Goal: Task Accomplishment & Management: Use online tool/utility

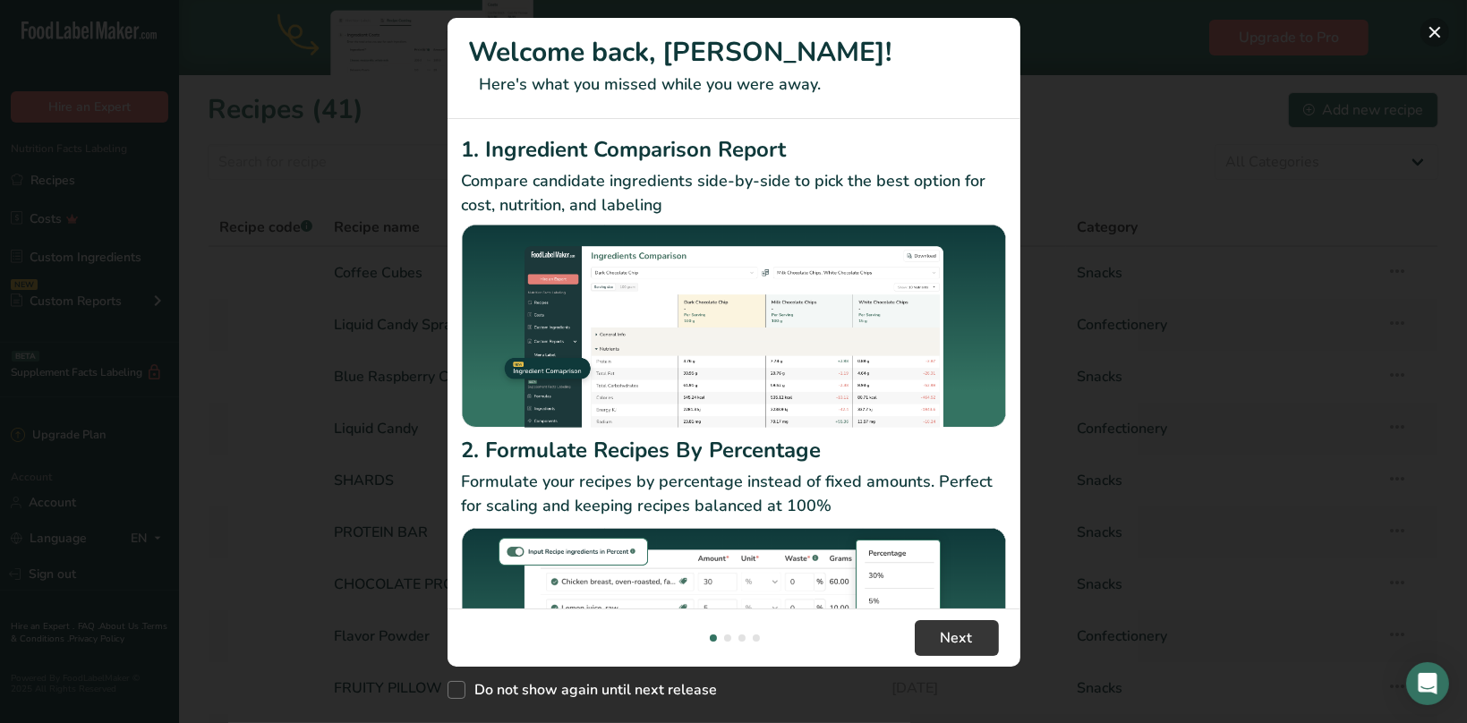
click at [1437, 30] on button "New Features" at bounding box center [1434, 32] width 29 height 29
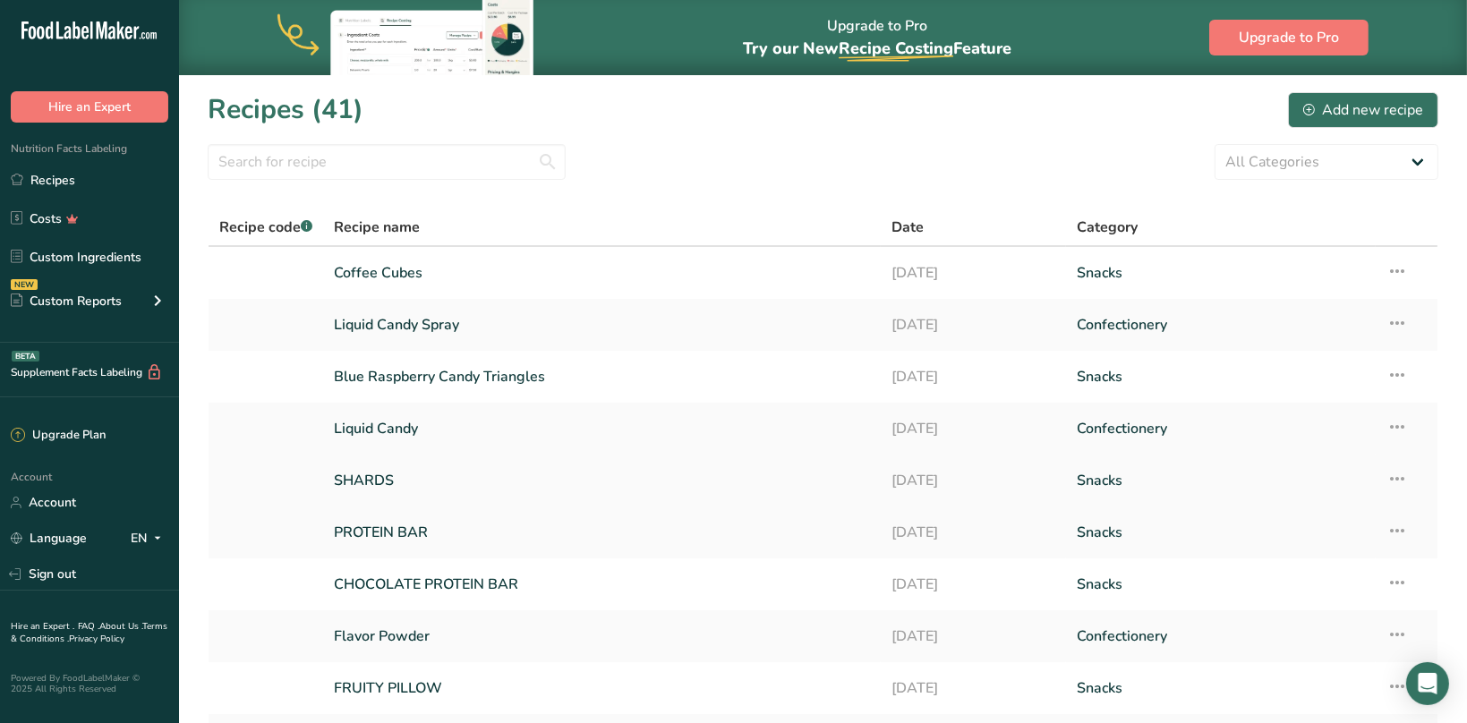
click at [365, 477] on link "SHARDS" at bounding box center [601, 481] width 535 height 38
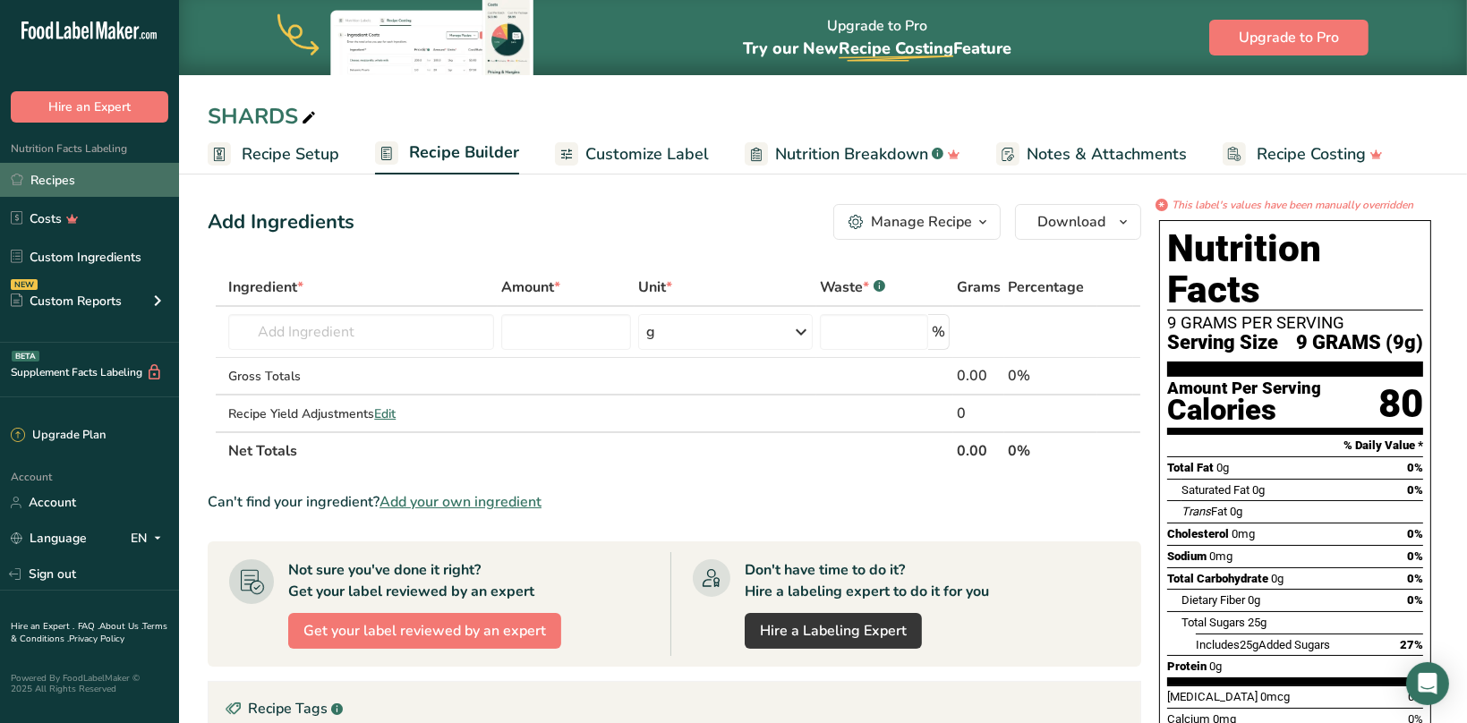
click at [50, 177] on link "Recipes" at bounding box center [89, 180] width 179 height 34
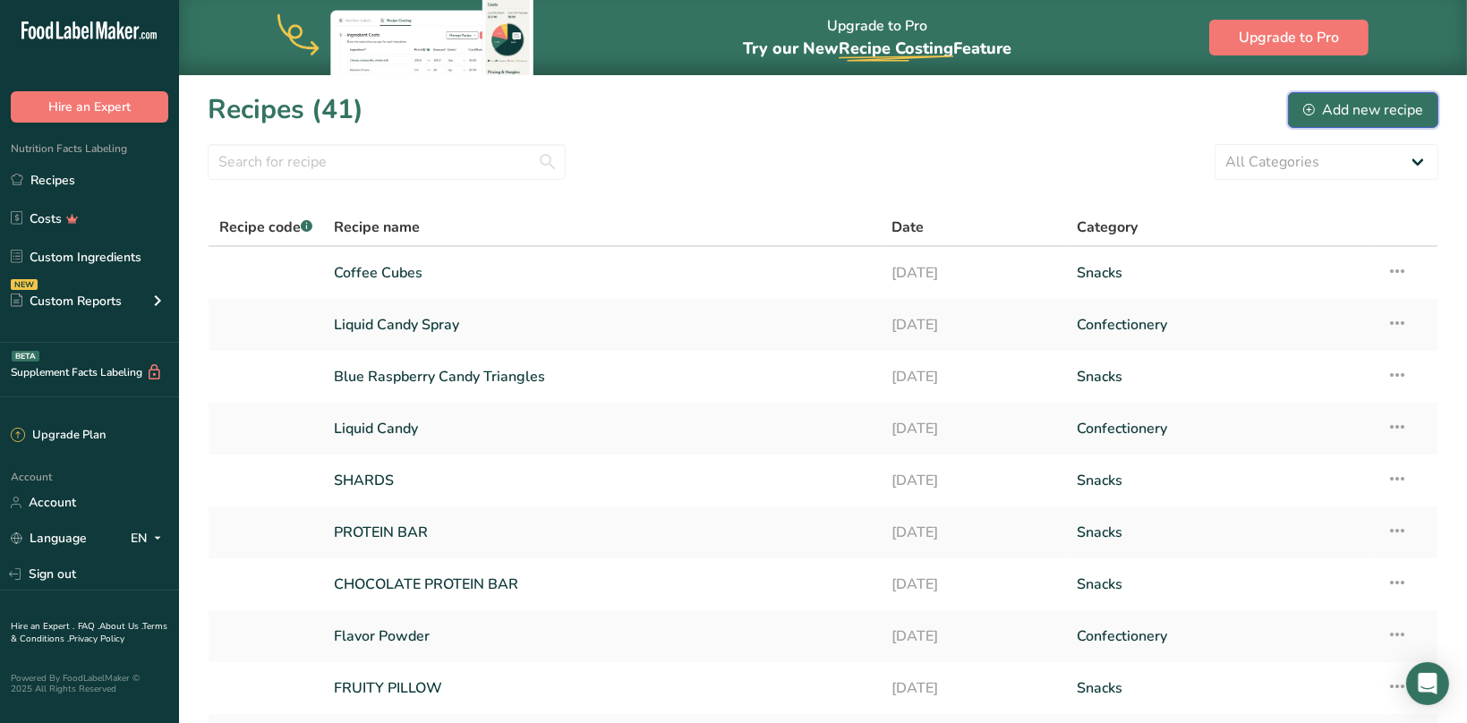
click at [1349, 110] on div "Add new recipe" at bounding box center [1363, 109] width 120 height 21
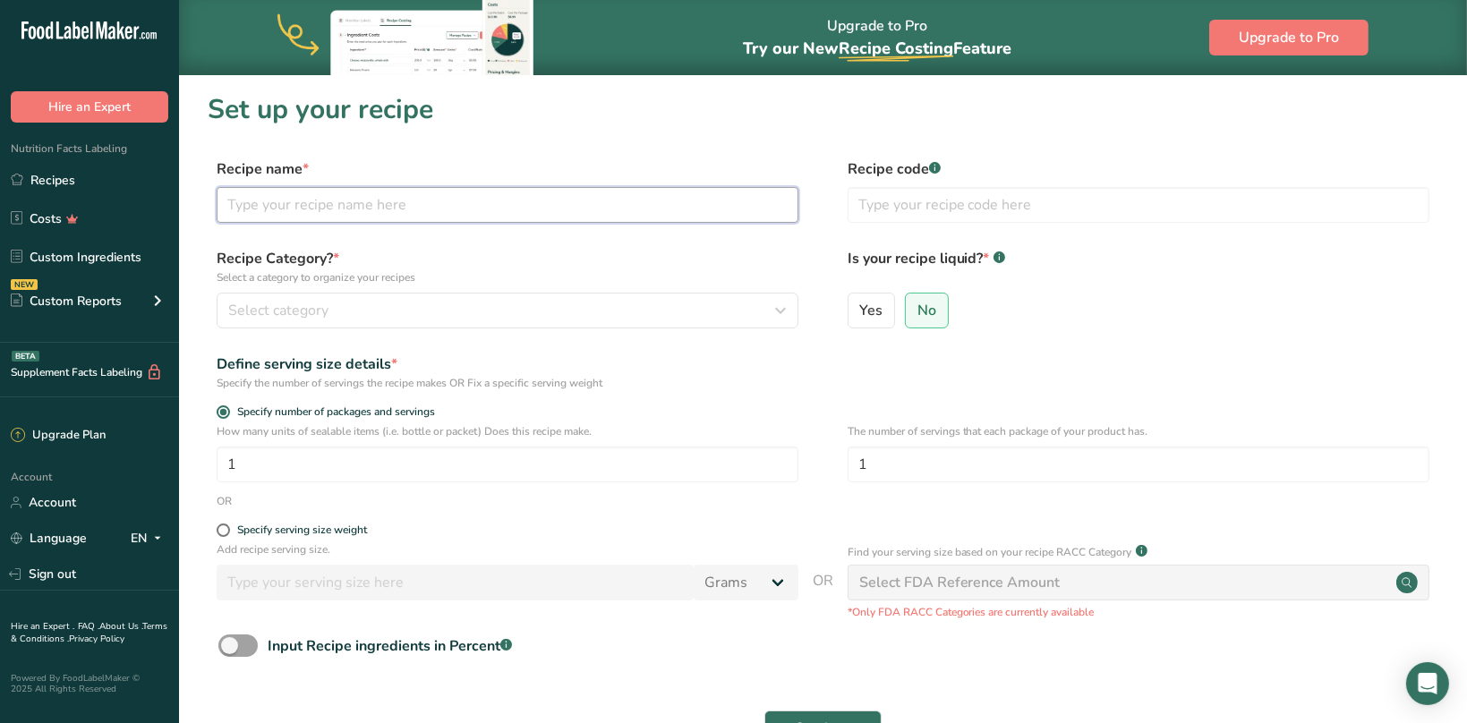
click at [311, 202] on input "text" at bounding box center [508, 205] width 582 height 36
type input "S"
type input "Sugar Free Mega Sour Triangles"
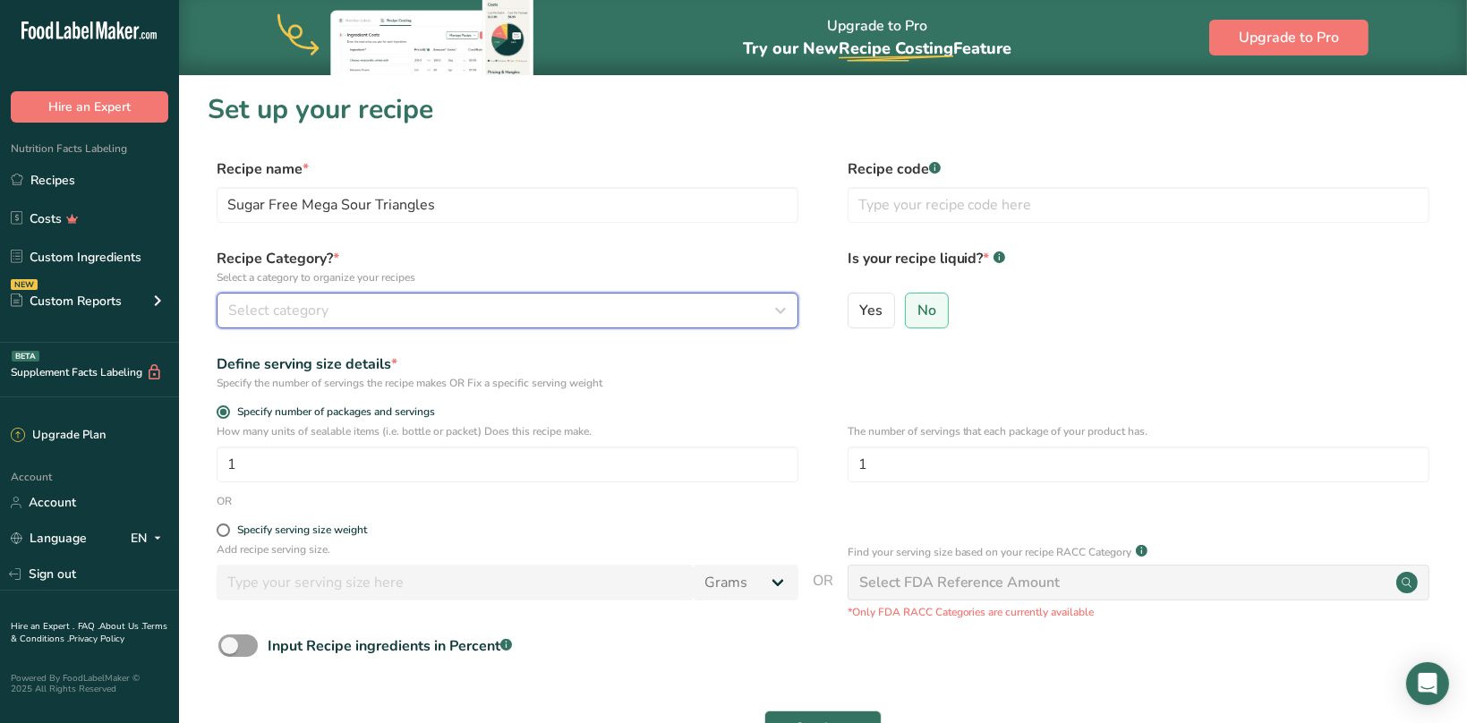
click at [369, 310] on div "Select category" at bounding box center [502, 310] width 548 height 21
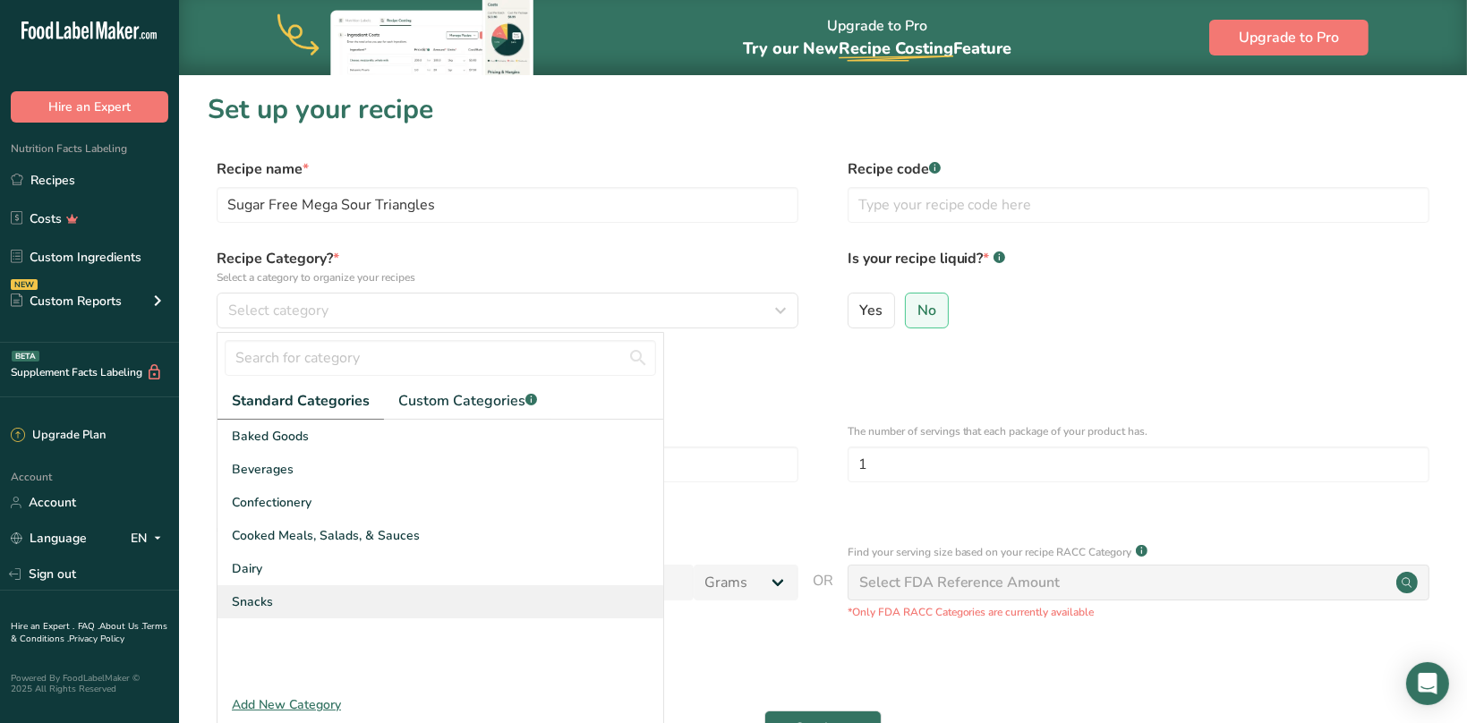
click at [280, 601] on div "Snacks" at bounding box center [440, 601] width 446 height 33
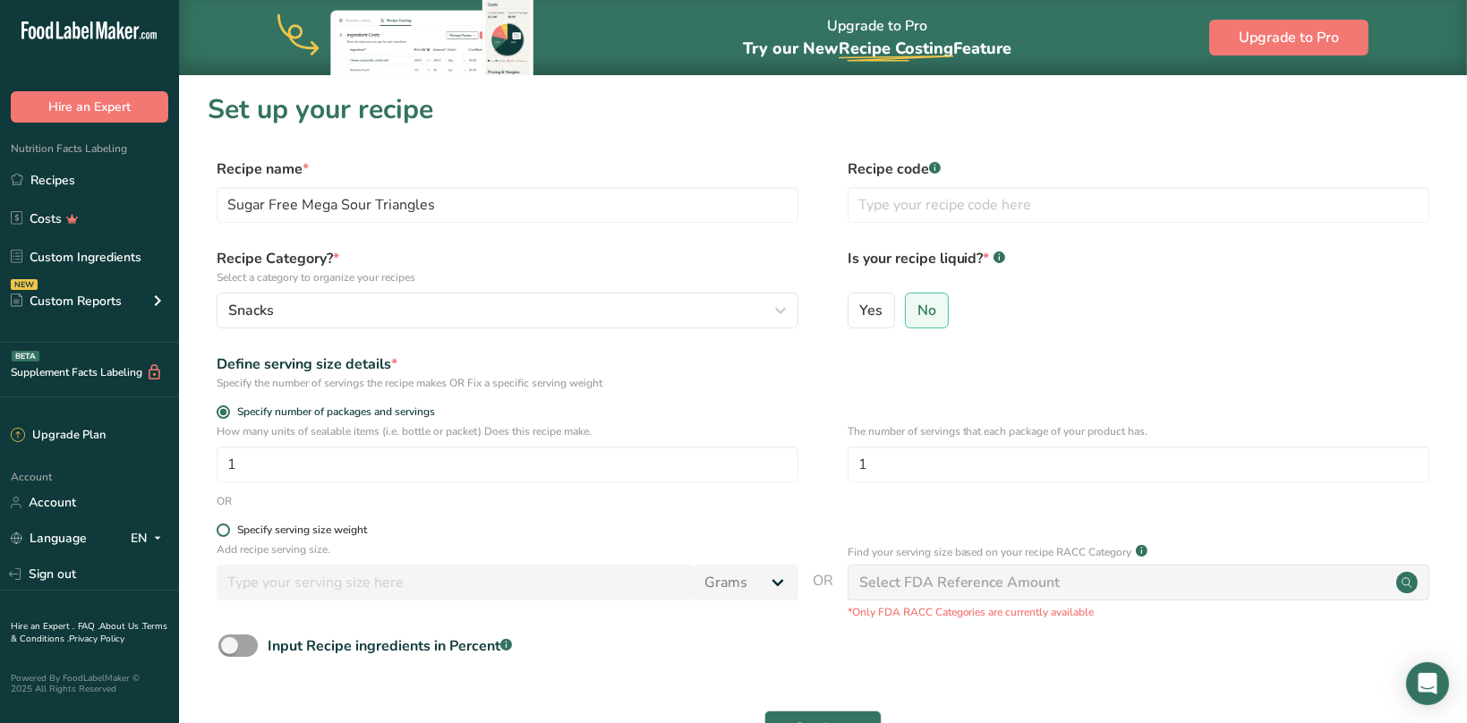
click at [226, 533] on span at bounding box center [223, 530] width 13 height 13
click at [226, 533] on input "Specify serving size weight" at bounding box center [223, 530] width 12 height 12
radio input "true"
radio input "false"
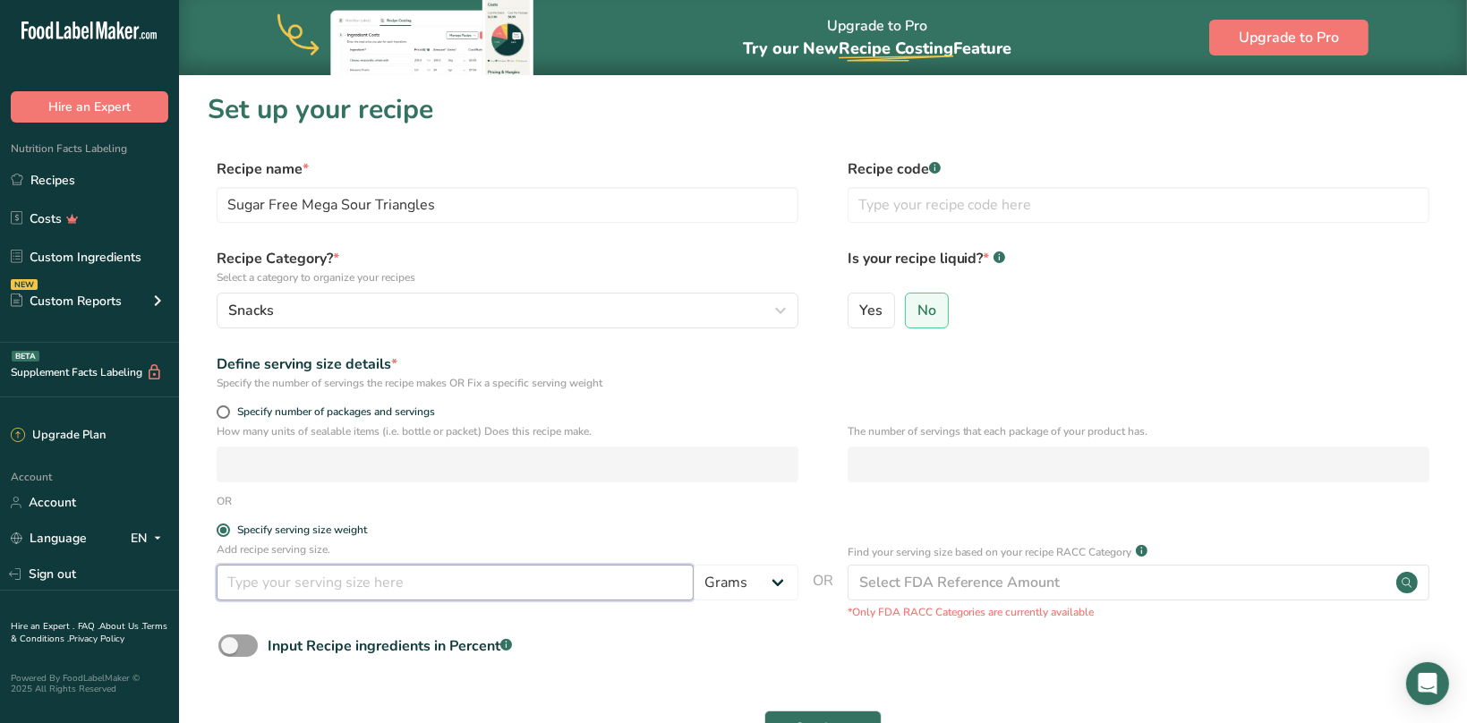
click at [497, 581] on input "number" at bounding box center [455, 583] width 477 height 36
type input "6"
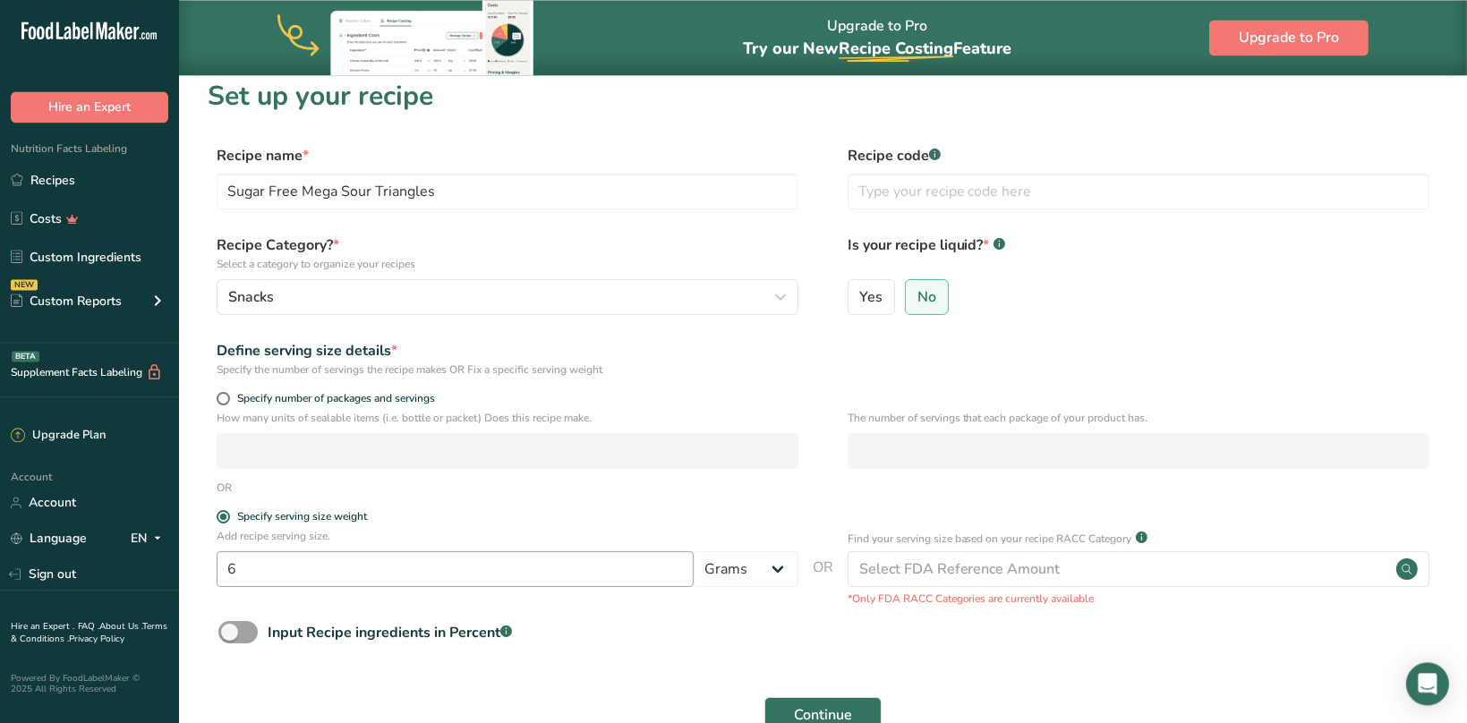
scroll to position [155, 0]
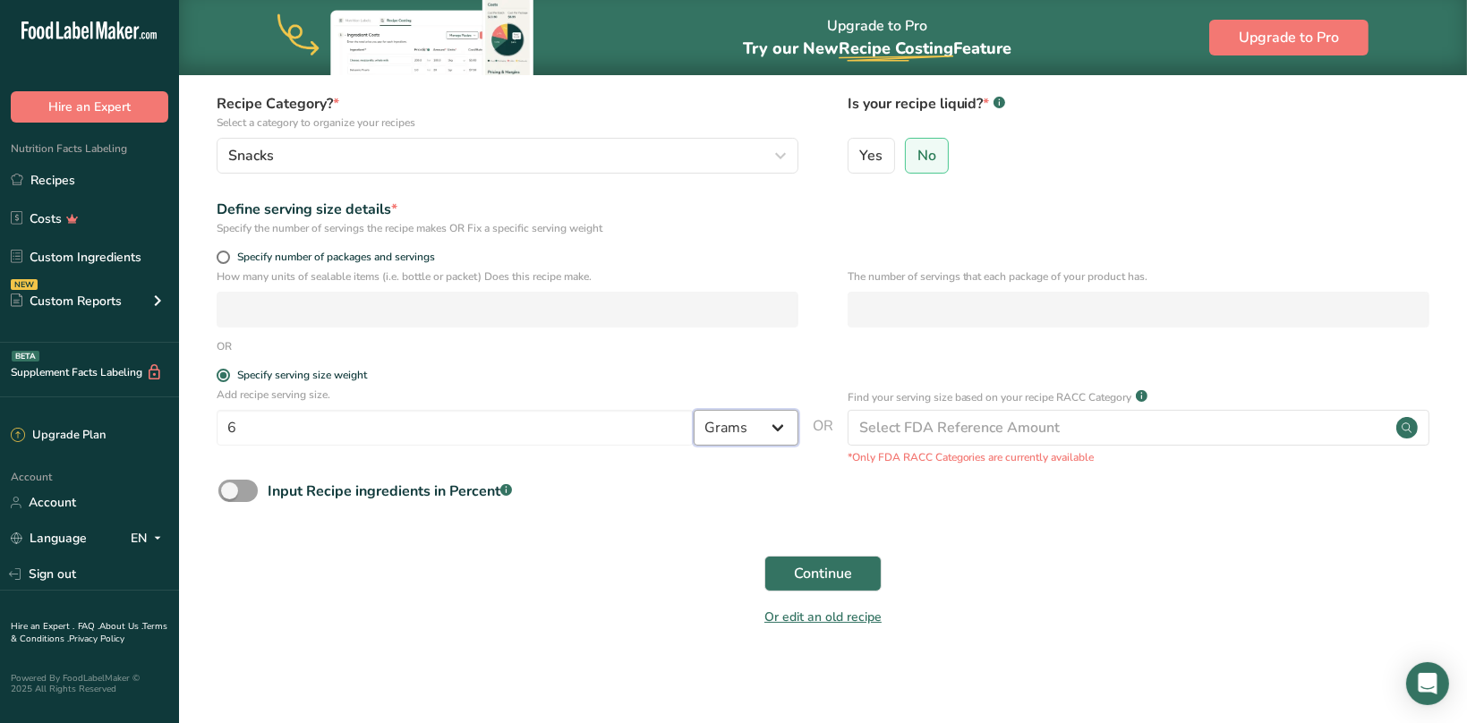
click at [694, 410] on select "Grams kg mg mcg lb oz l mL fl oz tbsp tsp cup qt gallon" at bounding box center [746, 428] width 105 height 36
click at [1168, 593] on div "Continue" at bounding box center [823, 573] width 1230 height 57
click at [224, 489] on span at bounding box center [237, 491] width 39 height 22
click at [224, 489] on input "Input Recipe ingredients in Percent .a-a{fill:#347362;}.b-a{fill:#fff;}" at bounding box center [224, 491] width 12 height 12
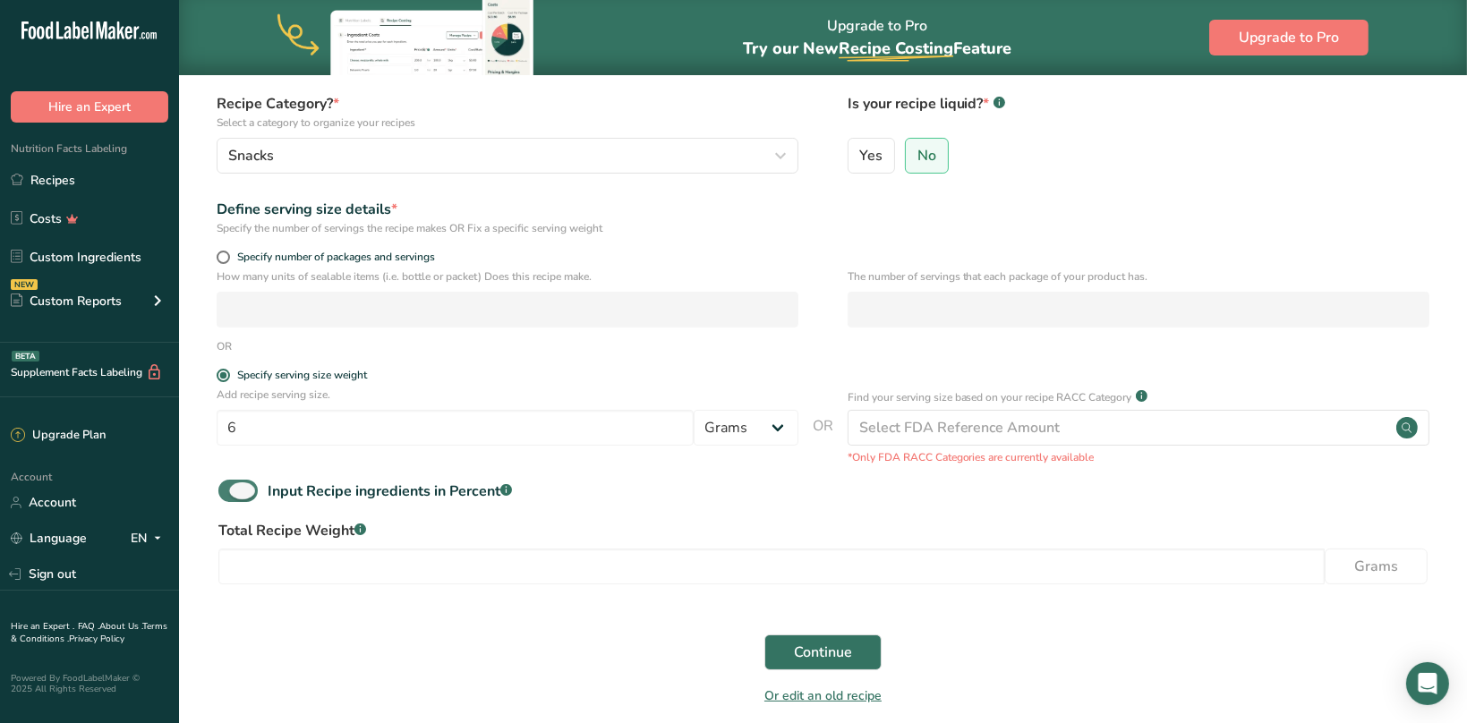
click at [245, 491] on span at bounding box center [237, 491] width 39 height 22
click at [230, 491] on input "Input Recipe ingredients in Percent .a-a{fill:#347362;}.b-a{fill:#fff;}" at bounding box center [224, 491] width 12 height 12
checkbox input "false"
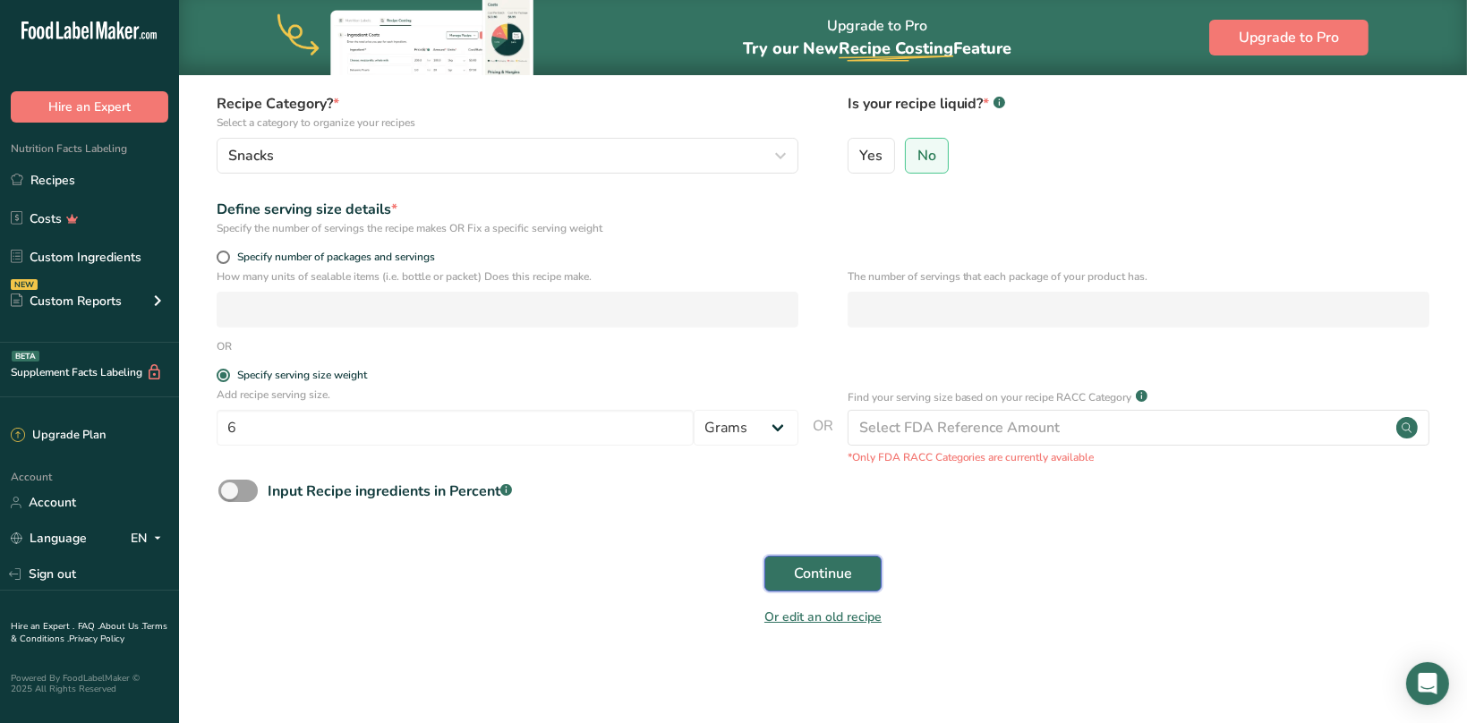
click at [797, 570] on span "Continue" at bounding box center [823, 573] width 58 height 21
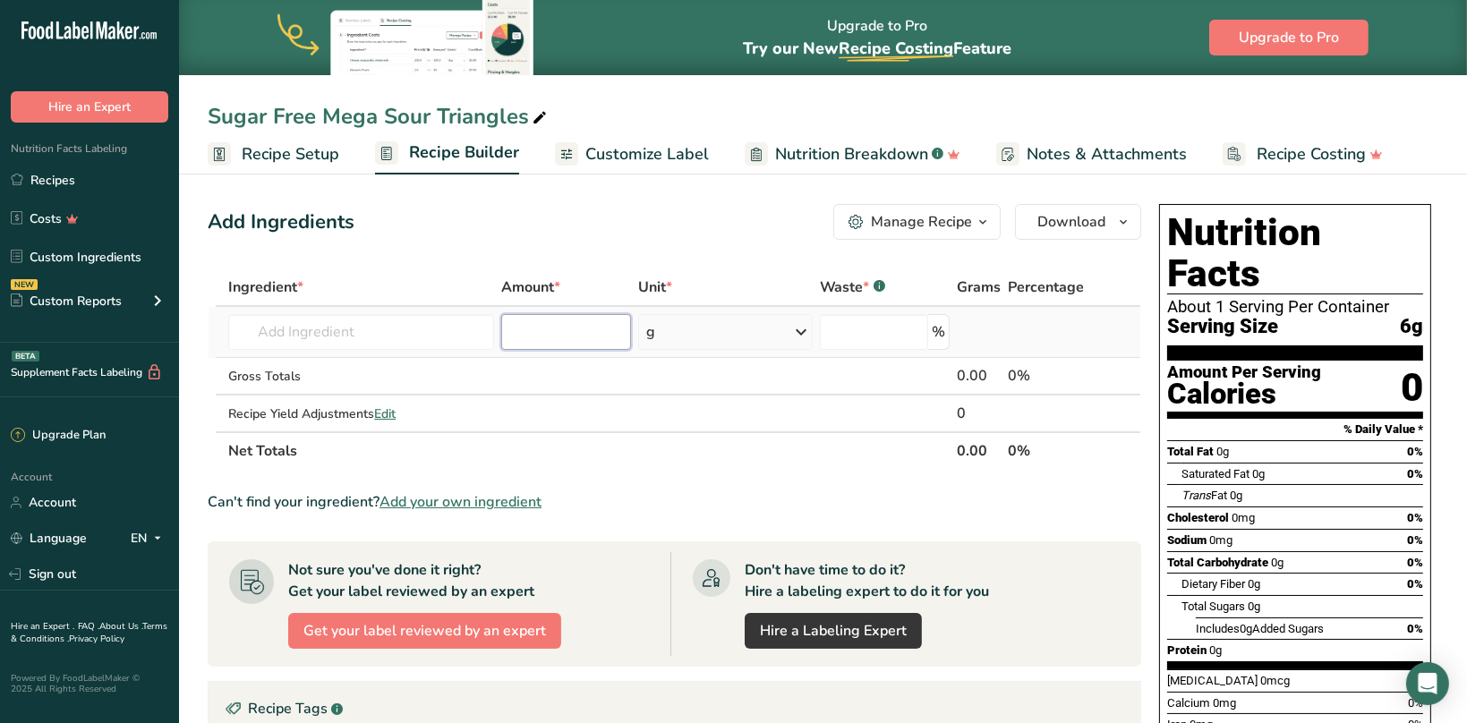
click at [563, 329] on input "number" at bounding box center [566, 332] width 130 height 36
type input "112"
click at [387, 329] on input "text" at bounding box center [361, 332] width 266 height 36
click at [875, 336] on input "number" at bounding box center [874, 332] width 108 height 36
click at [290, 160] on span "Recipe Setup" at bounding box center [291, 154] width 98 height 24
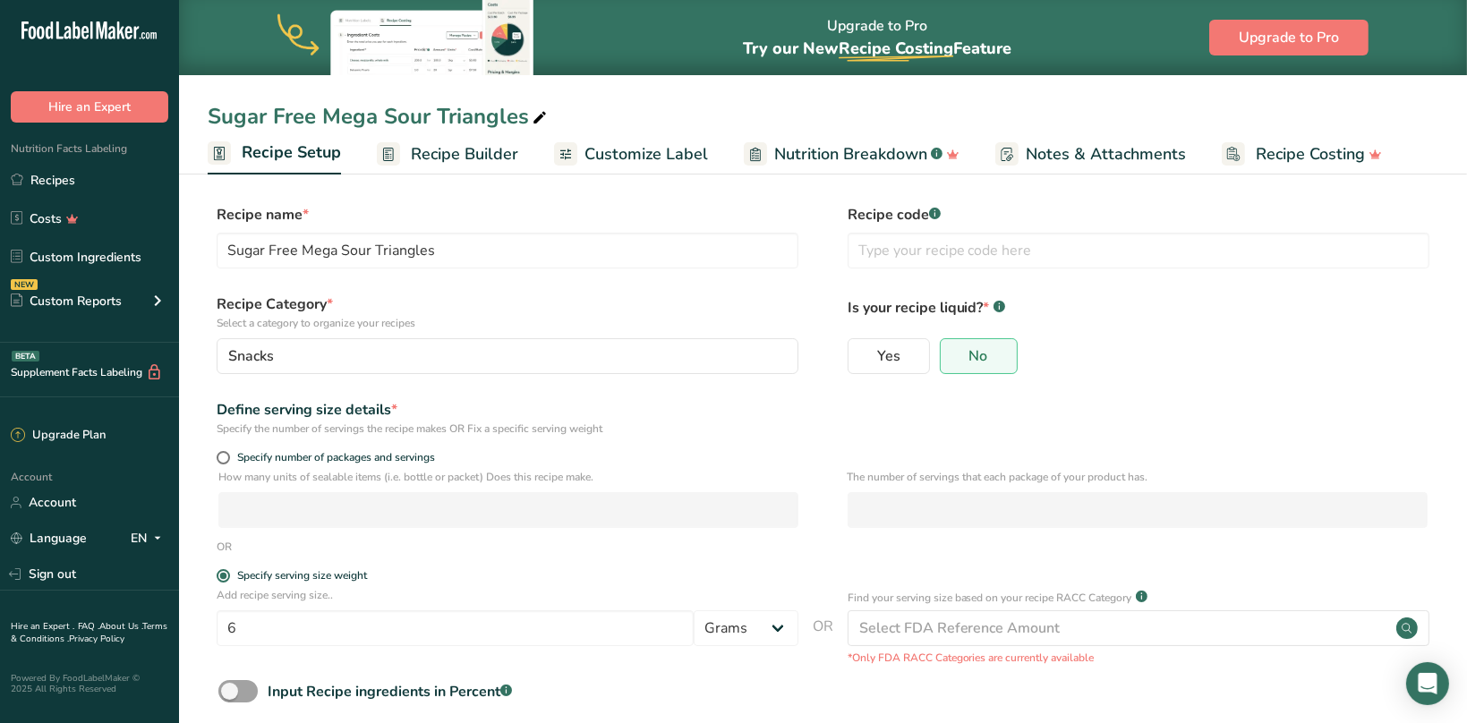
scroll to position [93, 0]
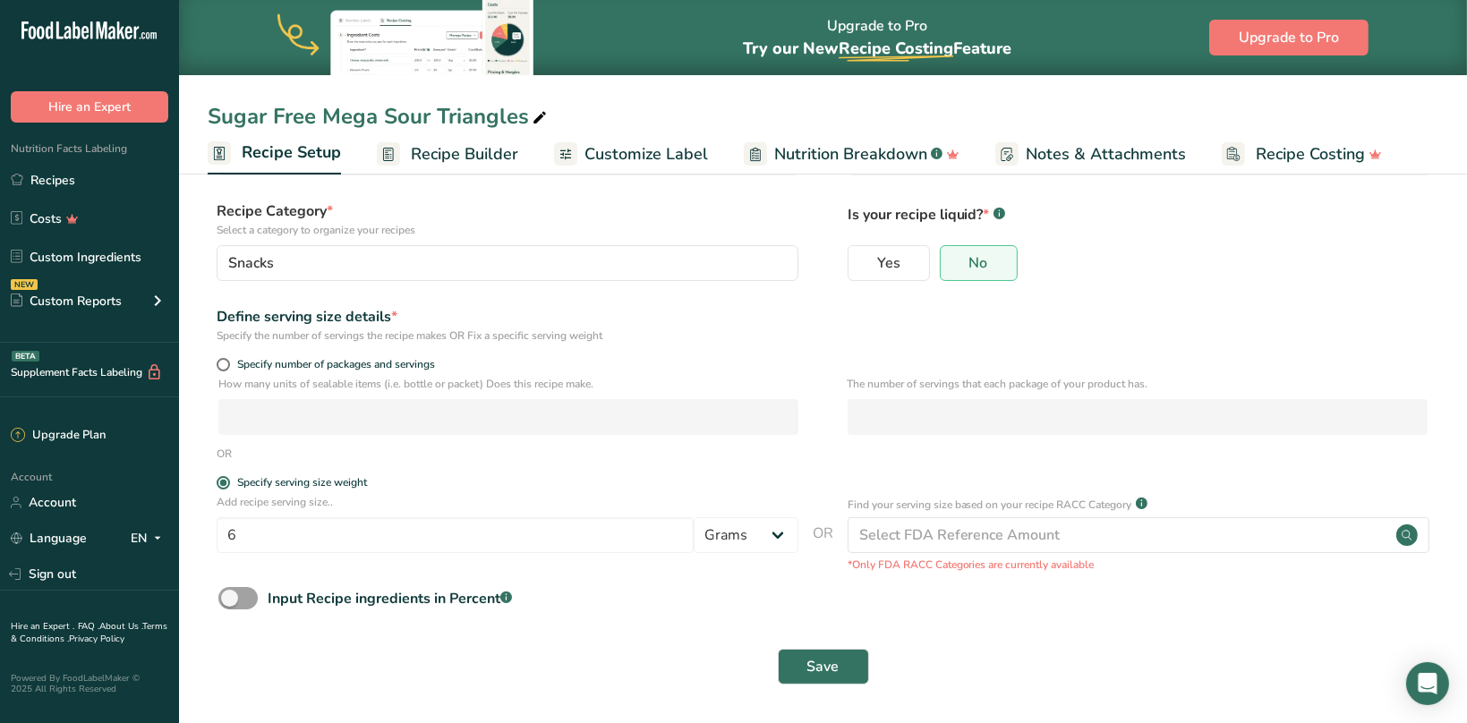
click at [437, 148] on span "Recipe Builder" at bounding box center [464, 154] width 107 height 24
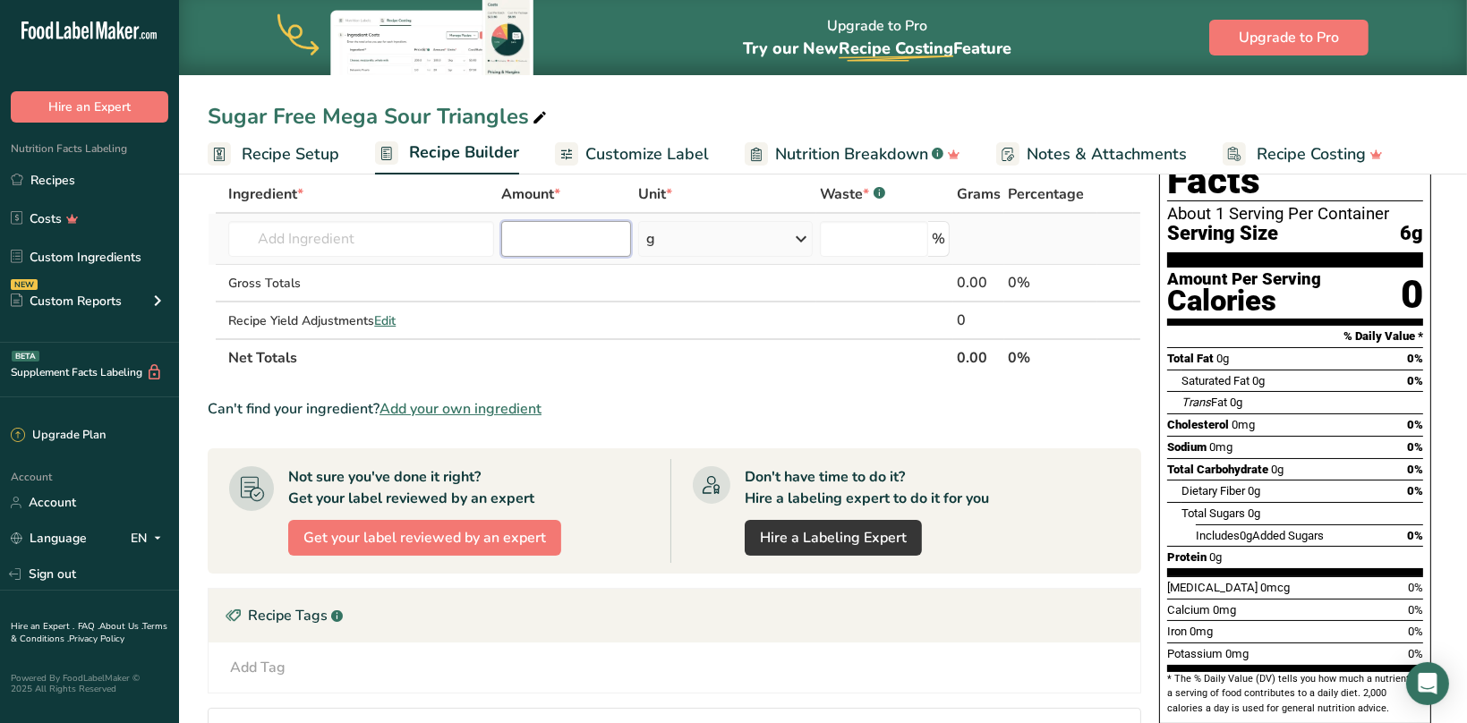
click at [530, 240] on input "number" at bounding box center [566, 239] width 130 height 36
type input "112"
click at [328, 246] on input "text" at bounding box center [361, 239] width 266 height 36
click at [489, 405] on span "Add your own ingredient" at bounding box center [460, 408] width 162 height 21
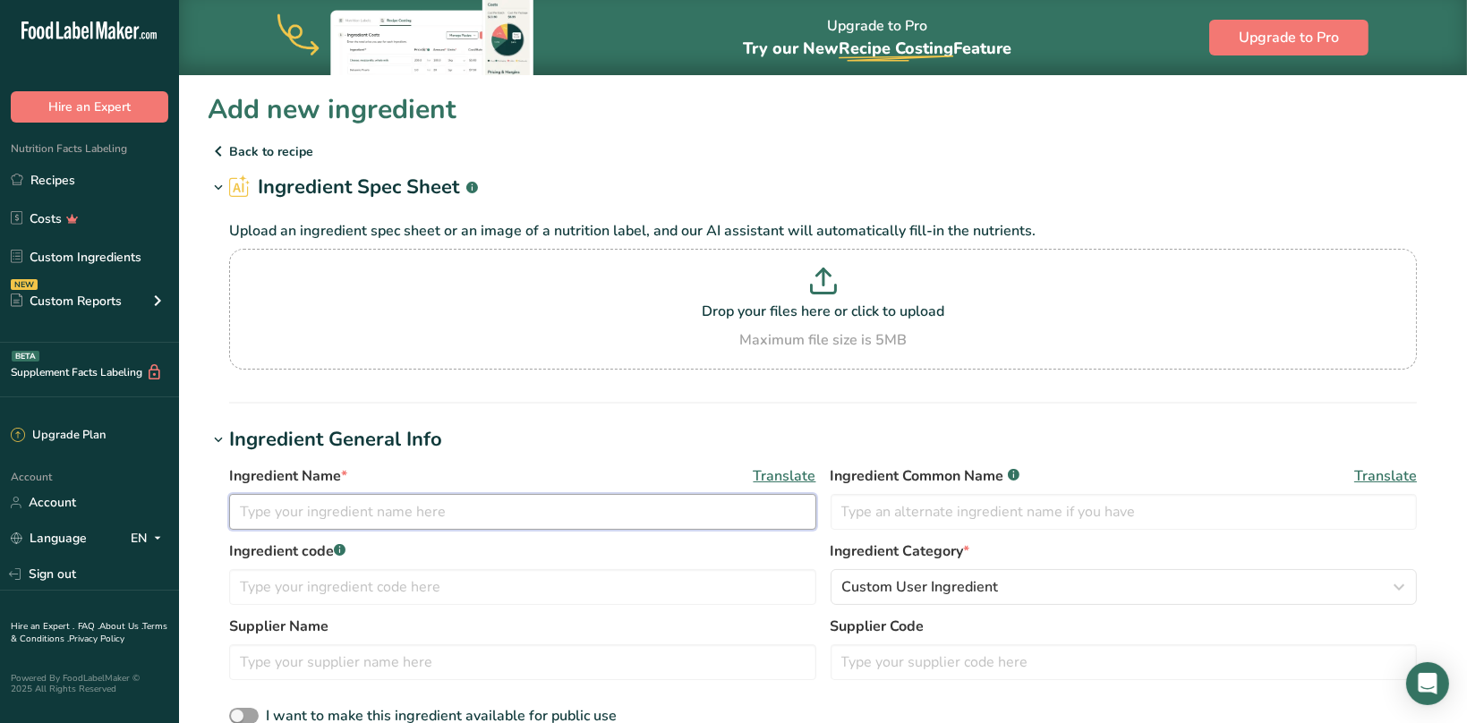
click at [348, 517] on input "text" at bounding box center [522, 512] width 587 height 36
type input "Sugar Free Mega Sour Triangles"
click at [949, 514] on input "text" at bounding box center [1123, 512] width 587 height 36
paste input "Sugar Free Mega Sour Triangles"
type input "Sugar Free Mega Sour Triangles"
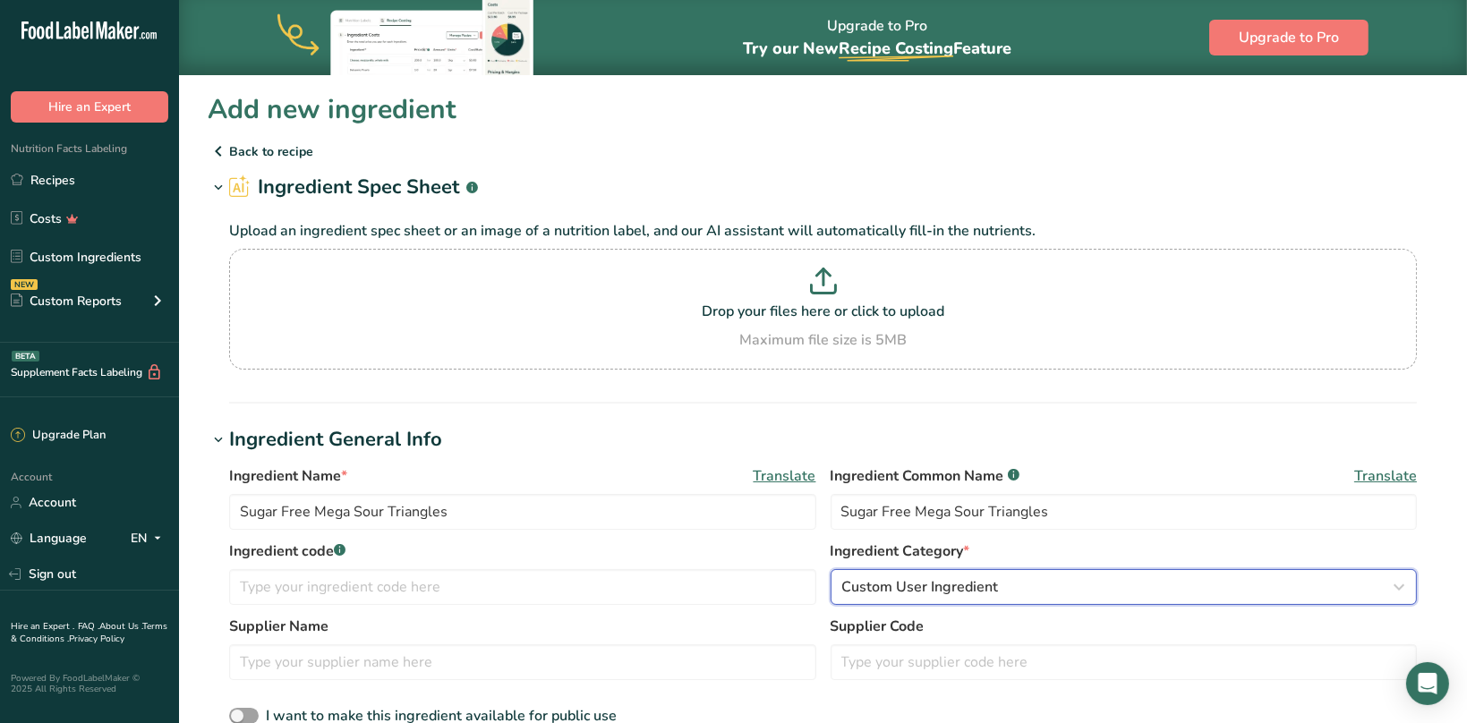
click at [949, 591] on span "Custom User Ingredient" at bounding box center [920, 586] width 157 height 21
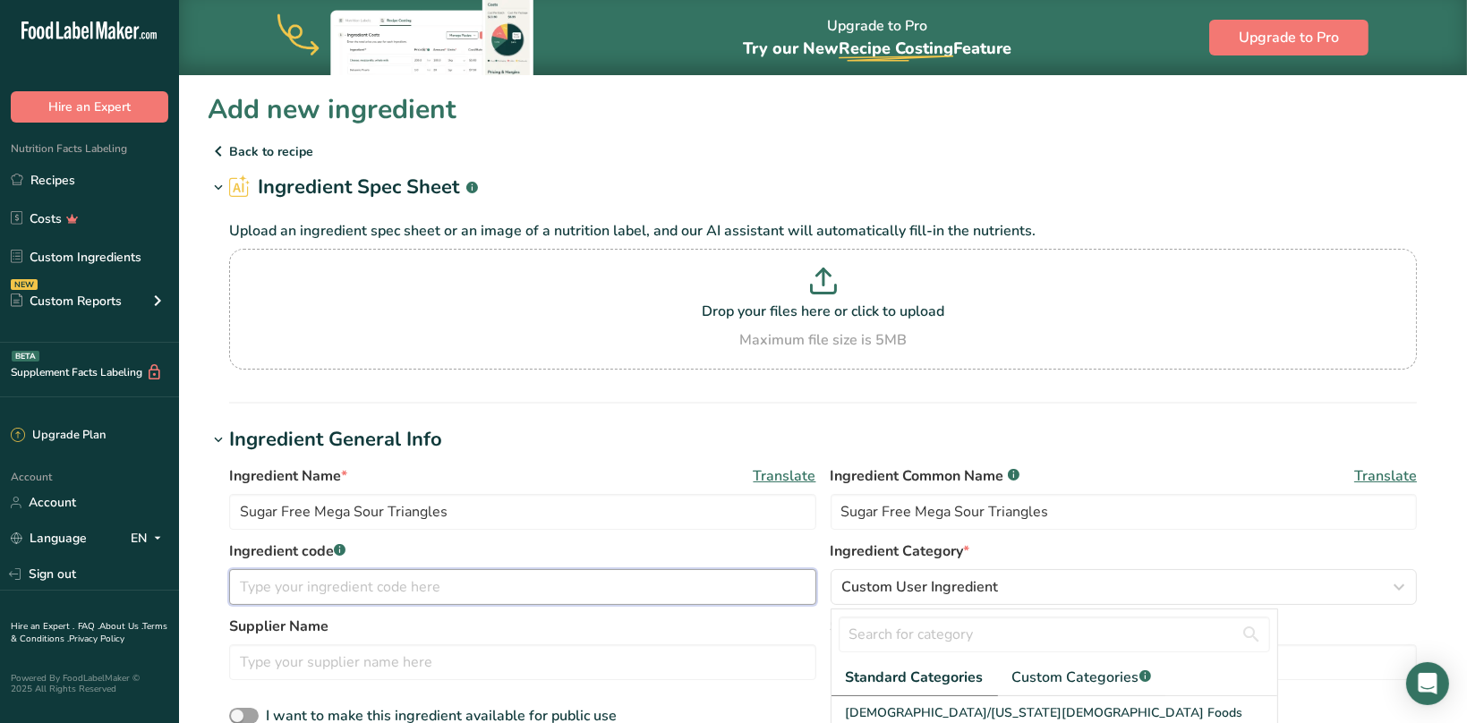
click at [530, 593] on input "text" at bounding box center [522, 587] width 587 height 36
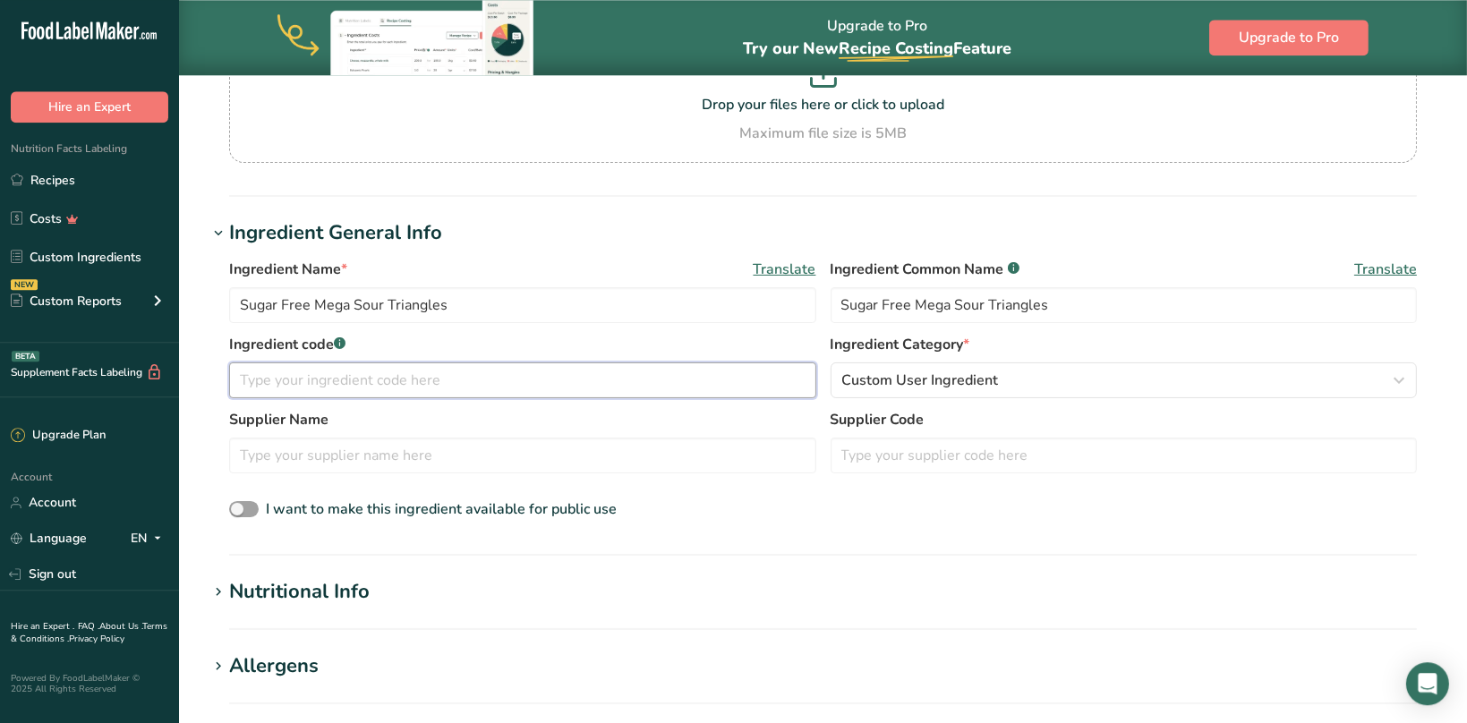
scroll to position [376, 0]
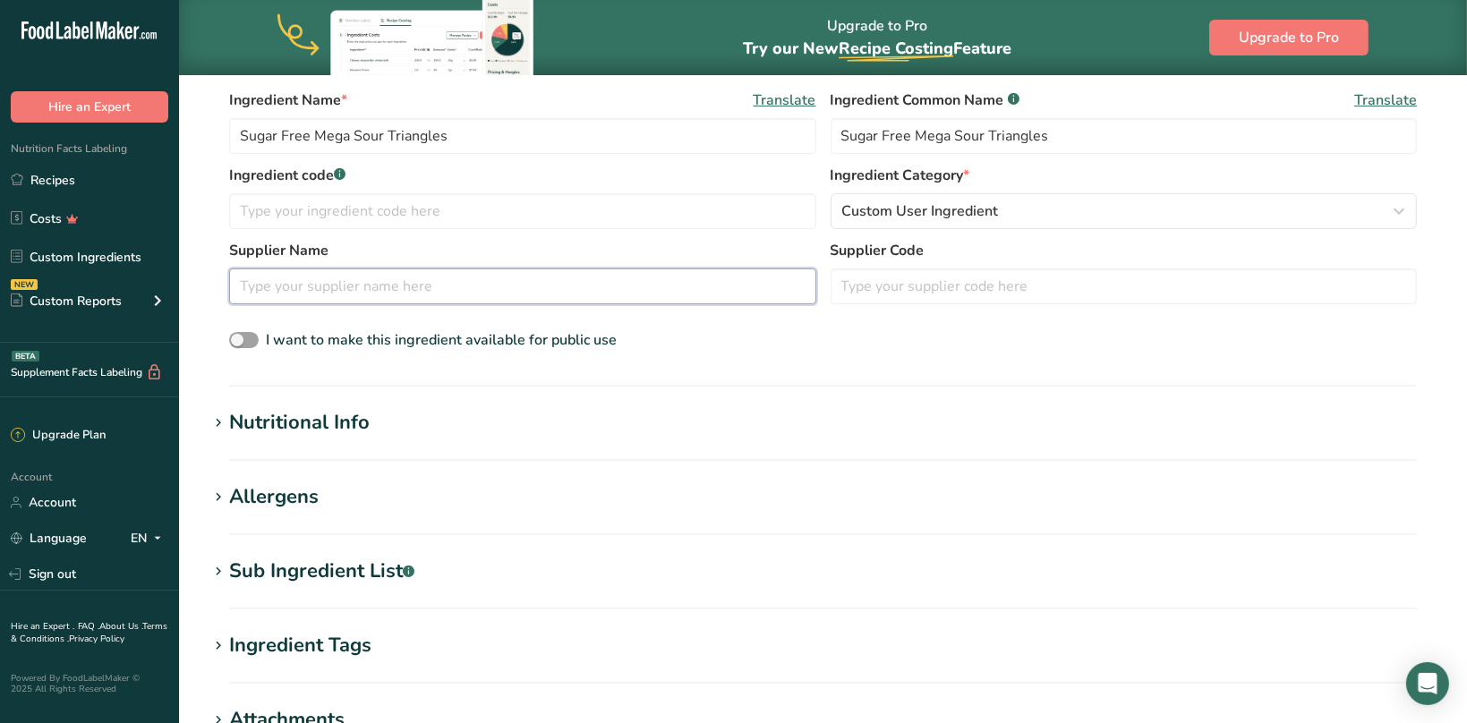
click at [322, 288] on input "text" at bounding box center [522, 286] width 587 height 36
type input "Poppin Crunch"
click at [329, 430] on div "Nutritional Info" at bounding box center [299, 423] width 140 height 30
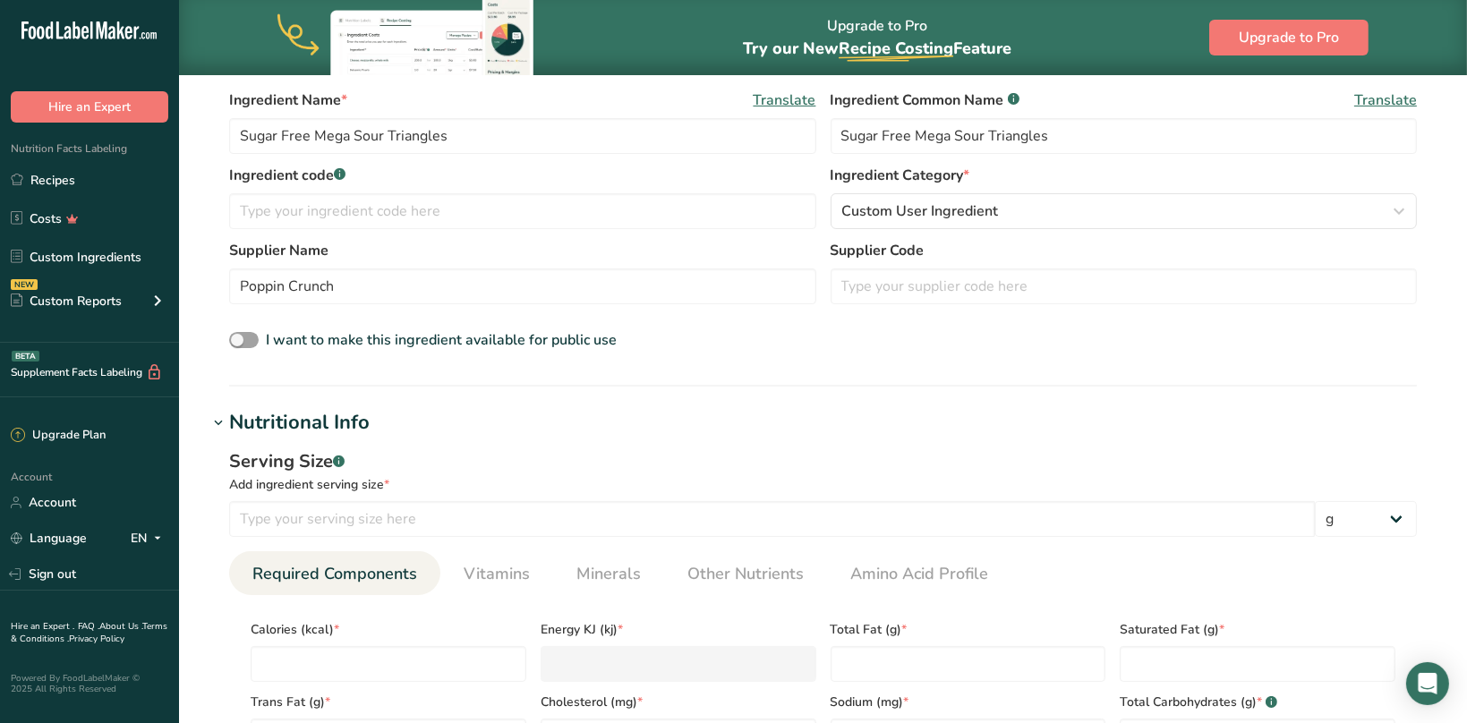
scroll to position [752, 0]
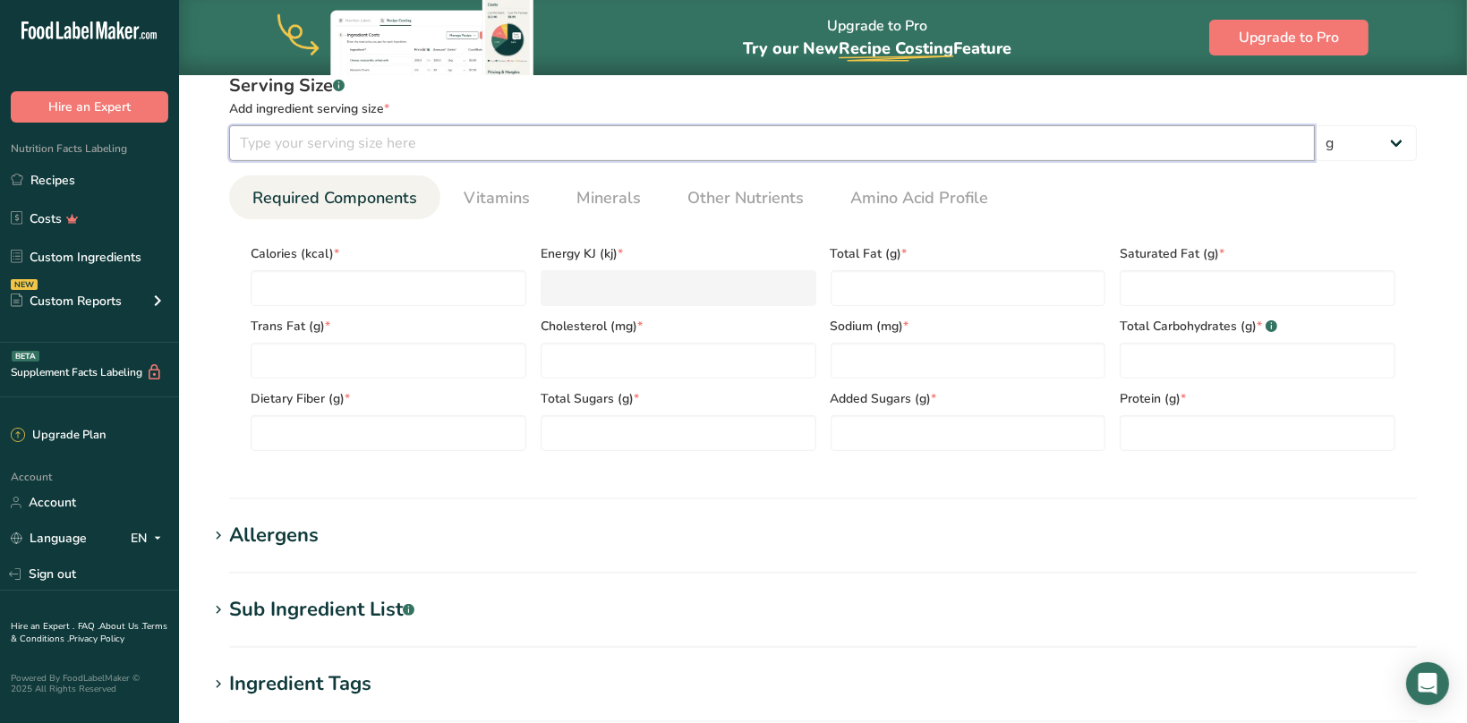
click at [294, 140] on input "number" at bounding box center [771, 143] width 1085 height 36
type input "3"
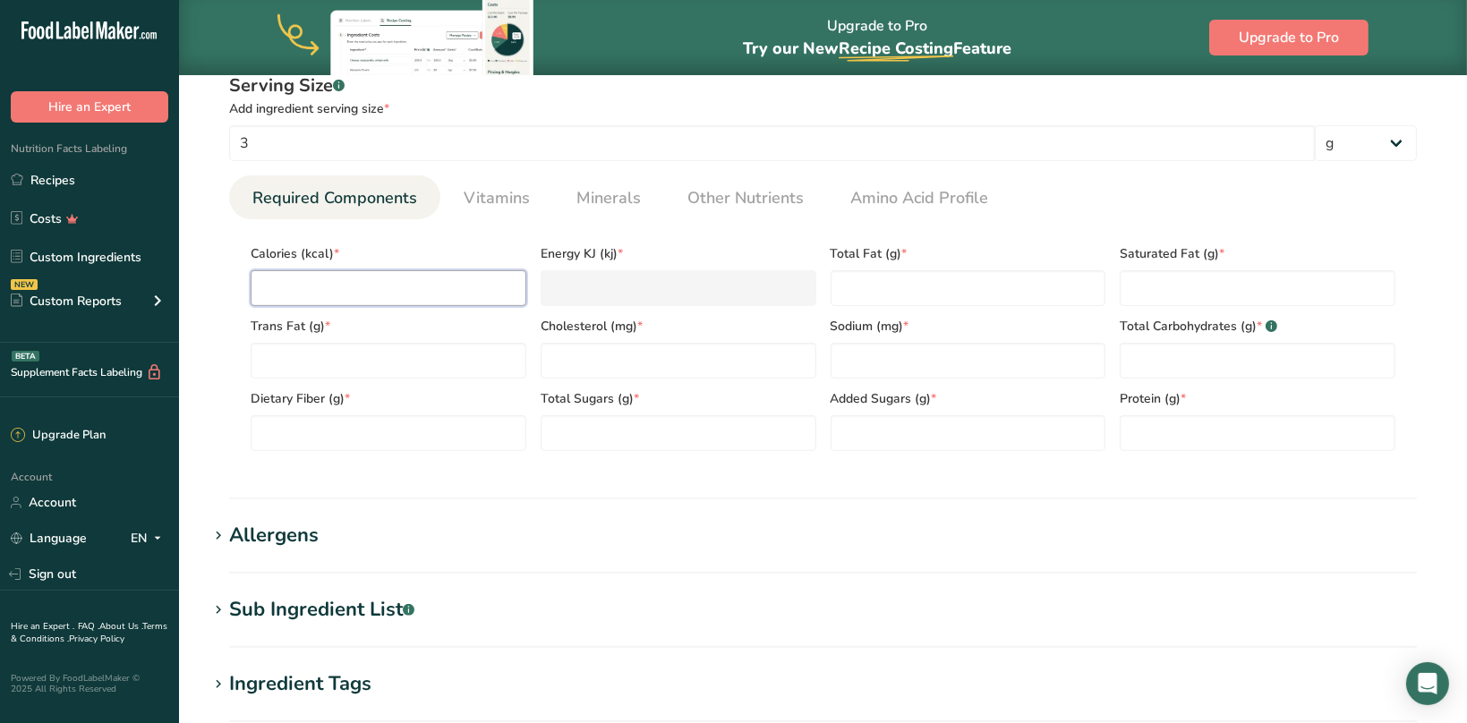
click at [328, 285] on input "number" at bounding box center [389, 288] width 276 height 36
type input "2"
type KJ "8.4"
type input "2"
click at [940, 295] on Fat "number" at bounding box center [968, 288] width 276 height 36
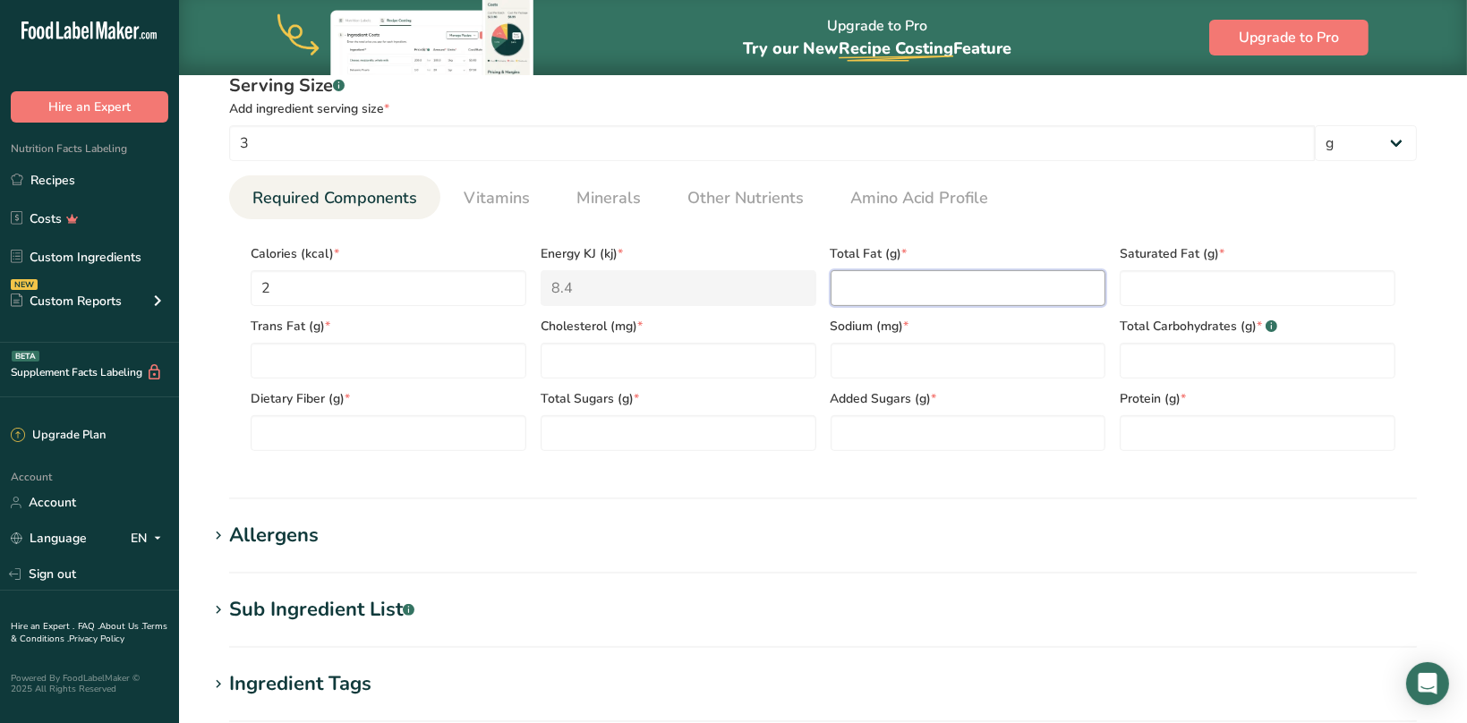
click at [890, 294] on Fat "number" at bounding box center [968, 288] width 276 height 36
click at [1175, 360] on Carbohydrates "number" at bounding box center [1257, 361] width 276 height 36
type Carbohydrates "1"
click at [898, 362] on input "number" at bounding box center [968, 361] width 276 height 36
click at [634, 358] on input "number" at bounding box center [679, 361] width 276 height 36
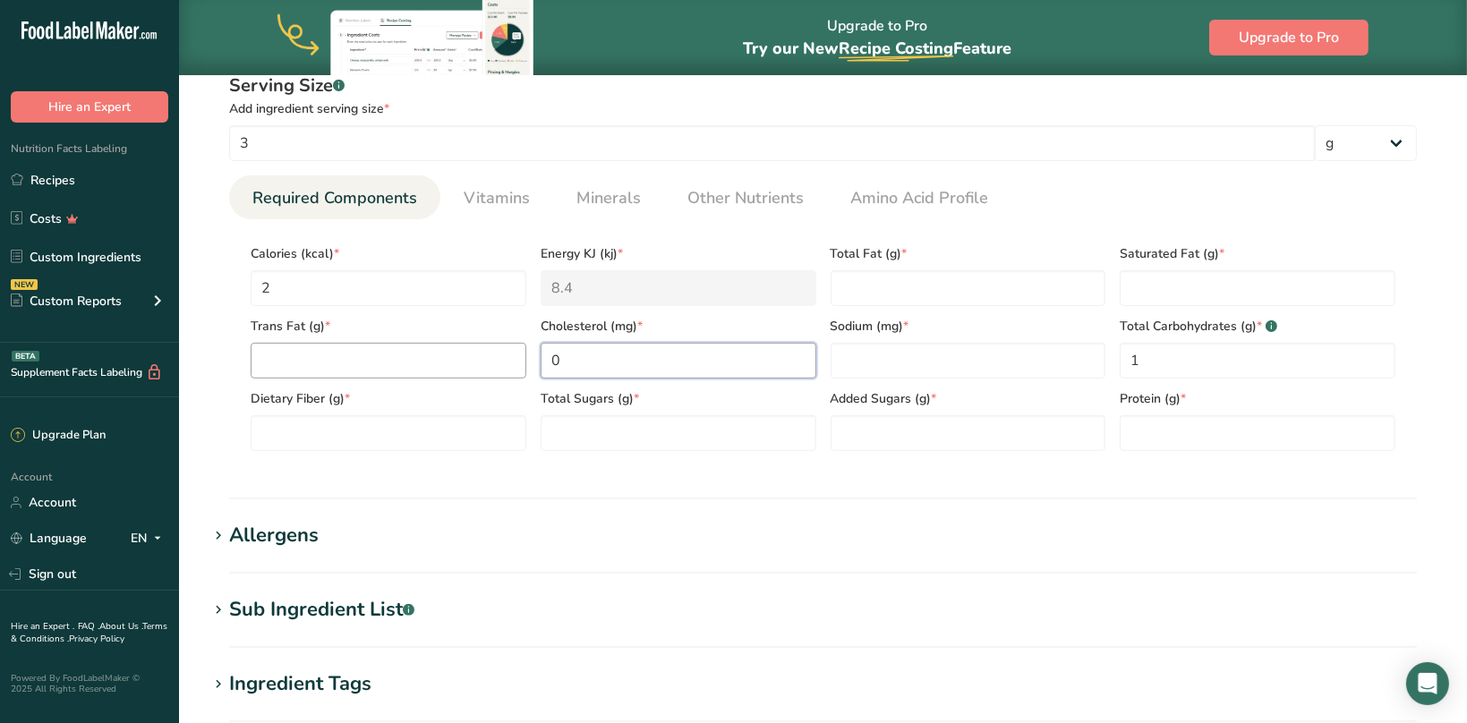
type input "0"
click at [380, 360] on Fat "number" at bounding box center [389, 361] width 276 height 36
type Fat "0"
click at [1173, 283] on Fat "number" at bounding box center [1257, 288] width 276 height 36
type Fat "0"
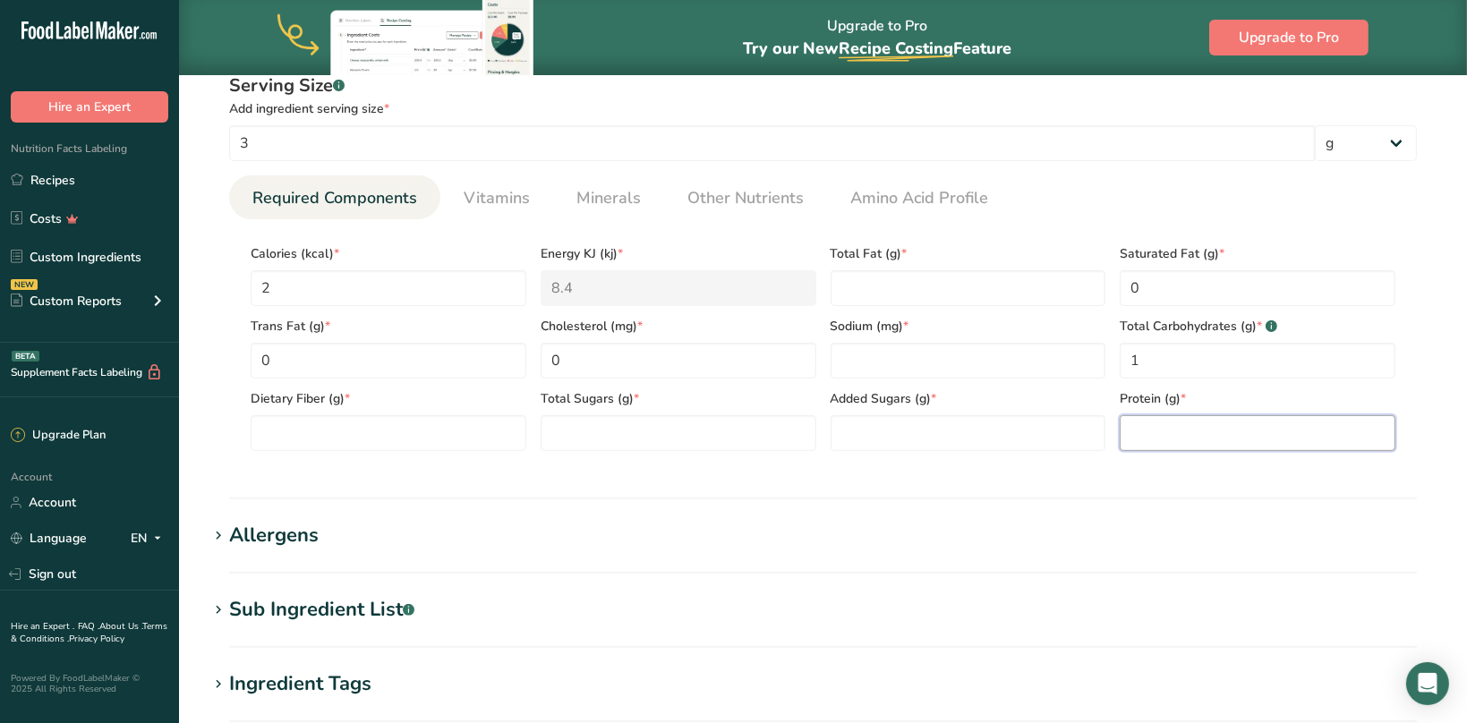
click at [1160, 429] on input "number" at bounding box center [1257, 433] width 276 height 36
type input "0"
click at [942, 426] on Sugars "number" at bounding box center [968, 433] width 276 height 36
type Sugars "0"
click at [639, 426] on Sugars "number" at bounding box center [679, 433] width 276 height 36
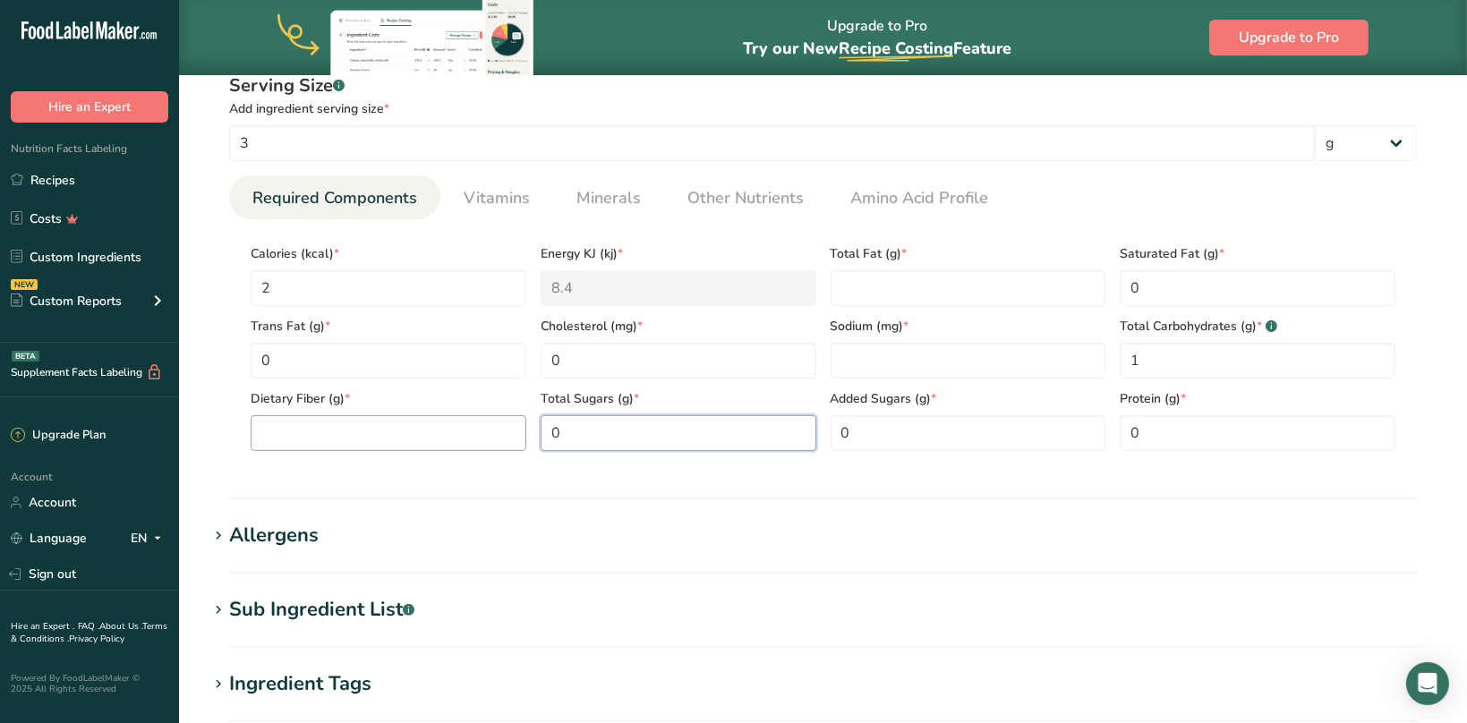
type Sugars "0"
click at [342, 420] on Fiber "number" at bounding box center [389, 433] width 276 height 36
type Fiber "0"
click at [1213, 363] on Carbohydrates "1" at bounding box center [1257, 361] width 276 height 36
click at [929, 294] on Fat "number" at bounding box center [968, 288] width 276 height 36
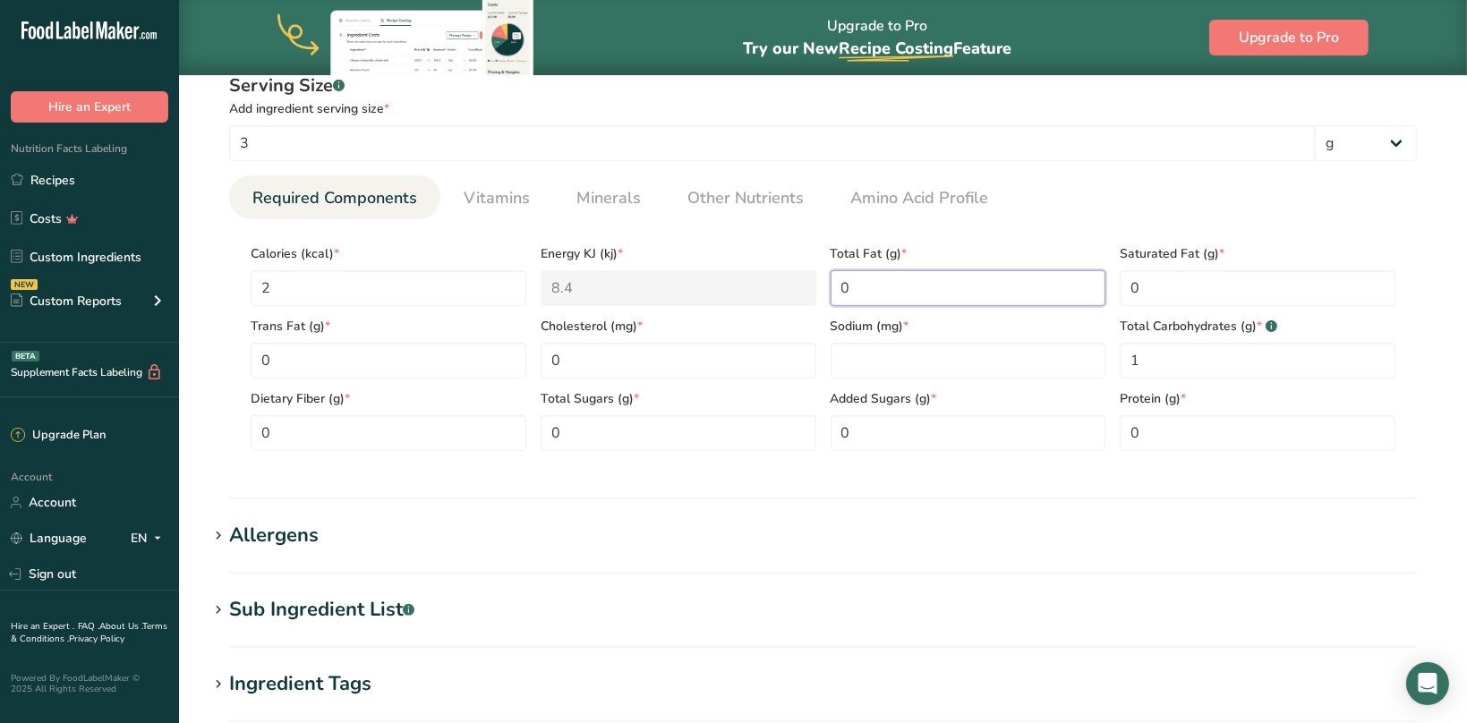
type Fat "0"
click at [387, 613] on div "Sub Ingredient List .a-a{fill:#347362;}.b-a{fill:#fff;}" at bounding box center [321, 610] width 185 height 30
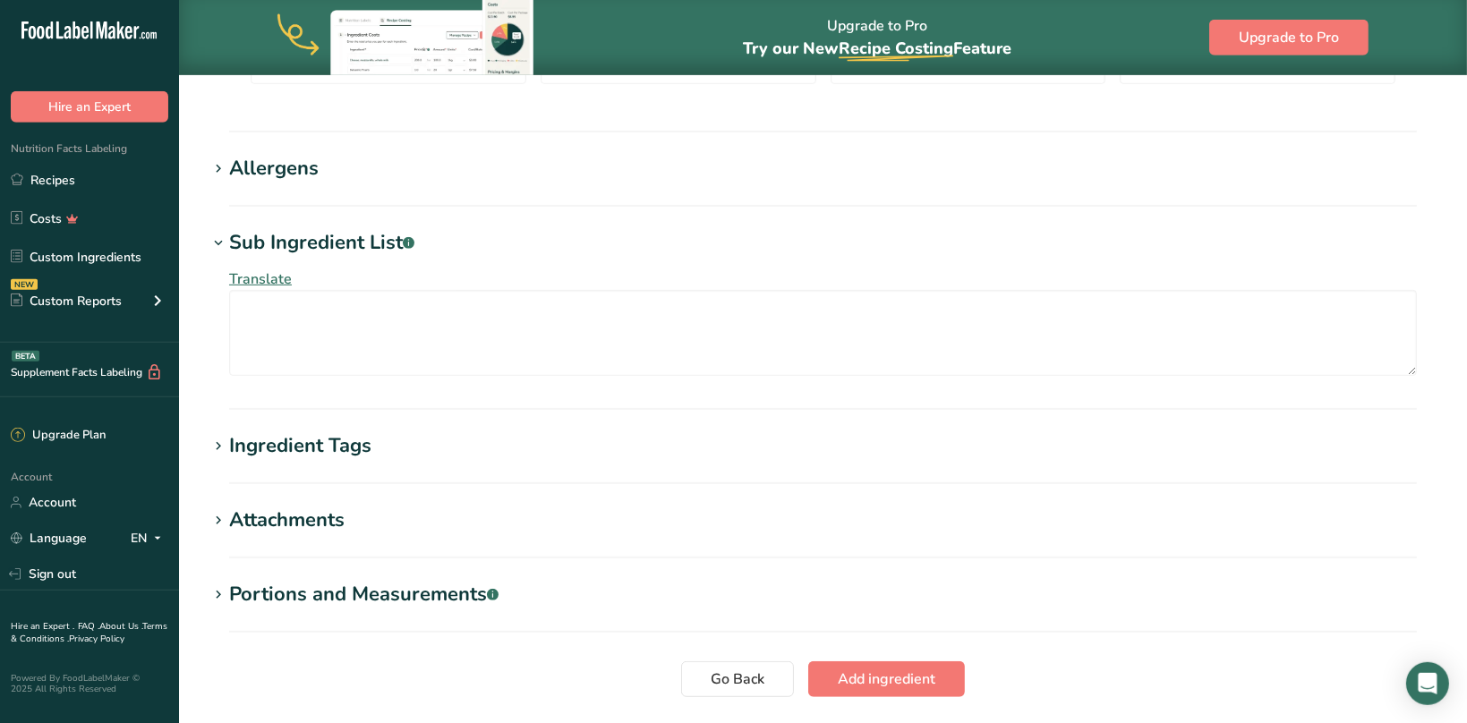
scroll to position [1128, 0]
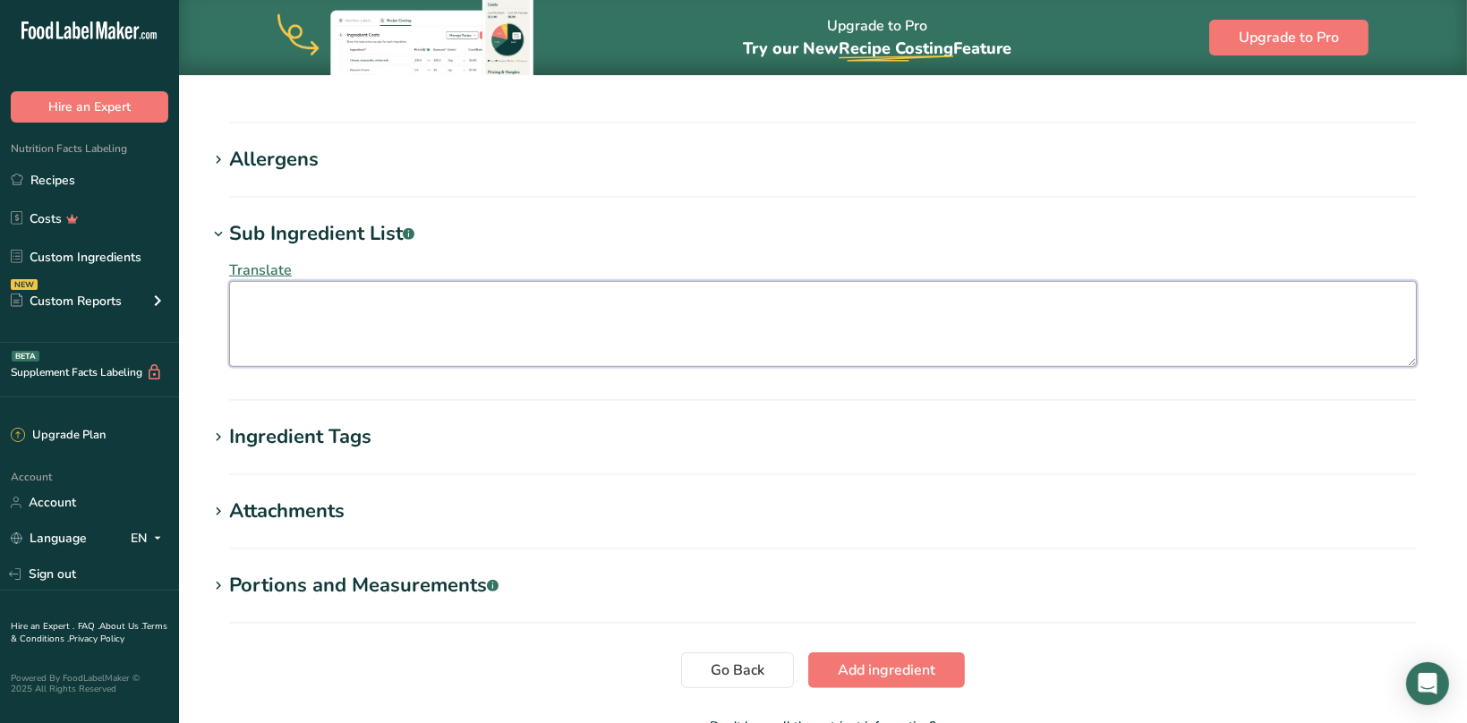
click at [332, 334] on textarea at bounding box center [823, 324] width 1188 height 86
type textarea "P"
click at [369, 303] on textarea "Distilled Water, Polylol" at bounding box center [823, 324] width 1188 height 86
click at [378, 302] on textarea "Distilled Water, Polylol" at bounding box center [823, 324] width 1188 height 86
click at [410, 302] on textarea "Distilled Water, Polyol" at bounding box center [823, 324] width 1188 height 86
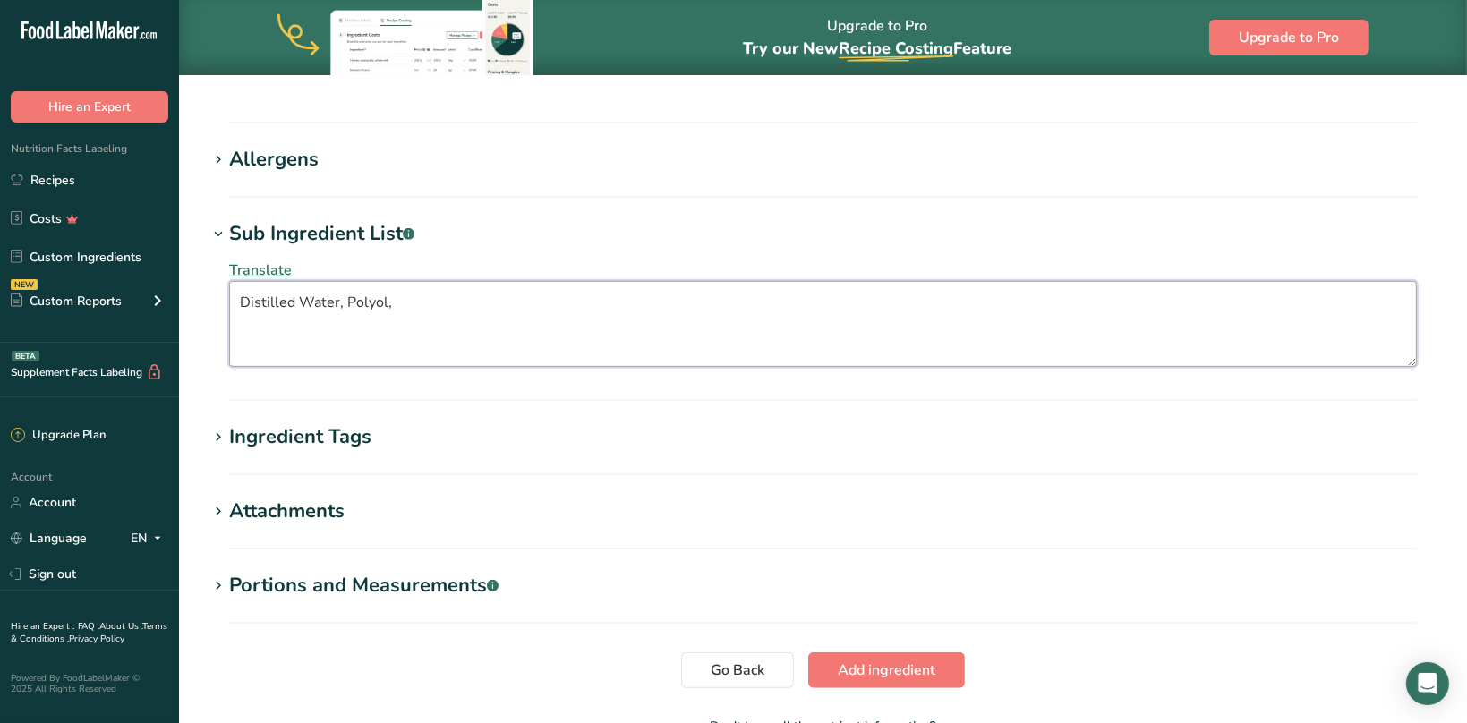
paste textarea "Trichlorogalactosucrose"
click at [999, 319] on textarea "Distilled Water, Polyol, Trichlorogalactosucrose, Citric Acid, Malic Acid, Natu…" at bounding box center [823, 324] width 1188 height 86
click at [1024, 314] on textarea "Distilled Water, Polyol, Trichlorogalactosucrose, Citric Acid, Malic Acid, Natu…" at bounding box center [823, 324] width 1188 height 86
drag, startPoint x: 1022, startPoint y: 303, endPoint x: 904, endPoint y: 302, distance: 118.1
click at [904, 302] on textarea "Distilled Water, Polyol, Trichlorogalactosucrose, Citric Acid, Malic Acid, Natu…" at bounding box center [823, 324] width 1188 height 86
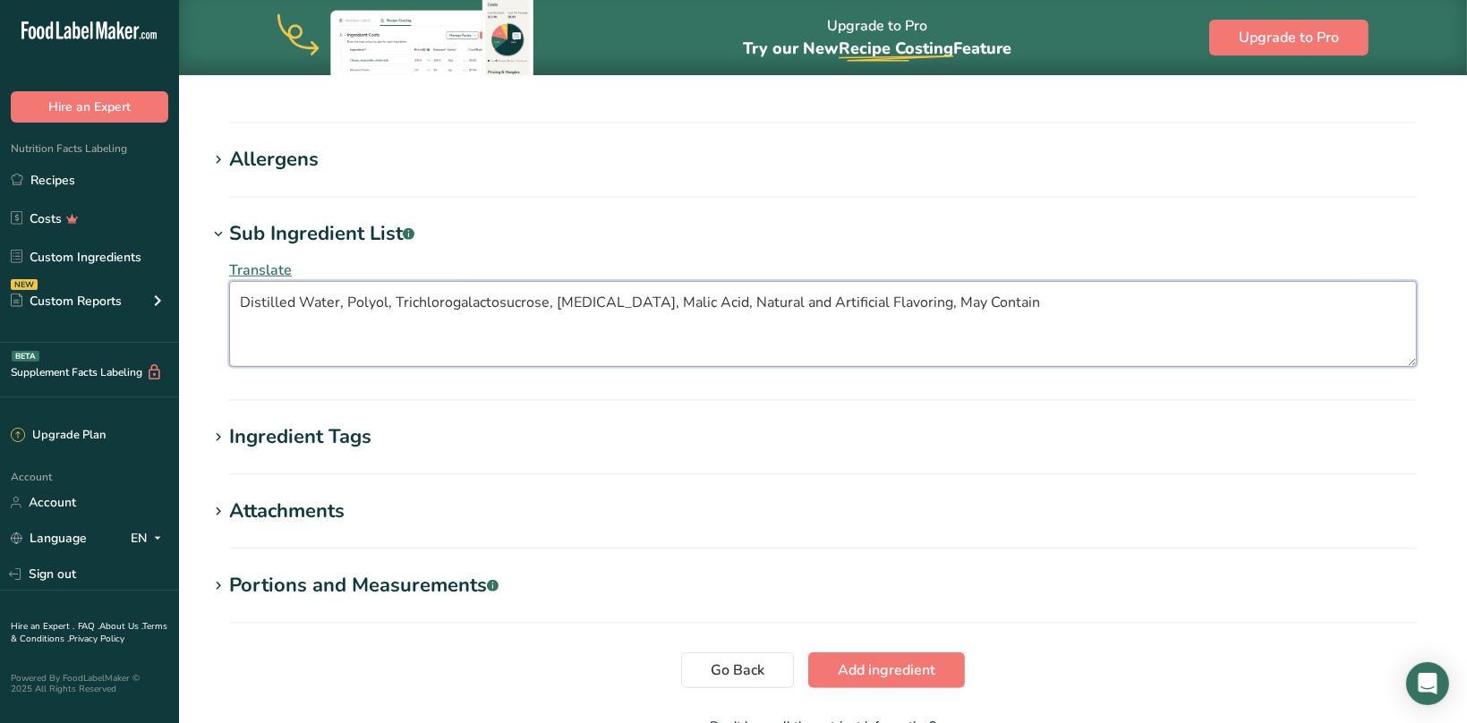
click at [986, 294] on textarea "Distilled Water, Polyol, Trichlorogalactosucrose, Citric Acid, Malic Acid, Natu…" at bounding box center [823, 324] width 1188 height 86
drag, startPoint x: 996, startPoint y: 308, endPoint x: 903, endPoint y: 309, distance: 93.1
click at [903, 309] on textarea "Distilled Water, Polyol, Trichlorogalactosucrose, Citric Acid, Malic Acid, Natu…" at bounding box center [823, 324] width 1188 height 86
click at [915, 303] on textarea "Distilled Water, Polyol, Trichlorogalactosucrose, Citric Acid, Malic Acid, Natu…" at bounding box center [823, 324] width 1188 height 86
drag, startPoint x: 932, startPoint y: 304, endPoint x: 907, endPoint y: 303, distance: 26.0
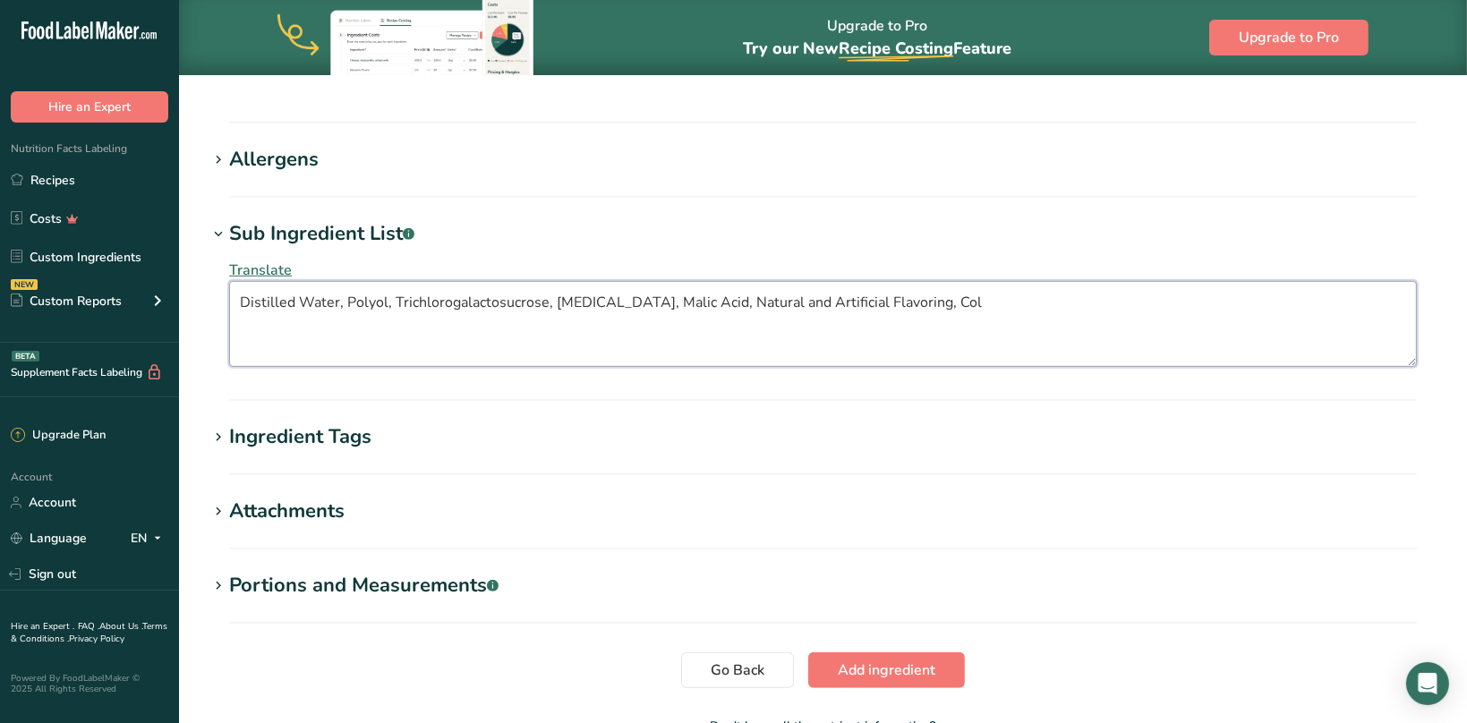
click at [907, 303] on textarea "Distilled Water, Polyol, Trichlorogalactosucrose, Citric Acid, Malic Acid, Natu…" at bounding box center [823, 324] width 1188 height 86
click at [907, 302] on textarea "Distilled Water, Polyol, Trichlorogalactosucrose, Citric Acid, Malic Acid, Natu…" at bounding box center [823, 324] width 1188 height 86
paste textarea "ours"
type textarea "Distilled Water, Polyol, Trichlorogalactosucrose, Citric Acid, Malic Acid, Natu…"
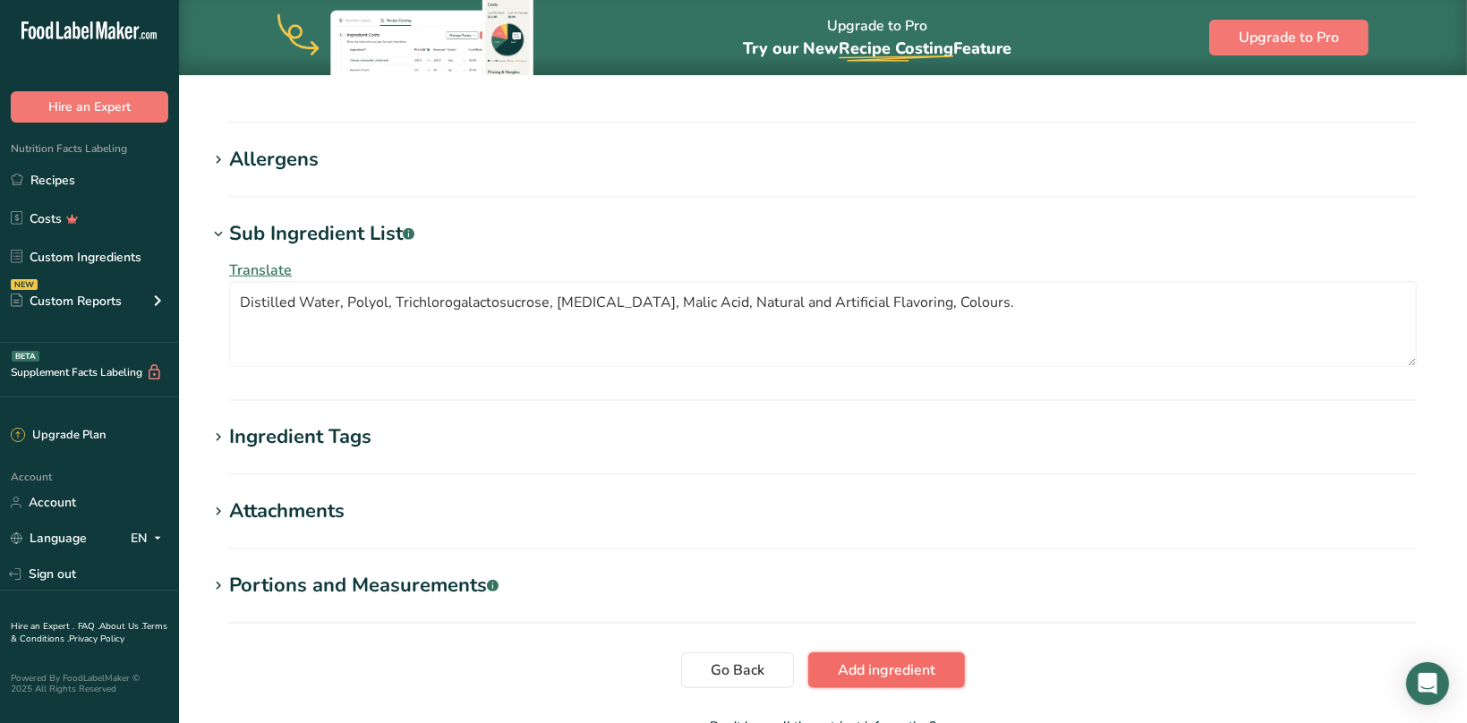
click at [881, 672] on span "Add ingredient" at bounding box center [887, 670] width 98 height 21
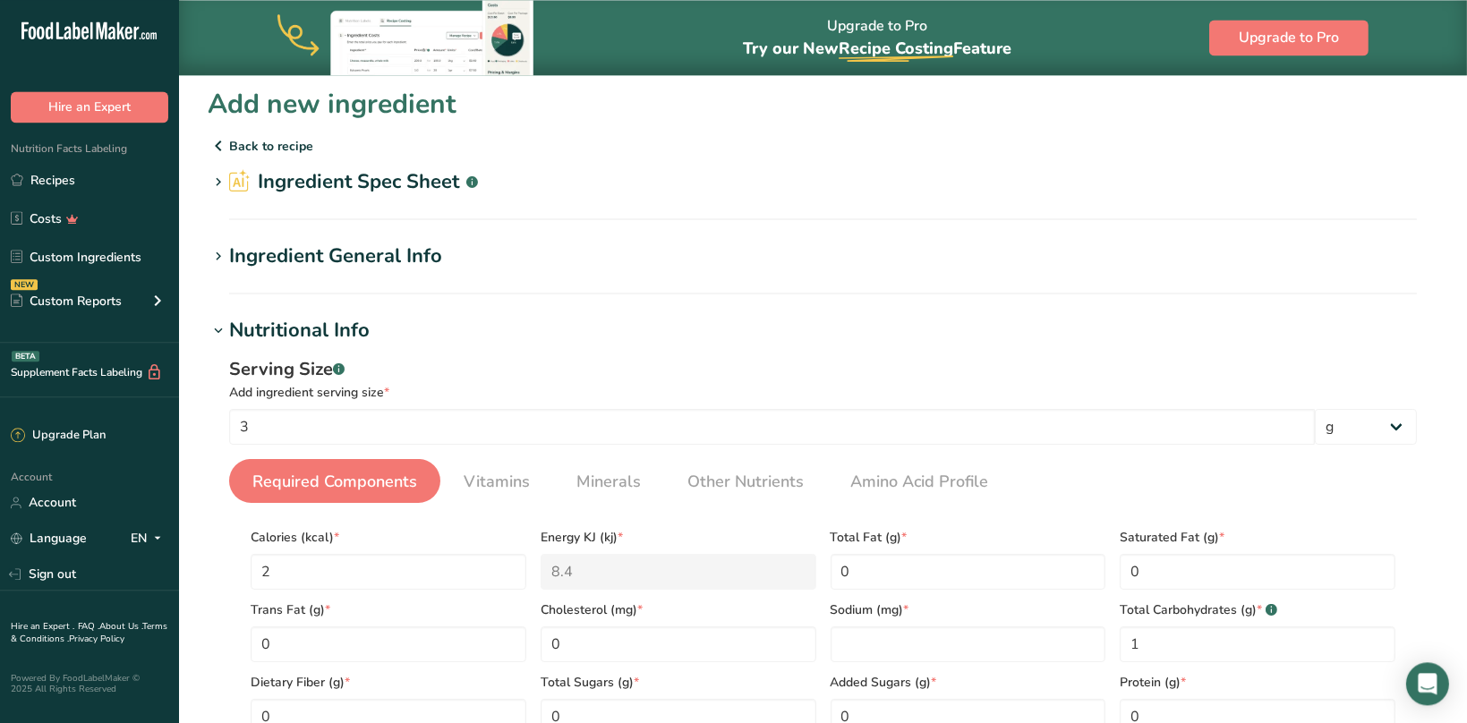
scroll to position [0, 0]
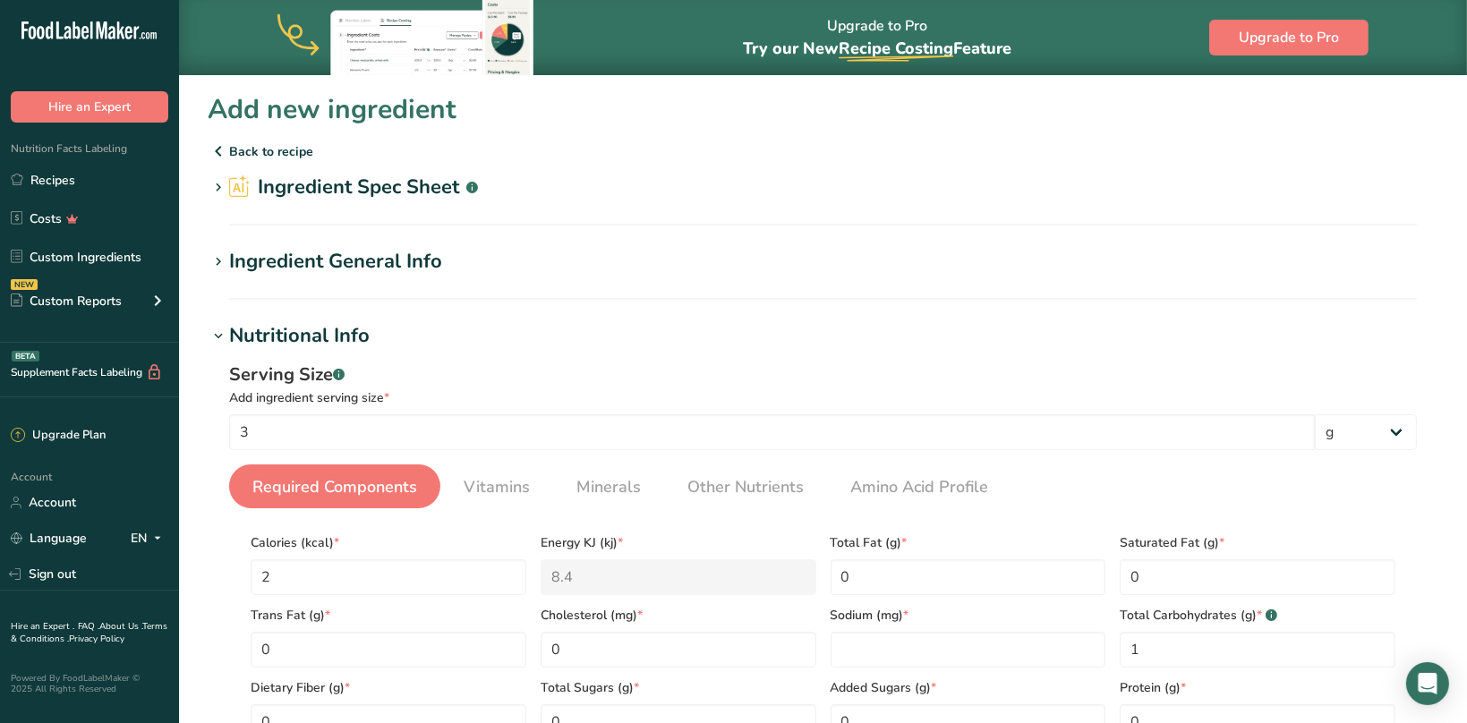
click at [217, 186] on icon at bounding box center [218, 187] width 16 height 25
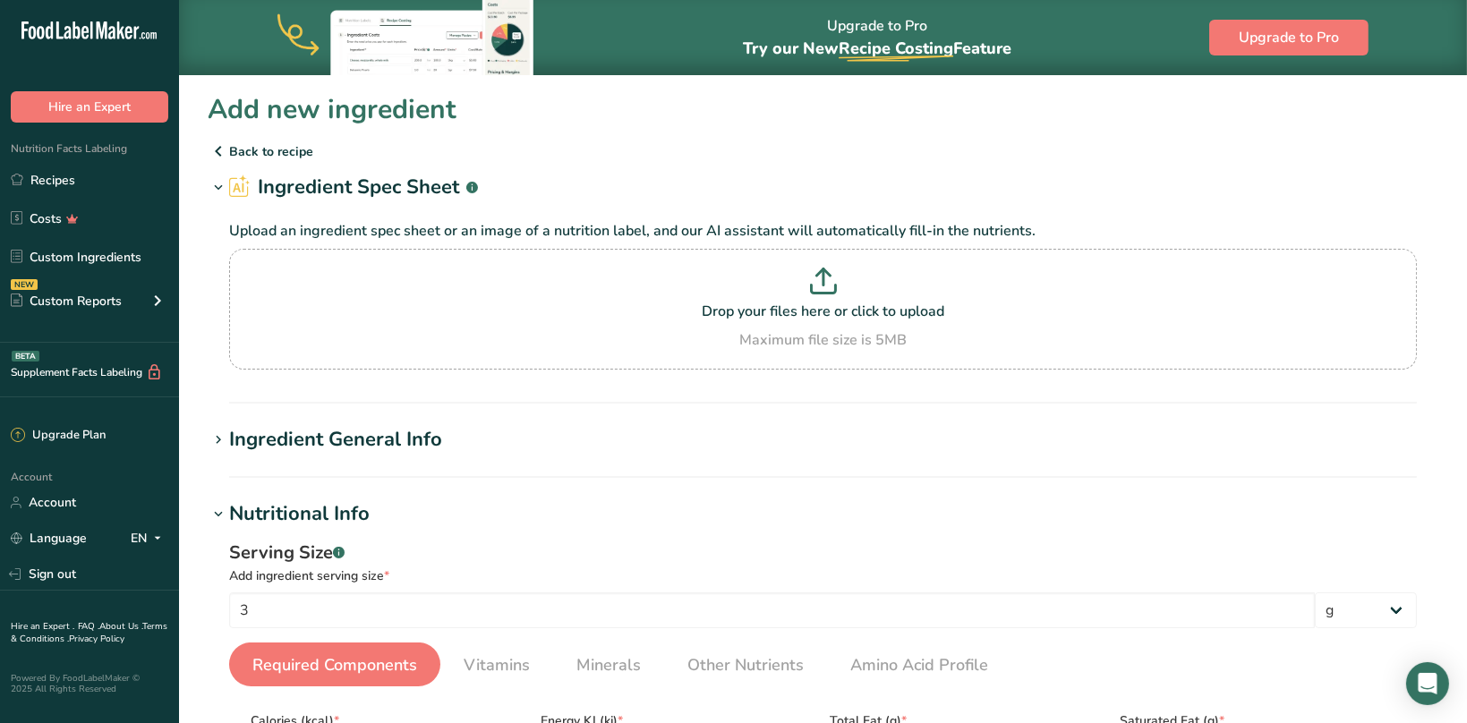
click at [217, 186] on icon at bounding box center [218, 187] width 16 height 25
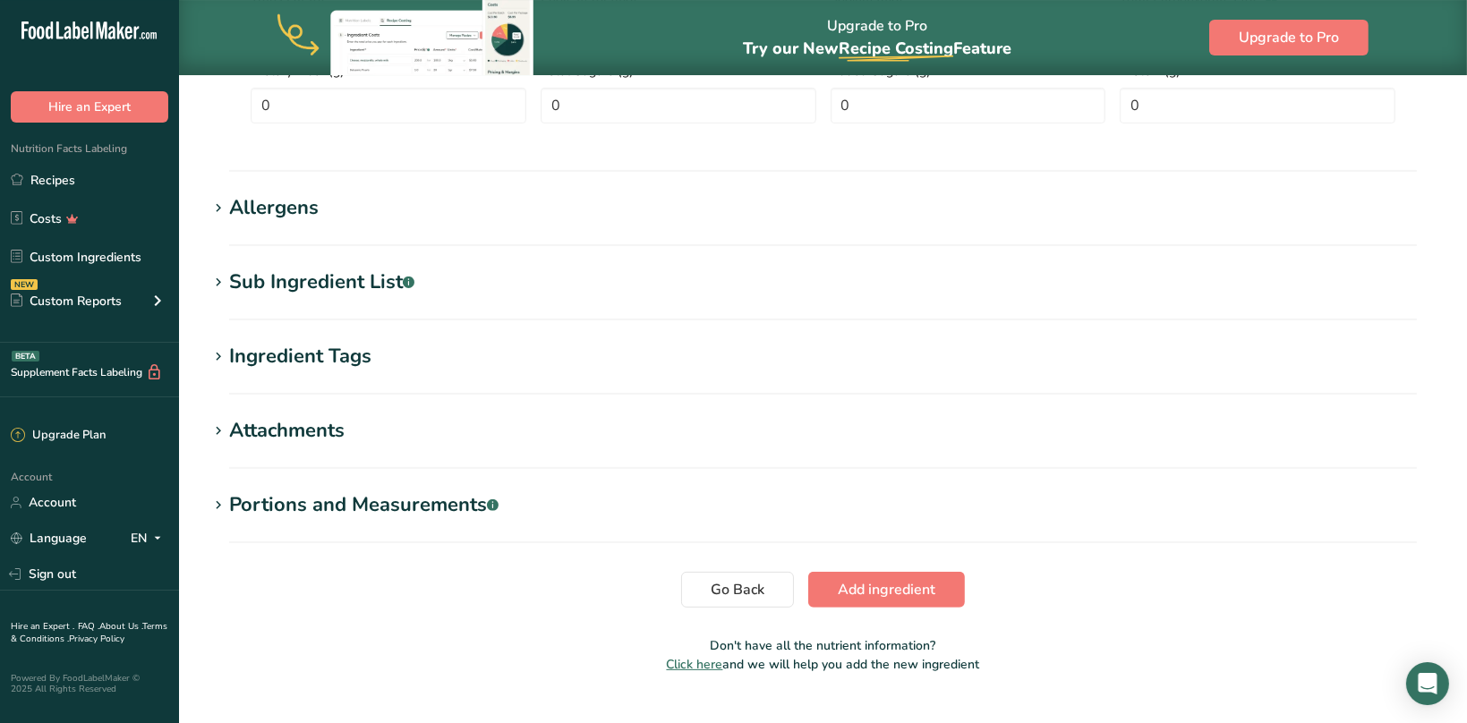
scroll to position [653, 0]
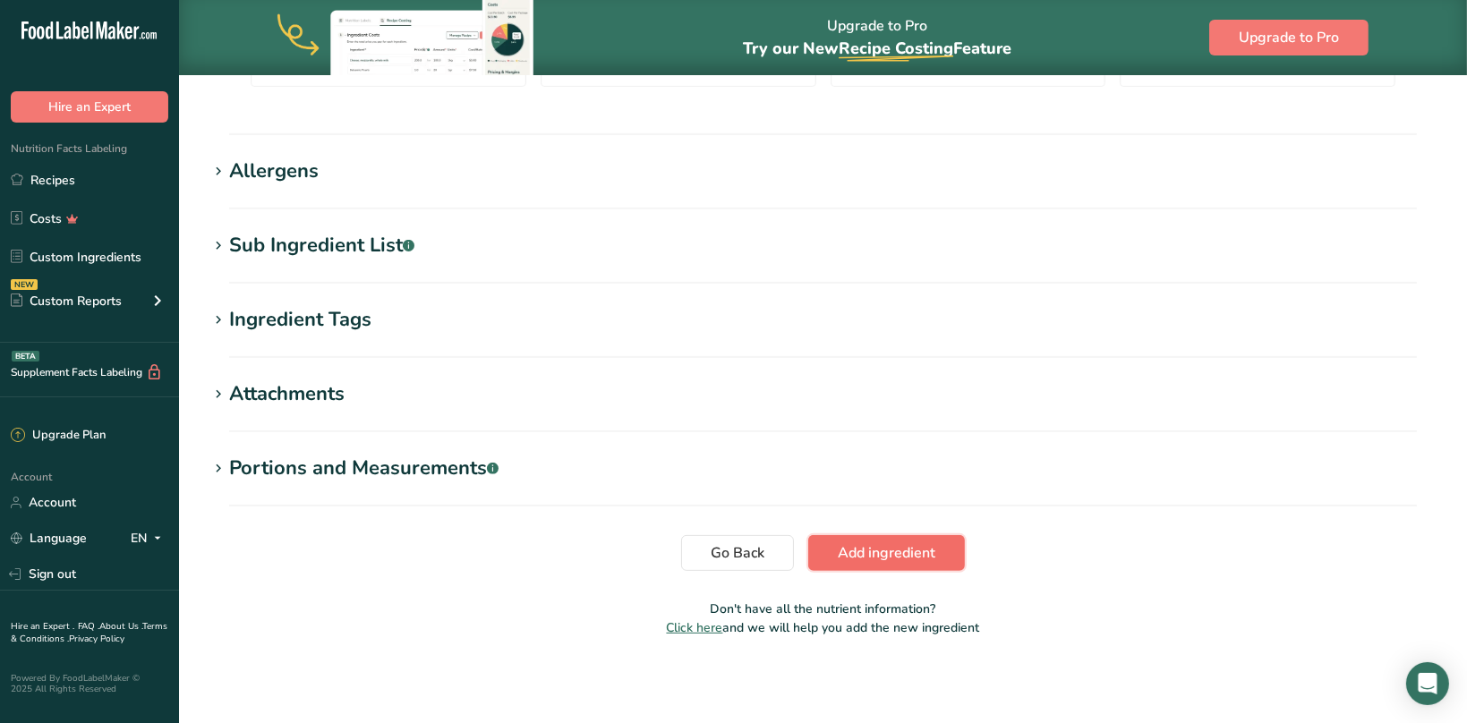
click at [857, 548] on span "Add ingredient" at bounding box center [887, 552] width 98 height 21
click at [731, 553] on span "Go Back" at bounding box center [738, 552] width 54 height 21
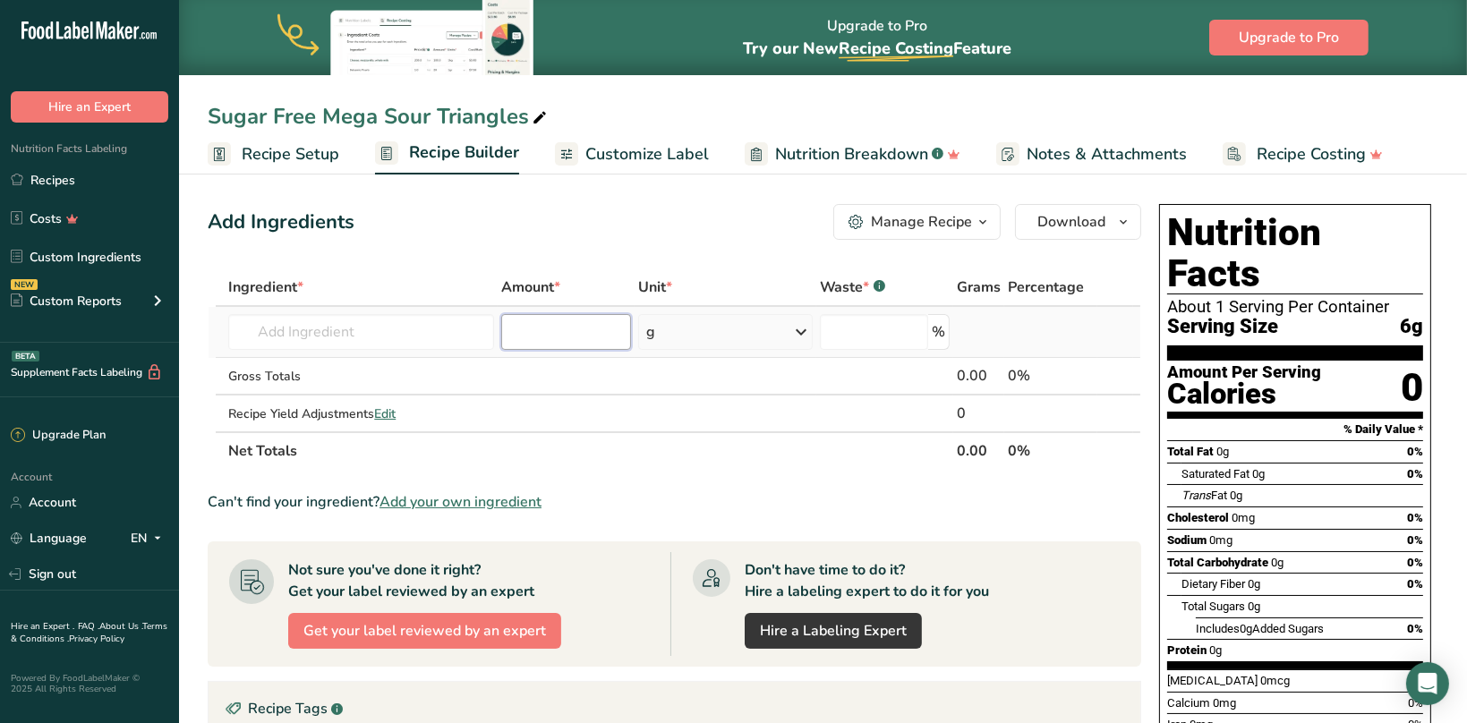
click at [544, 334] on input "number" at bounding box center [566, 332] width 130 height 36
type input "112"
click at [340, 345] on input "text" at bounding box center [361, 332] width 266 height 36
click at [460, 500] on span "Add your own ingredient" at bounding box center [460, 501] width 162 height 21
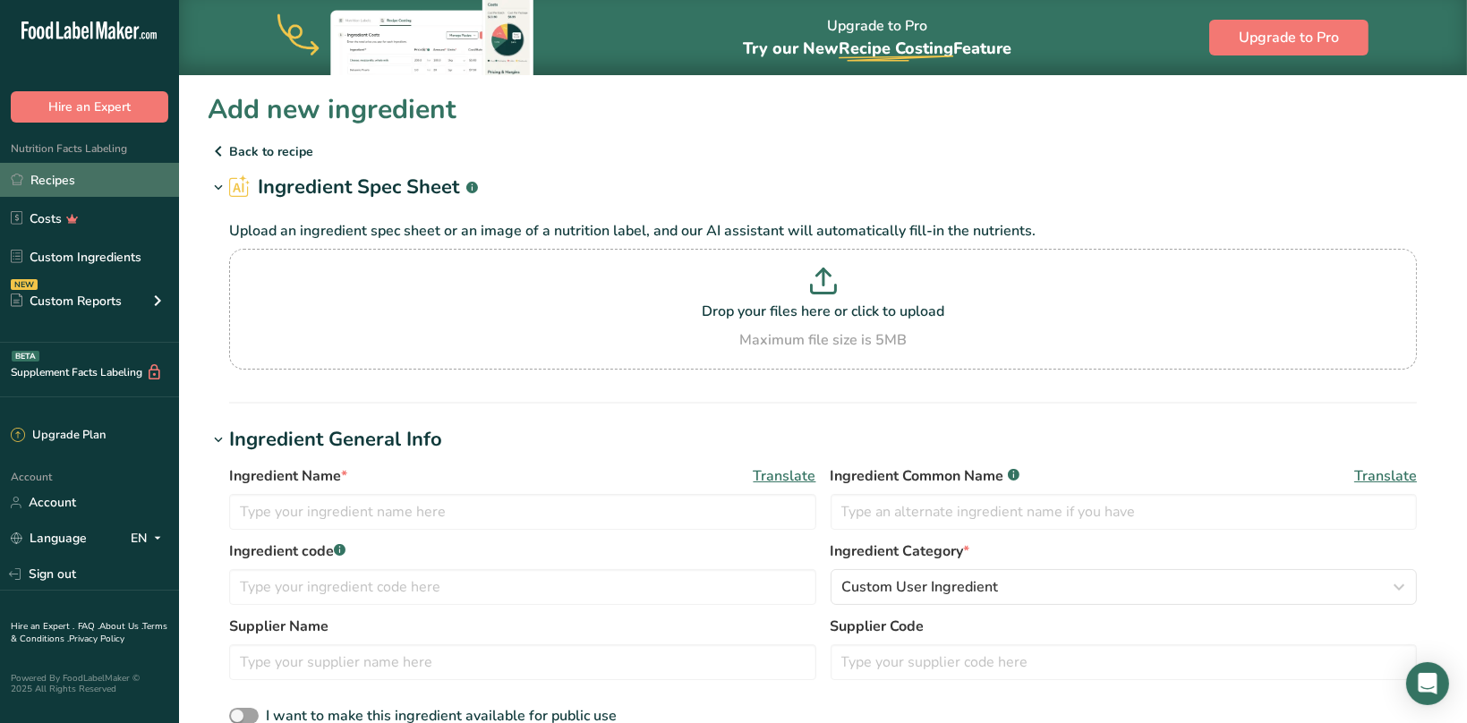
click at [55, 181] on link "Recipes" at bounding box center [89, 180] width 179 height 34
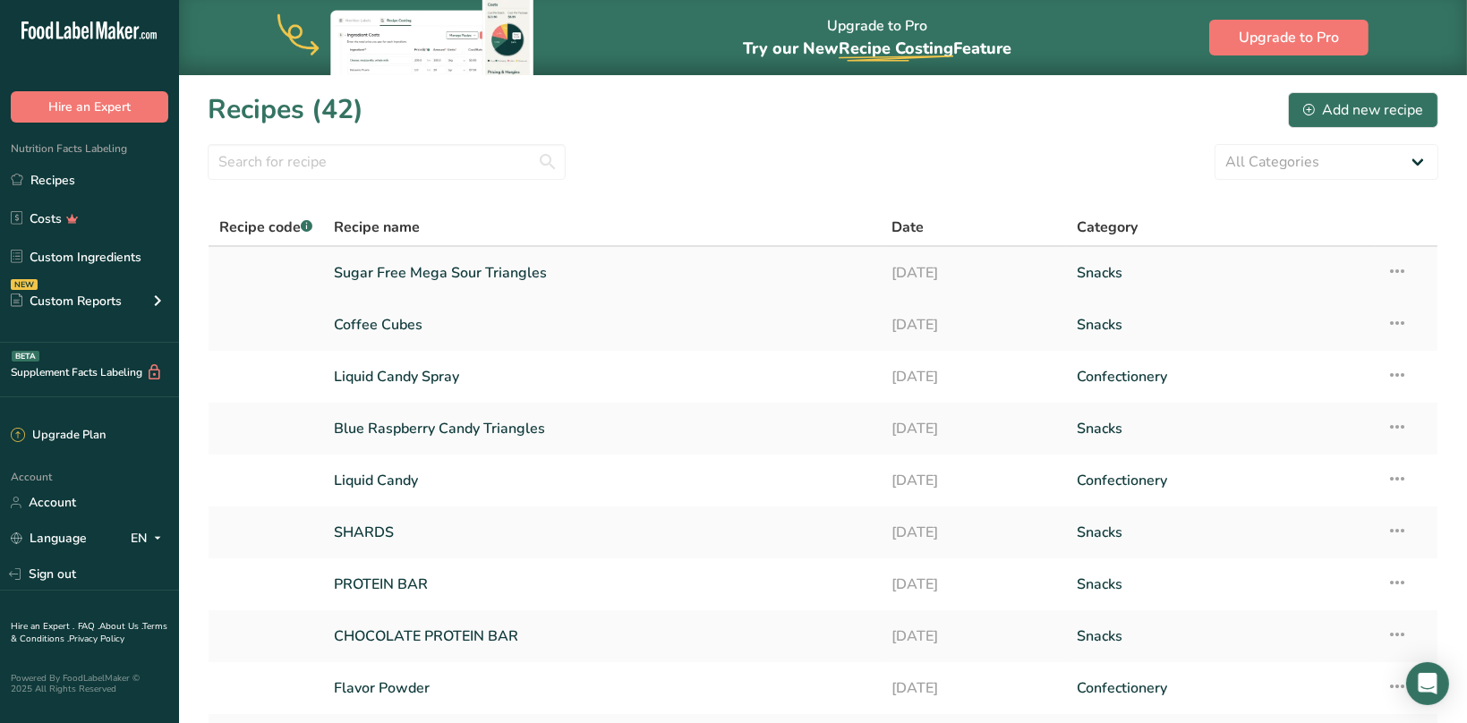
click at [472, 273] on link "Sugar Free Mega Sour Triangles" at bounding box center [601, 273] width 535 height 38
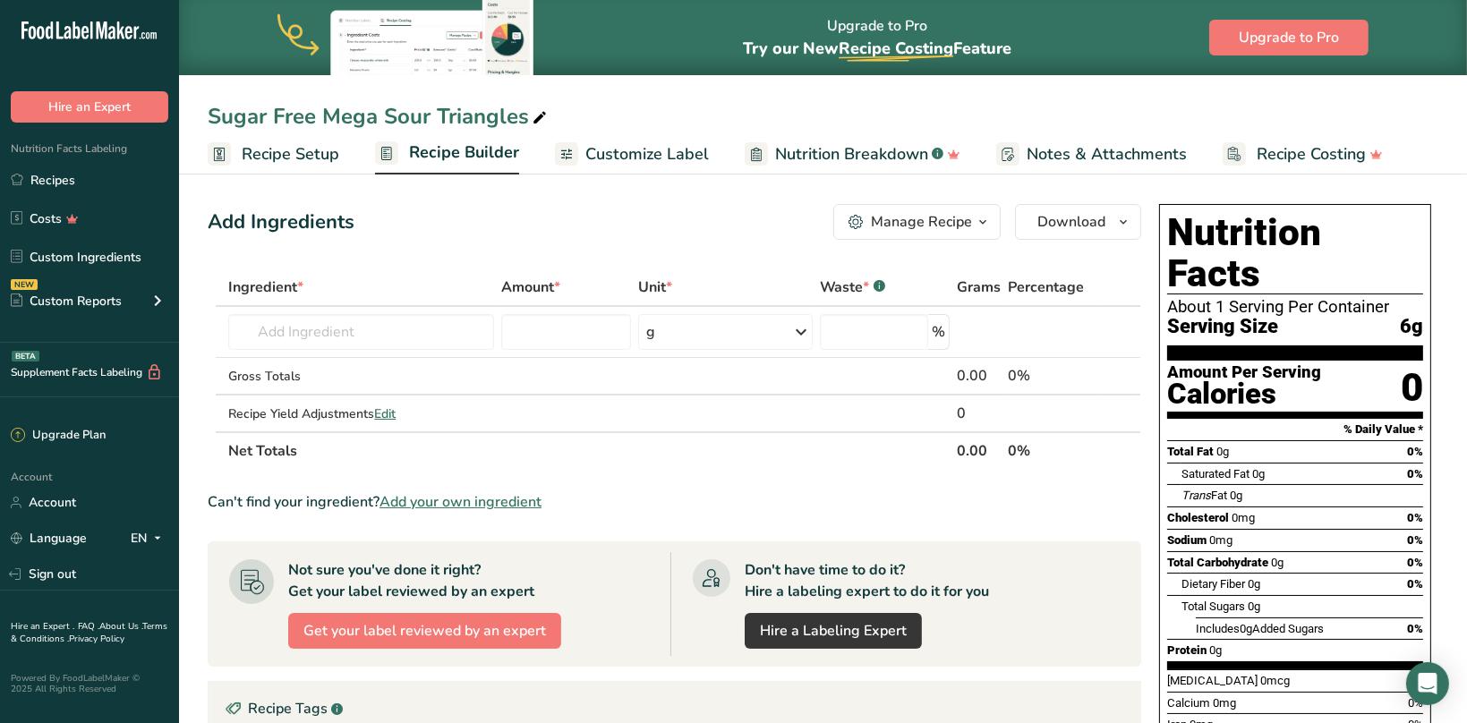
click at [464, 159] on span "Recipe Builder" at bounding box center [464, 152] width 110 height 24
click at [342, 336] on input "text" at bounding box center [361, 332] width 266 height 36
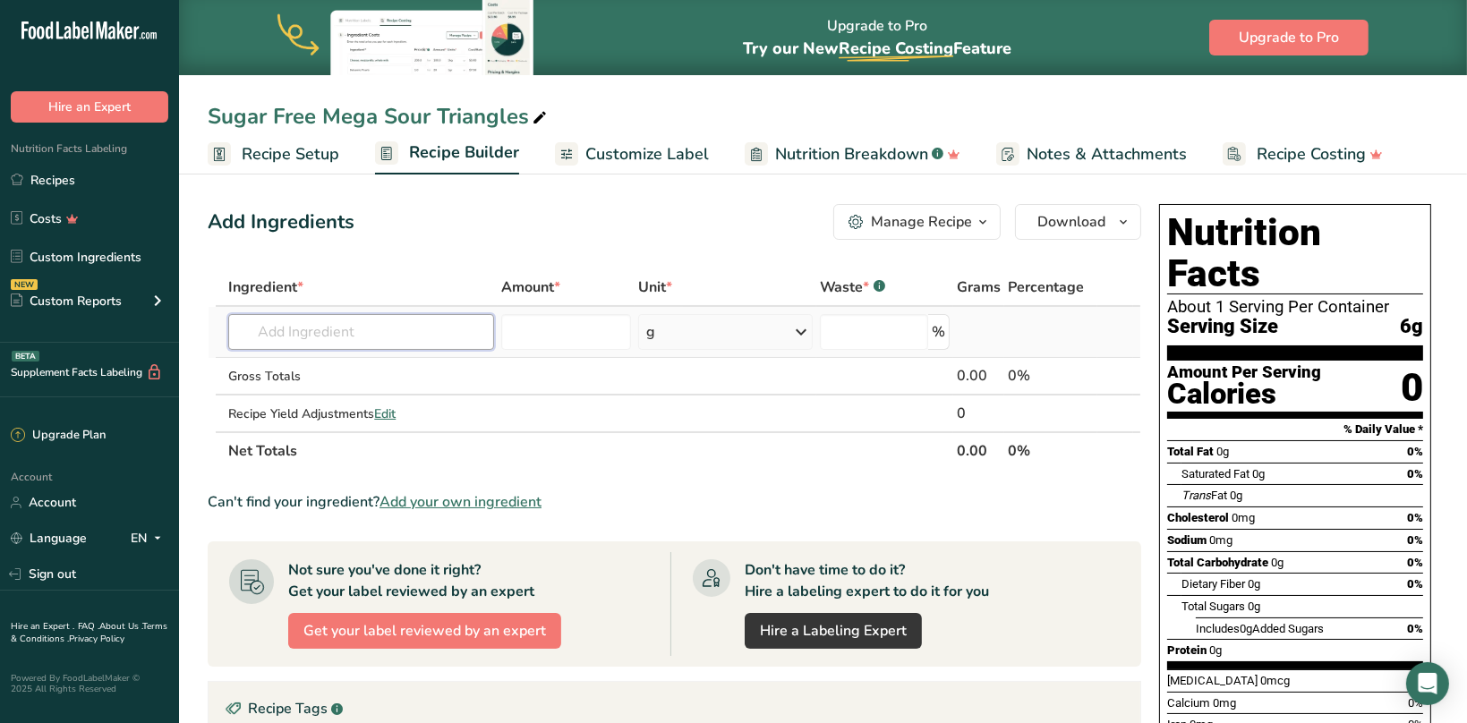
click at [342, 336] on input "text" at bounding box center [361, 332] width 266 height 36
click at [285, 335] on input "text" at bounding box center [361, 332] width 266 height 36
click at [564, 334] on input "number" at bounding box center [566, 332] width 130 height 36
click at [617, 335] on input "1123" at bounding box center [566, 332] width 130 height 36
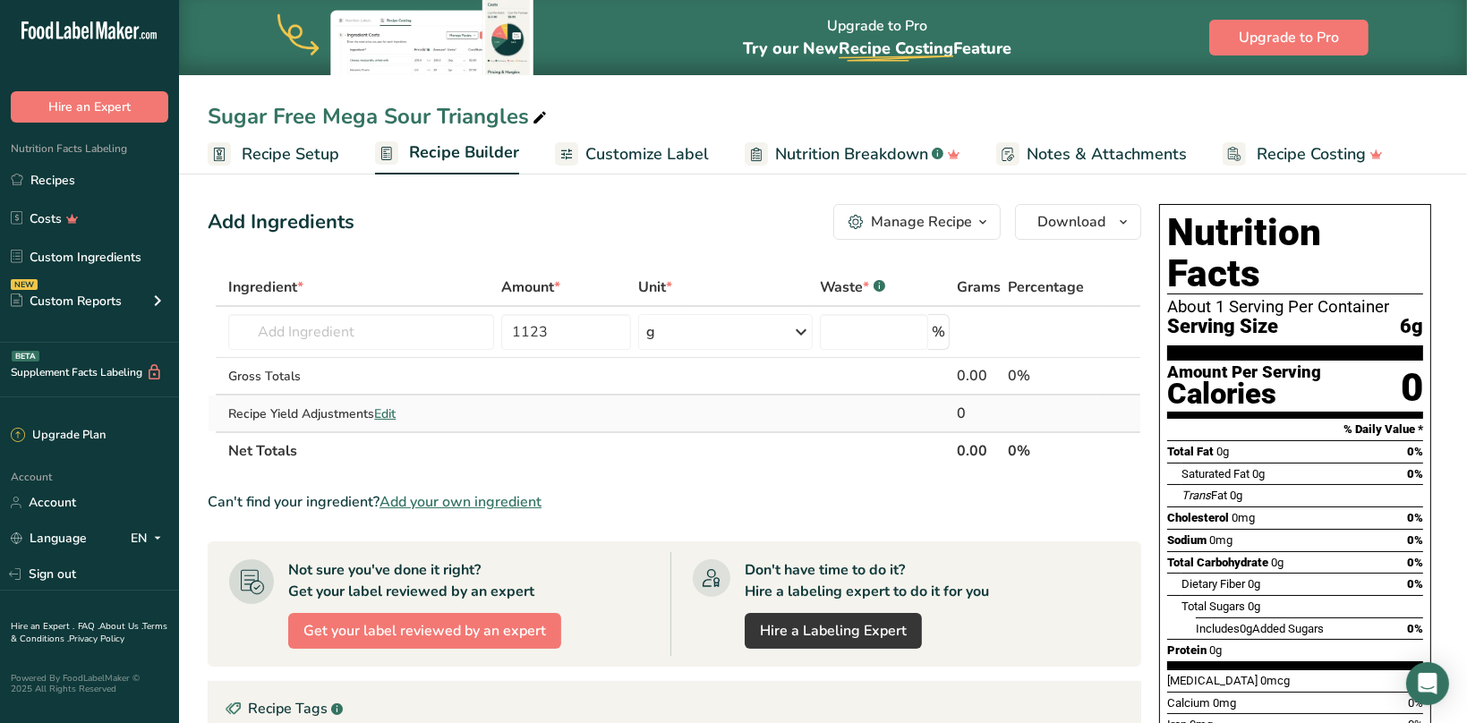
click at [677, 397] on td at bounding box center [724, 414] width 181 height 36
drag, startPoint x: 494, startPoint y: 332, endPoint x: 483, endPoint y: 332, distance: 10.7
click at [501, 332] on input "1123" at bounding box center [566, 332] width 130 height 36
type input "112"
drag, startPoint x: 443, startPoint y: 497, endPoint x: 280, endPoint y: 502, distance: 163.0
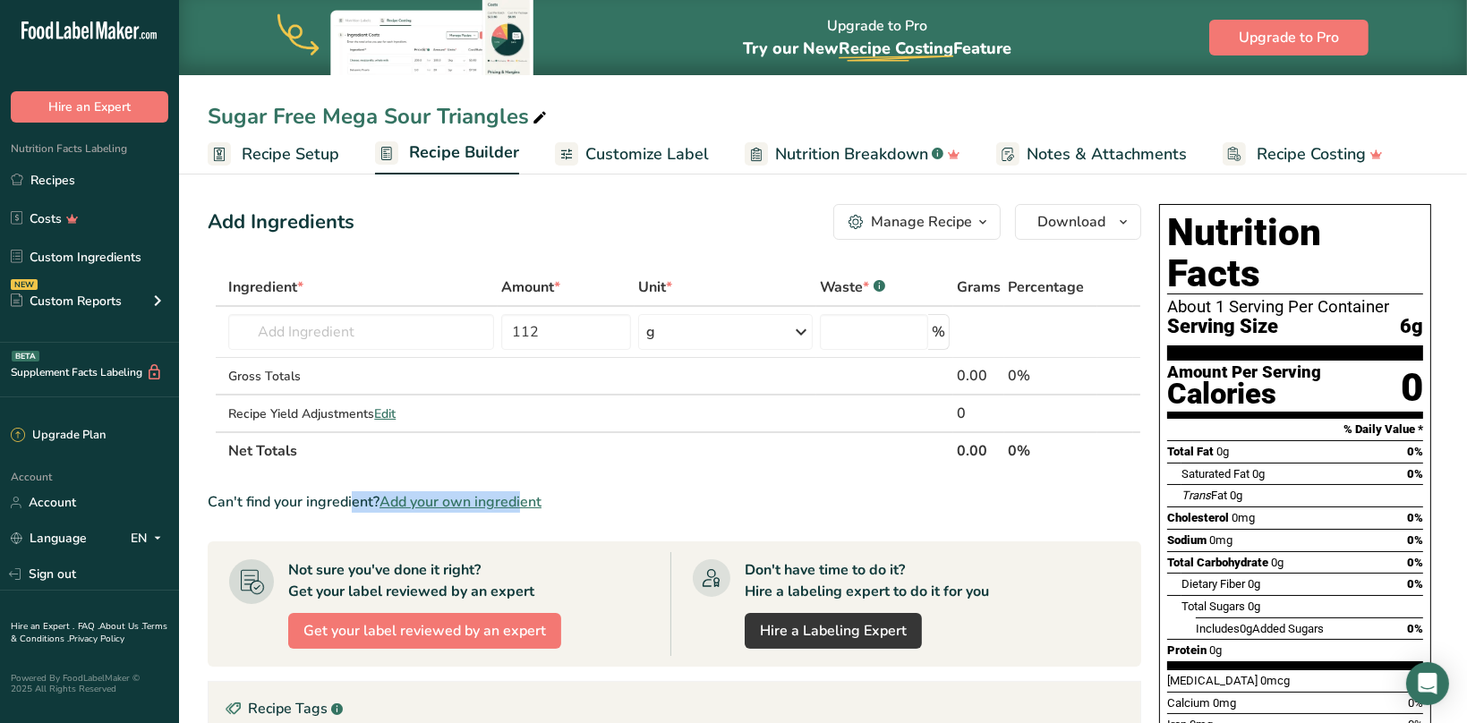
click at [280, 502] on div "Can't find your ingredient? Add your own ingredient" at bounding box center [674, 501] width 933 height 21
click at [497, 499] on span "Add your own ingredient" at bounding box center [460, 501] width 162 height 21
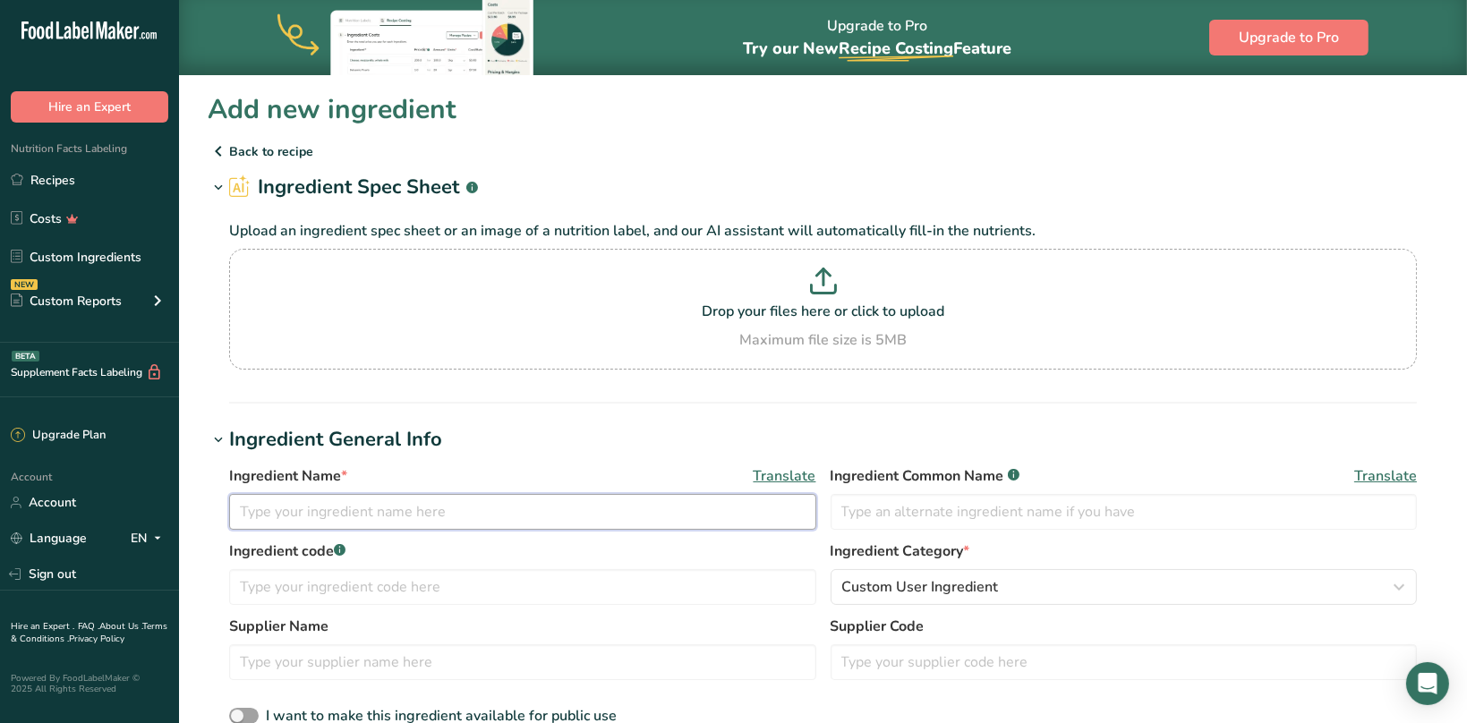
click at [468, 520] on input "text" at bounding box center [522, 512] width 587 height 36
type input "M"
type input "Sugar Free Mega Sour Triangles"
click at [961, 507] on input "text" at bounding box center [1123, 512] width 587 height 36
paste input "Sugar Free Mega Sour Triangles"
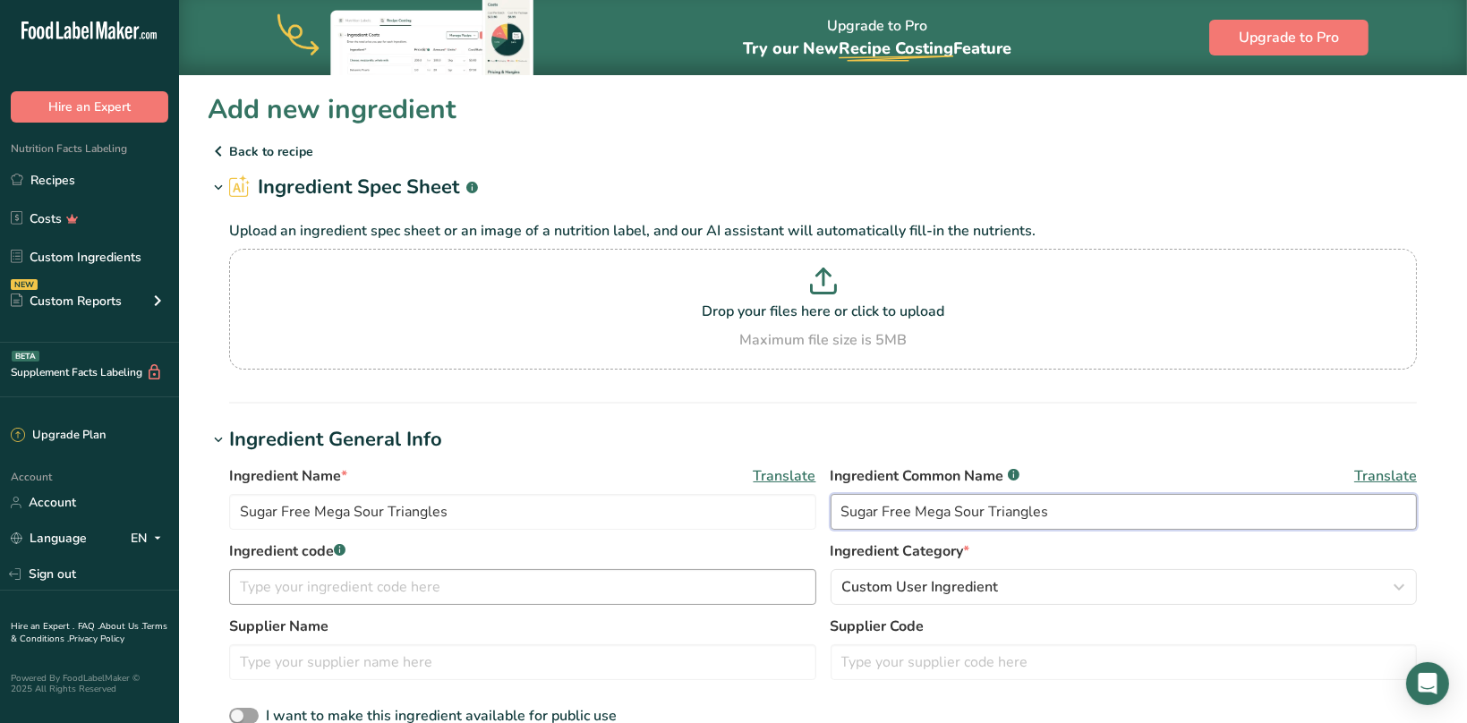
type input "Sugar Free Mega Sour Triangles"
click at [350, 588] on input "text" at bounding box center [522, 587] width 587 height 36
paste input "Sugar Free Mega Sour Triangles"
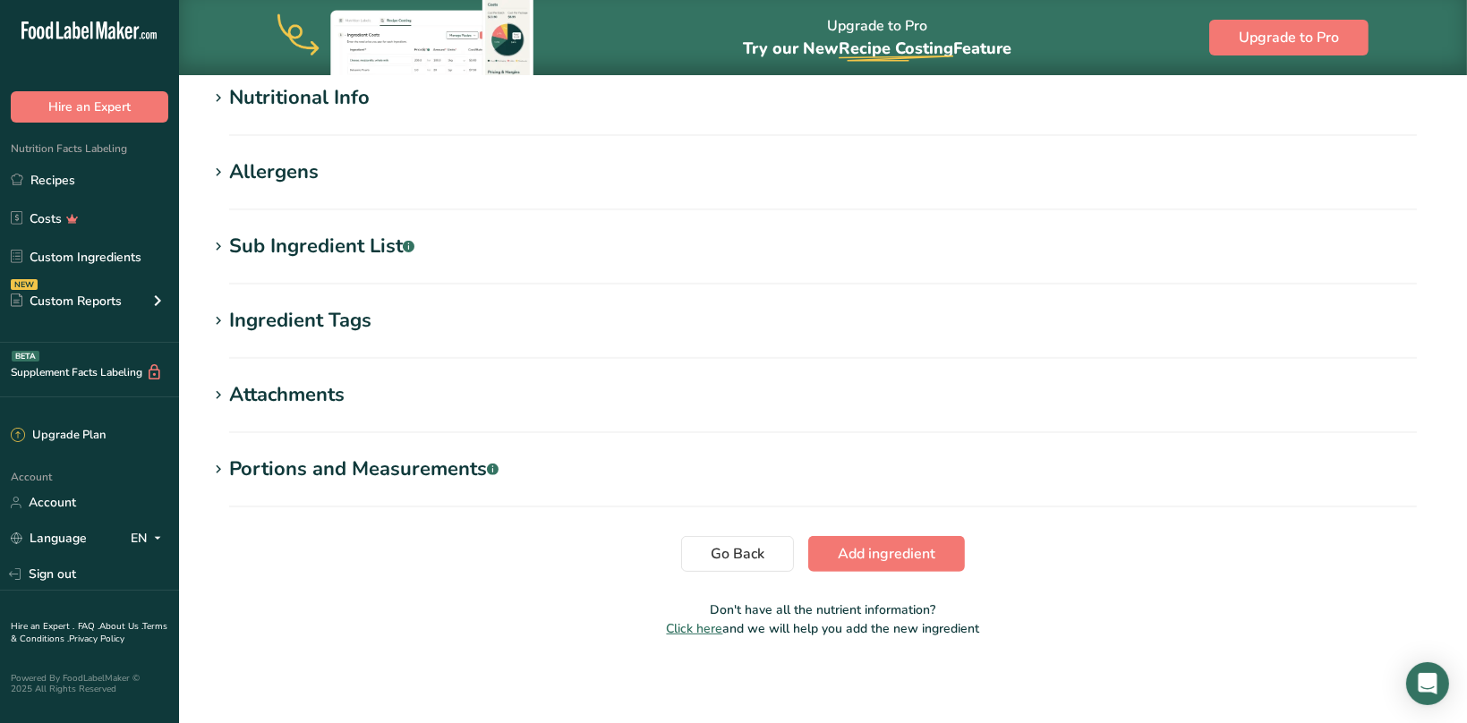
scroll to position [325, 0]
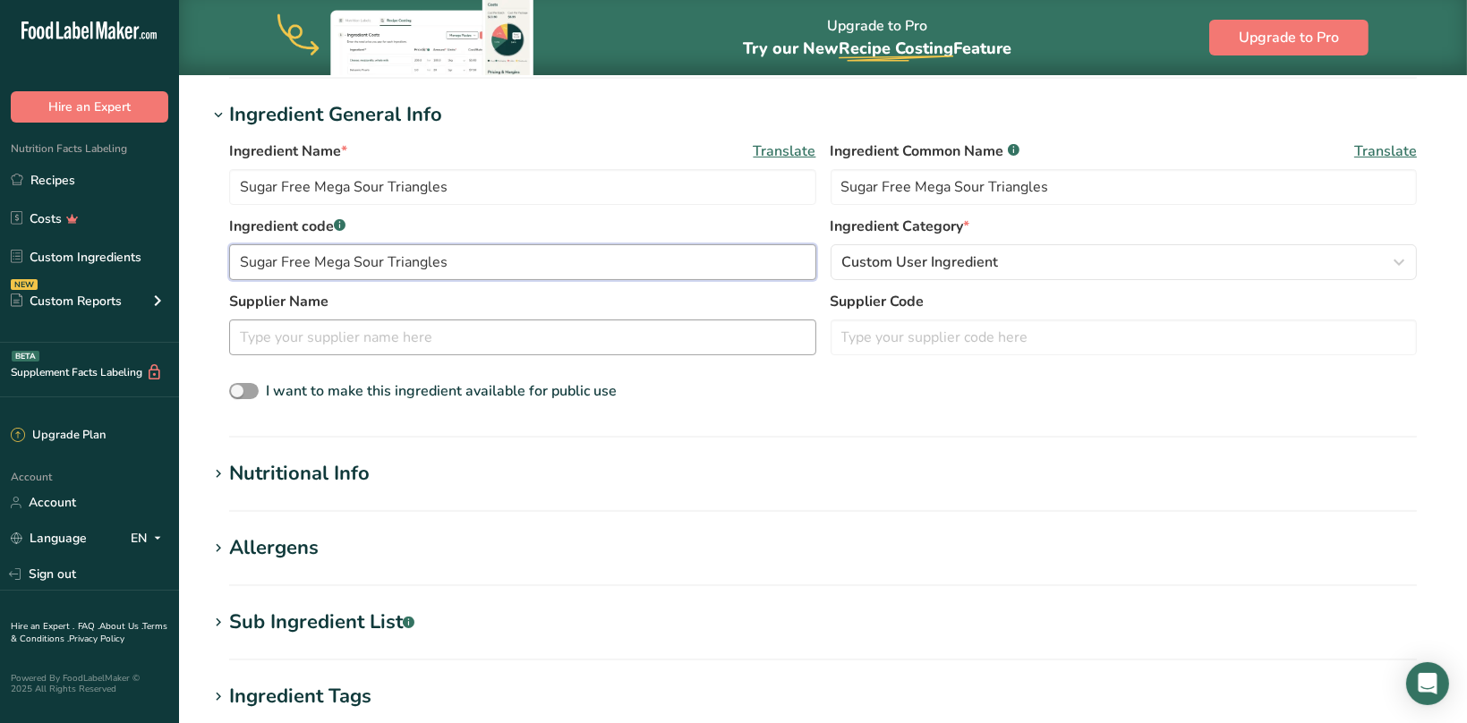
type input "Sugar Free Mega Sour Triangles"
click at [341, 329] on input "text" at bounding box center [522, 337] width 587 height 36
type input "Poppin Crunch"
click at [353, 472] on div "Nutritional Info" at bounding box center [299, 474] width 140 height 30
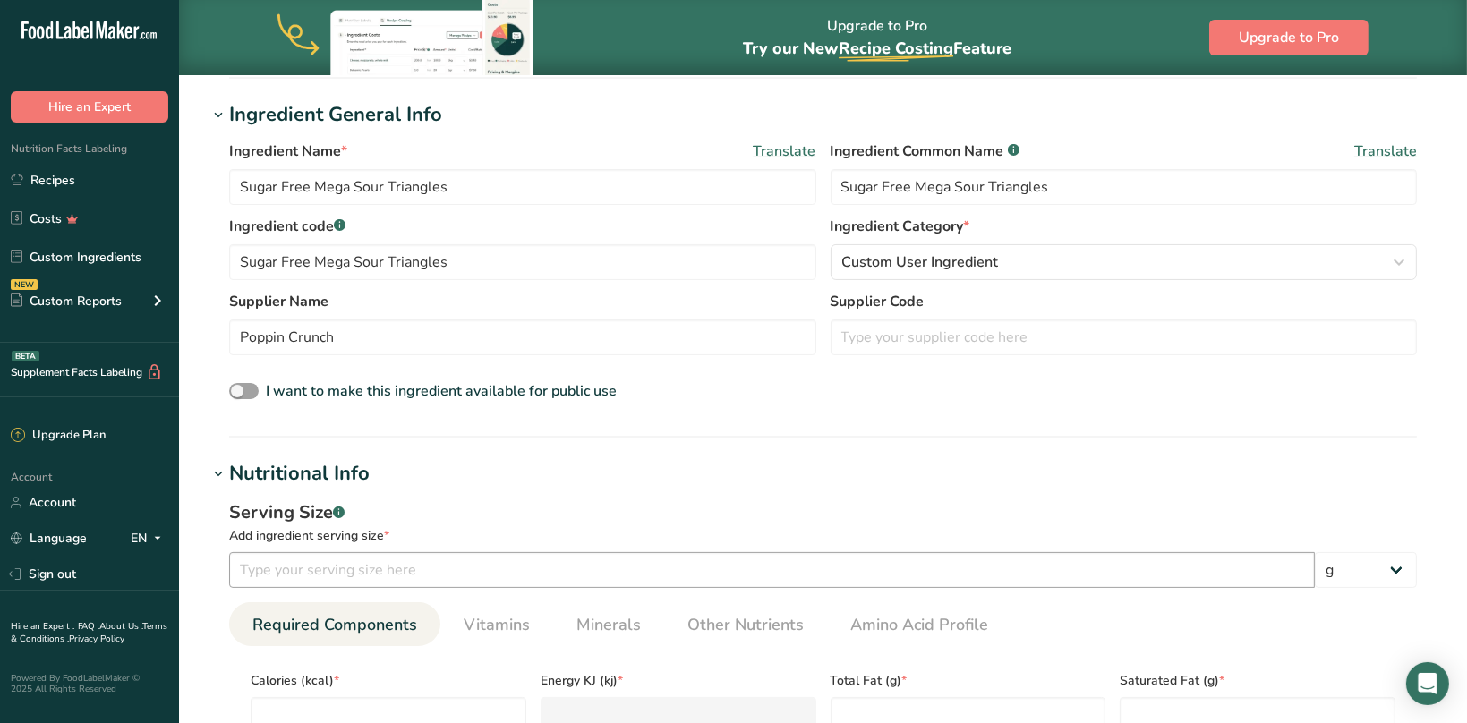
scroll to position [701, 0]
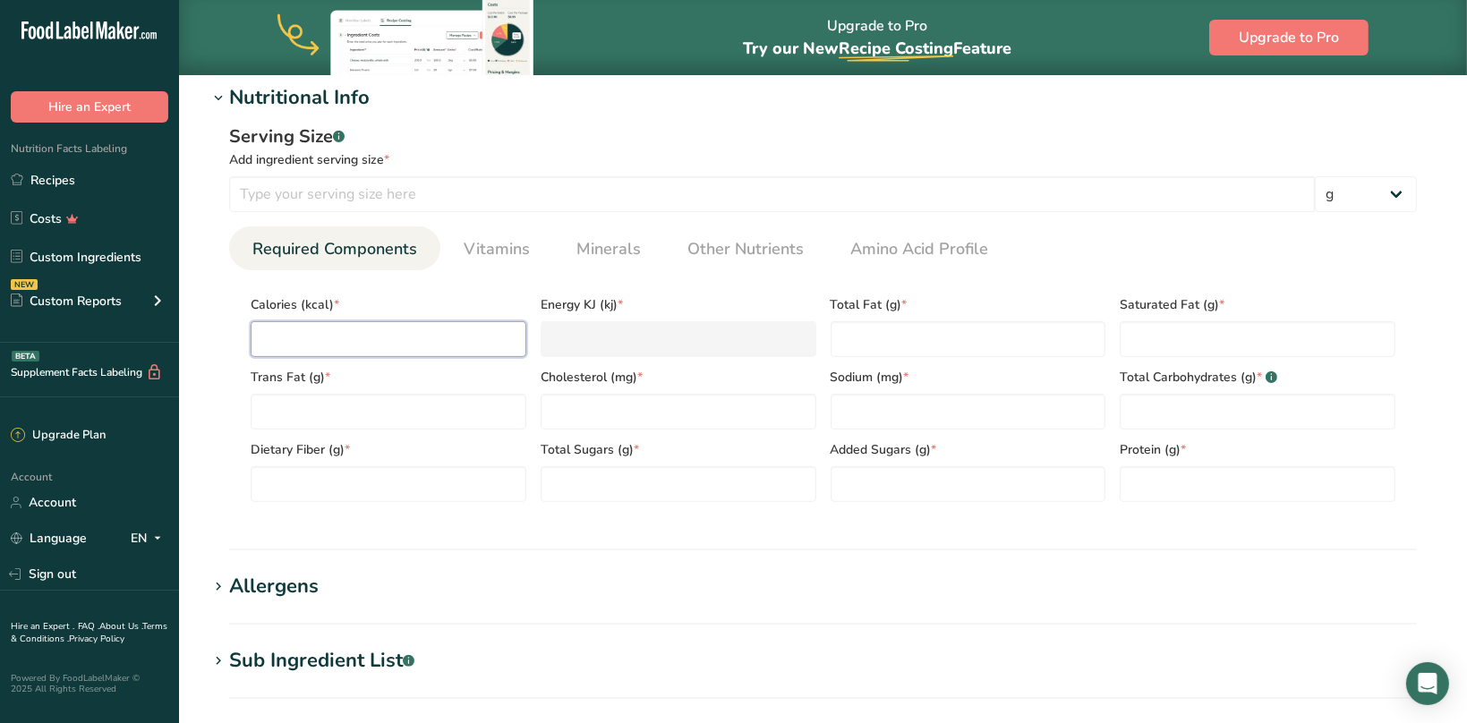
click at [343, 343] on input "number" at bounding box center [389, 339] width 276 height 36
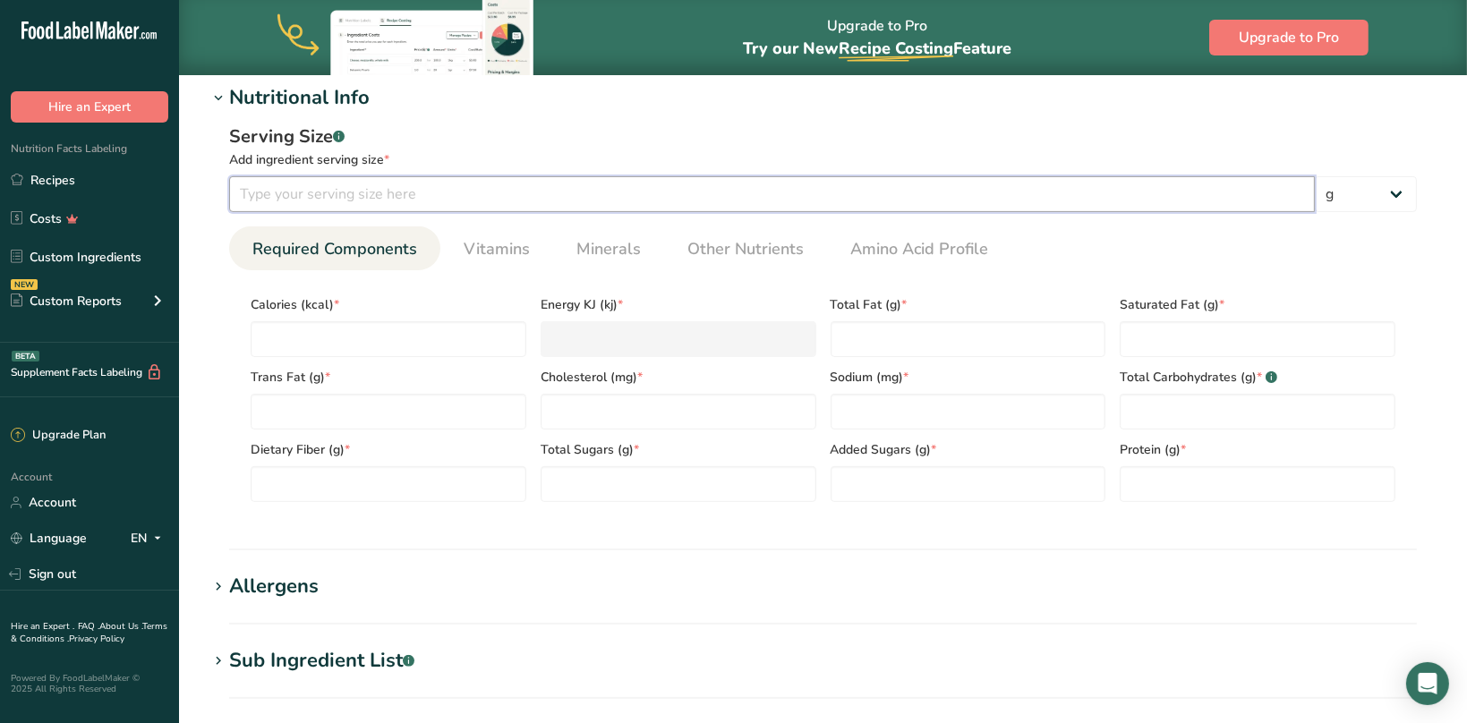
click at [379, 196] on input "number" at bounding box center [771, 194] width 1085 height 36
type input "3"
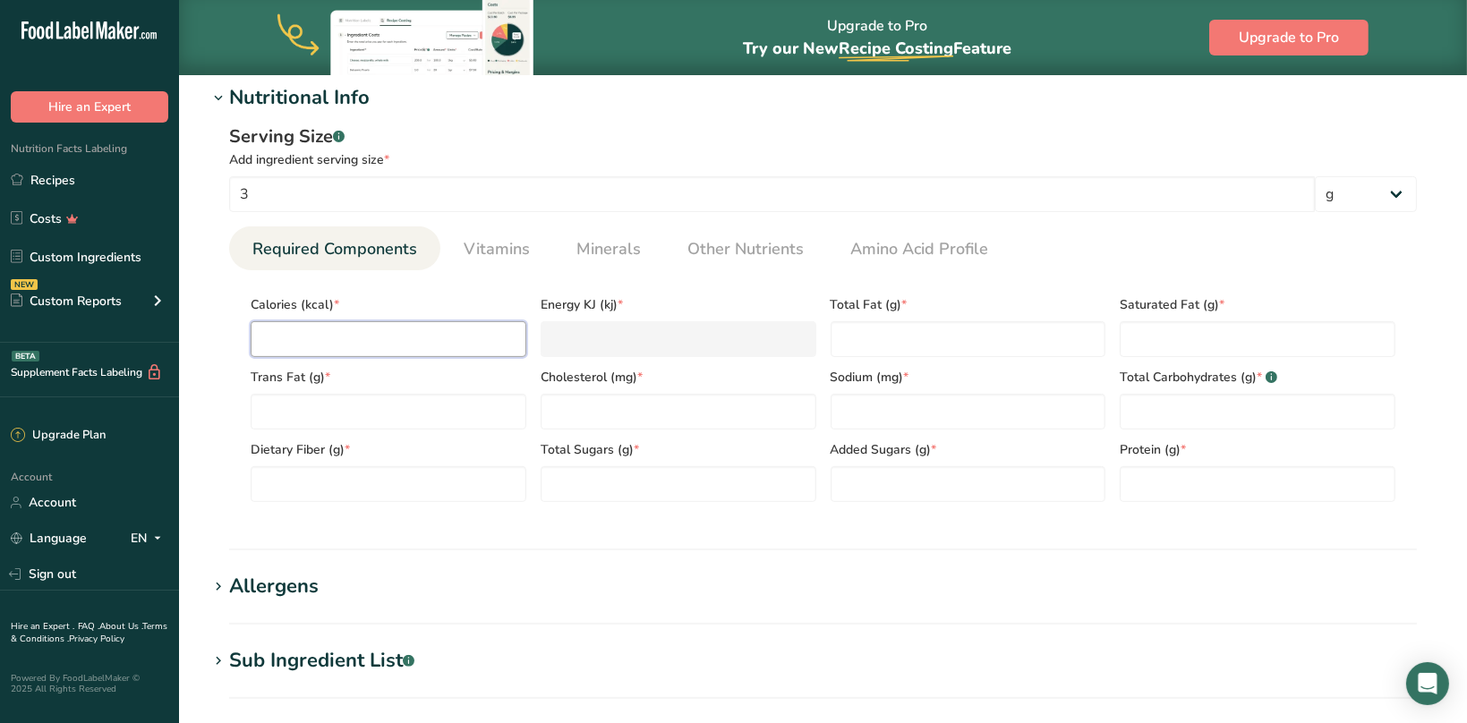
click at [359, 345] on input "number" at bounding box center [389, 339] width 276 height 36
type input "2"
type KJ "8.4"
type input "2"
click at [903, 345] on Fat "number" at bounding box center [968, 339] width 276 height 36
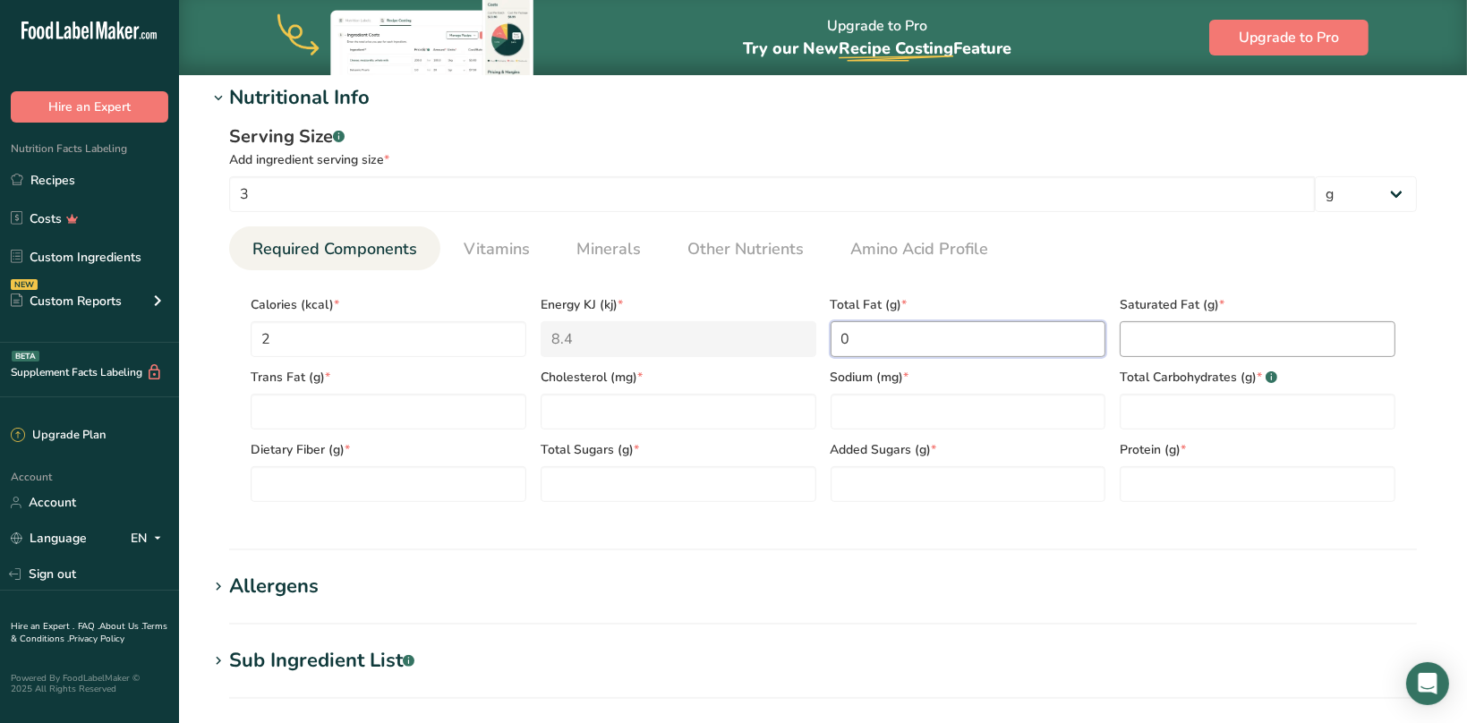
type Fat "0"
click at [1206, 328] on Fat "number" at bounding box center [1257, 339] width 276 height 36
type Fat "0"
click at [362, 410] on Fat "number" at bounding box center [389, 412] width 276 height 36
type Fat "0"
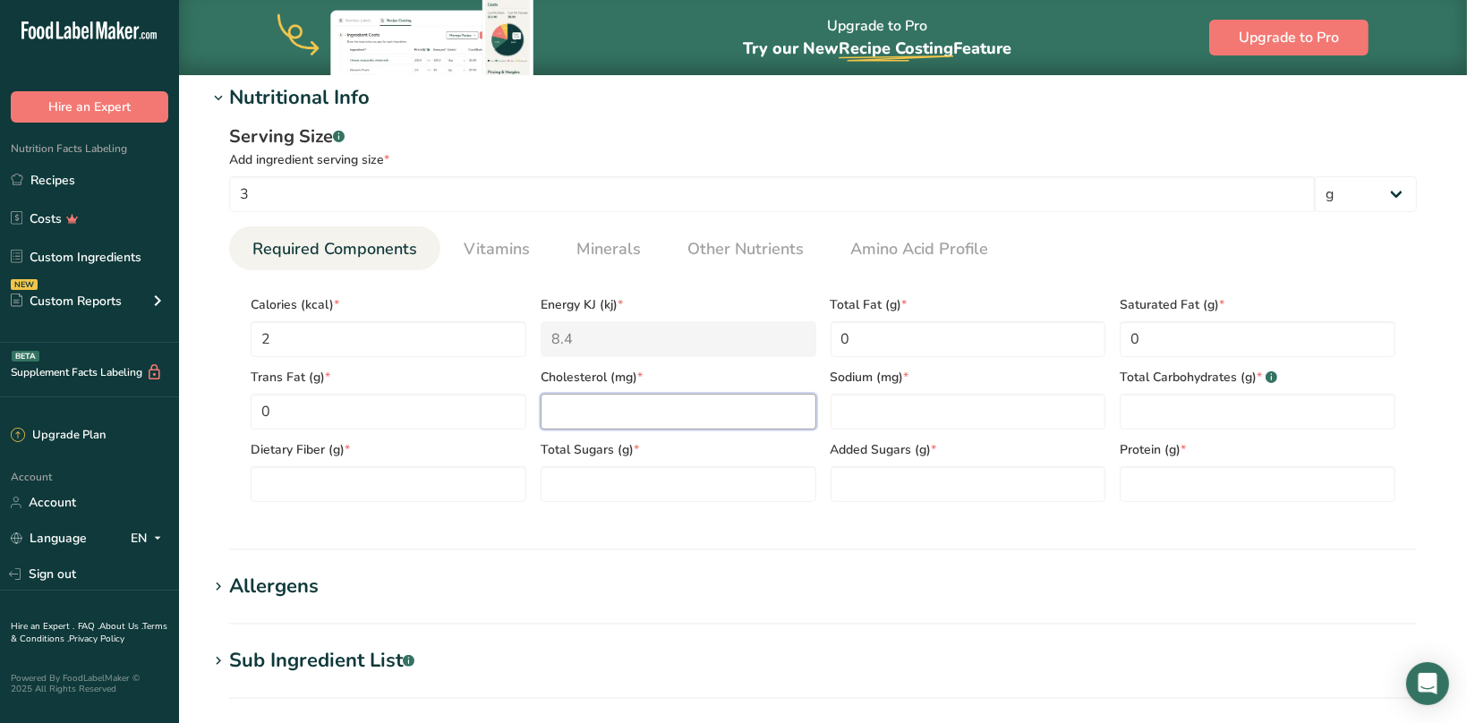
drag, startPoint x: 572, startPoint y: 411, endPoint x: 721, endPoint y: 413, distance: 149.5
click at [575, 411] on input "number" at bounding box center [679, 412] width 276 height 36
type input "0"
click at [906, 410] on input "number" at bounding box center [968, 412] width 276 height 36
type input "0"
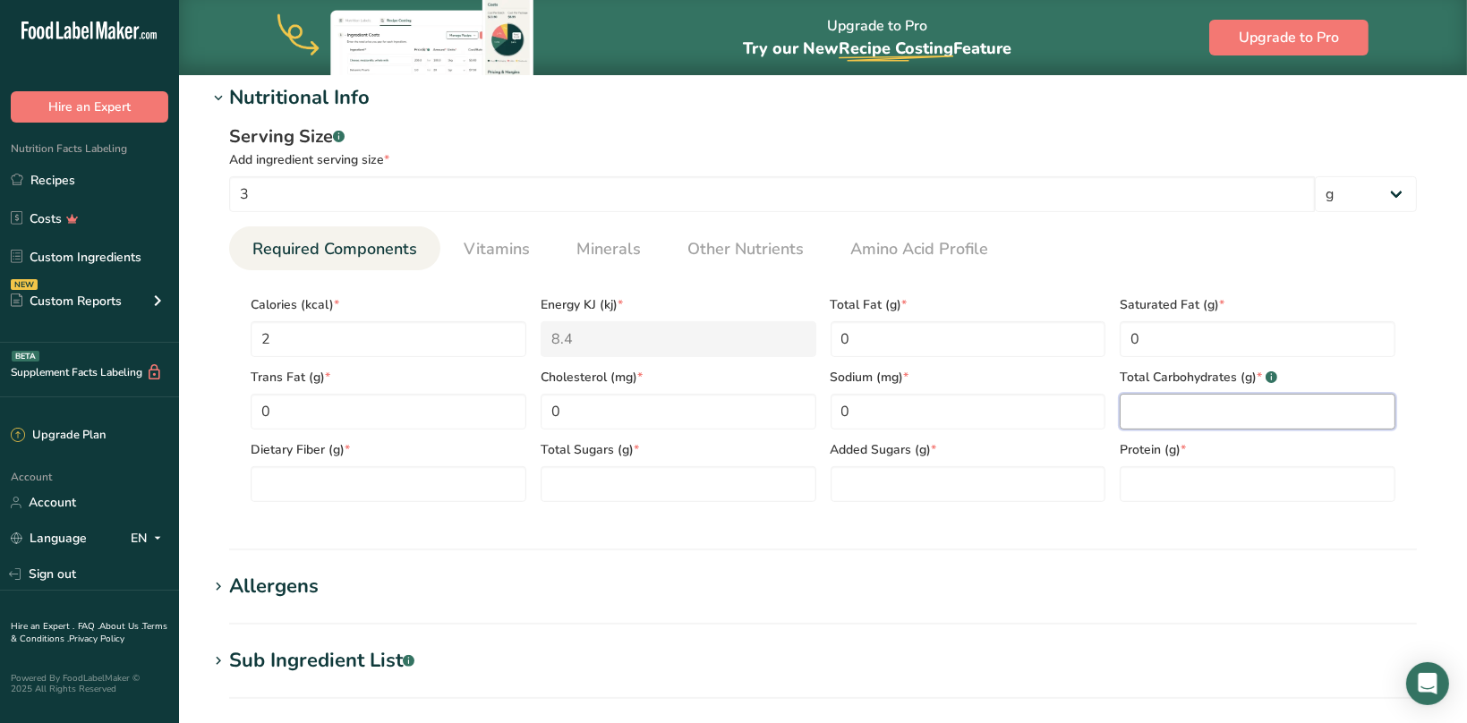
click at [1136, 412] on Carbohydrates "number" at bounding box center [1257, 412] width 276 height 36
type Carbohydrates "1"
click at [358, 495] on Fiber "number" at bounding box center [389, 484] width 276 height 36
type Fiber "0"
drag, startPoint x: 617, startPoint y: 472, endPoint x: 770, endPoint y: 471, distance: 152.1
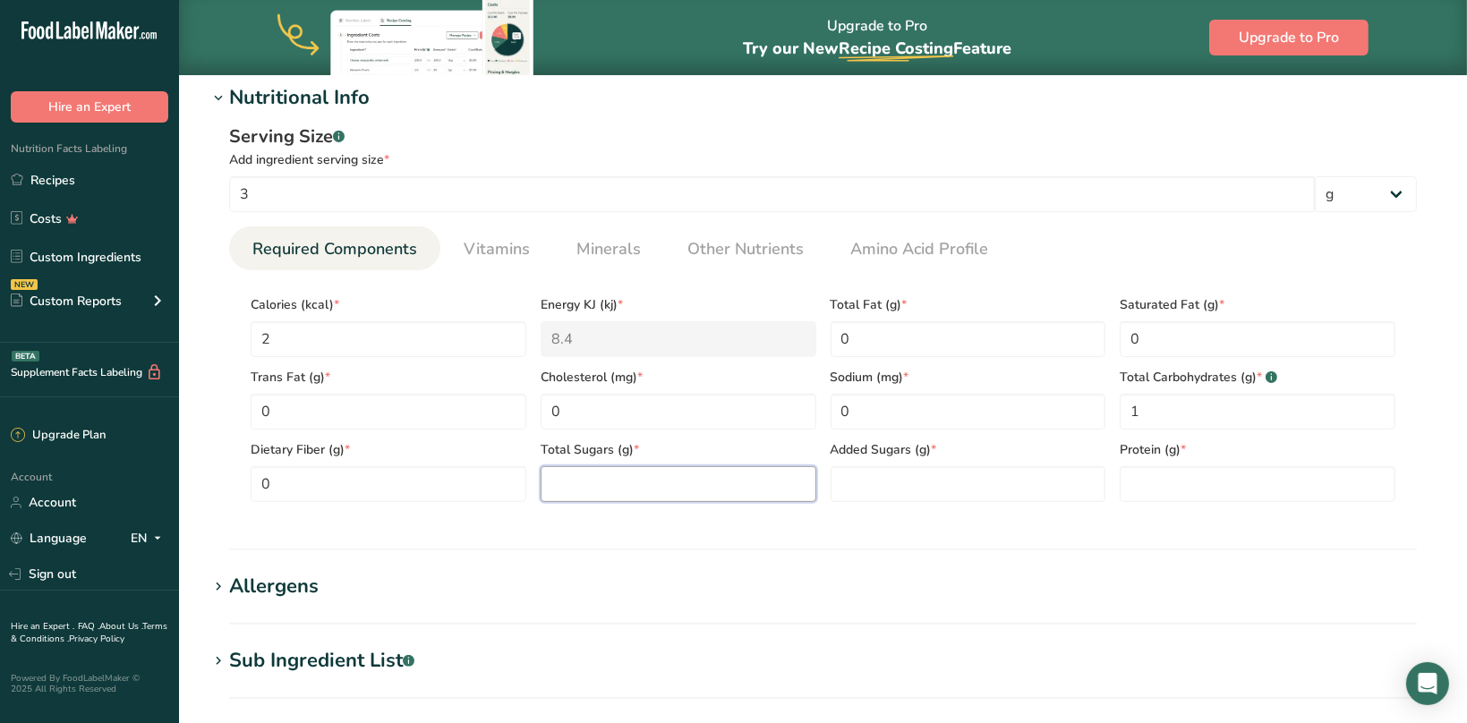
click at [620, 472] on Sugars "number" at bounding box center [679, 484] width 276 height 36
type Sugars "0"
drag, startPoint x: 880, startPoint y: 471, endPoint x: 898, endPoint y: 472, distance: 18.8
click at [884, 471] on Sugars "0" at bounding box center [968, 484] width 276 height 36
type Sugars "0"
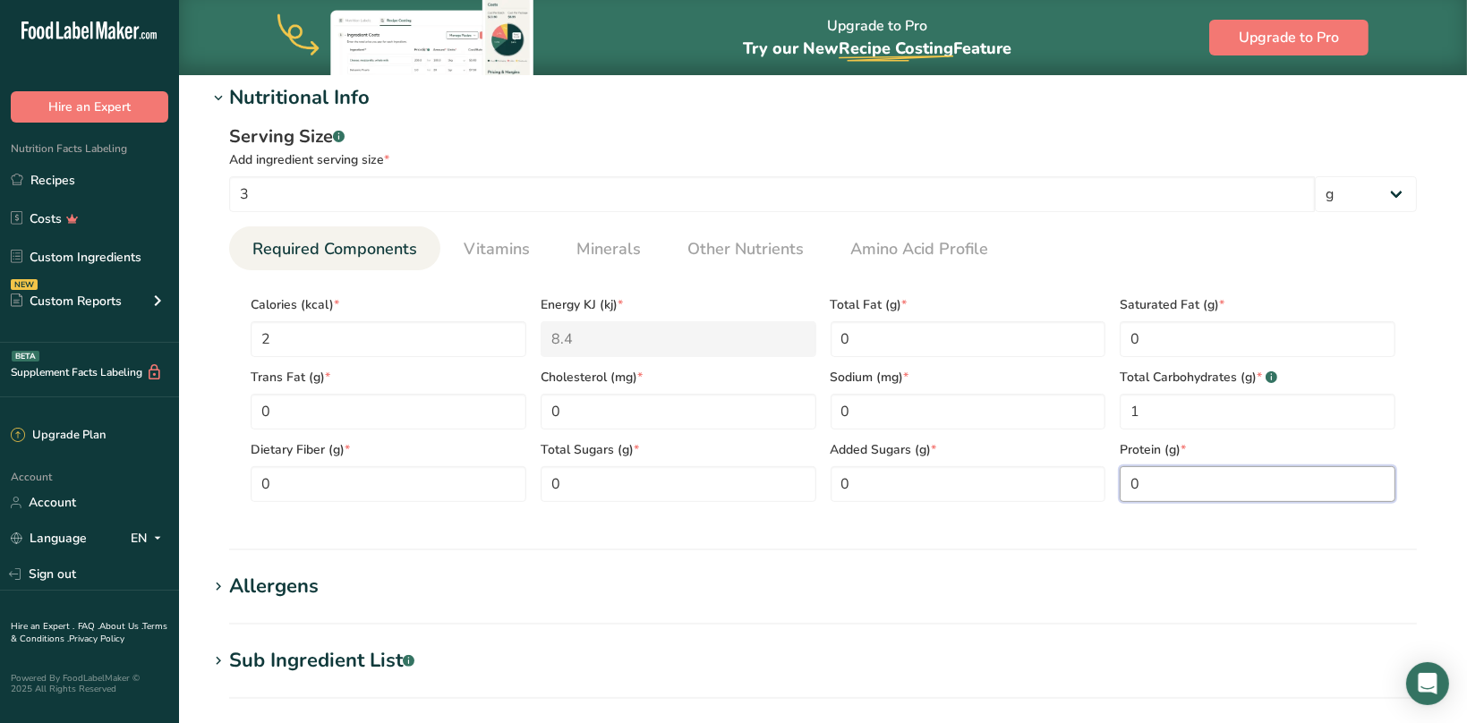
click at [1150, 472] on input "0" at bounding box center [1257, 484] width 276 height 36
type input "0"
click at [1022, 553] on section "Add new ingredient Back to recipe Ingredient Spec Sheet .a-a{fill:#347362;}.b-a…" at bounding box center [823, 227] width 1288 height 1707
click at [420, 592] on h1 "Allergens" at bounding box center [823, 587] width 1230 height 30
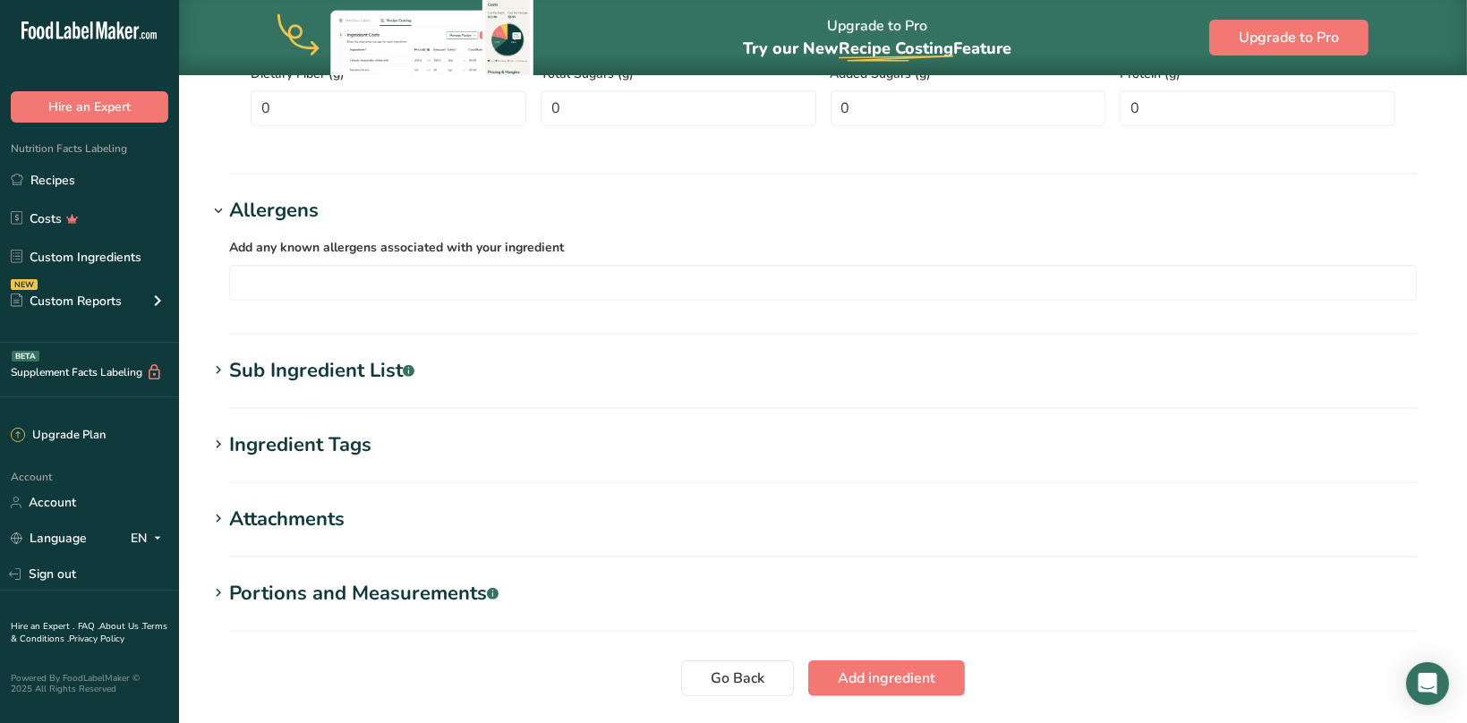
click at [346, 379] on div "Sub Ingredient List .a-a{fill:#347362;}.b-a{fill:#fff;}" at bounding box center [321, 371] width 185 height 30
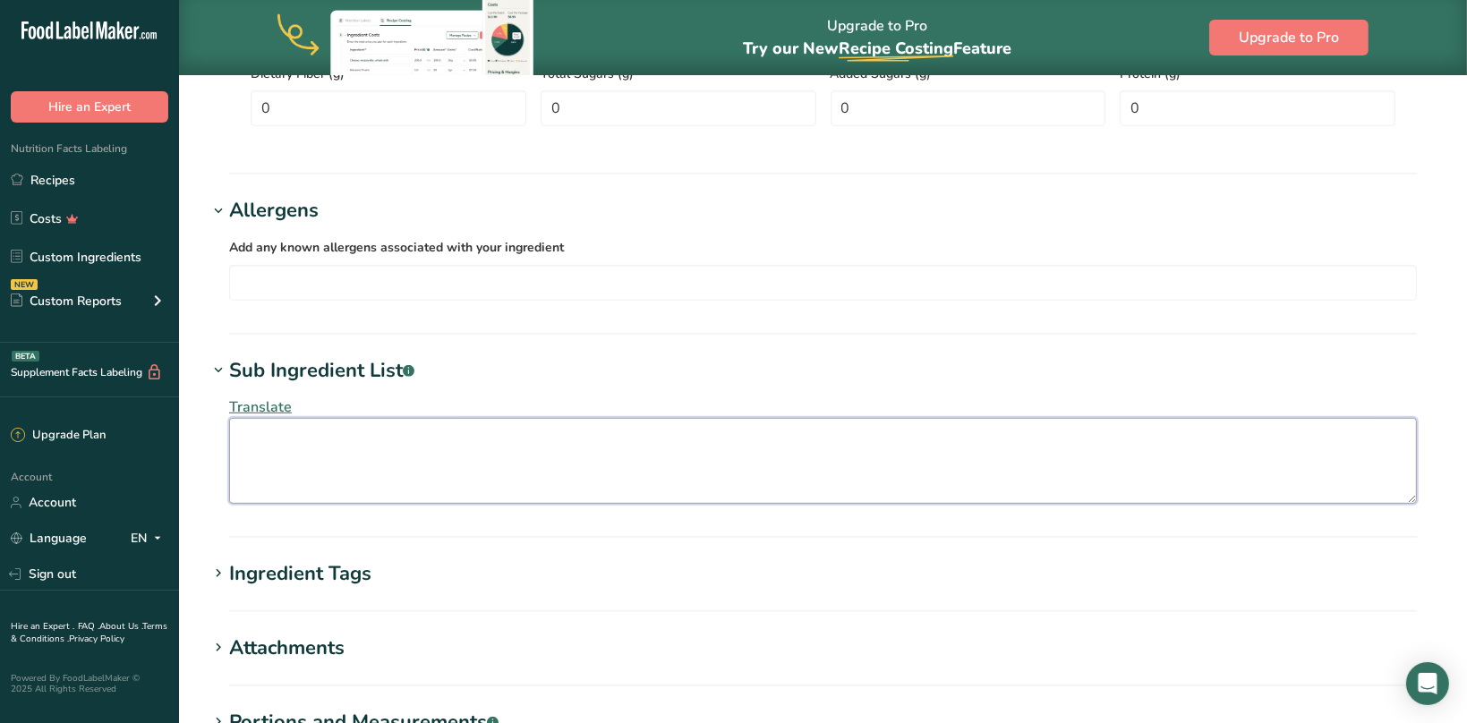
click at [313, 441] on textarea at bounding box center [823, 461] width 1188 height 86
click at [462, 447] on textarea "Distilled Water (Agua), Polyol," at bounding box center [823, 461] width 1188 height 86
paste textarea "Sucralose"
click at [511, 437] on textarea "Distilled Water (Agua), Polyol, Sucralose, Natural and Artificial Flavors, Colo…" at bounding box center [823, 461] width 1188 height 86
click at [932, 455] on textarea "Distilled Water (Agua), Polyol, Sucralose, [MEDICAL_DATA], Malic Acid, Natural …" at bounding box center [823, 461] width 1188 height 86
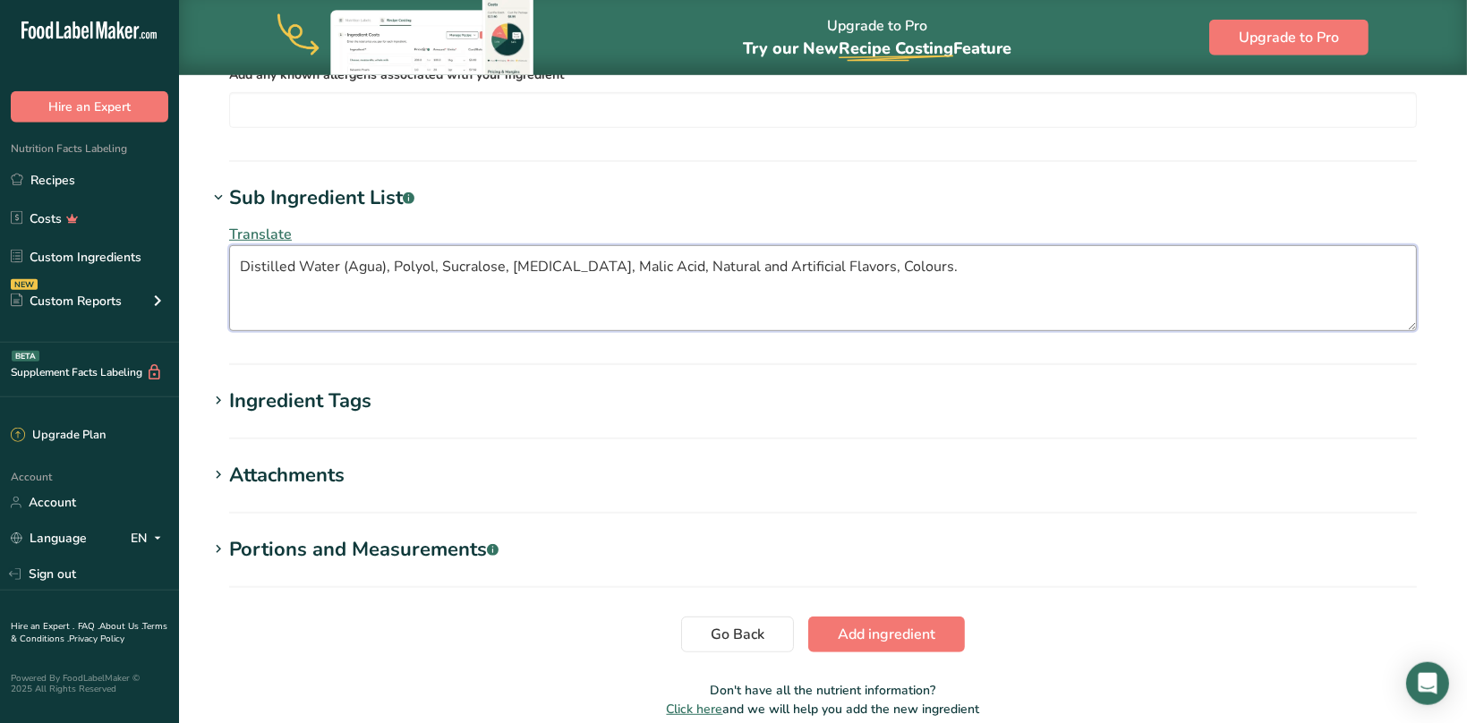
scroll to position [1330, 0]
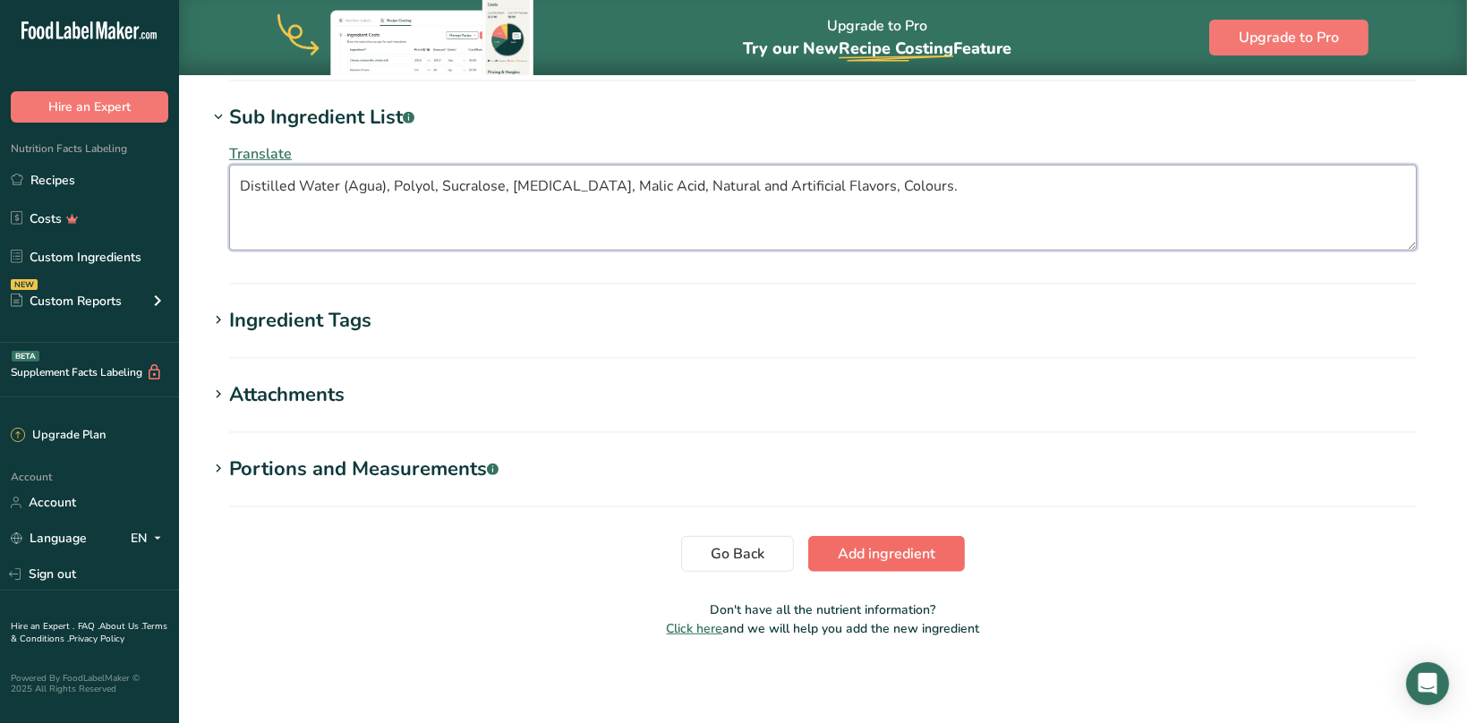
type textarea "Distilled Water (Agua), Polyol, Sucralose, [MEDICAL_DATA], Malic Acid, Natural …"
click at [880, 549] on span "Add ingredient" at bounding box center [887, 553] width 98 height 21
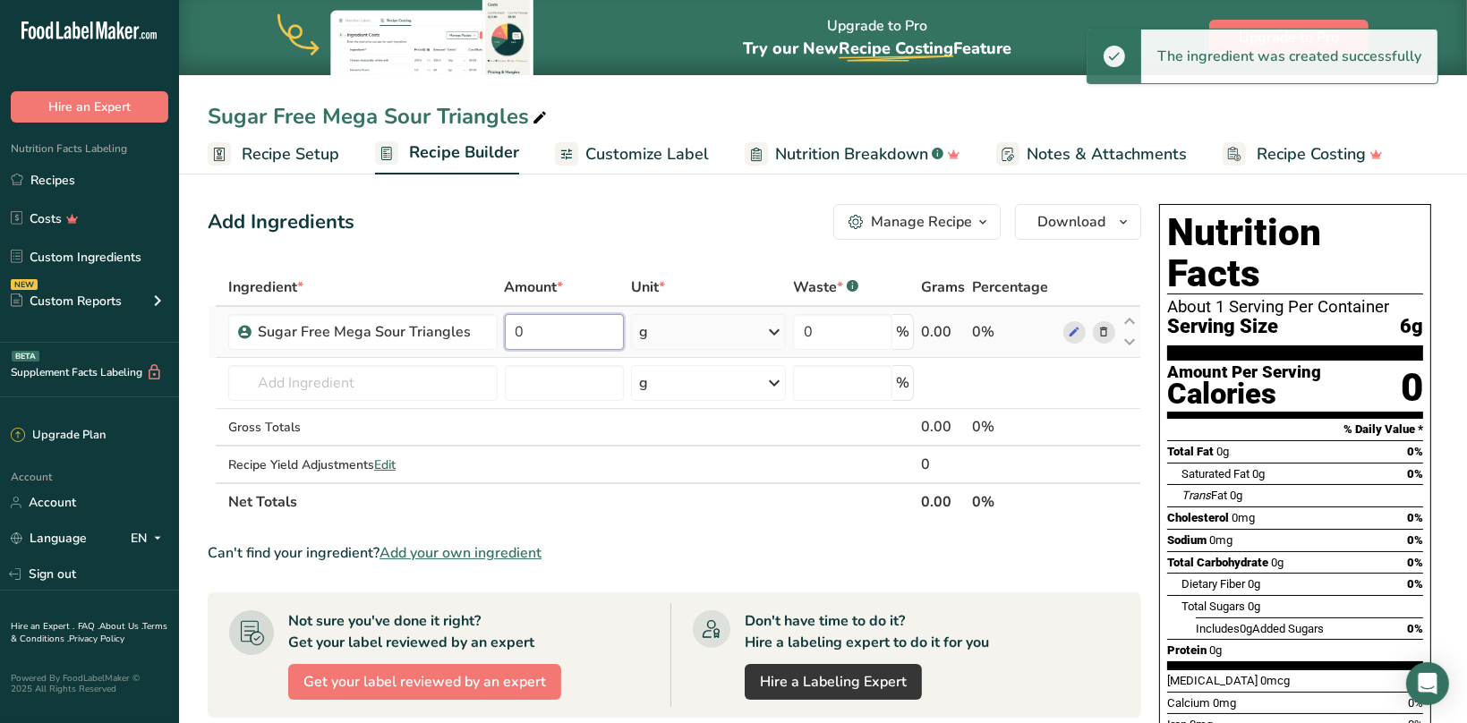
drag, startPoint x: 551, startPoint y: 338, endPoint x: 494, endPoint y: 333, distance: 57.5
click at [505, 333] on input "0" at bounding box center [565, 332] width 120 height 36
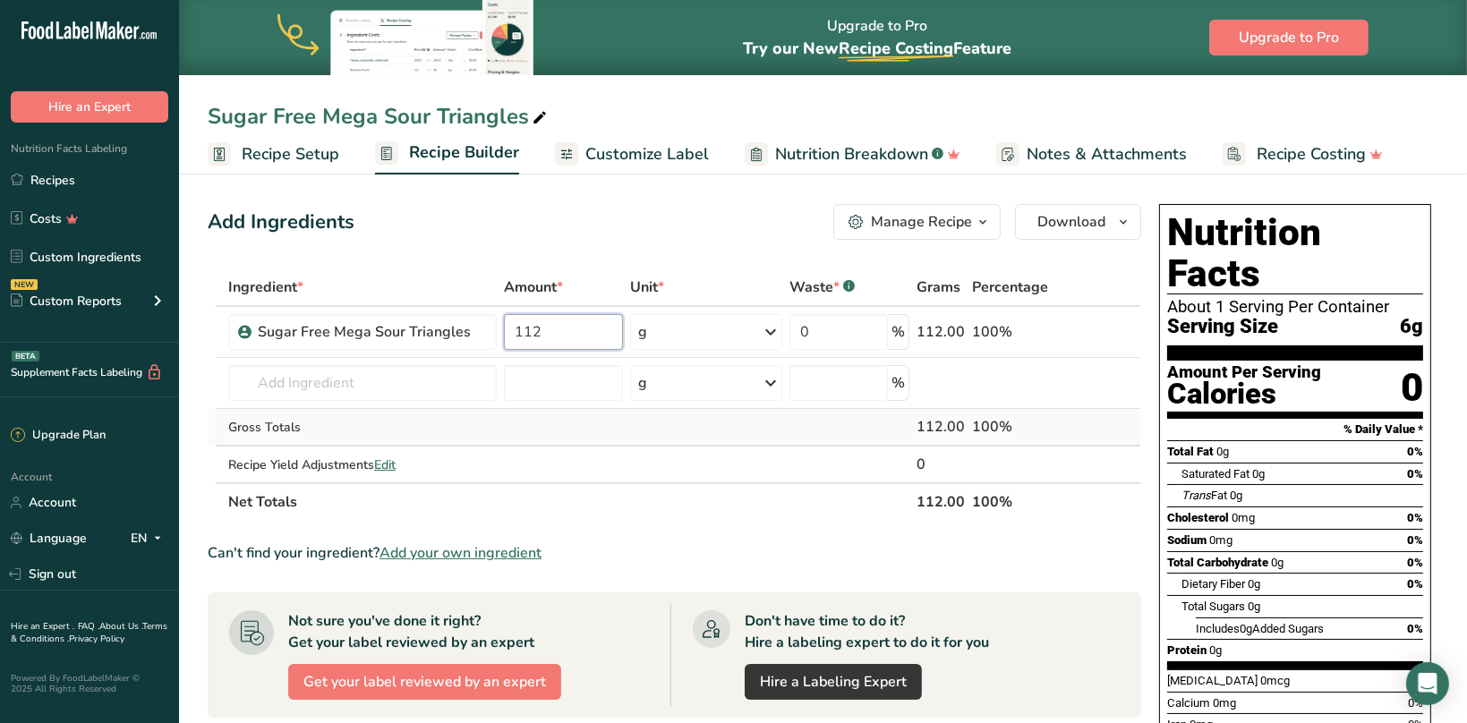
type input "112"
click at [695, 432] on div "Ingredient * Amount * Unit * Waste * .a-a{fill:#347362;}.b-a{fill:#fff;} Grams …" at bounding box center [674, 394] width 933 height 252
click at [1077, 334] on icon at bounding box center [1074, 332] width 13 height 19
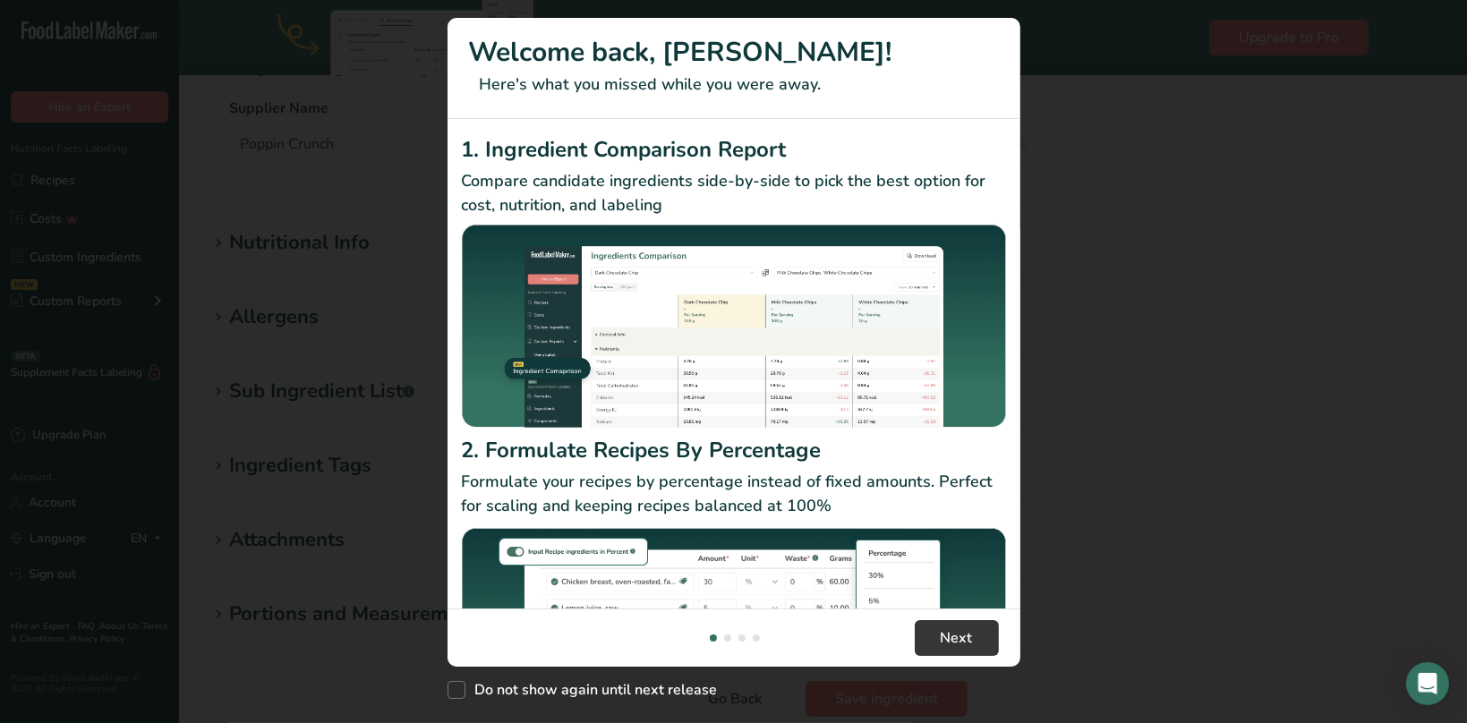
scroll to position [470, 0]
click at [1431, 28] on button "New Features" at bounding box center [1434, 32] width 29 height 29
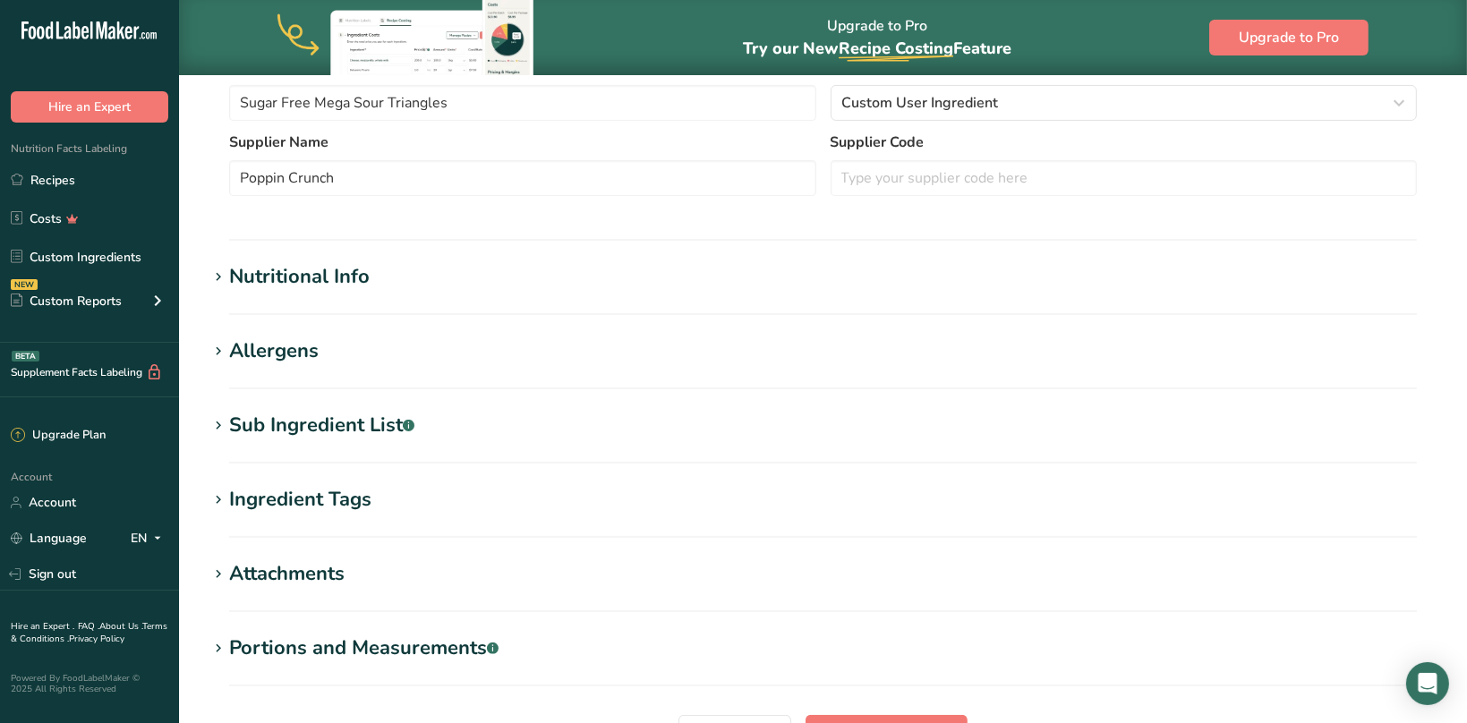
click at [325, 284] on div "Nutritional Info" at bounding box center [299, 277] width 140 height 30
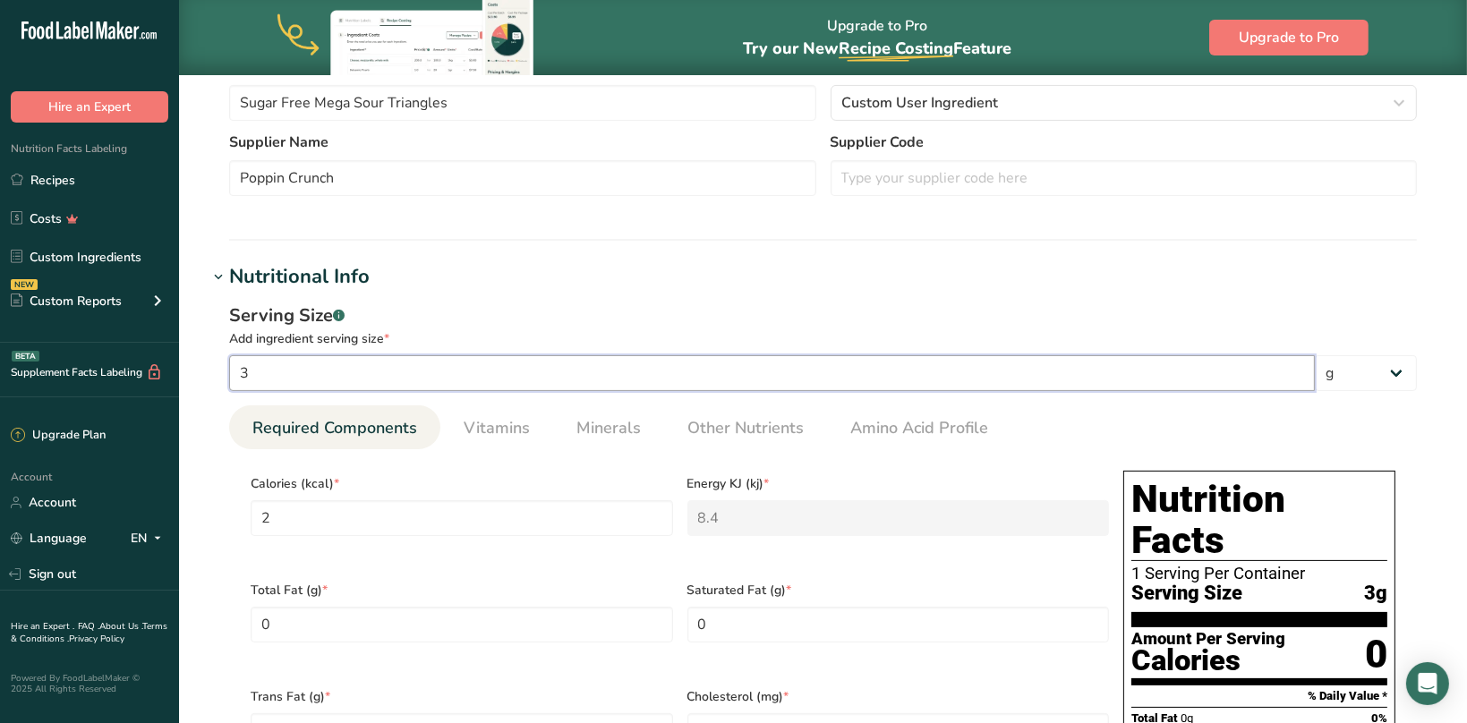
click at [290, 370] on input "3" at bounding box center [771, 373] width 1085 height 36
click at [1315, 355] on select "g kg mg mcg lb oz l mL fl oz tbsp tsp cup qt gallon" at bounding box center [1366, 373] width 102 height 36
click option "g" at bounding box center [0, 0] width 0 height 0
click at [626, 390] on div "Serving Size .a-a{fill:#347362;}.b-a{fill:#fff;} Add ingredient serving size * …" at bounding box center [823, 709] width 1230 height 835
click at [442, 372] on input "3" at bounding box center [771, 373] width 1085 height 36
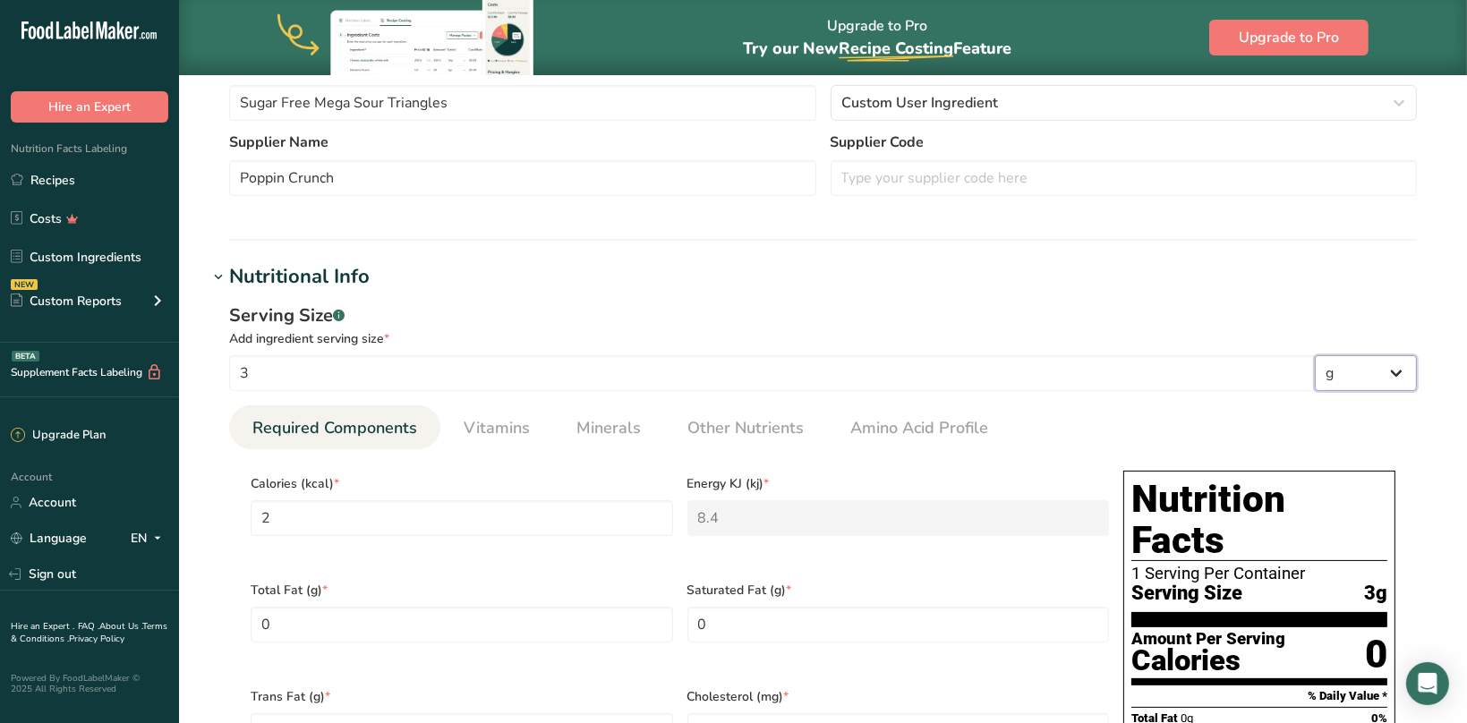
click at [1315, 355] on select "g kg mg mcg lb oz l mL fl oz tbsp tsp cup qt gallon" at bounding box center [1366, 373] width 102 height 36
click at [1099, 384] on input "3" at bounding box center [771, 373] width 1085 height 36
click at [278, 372] on input "3" at bounding box center [771, 373] width 1085 height 36
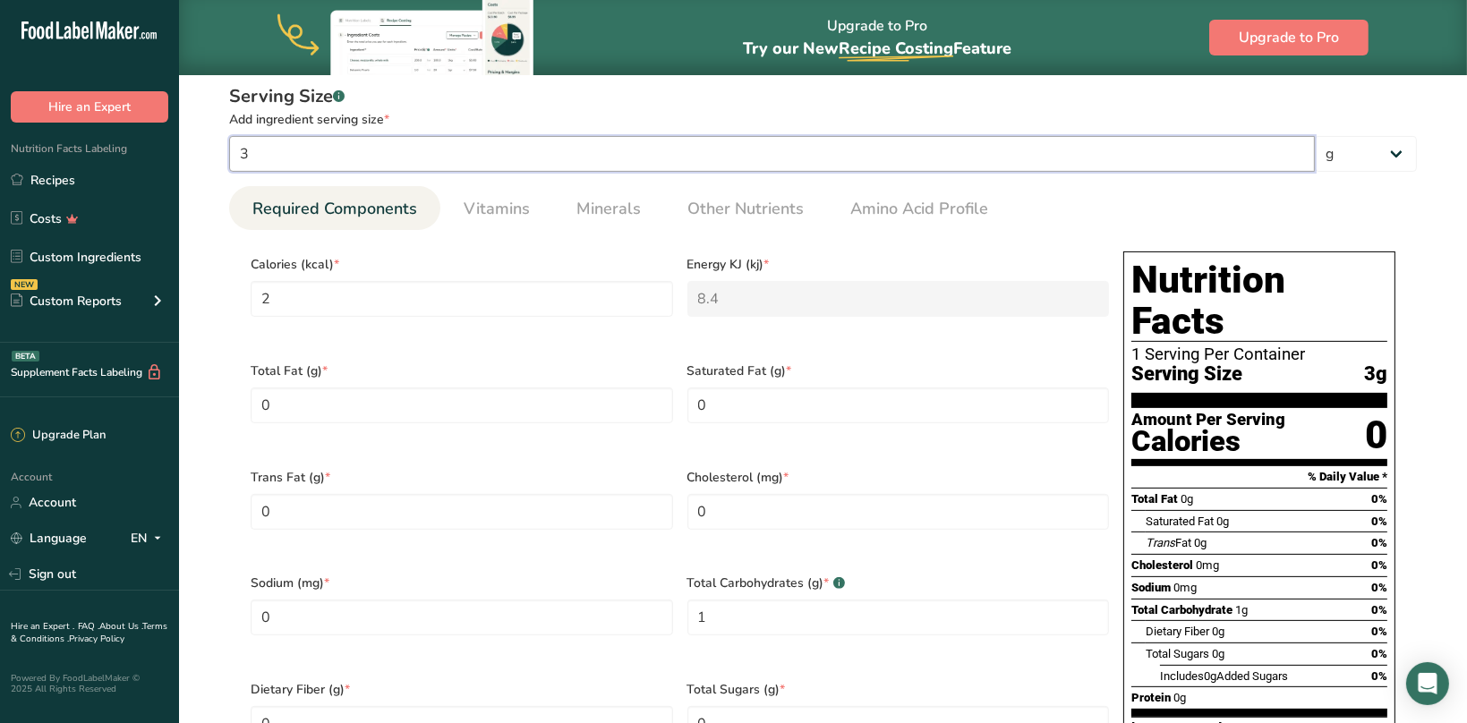
scroll to position [313, 0]
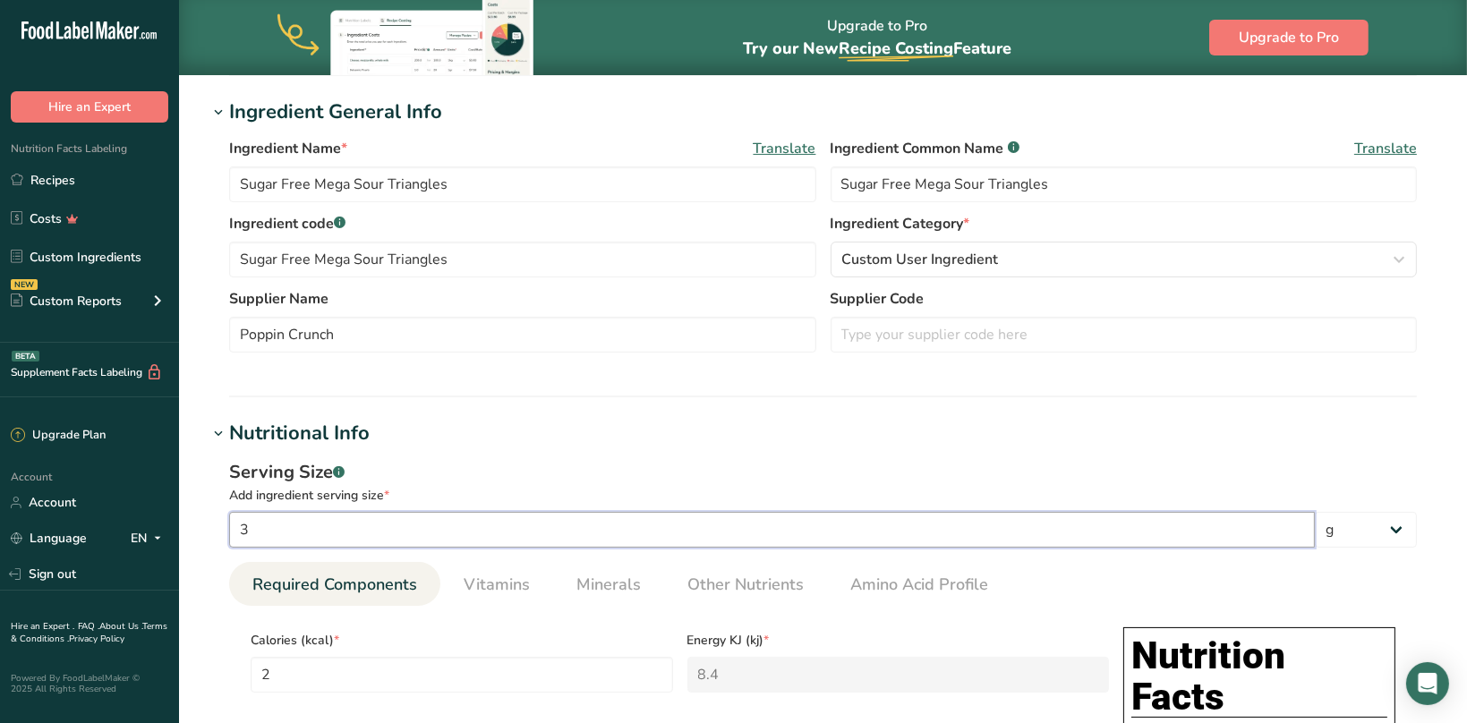
drag, startPoint x: 325, startPoint y: 530, endPoint x: 222, endPoint y: 531, distance: 102.9
click at [229, 531] on input "3" at bounding box center [771, 530] width 1085 height 36
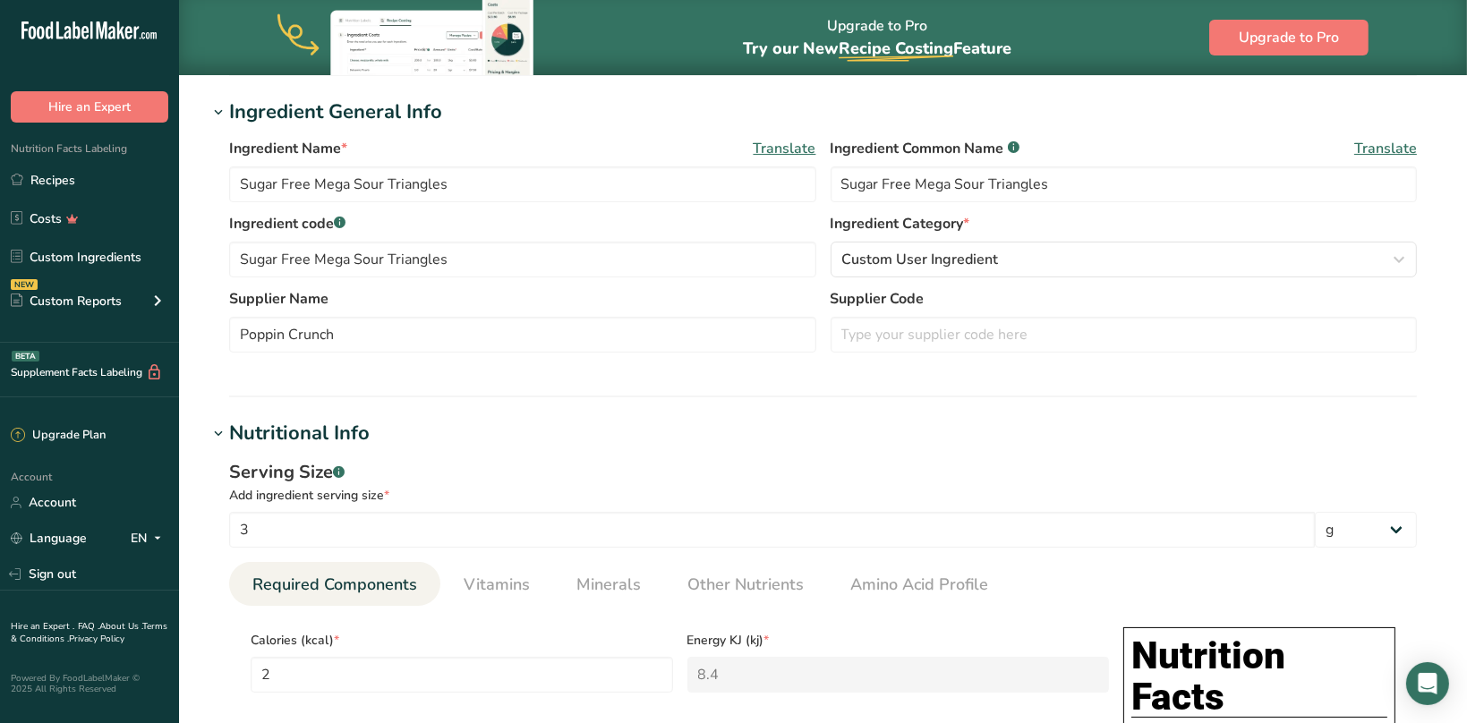
click at [525, 468] on div "Serving Size .a-a{fill:#347362;}.b-a{fill:#fff;}" at bounding box center [823, 472] width 1188 height 27
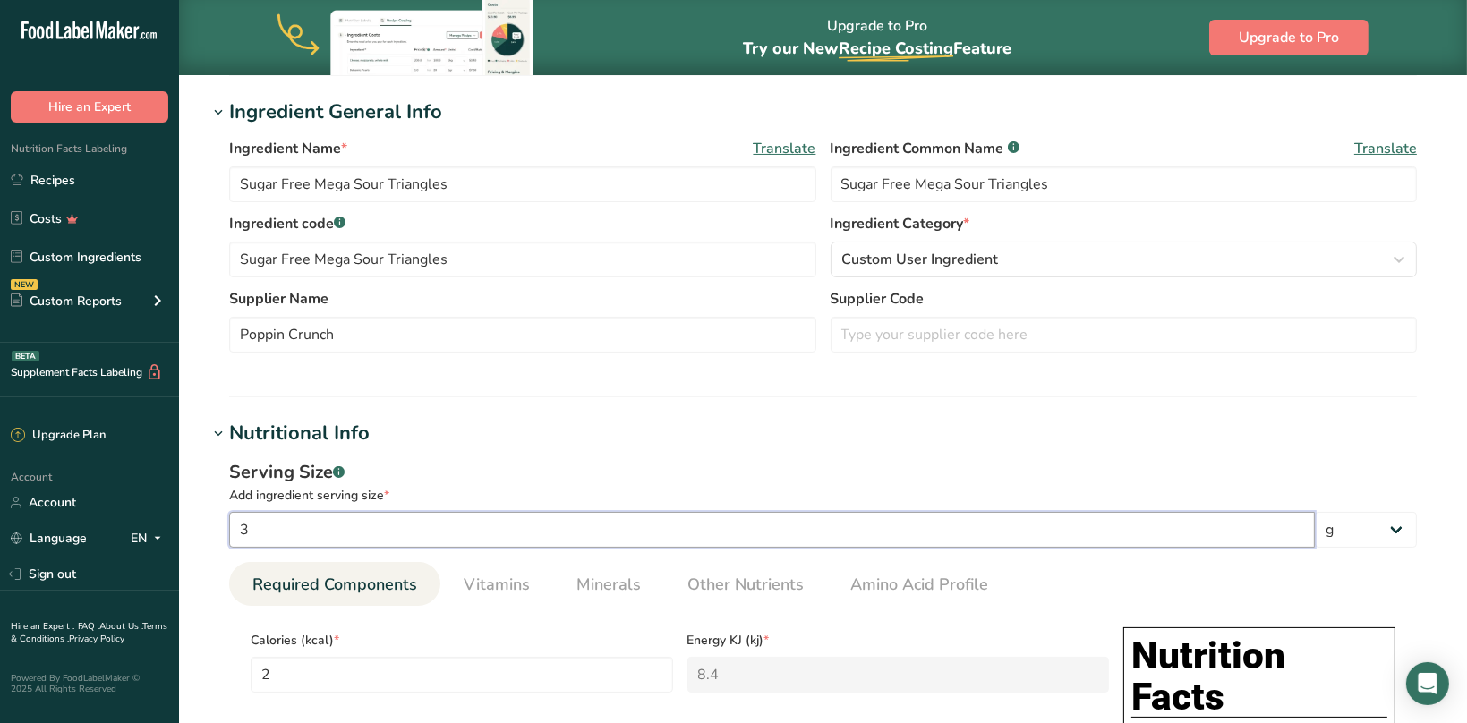
drag, startPoint x: 292, startPoint y: 532, endPoint x: 205, endPoint y: 535, distance: 86.8
click at [229, 535] on input "3" at bounding box center [771, 530] width 1085 height 36
type input "6"
type input "4"
type KJ "16.8"
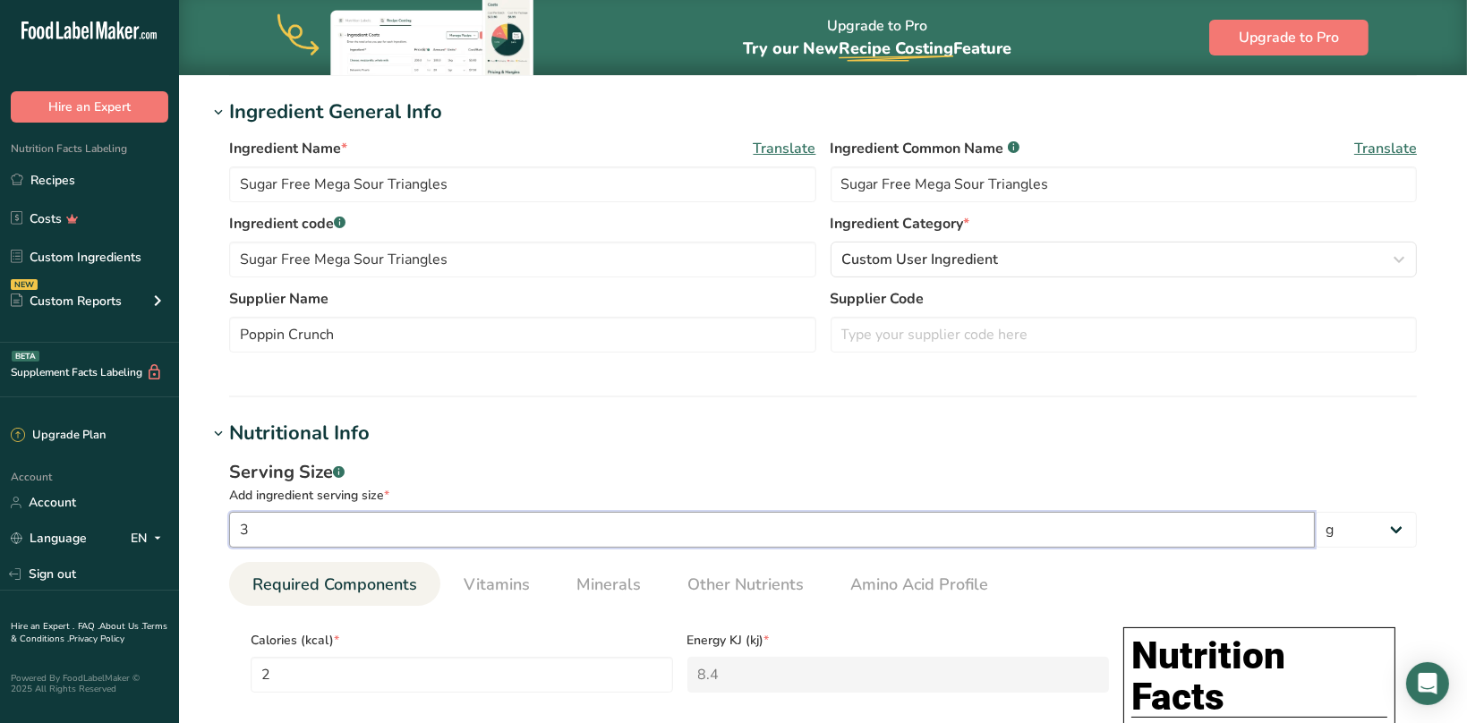
type Carbohydrates "2"
type input "6"
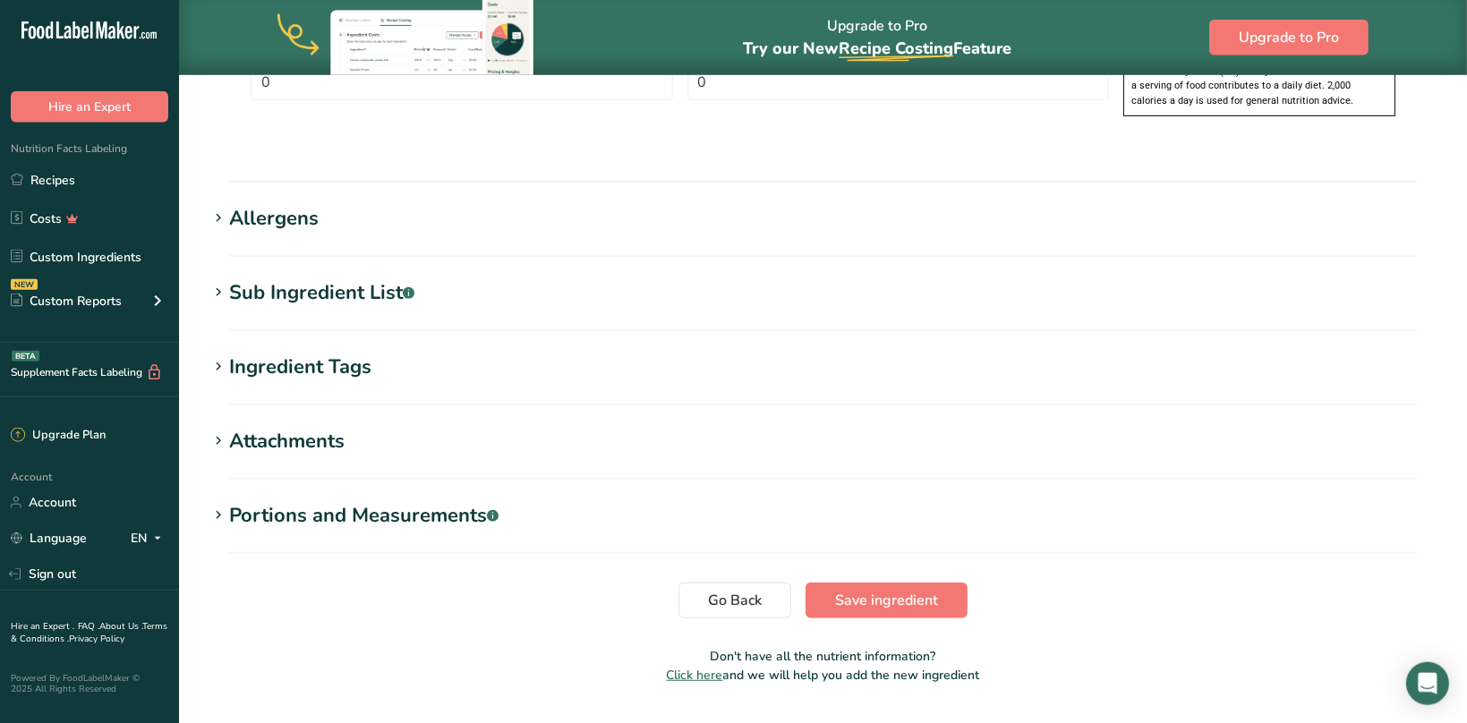
scroll to position [1441, 0]
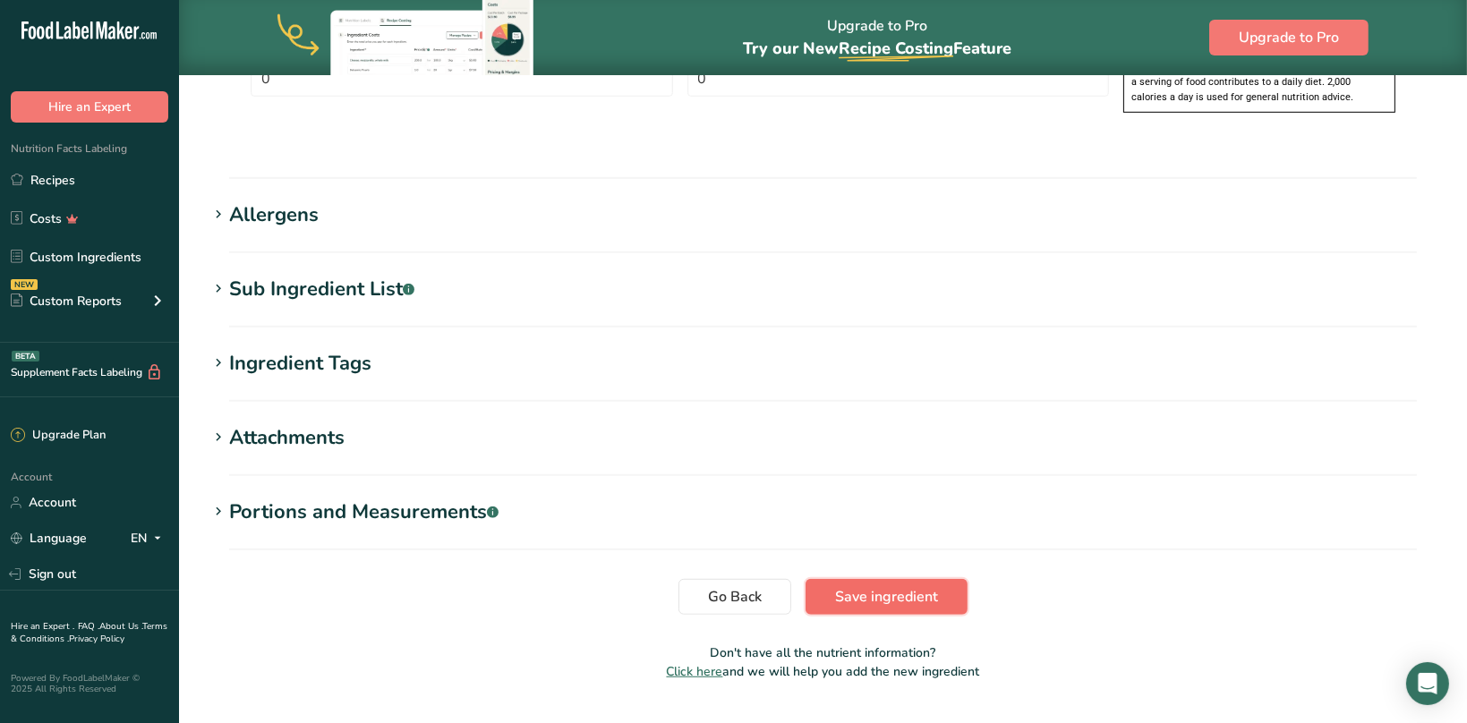
click at [866, 586] on span "Save ingredient" at bounding box center [886, 596] width 103 height 21
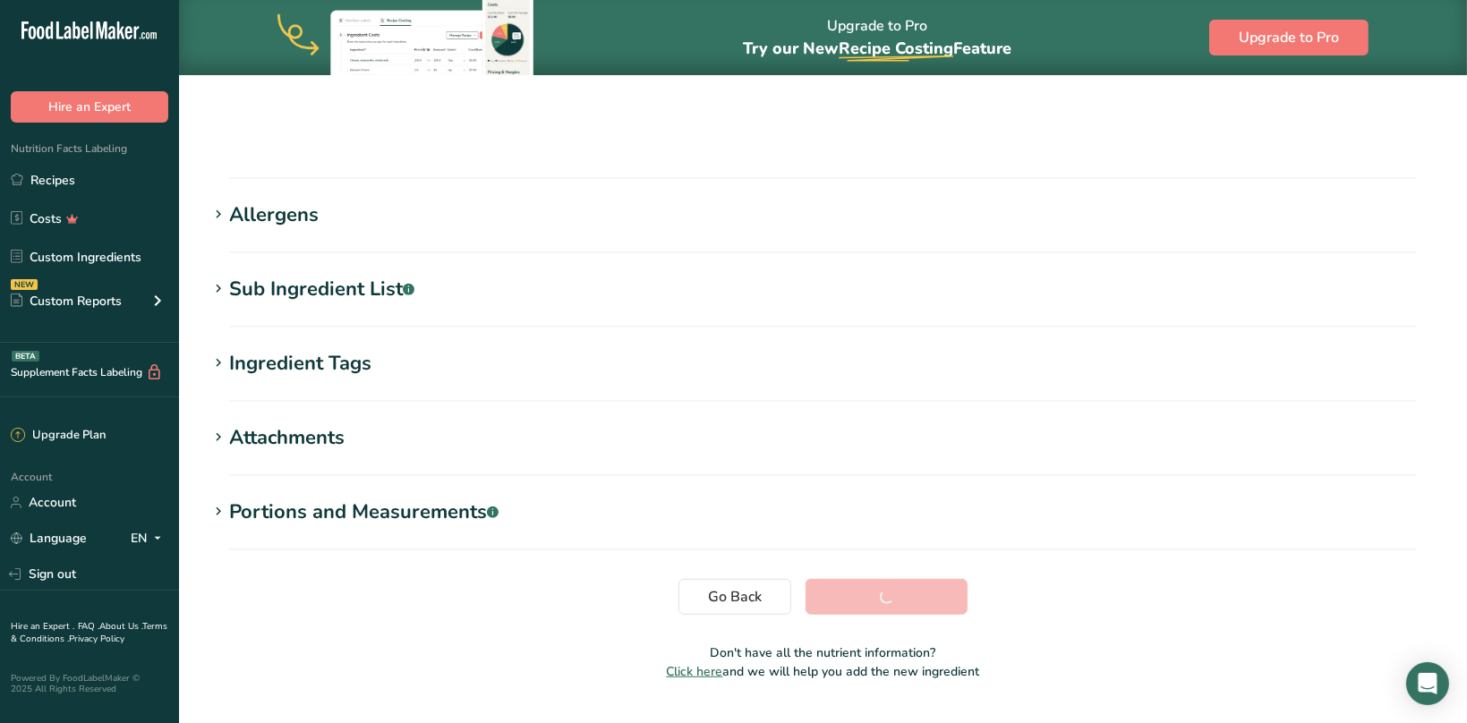
scroll to position [225, 0]
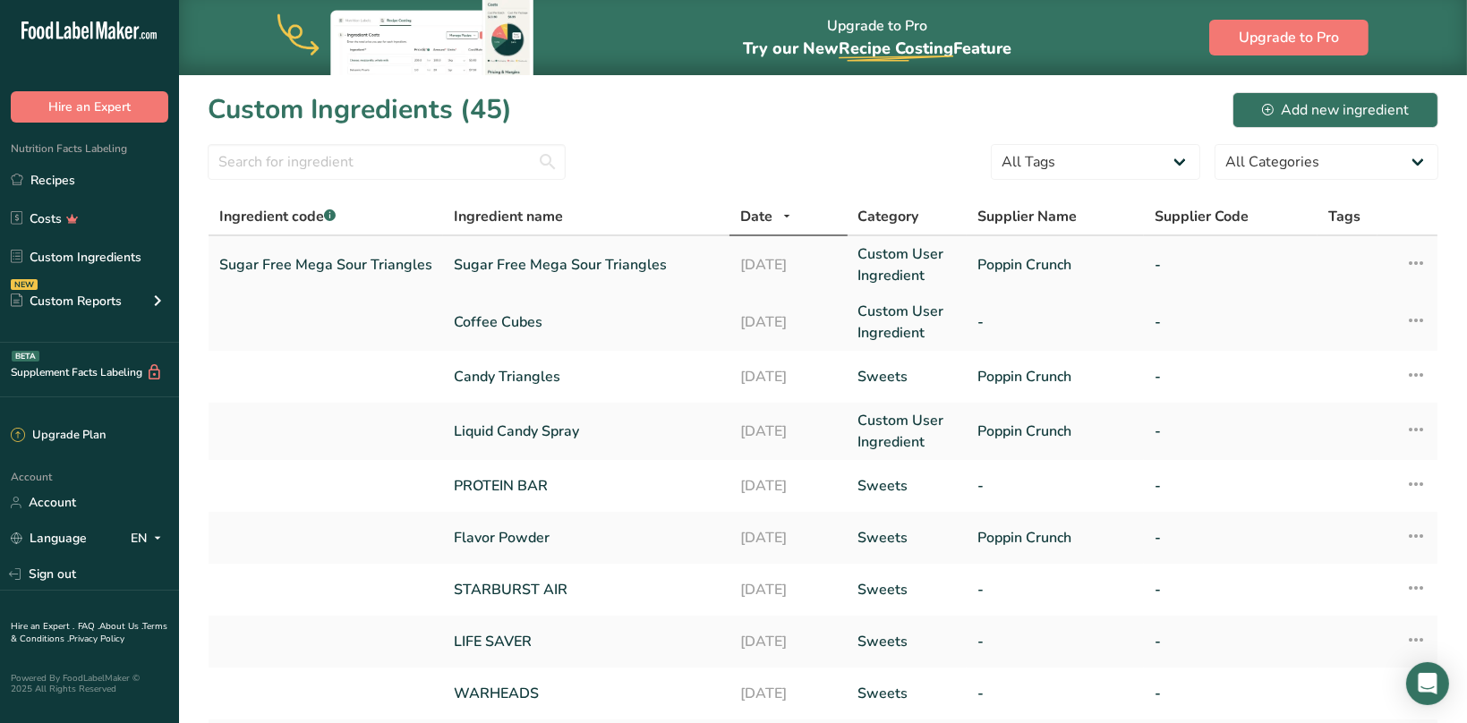
click at [321, 266] on link "Sugar Free Mega Sour Triangles" at bounding box center [325, 264] width 213 height 21
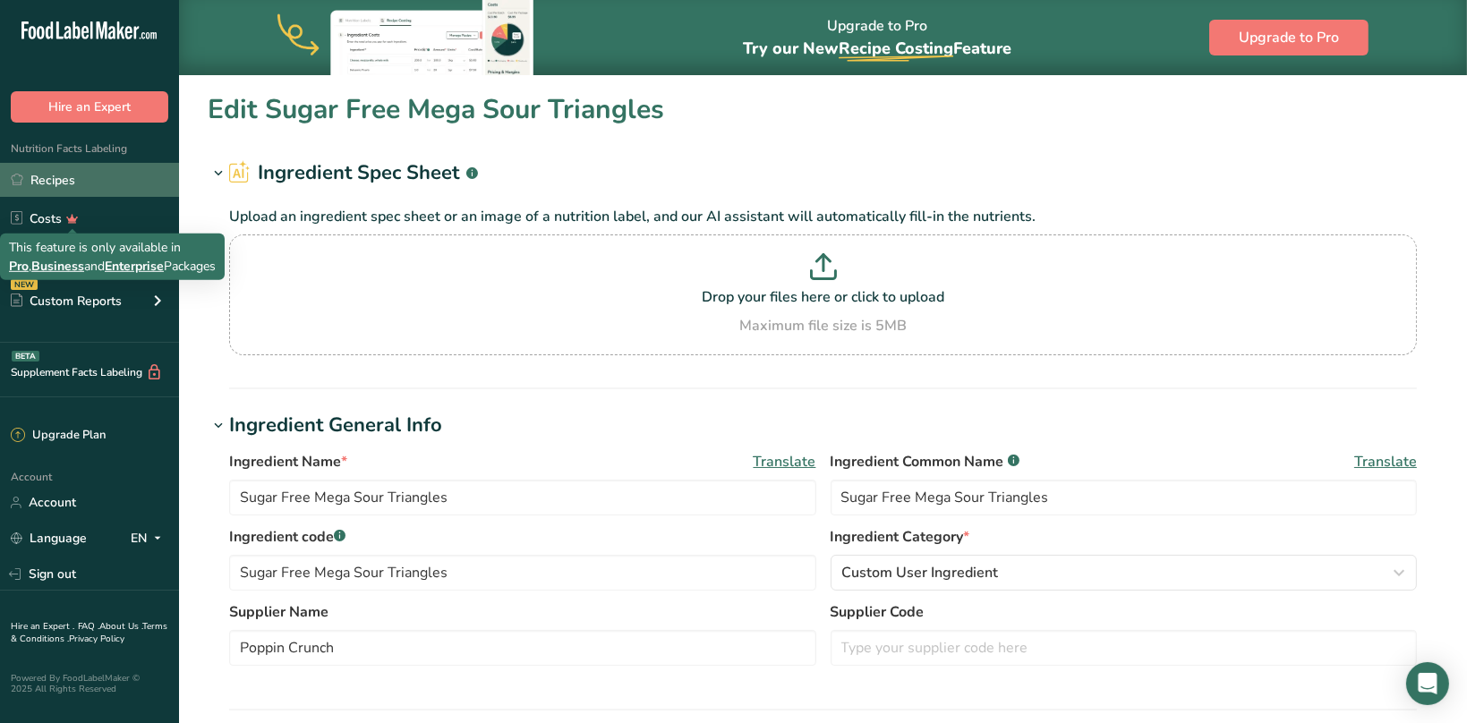
click at [48, 182] on link "Recipes" at bounding box center [89, 180] width 179 height 34
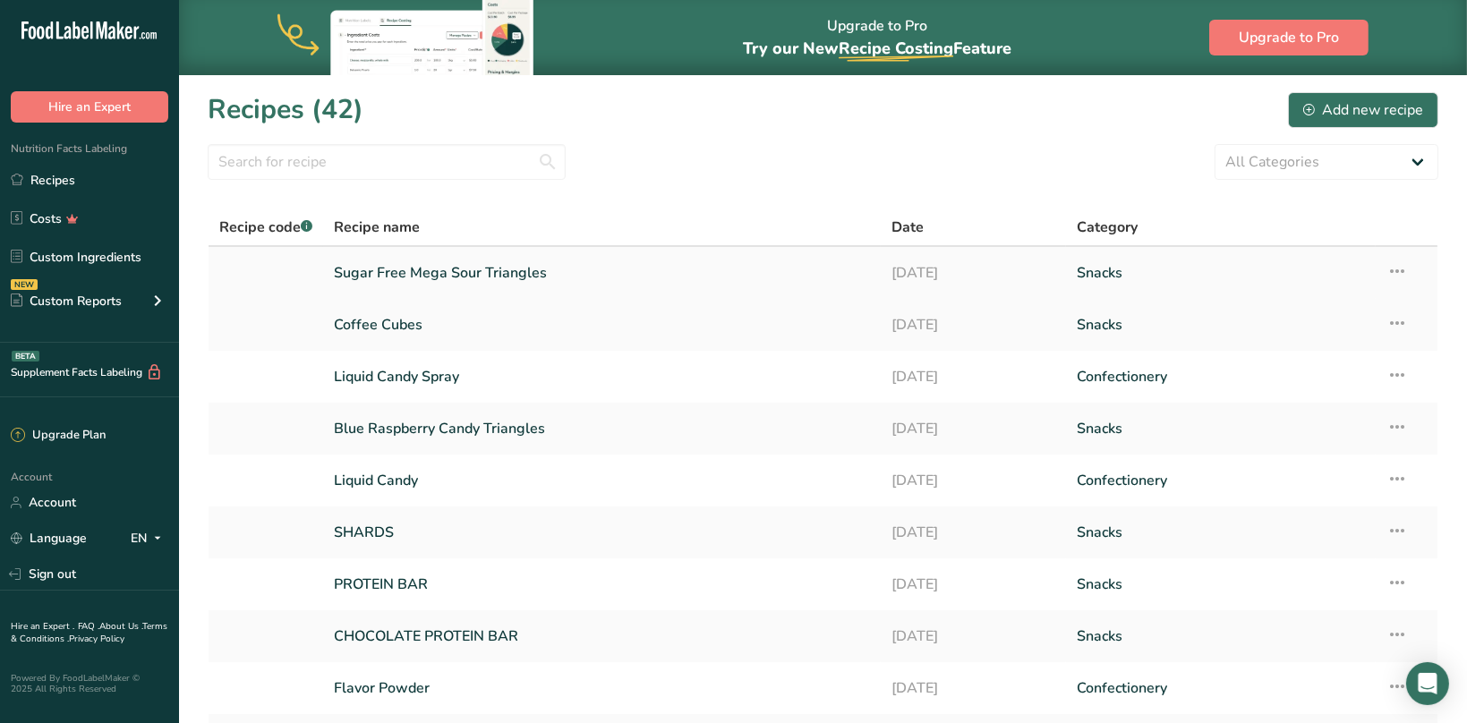
click at [421, 265] on link "Sugar Free Mega Sour Triangles" at bounding box center [601, 273] width 535 height 38
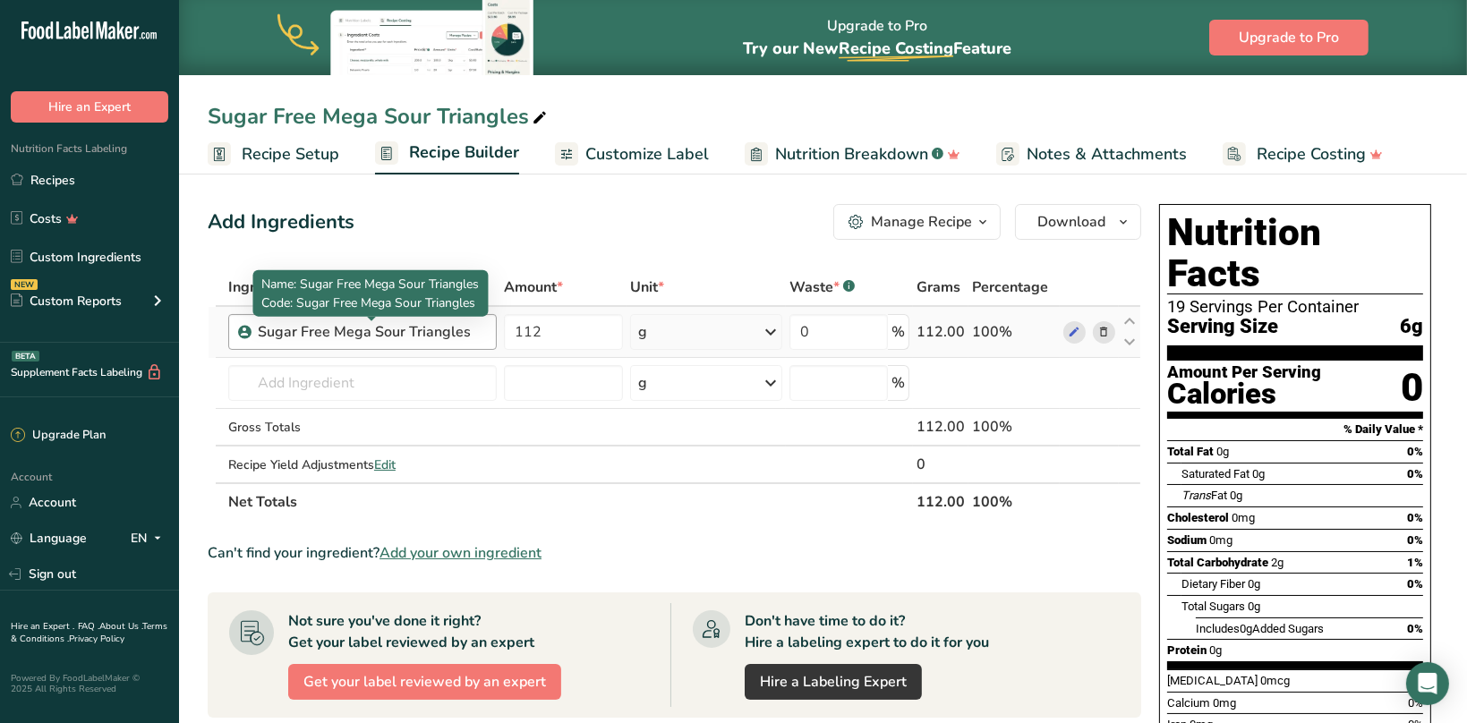
click at [379, 334] on div "Sugar Free Mega Sour Triangles" at bounding box center [370, 331] width 224 height 21
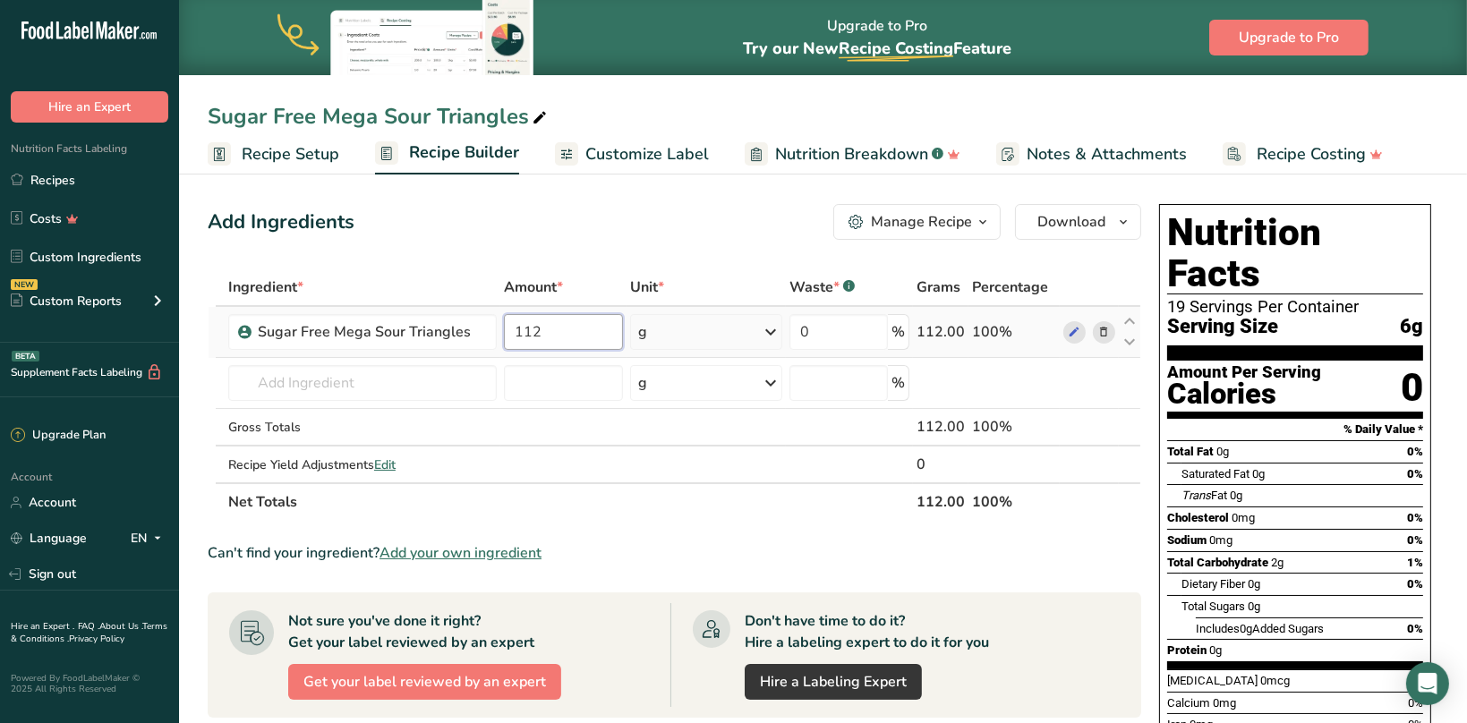
click at [553, 330] on input "112" at bounding box center [563, 332] width 119 height 36
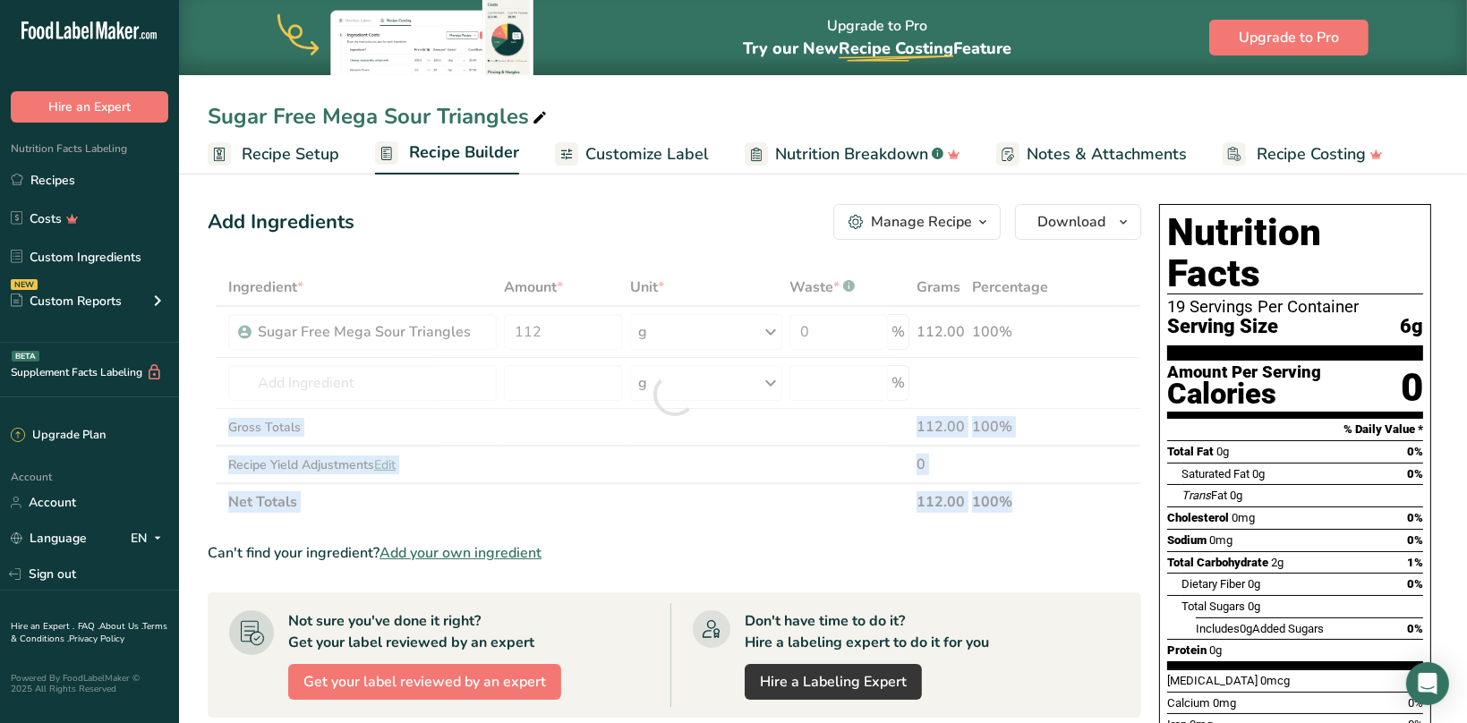
click at [674, 332] on div "Ingredient * Amount * Unit * Waste * .a-a{fill:#347362;}.b-a{fill:#fff;} Grams …" at bounding box center [674, 394] width 933 height 252
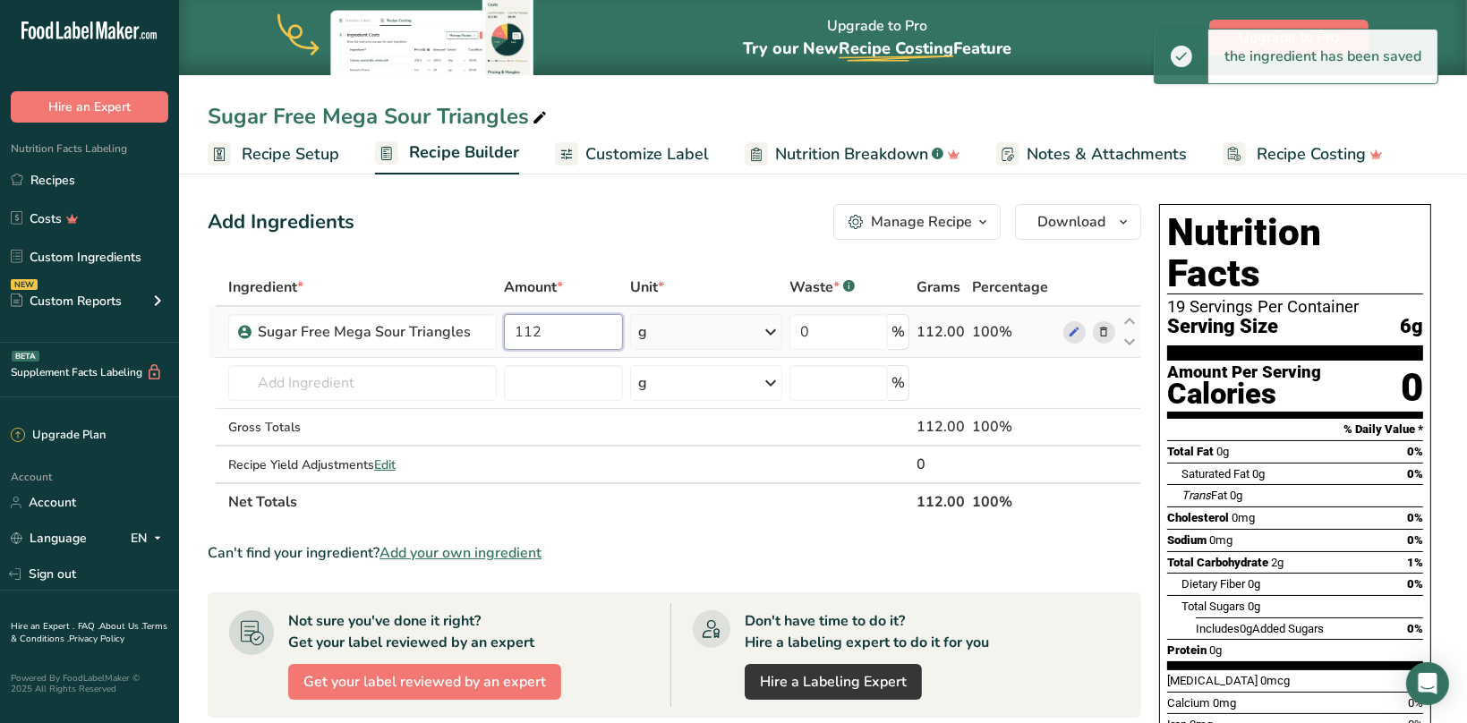
click at [575, 336] on input "112" at bounding box center [563, 332] width 119 height 36
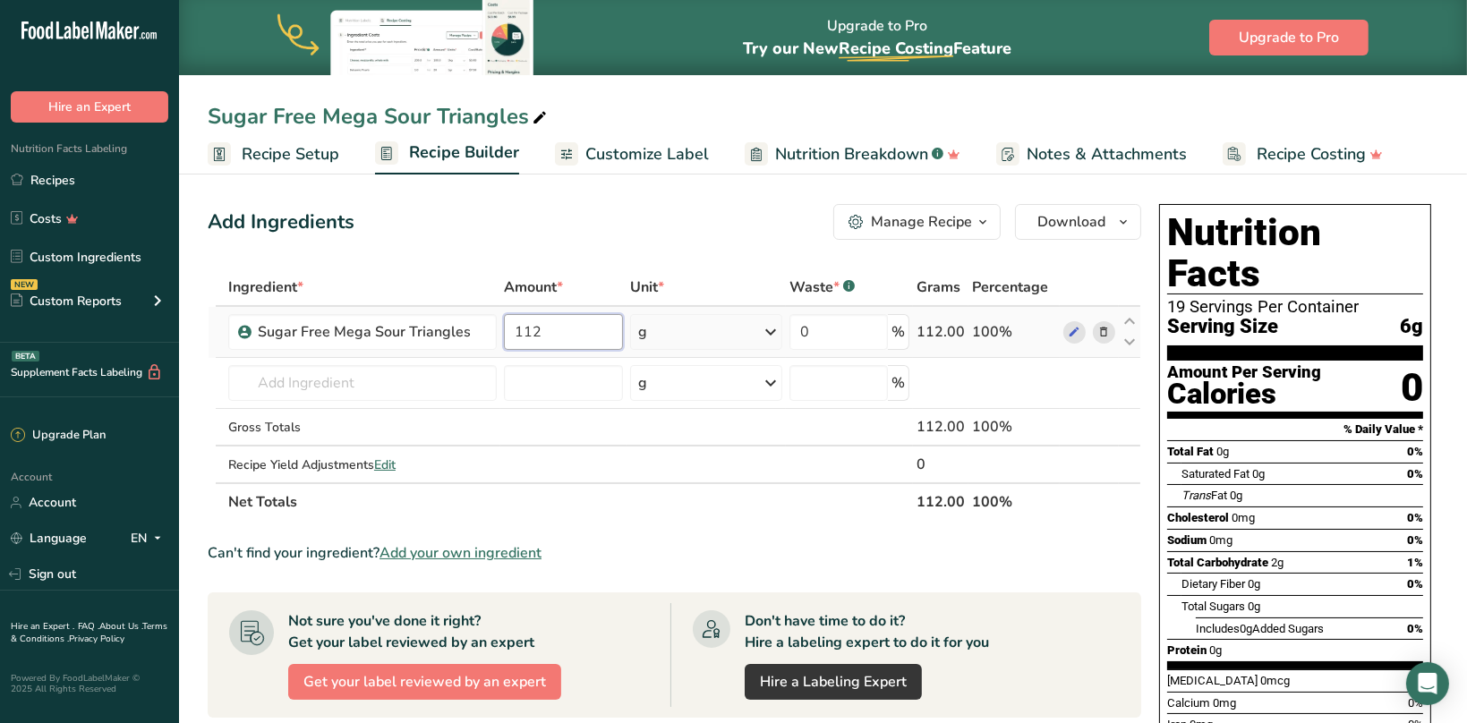
drag, startPoint x: 575, startPoint y: 336, endPoint x: 467, endPoint y: 328, distance: 108.6
click at [504, 328] on input "112" at bounding box center [563, 332] width 119 height 36
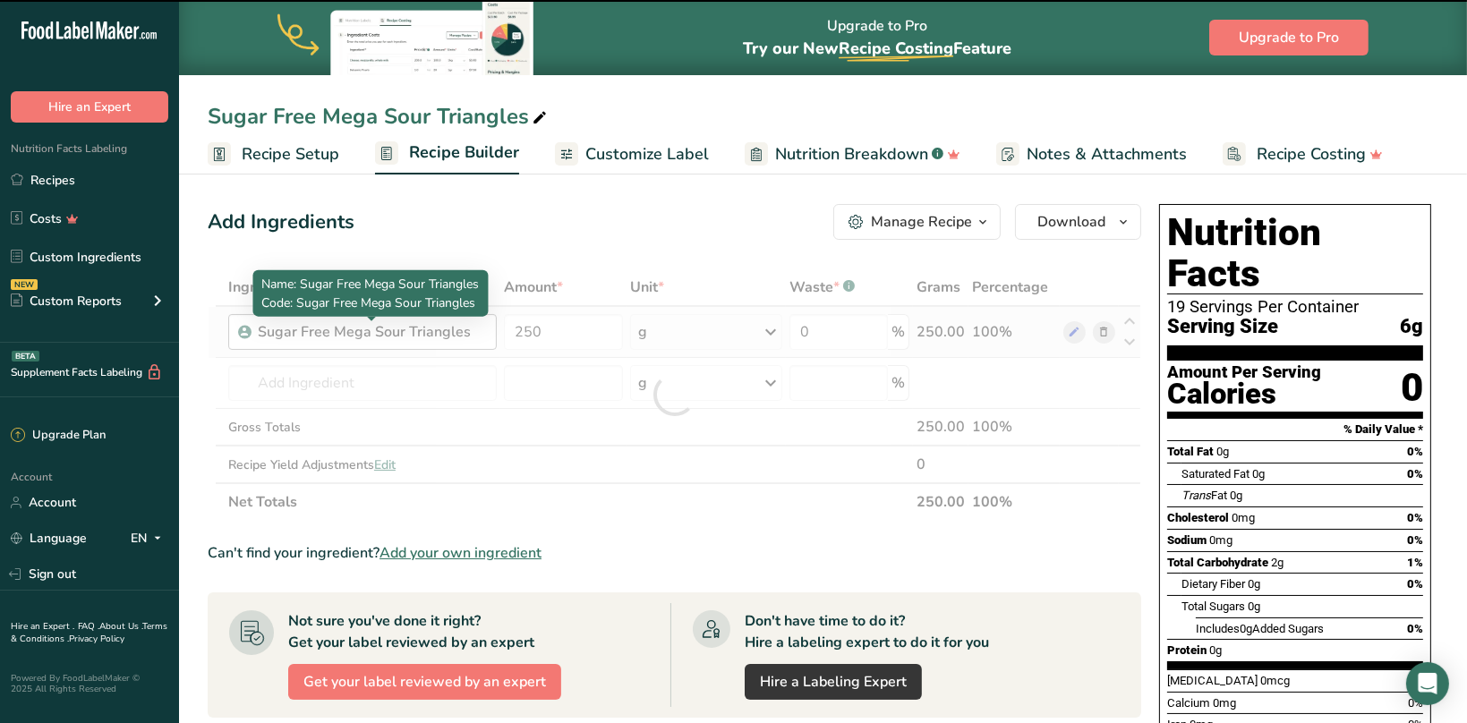
click at [396, 323] on div "Sugar Free Mega Sour Triangles" at bounding box center [370, 331] width 224 height 21
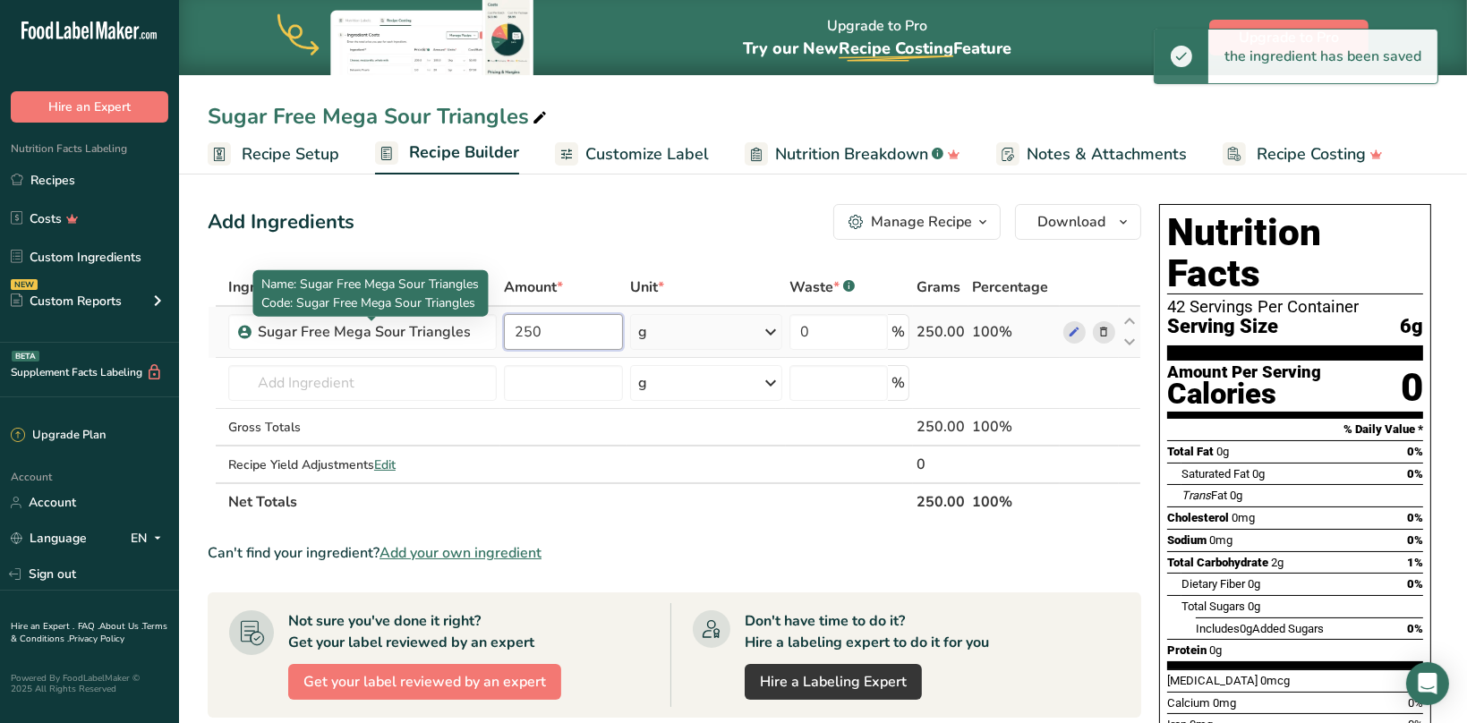
click at [527, 331] on input "250" at bounding box center [563, 332] width 119 height 36
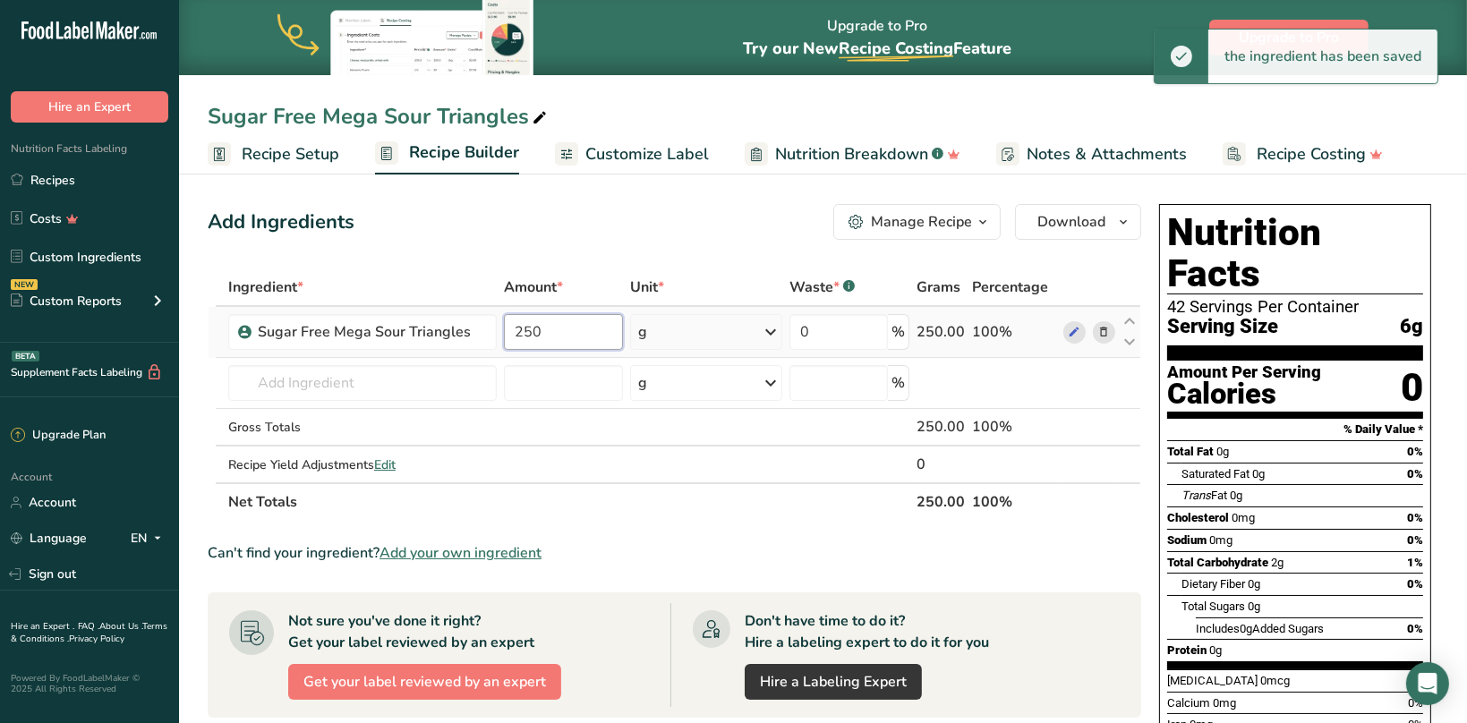
drag, startPoint x: 549, startPoint y: 334, endPoint x: 492, endPoint y: 333, distance: 56.4
click at [504, 333] on input "250" at bounding box center [563, 332] width 119 height 36
type input "112"
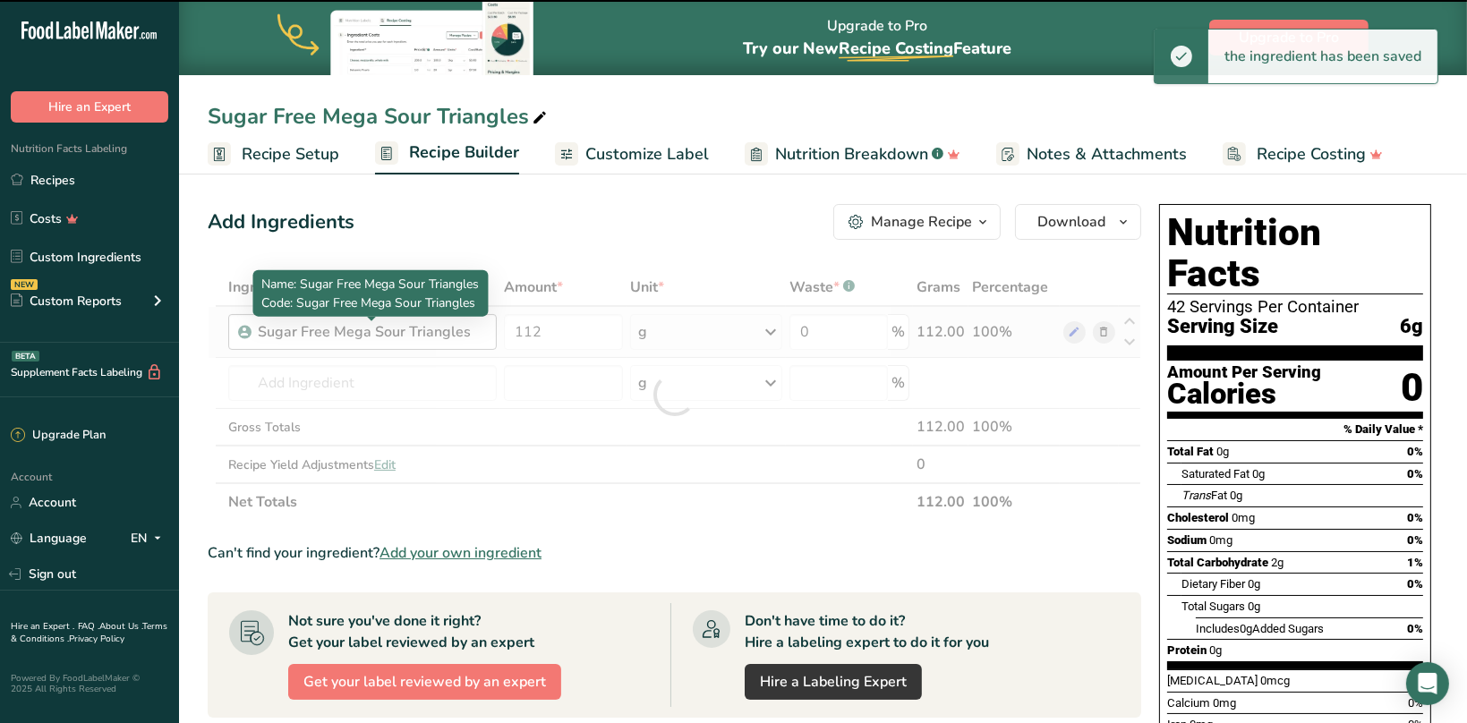
click at [428, 334] on div "Sugar Free Mega Sour Triangles" at bounding box center [370, 331] width 224 height 21
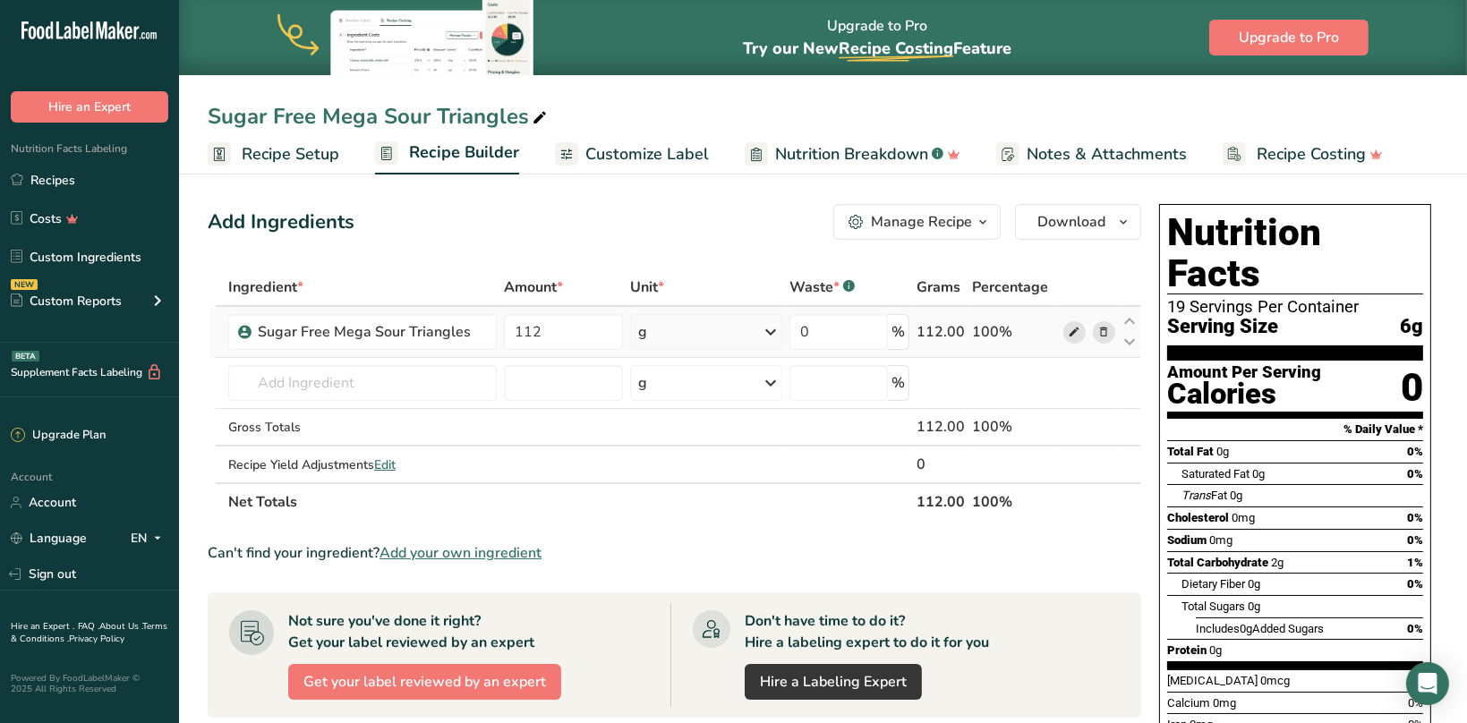
click at [1077, 329] on icon at bounding box center [1074, 332] width 13 height 19
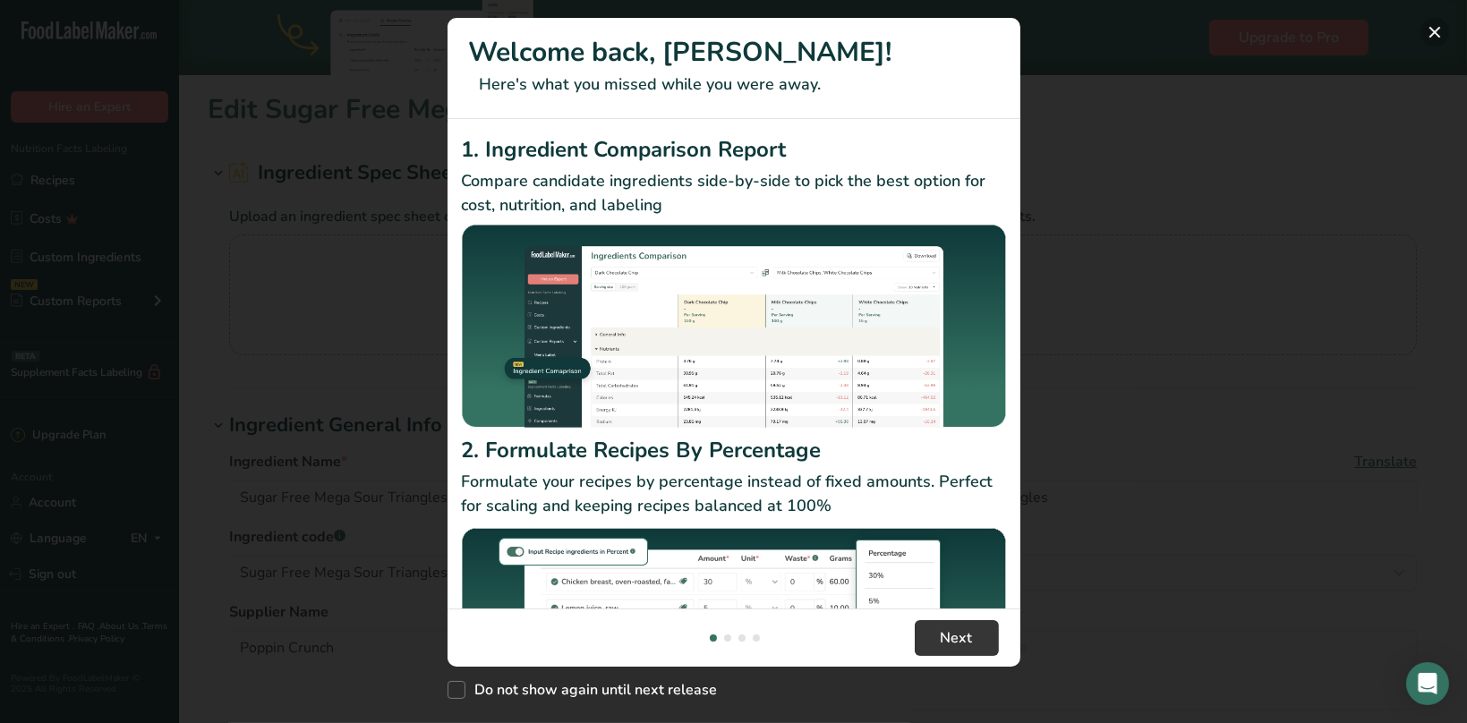
click at [1434, 34] on button "New Features" at bounding box center [1434, 32] width 29 height 29
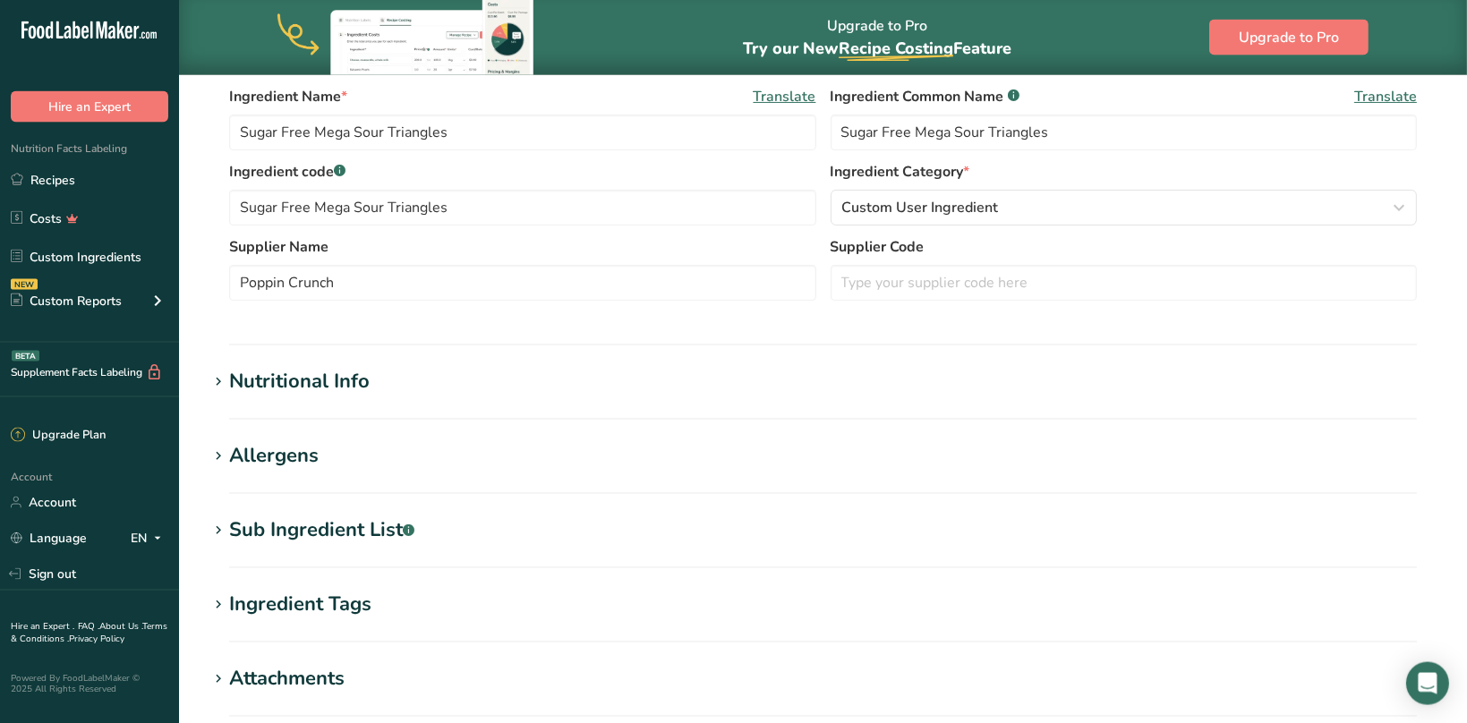
scroll to position [273, 0]
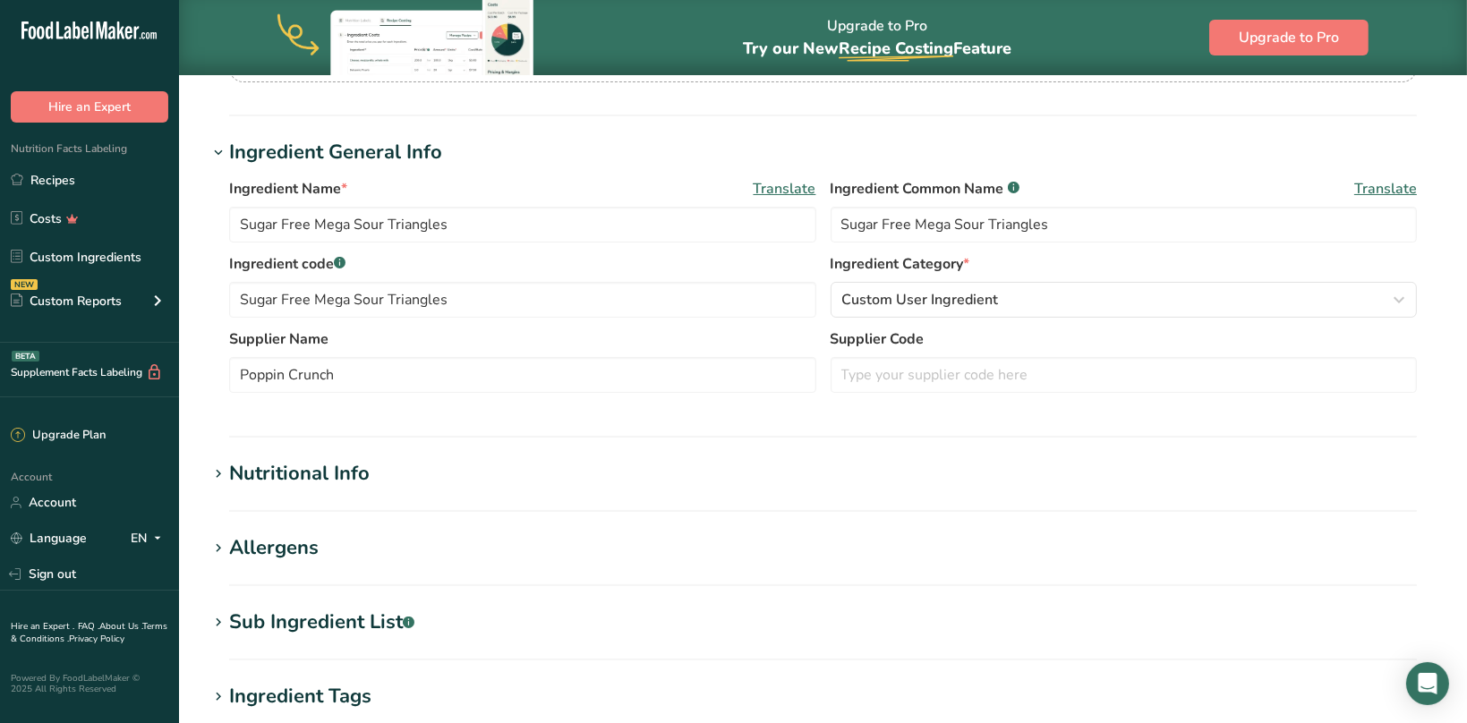
click at [338, 467] on div "Nutritional Info" at bounding box center [299, 474] width 140 height 30
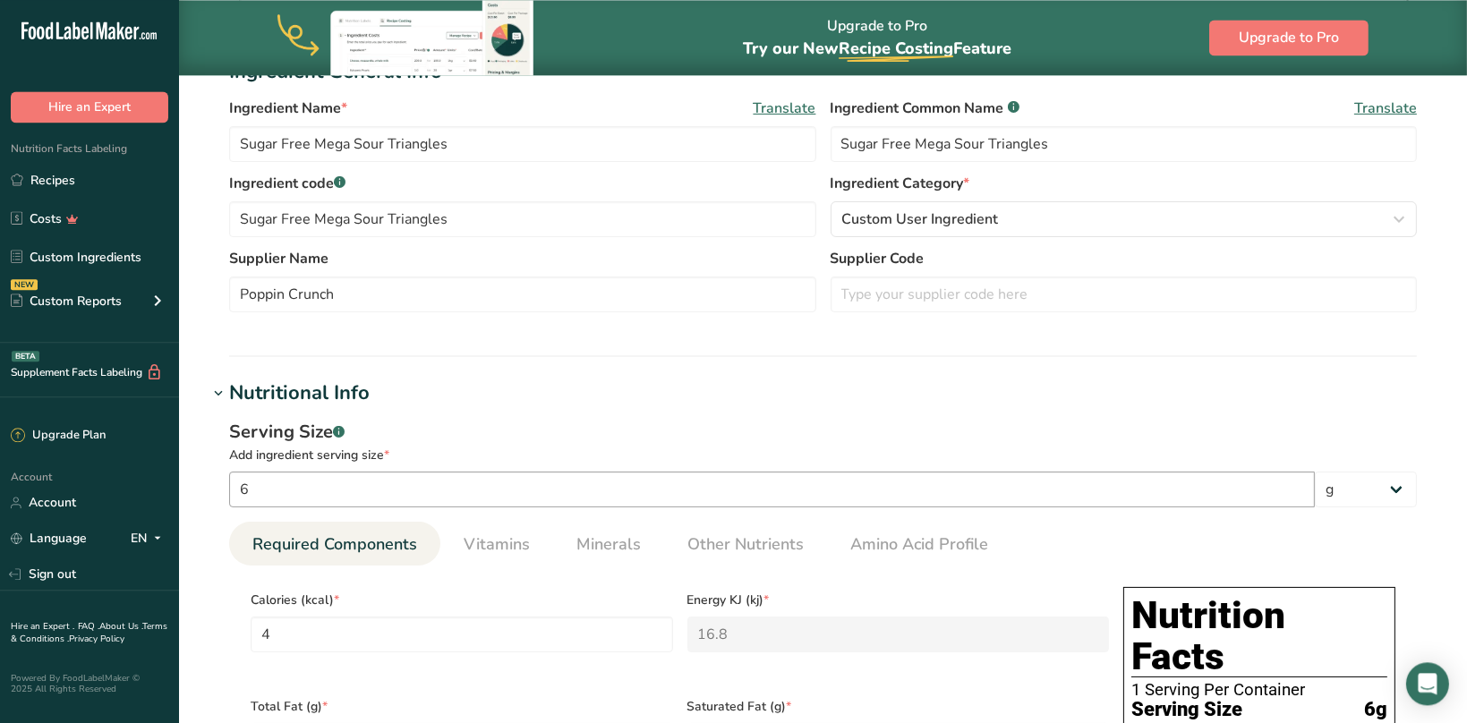
scroll to position [649, 0]
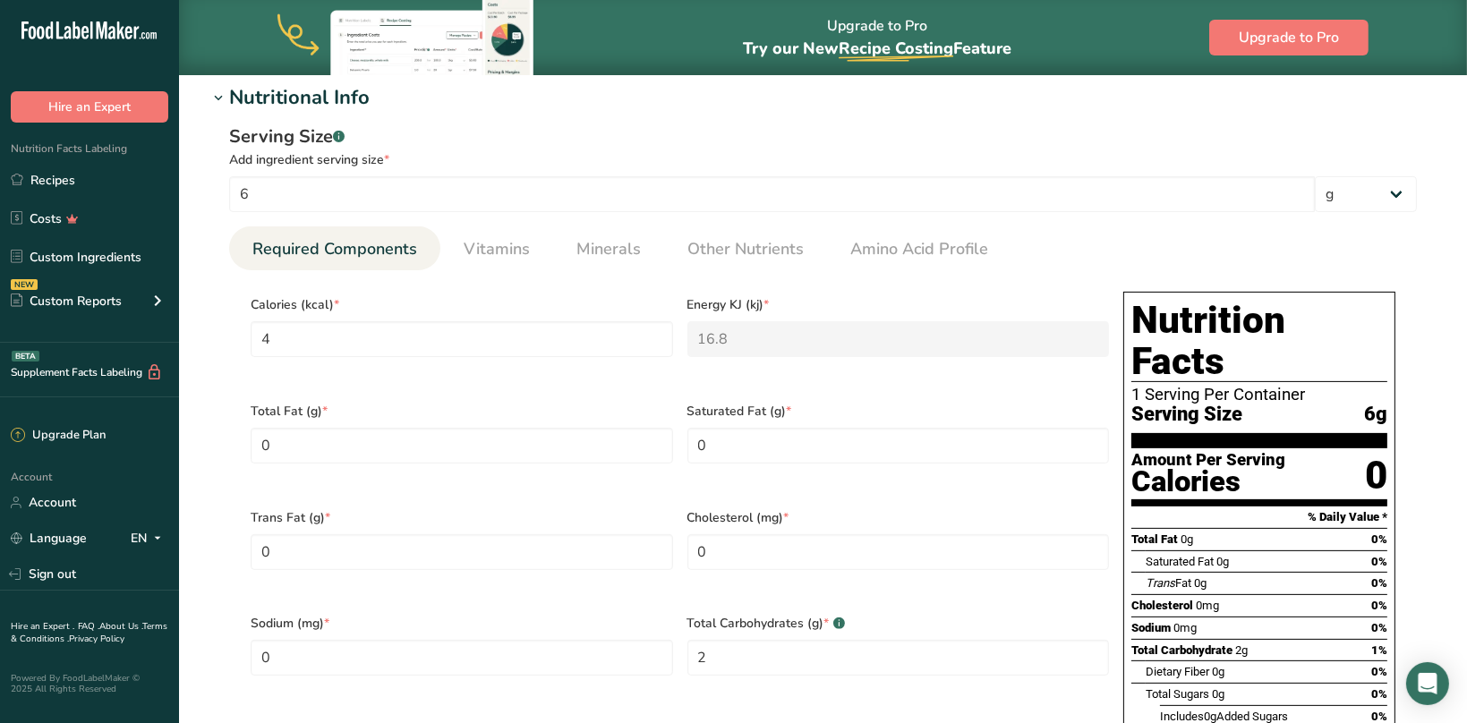
drag, startPoint x: 1337, startPoint y: 443, endPoint x: 1352, endPoint y: 444, distance: 15.2
click at [1352, 448] on section "Amount Per Serving Calories 0" at bounding box center [1259, 477] width 256 height 58
drag, startPoint x: 285, startPoint y: 342, endPoint x: 267, endPoint y: 339, distance: 19.0
click at [267, 339] on input "4" at bounding box center [462, 339] width 422 height 36
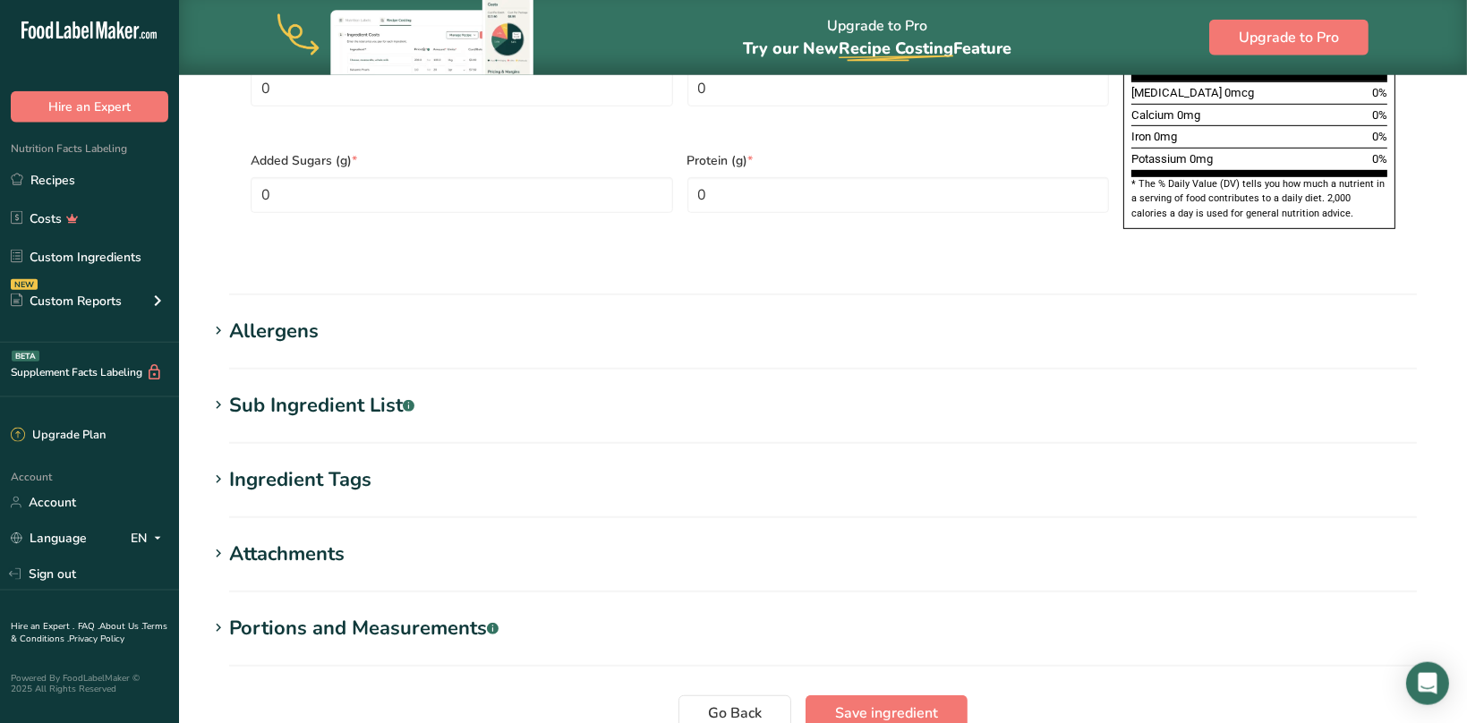
scroll to position [1441, 0]
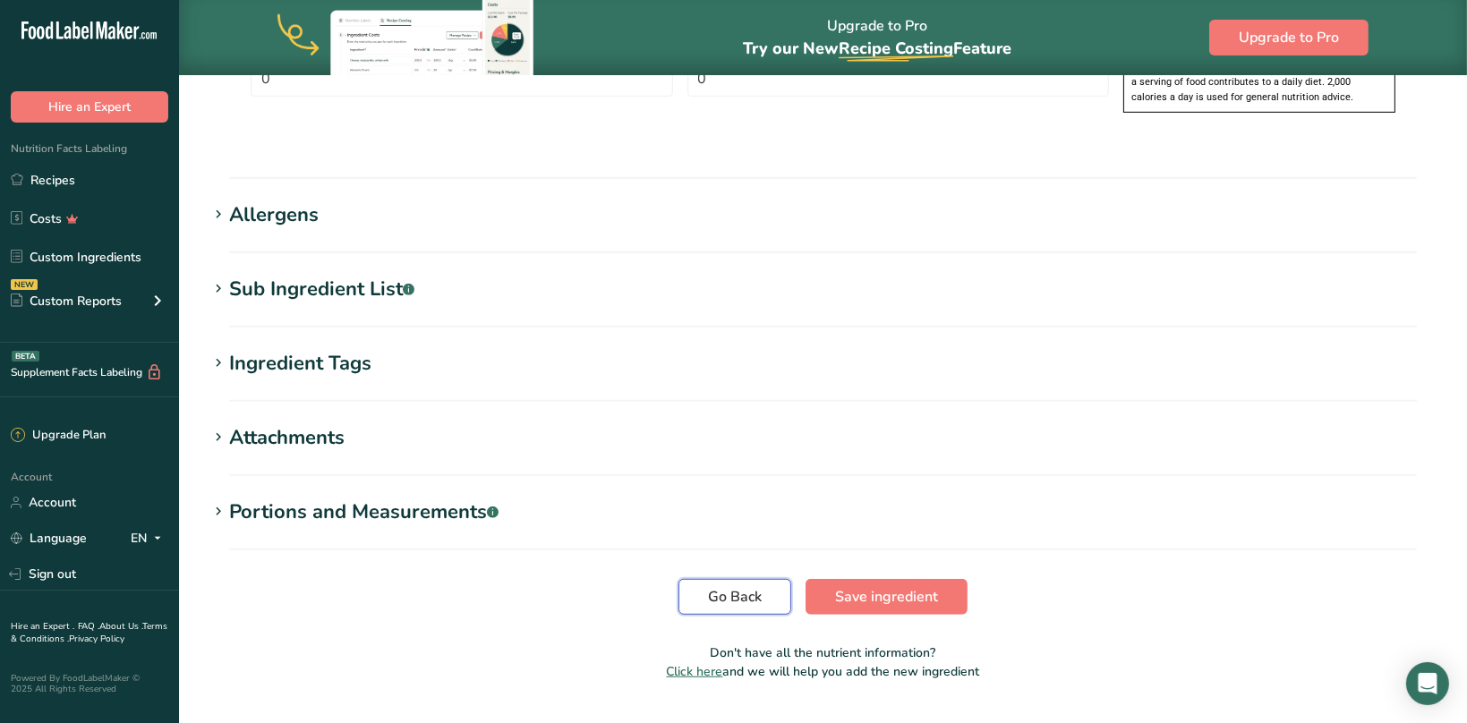
click at [730, 586] on span "Go Back" at bounding box center [735, 596] width 54 height 21
click at [733, 586] on span "Go Back" at bounding box center [735, 596] width 54 height 21
click at [861, 586] on span "Save ingredient" at bounding box center [886, 596] width 103 height 21
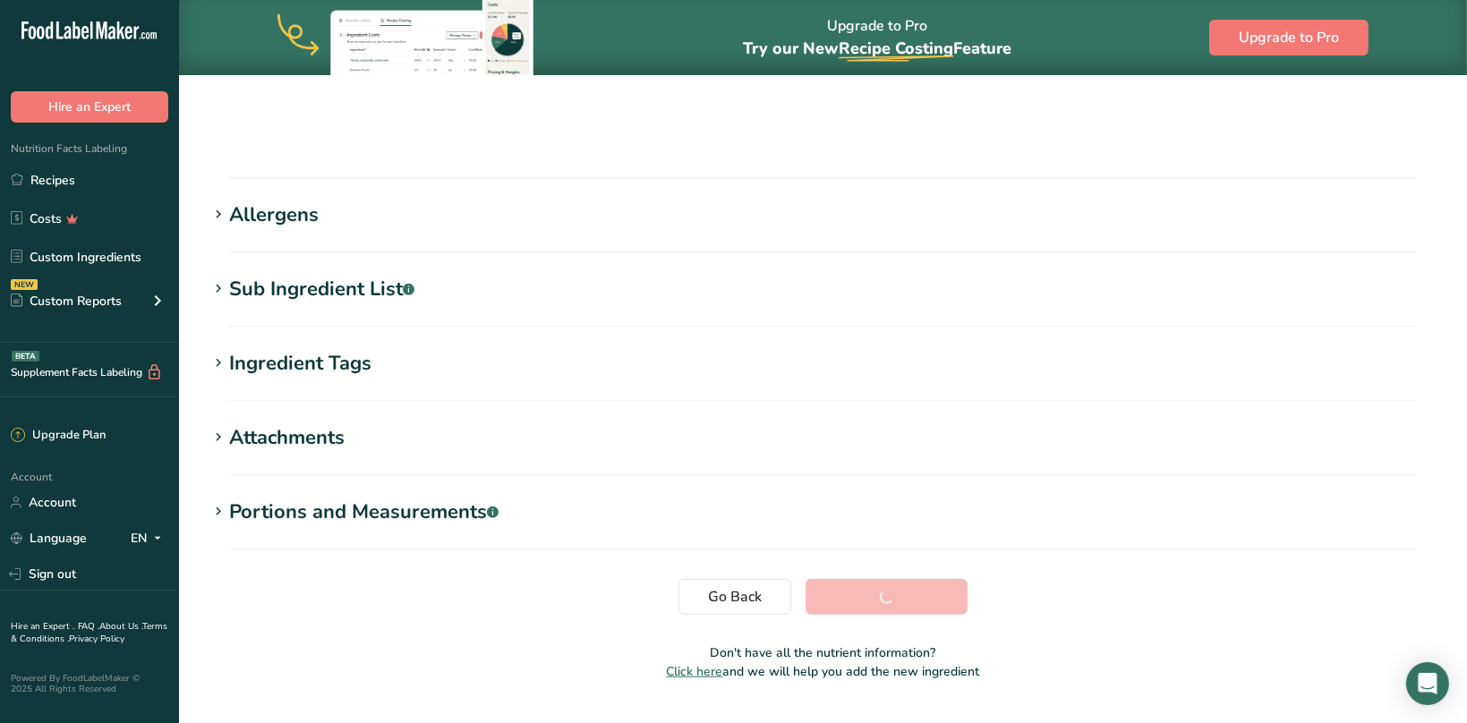
scroll to position [225, 0]
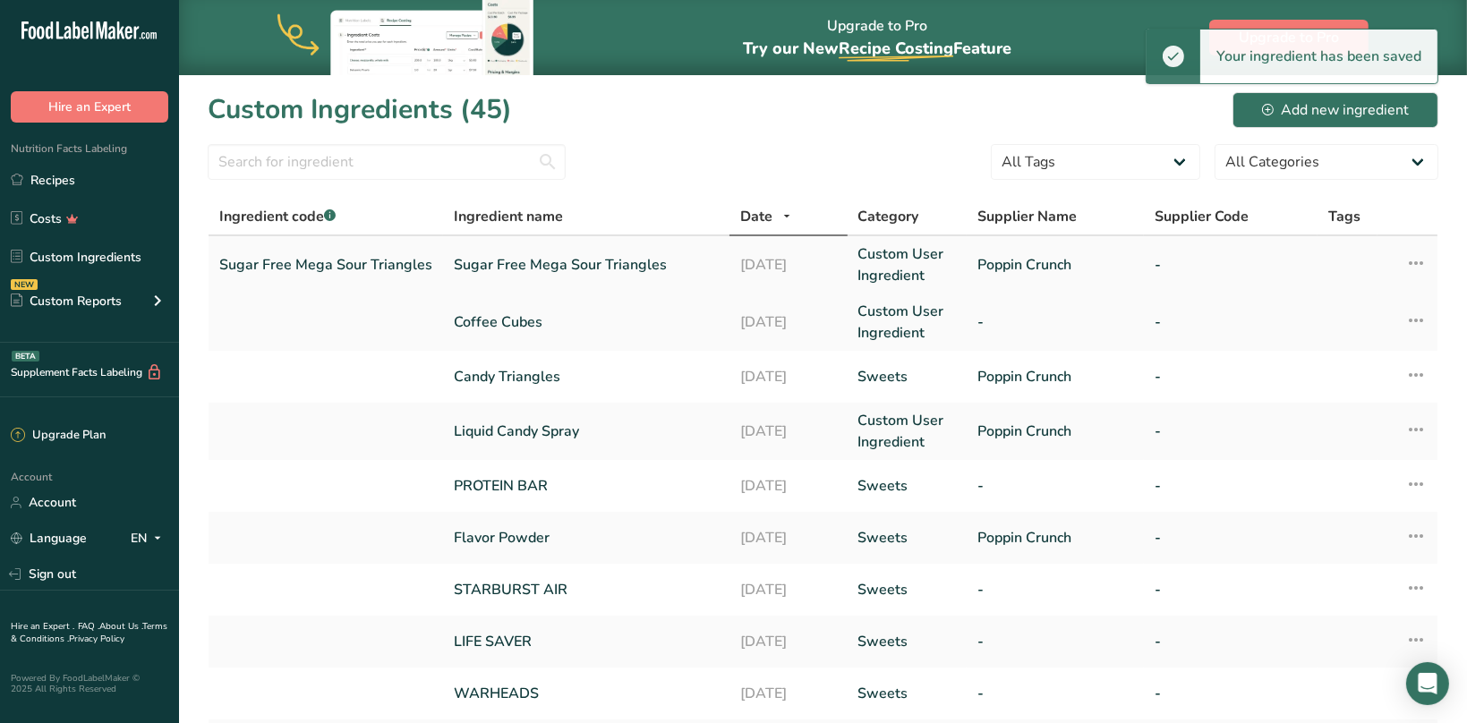
click at [349, 263] on link "Sugar Free Mega Sour Triangles" at bounding box center [325, 264] width 213 height 21
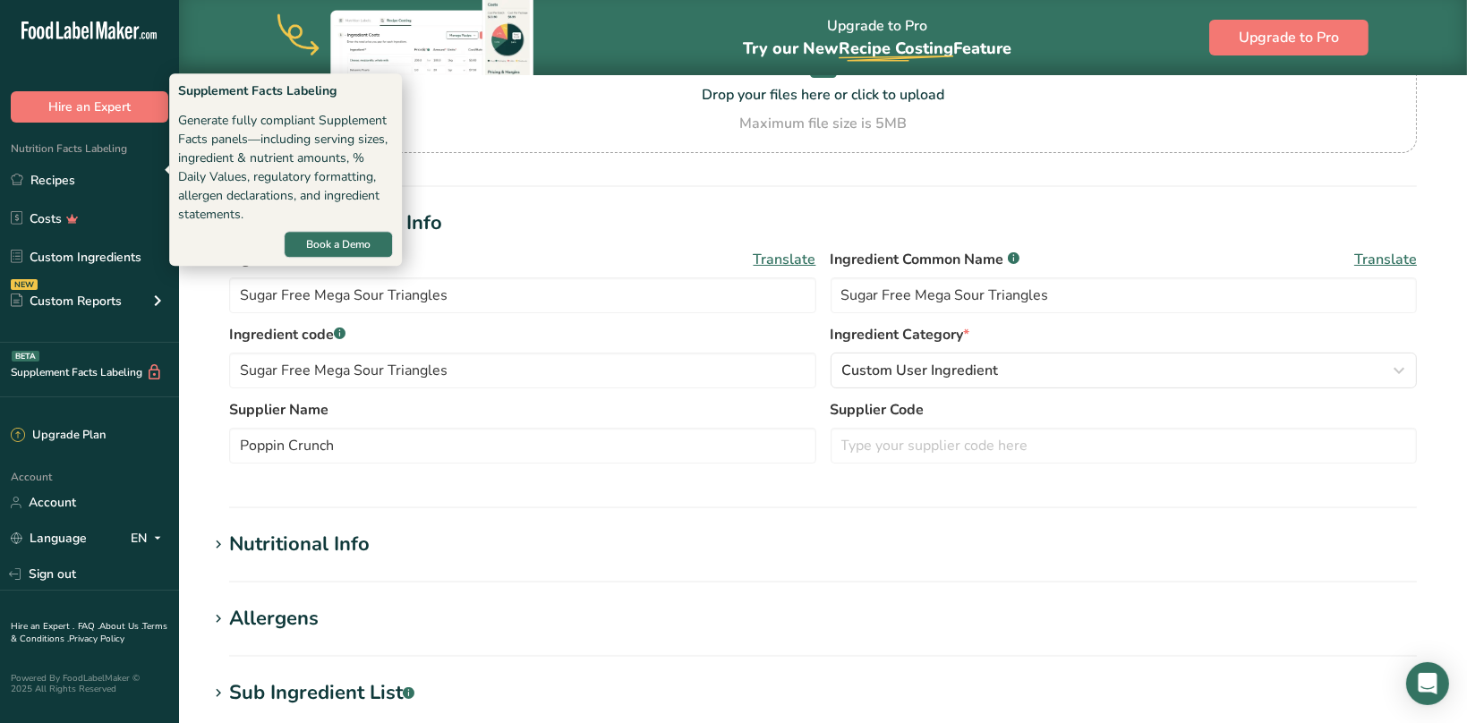
scroll to position [649, 0]
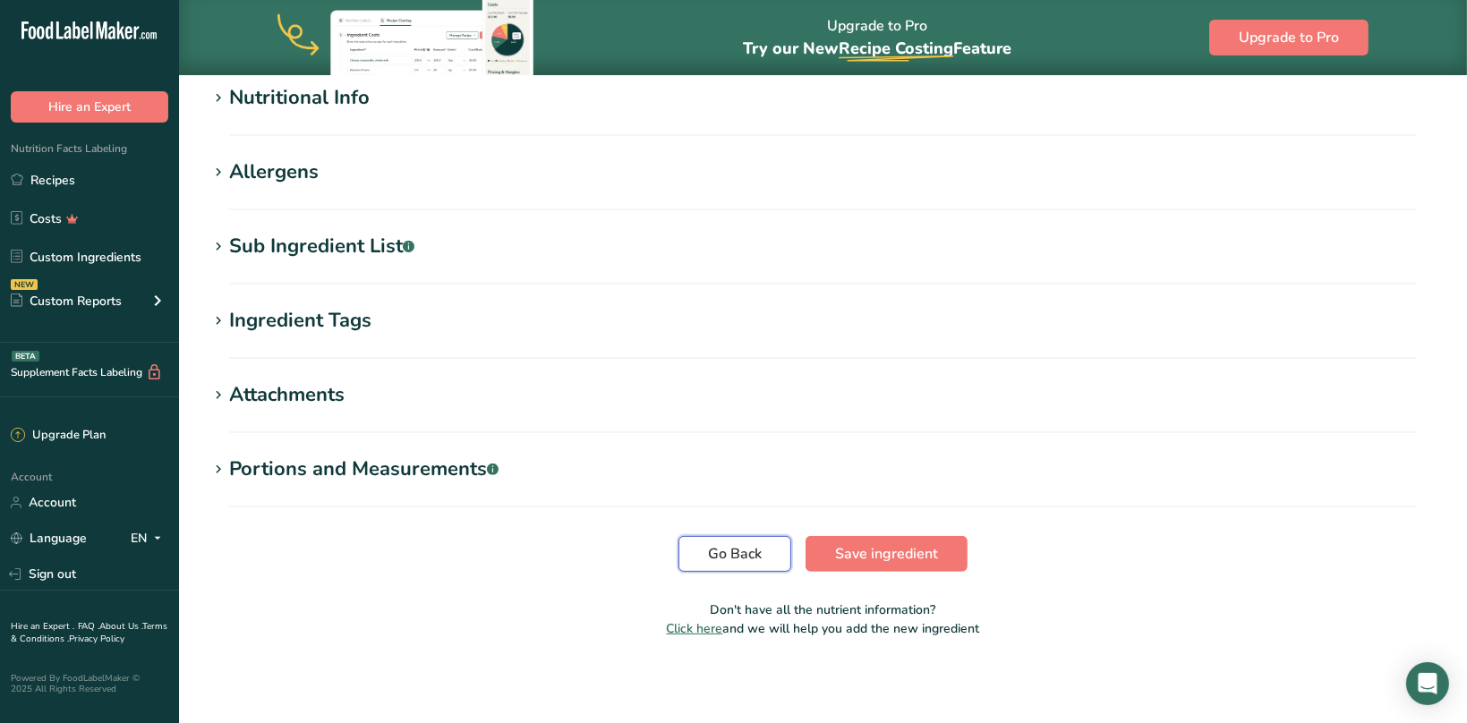
click at [726, 553] on span "Go Back" at bounding box center [735, 553] width 54 height 21
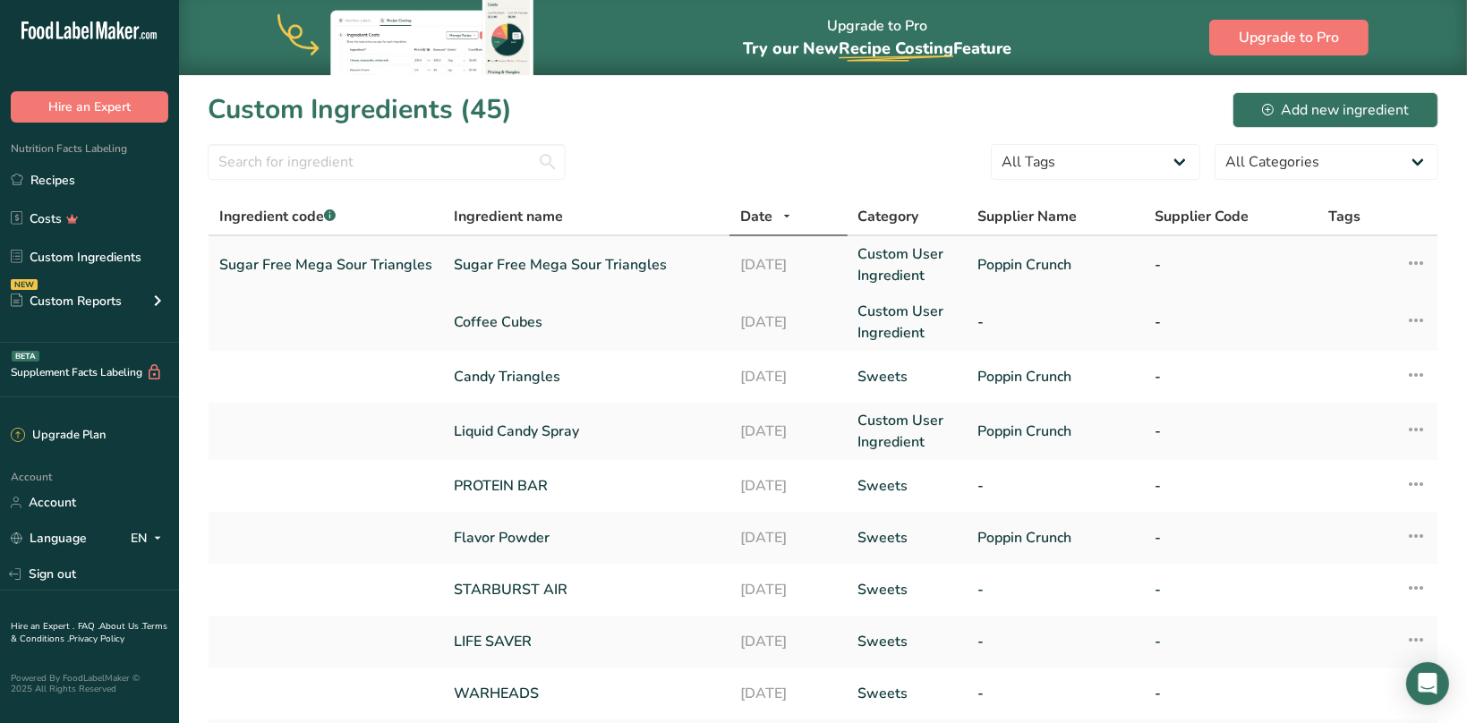
click at [525, 260] on link "Sugar Free Mega Sour Triangles" at bounding box center [586, 264] width 265 height 21
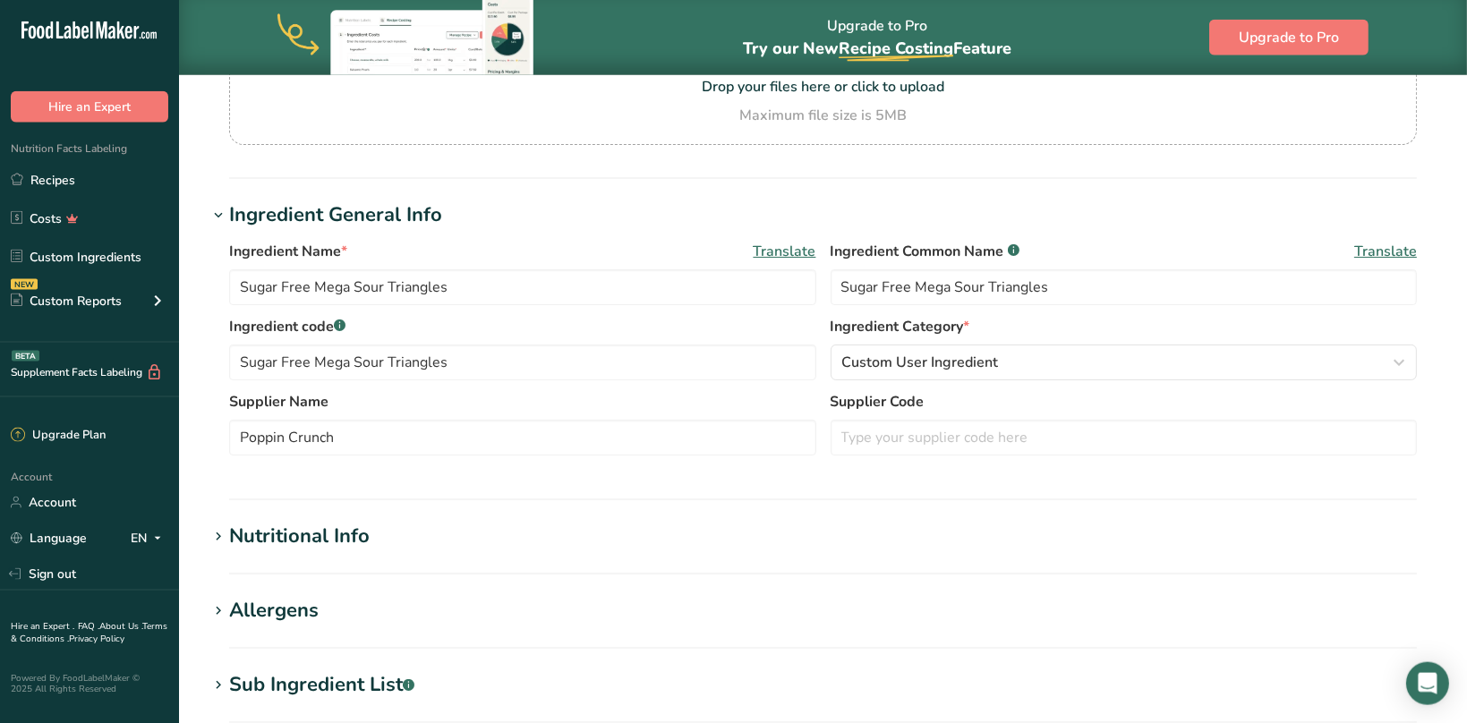
scroll to position [649, 0]
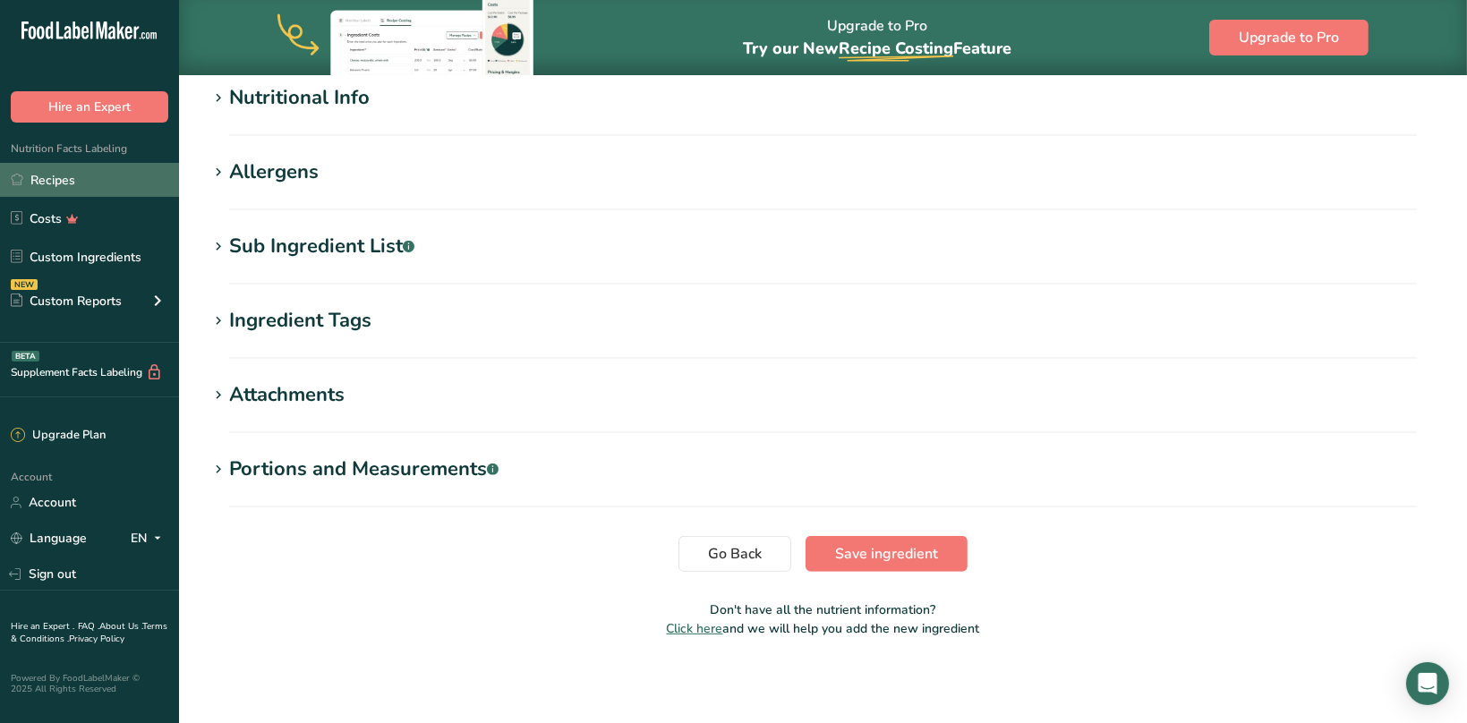
click at [59, 173] on link "Recipes" at bounding box center [89, 180] width 179 height 34
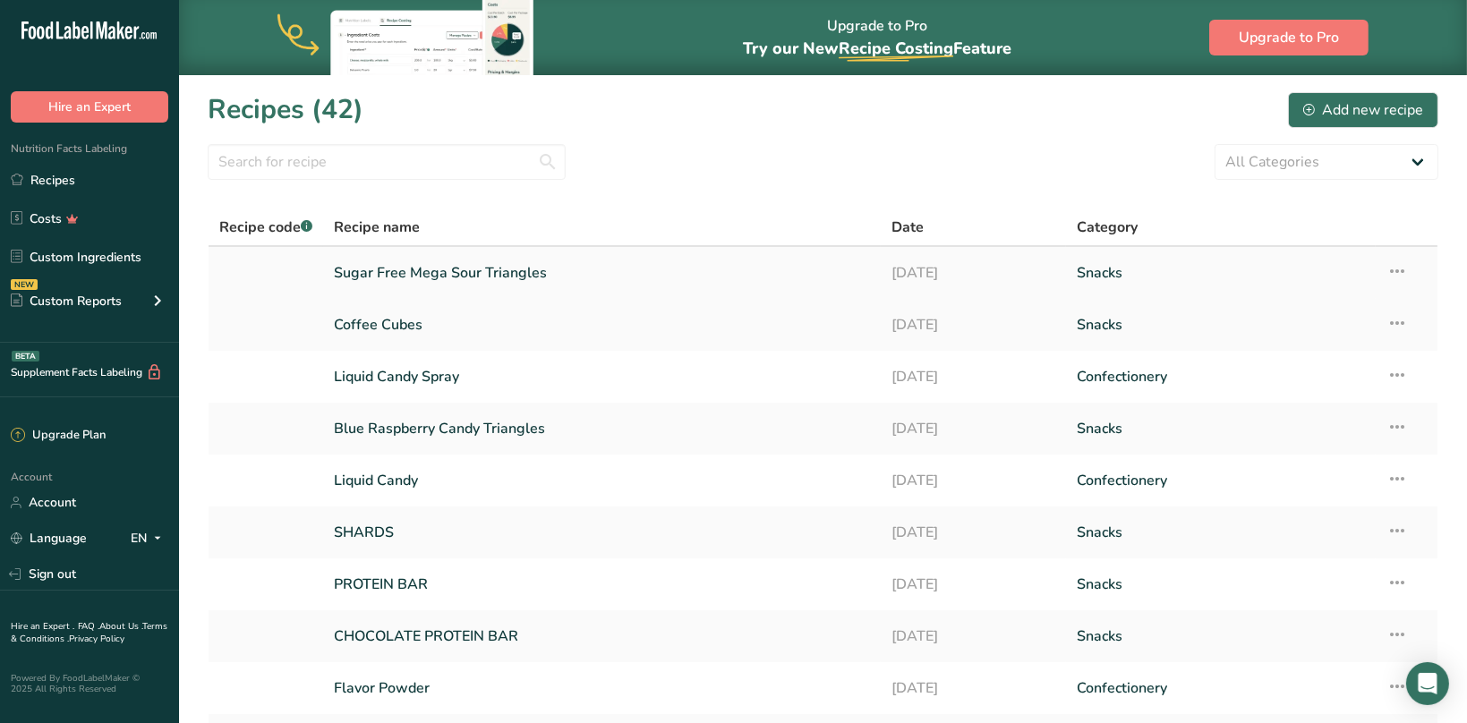
click at [1386, 270] on td "Recipe Setup Delete Recipe Duplicate Recipe Scale Recipe Save as Sub-Recipe .a-…" at bounding box center [1406, 273] width 62 height 52
click at [1397, 270] on icon at bounding box center [1396, 271] width 21 height 32
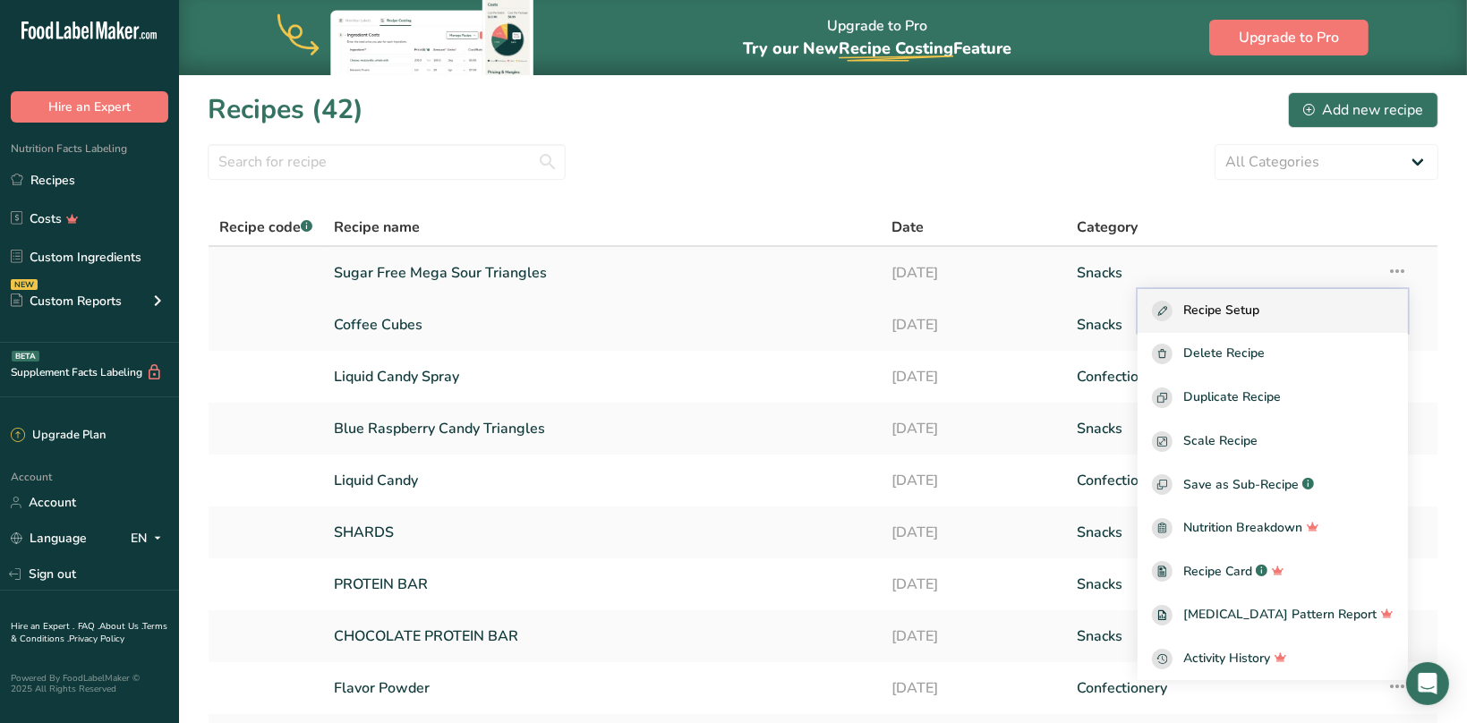
click at [1254, 303] on span "Recipe Setup" at bounding box center [1221, 311] width 76 height 21
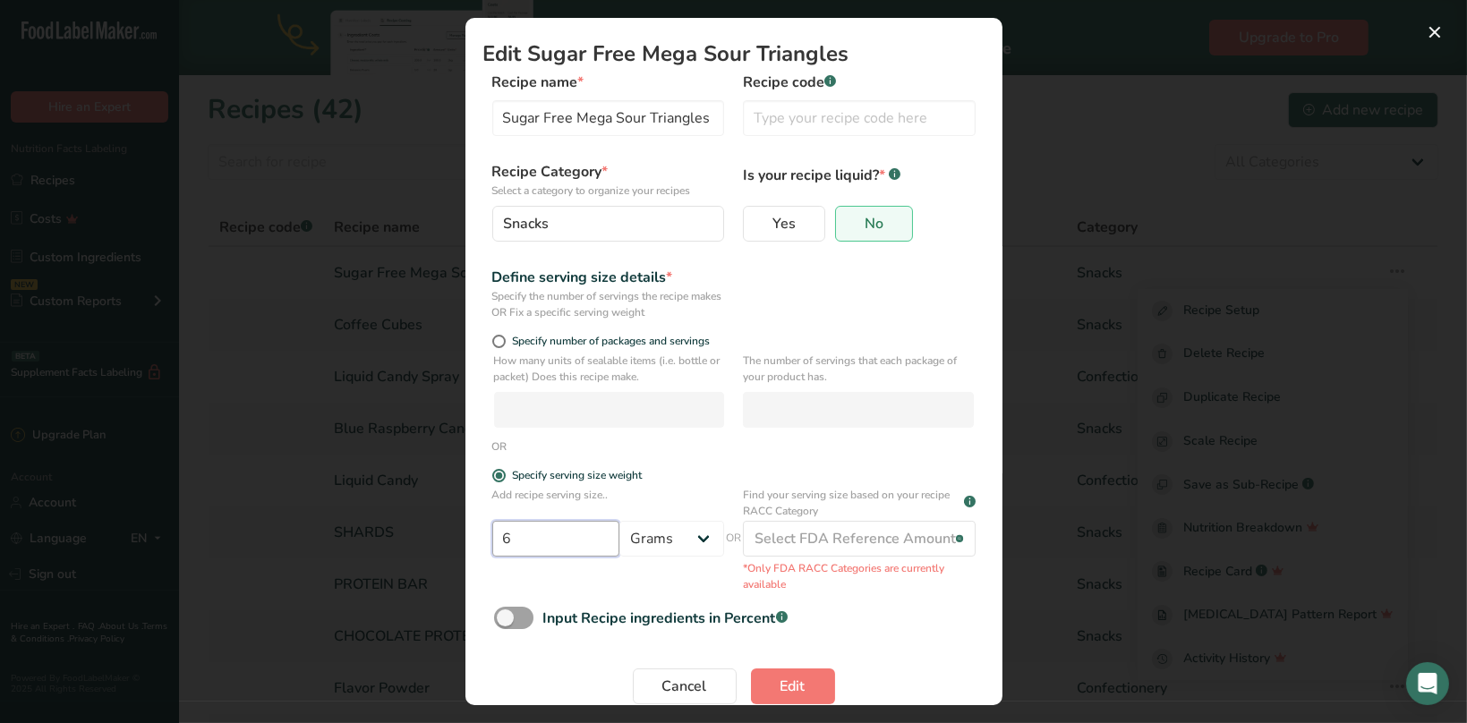
drag, startPoint x: 542, startPoint y: 536, endPoint x: 481, endPoint y: 540, distance: 61.9
click at [492, 540] on input "6" at bounding box center [555, 539] width 127 height 36
click at [1062, 324] on div "Edit Recipe Modal" at bounding box center [733, 361] width 1467 height 723
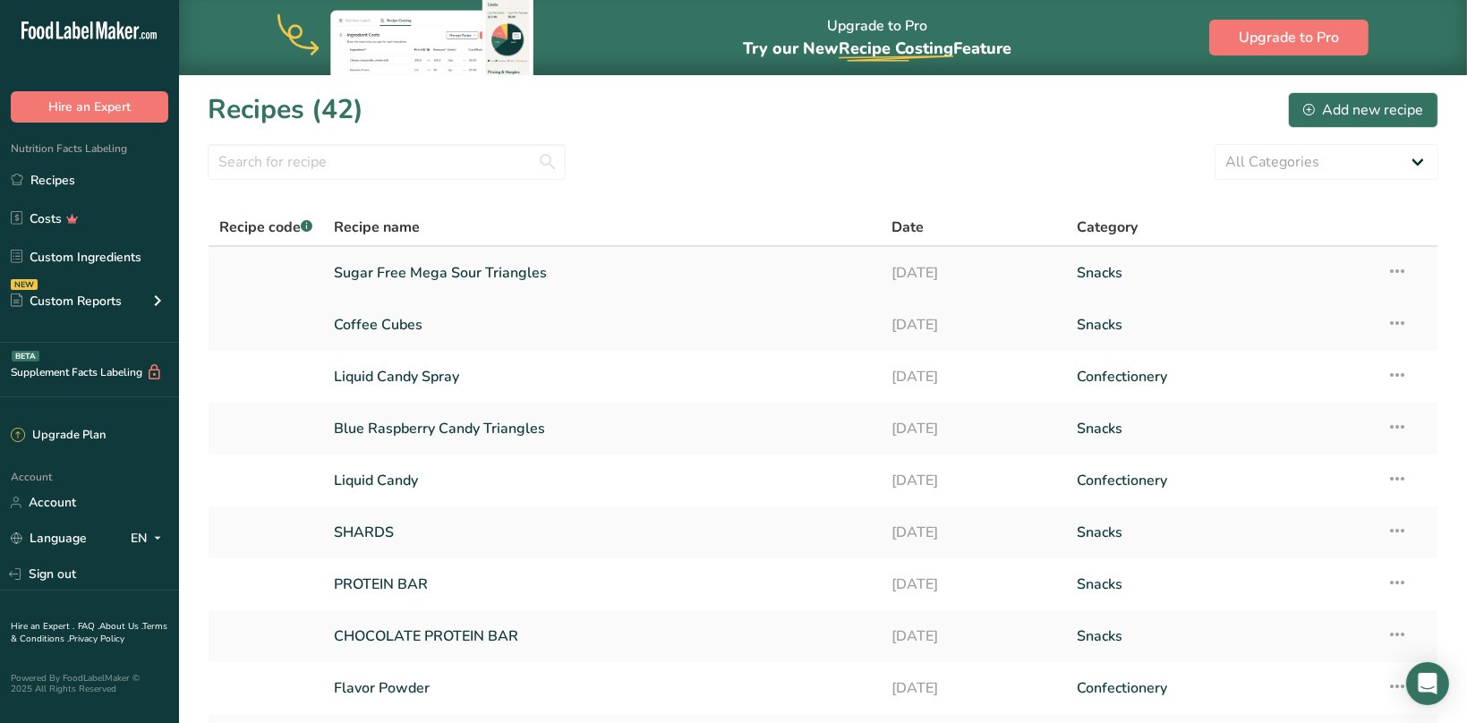
click at [428, 276] on link "Sugar Free Mega Sour Triangles" at bounding box center [601, 273] width 535 height 38
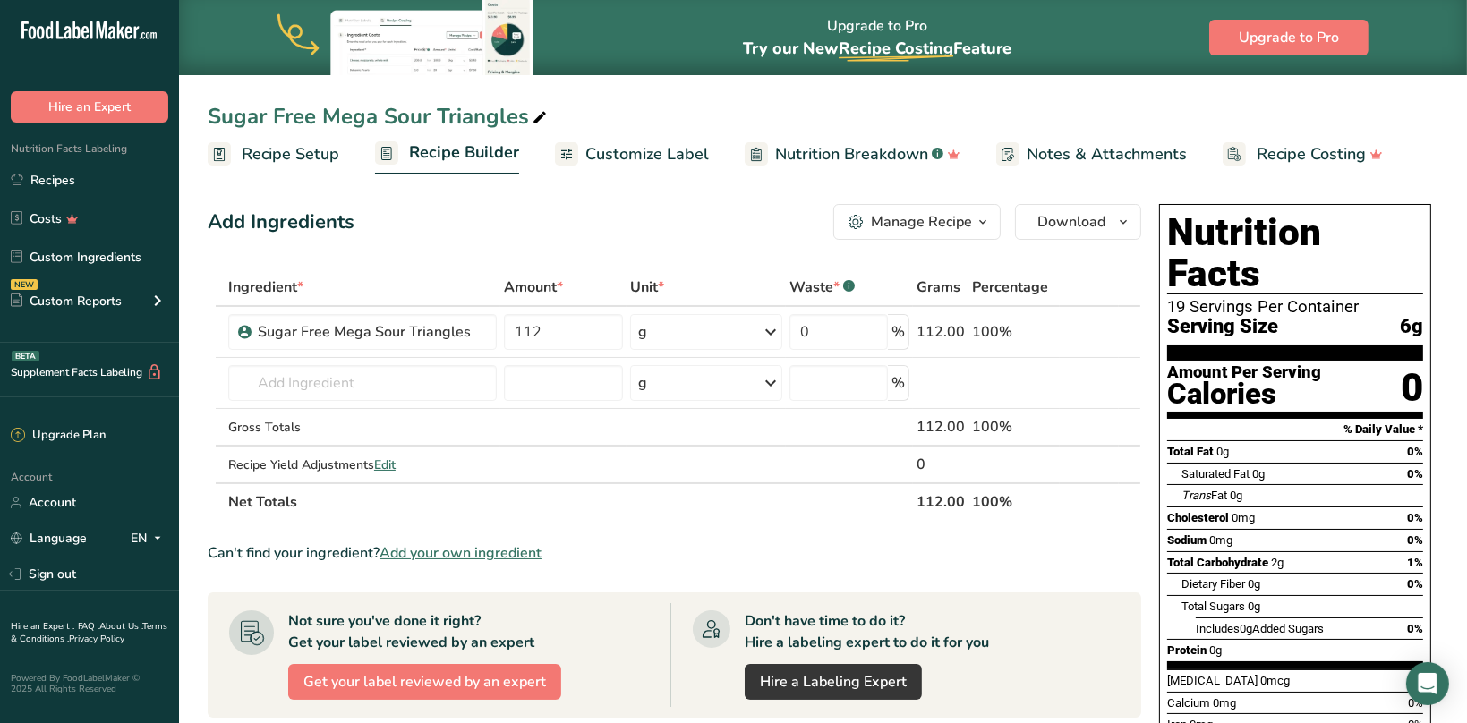
click at [738, 243] on div "Add Ingredients Manage Recipe Delete Recipe Duplicate Recipe Scale Recipe Save …" at bounding box center [680, 661] width 944 height 928
click at [661, 155] on span "Customize Label" at bounding box center [646, 154] width 123 height 24
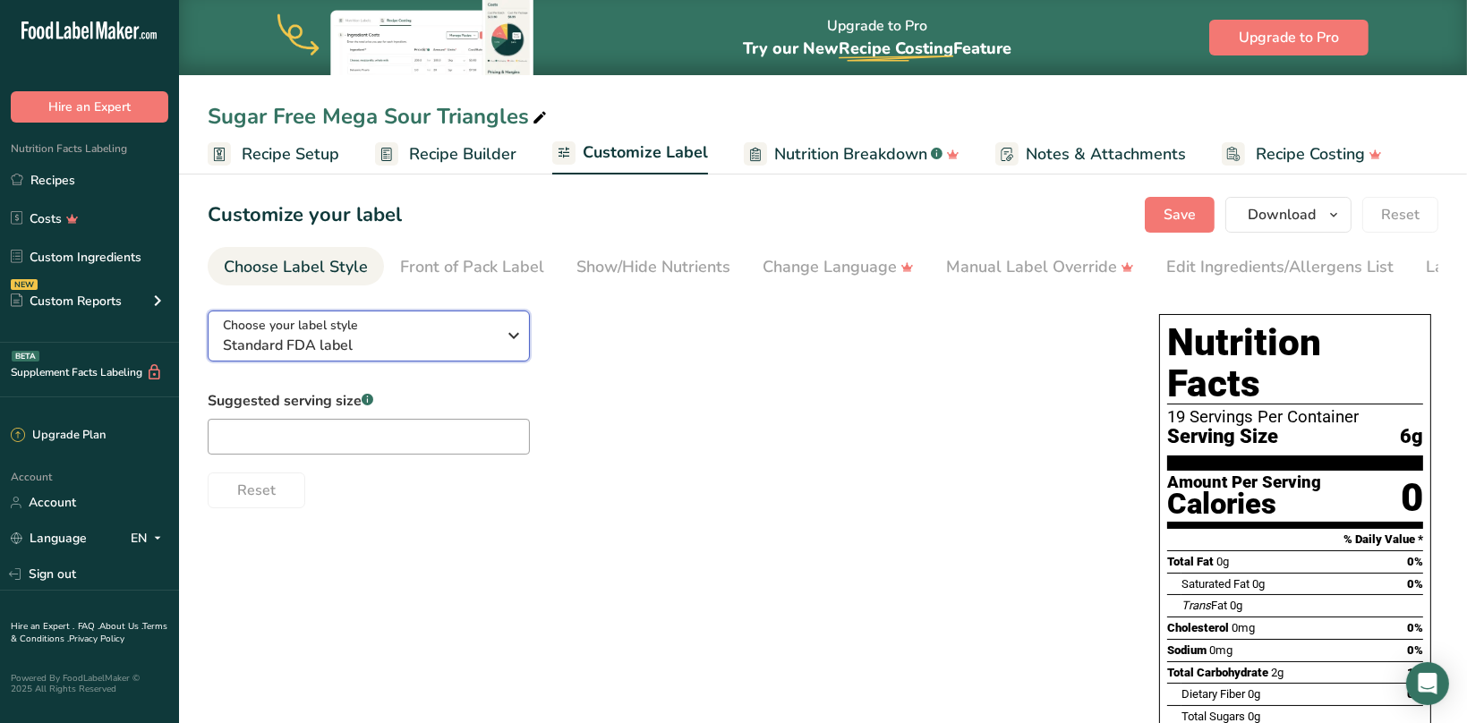
click at [427, 334] on div "Choose your label style Standard FDA label" at bounding box center [359, 336] width 273 height 40
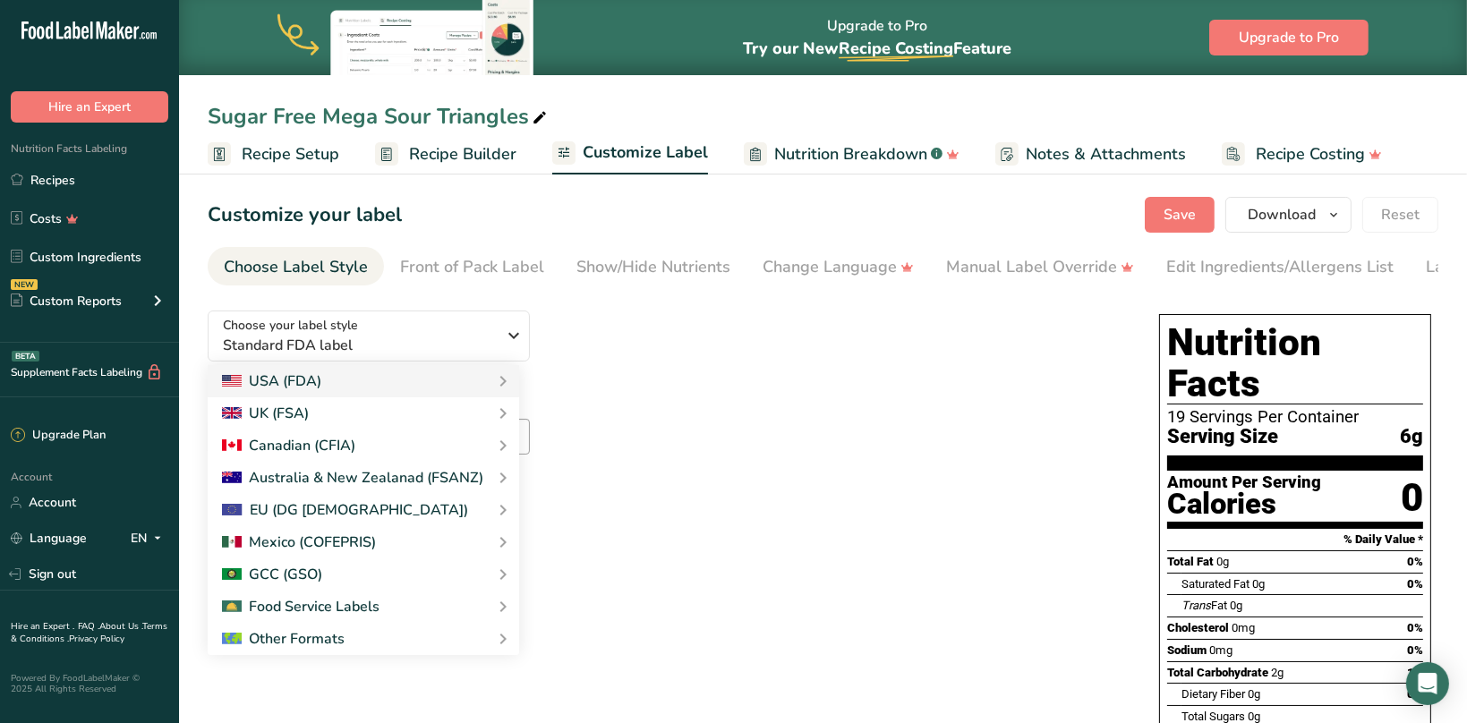
click at [810, 154] on span "Nutrition Breakdown" at bounding box center [850, 154] width 153 height 24
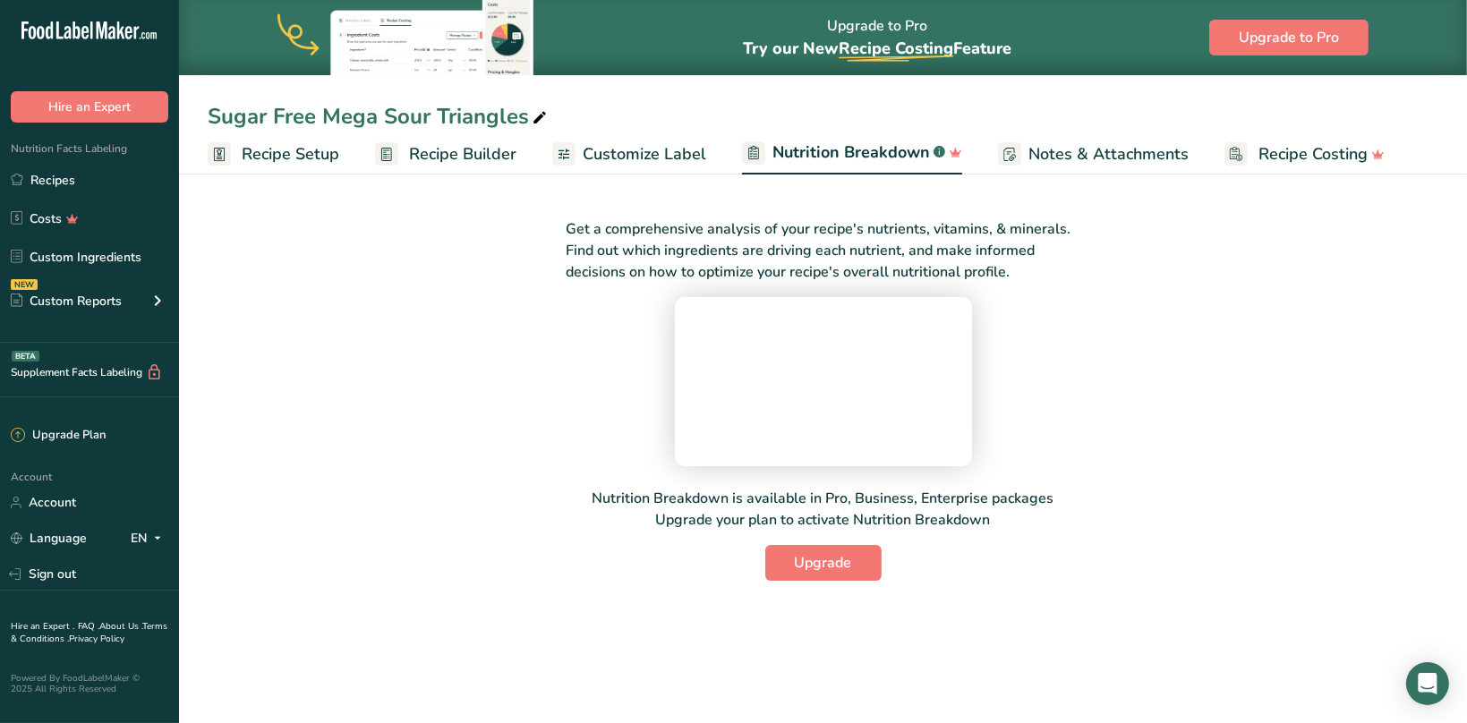
click at [998, 146] on rect at bounding box center [1009, 153] width 23 height 23
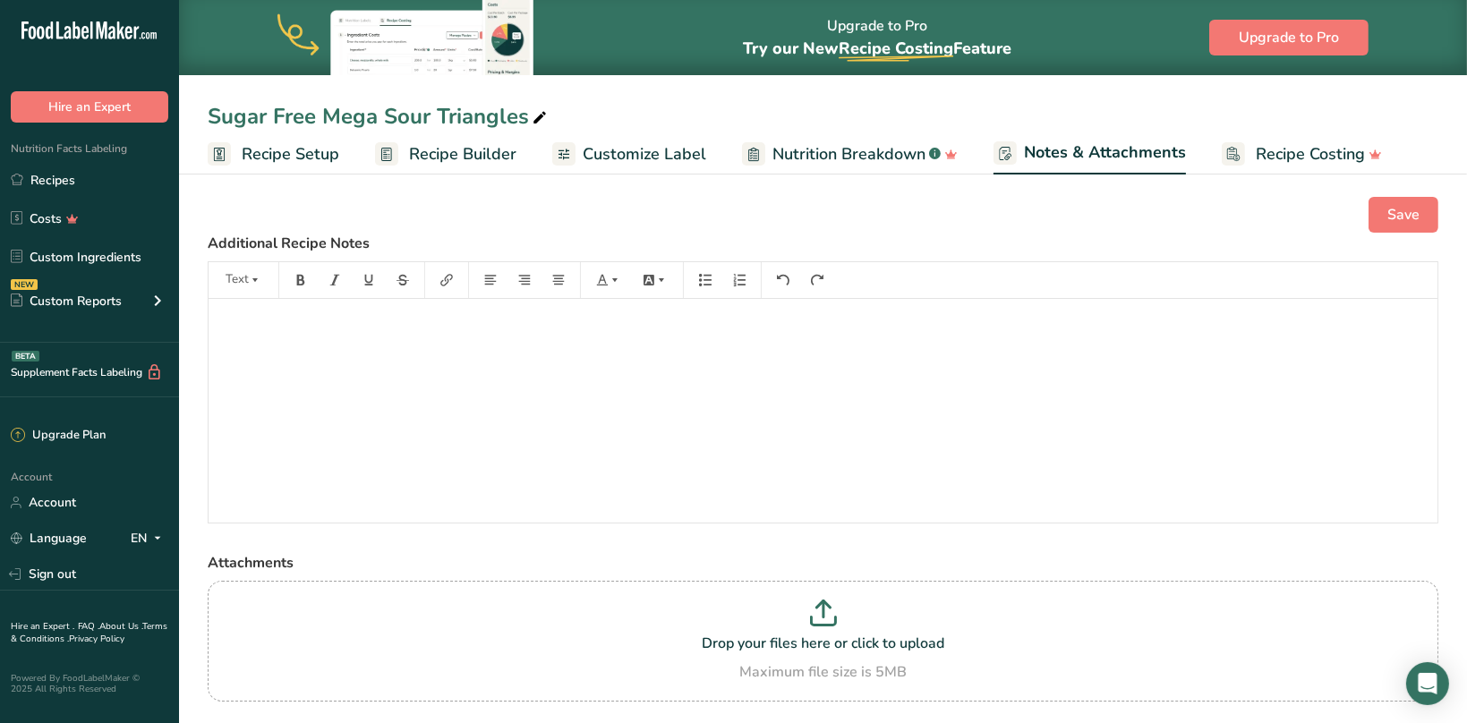
click at [843, 158] on span "Nutrition Breakdown" at bounding box center [848, 154] width 153 height 24
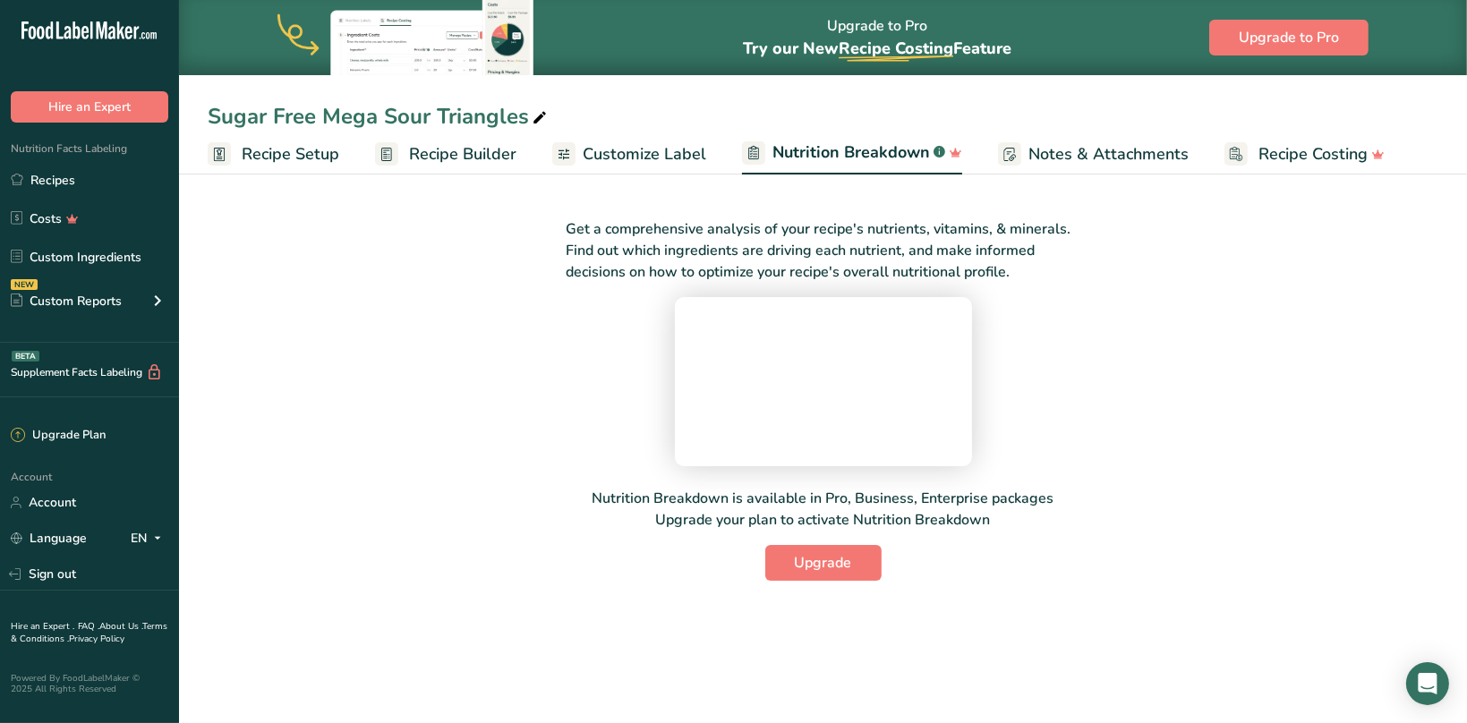
click at [666, 148] on span "Customize Label" at bounding box center [644, 154] width 123 height 24
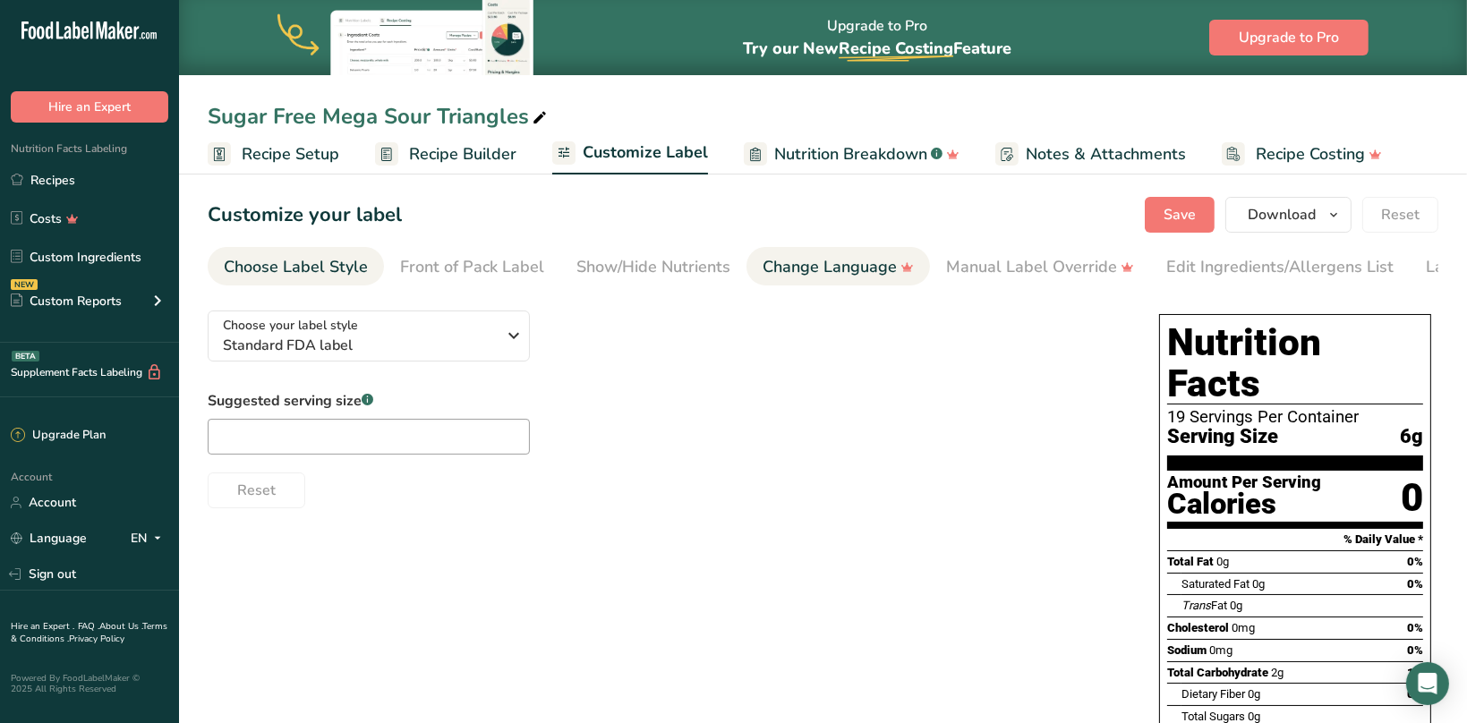
click at [808, 267] on div "Change Language" at bounding box center [837, 267] width 151 height 24
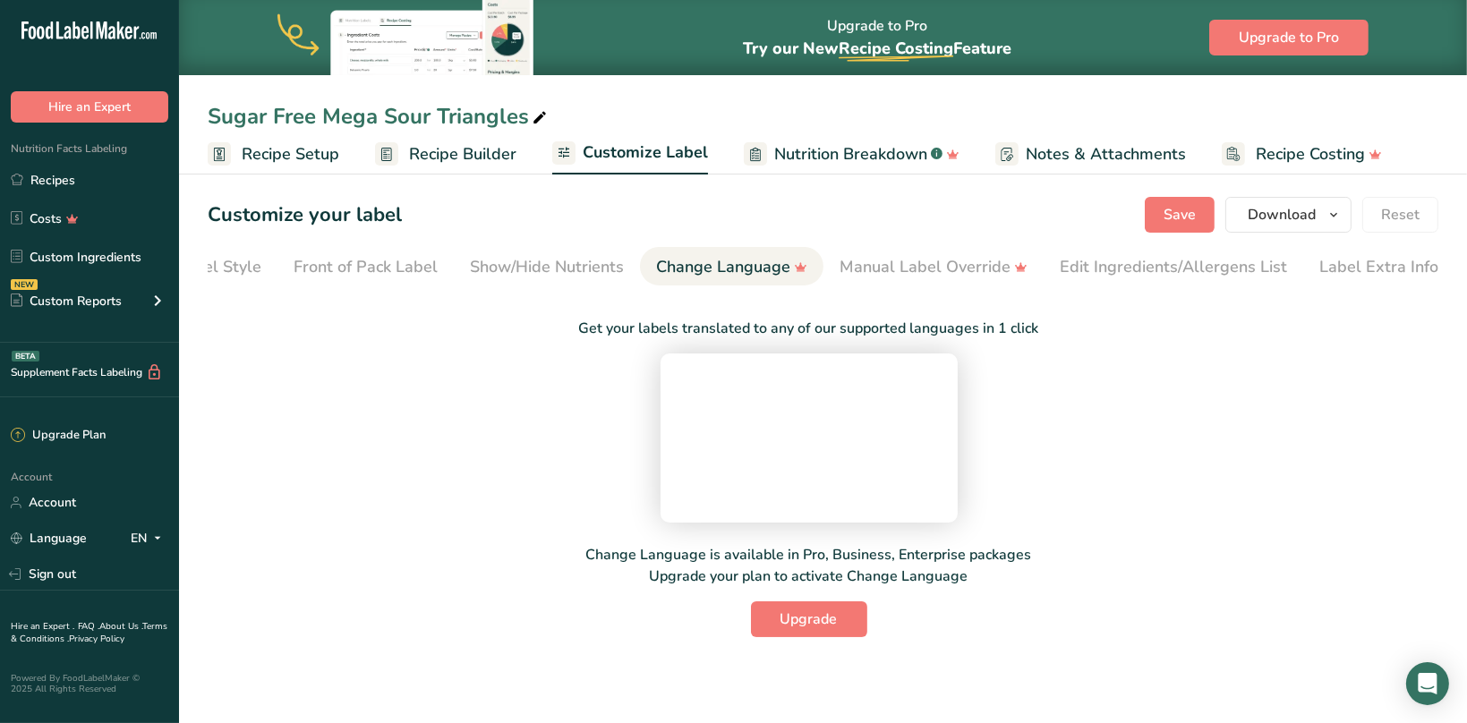
click at [666, 271] on div "Change Language" at bounding box center [731, 267] width 151 height 24
click at [554, 265] on div "Show/Hide Nutrients" at bounding box center [542, 267] width 154 height 24
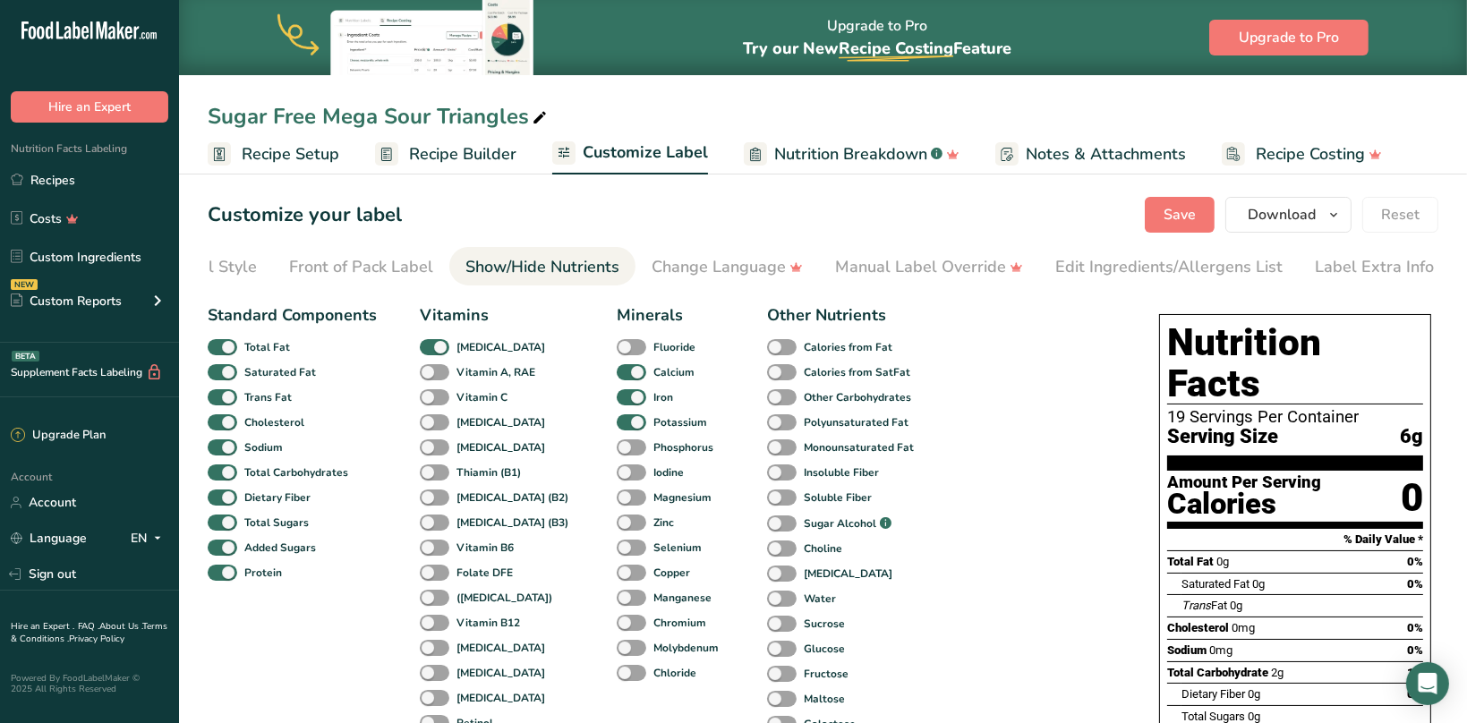
scroll to position [0, 112]
click at [395, 269] on div "Front of Pack Label" at bounding box center [360, 267] width 144 height 24
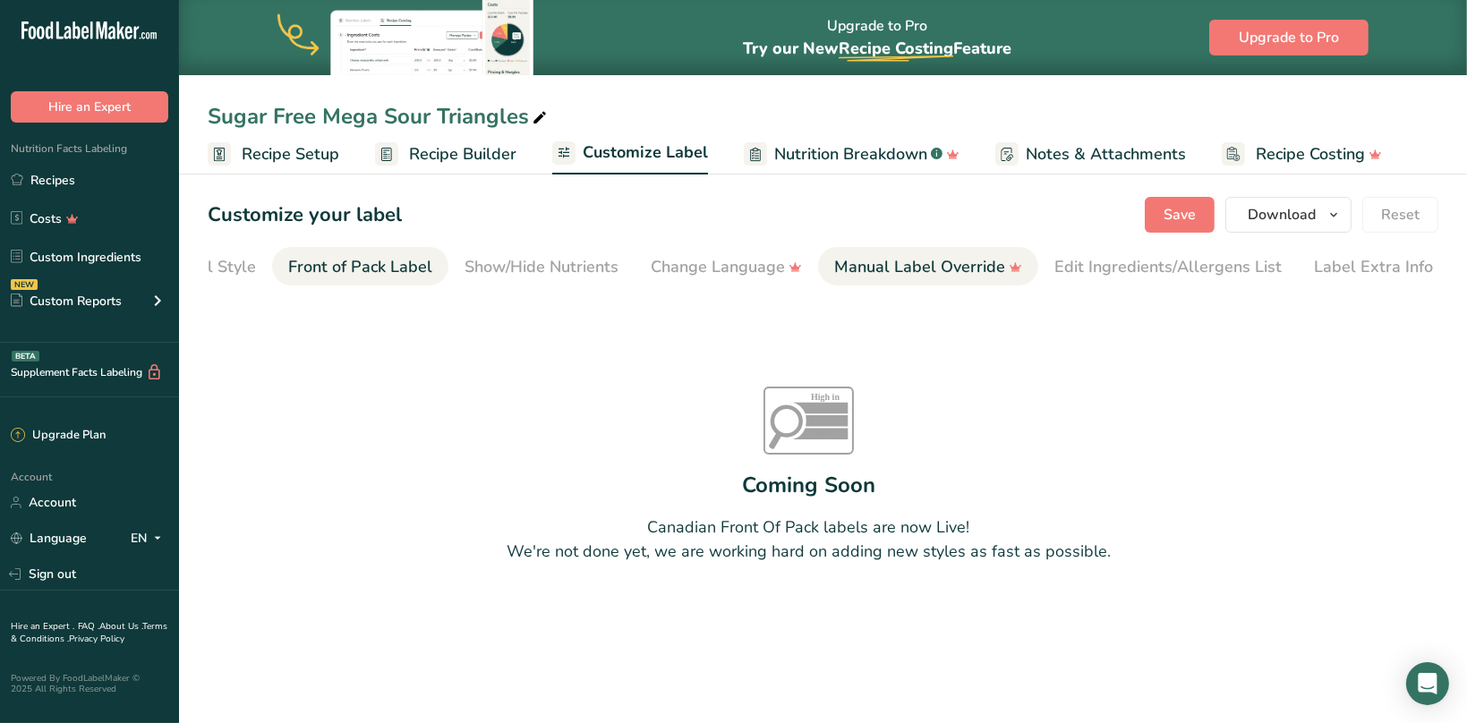
click at [932, 264] on div "Manual Label Override" at bounding box center [928, 267] width 188 height 24
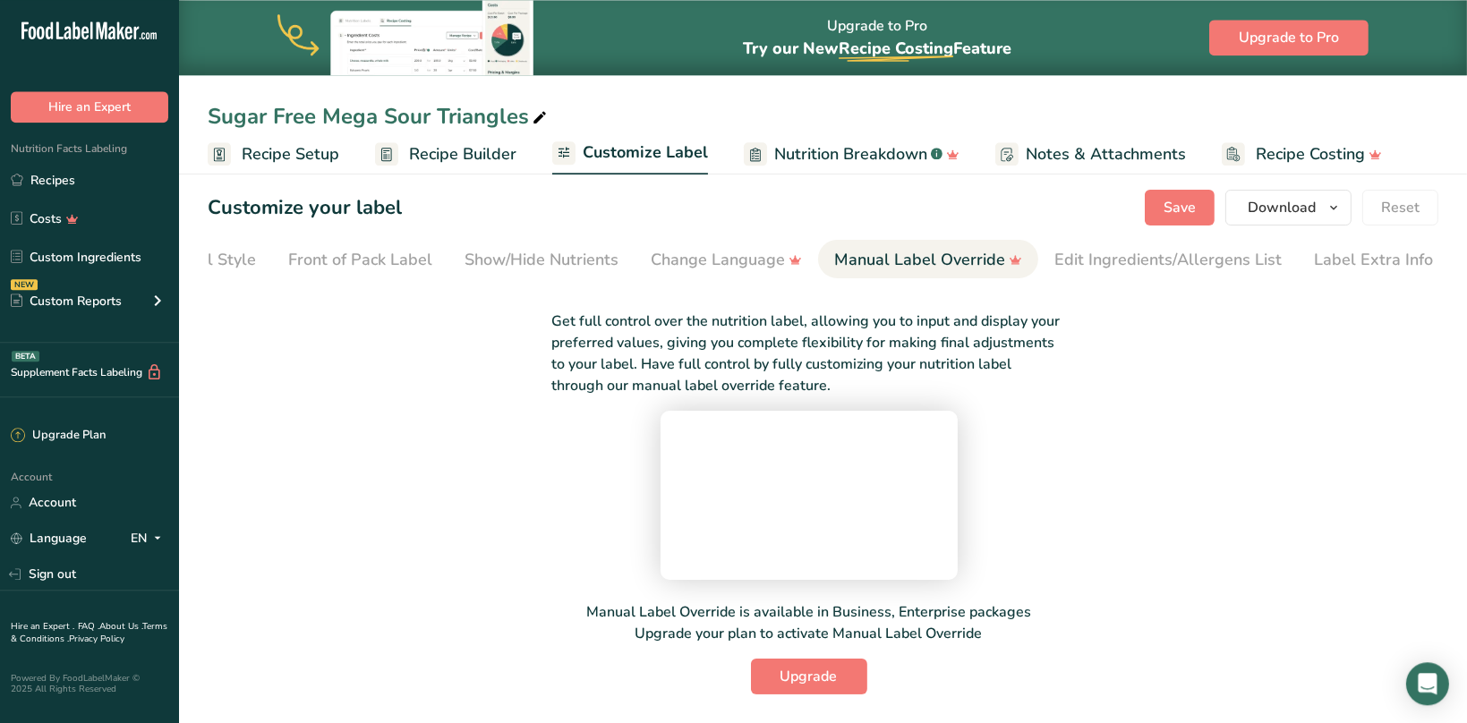
scroll to position [145, 0]
click at [774, 680] on button "Upgrade" at bounding box center [809, 677] width 116 height 36
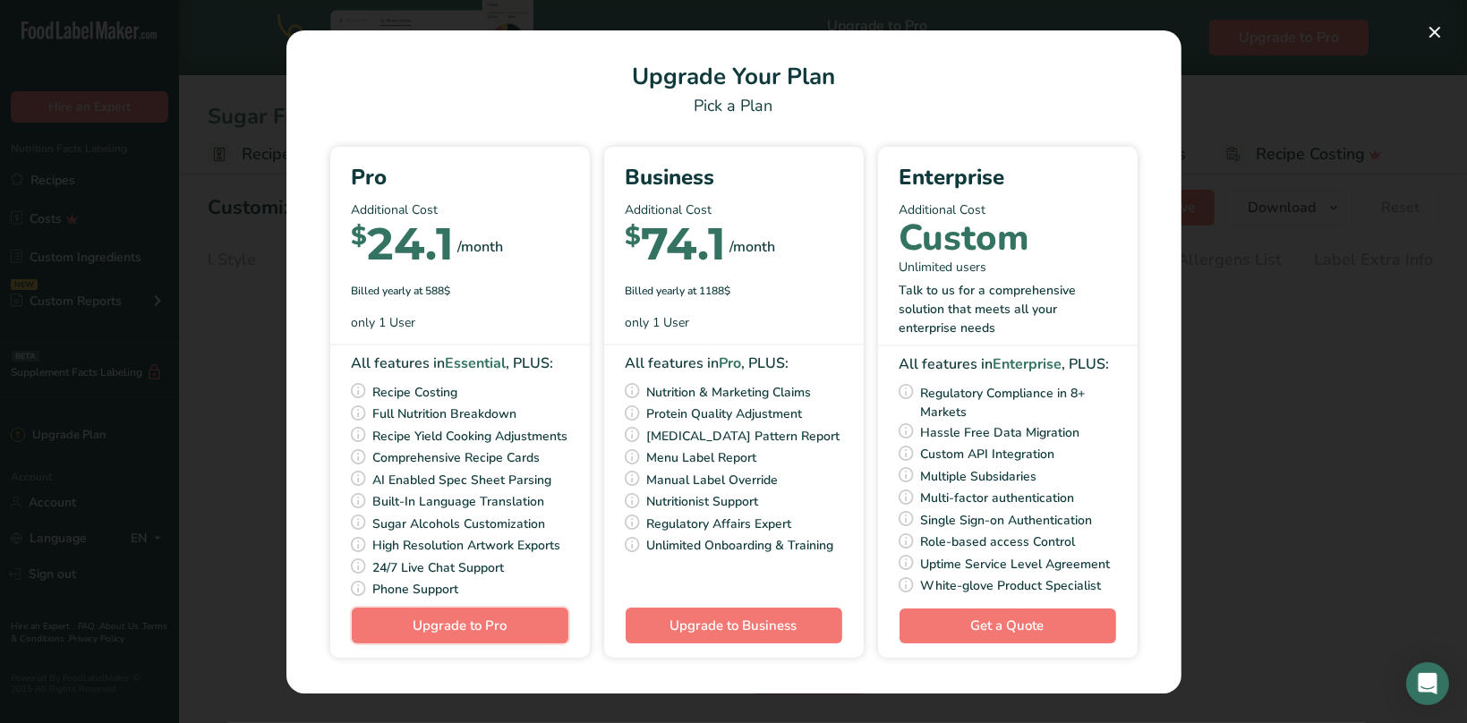
drag, startPoint x: 474, startPoint y: 634, endPoint x: 1318, endPoint y: 324, distance: 899.2
click at [1319, 350] on div "Upgrade Your Plan Pick a Plan Pro Additional Cost $ 24.1 /month Billed yearly a…" at bounding box center [733, 361] width 1467 height 723
click at [1439, 29] on button "Pick Your Pricing Plan Modal" at bounding box center [1434, 32] width 29 height 29
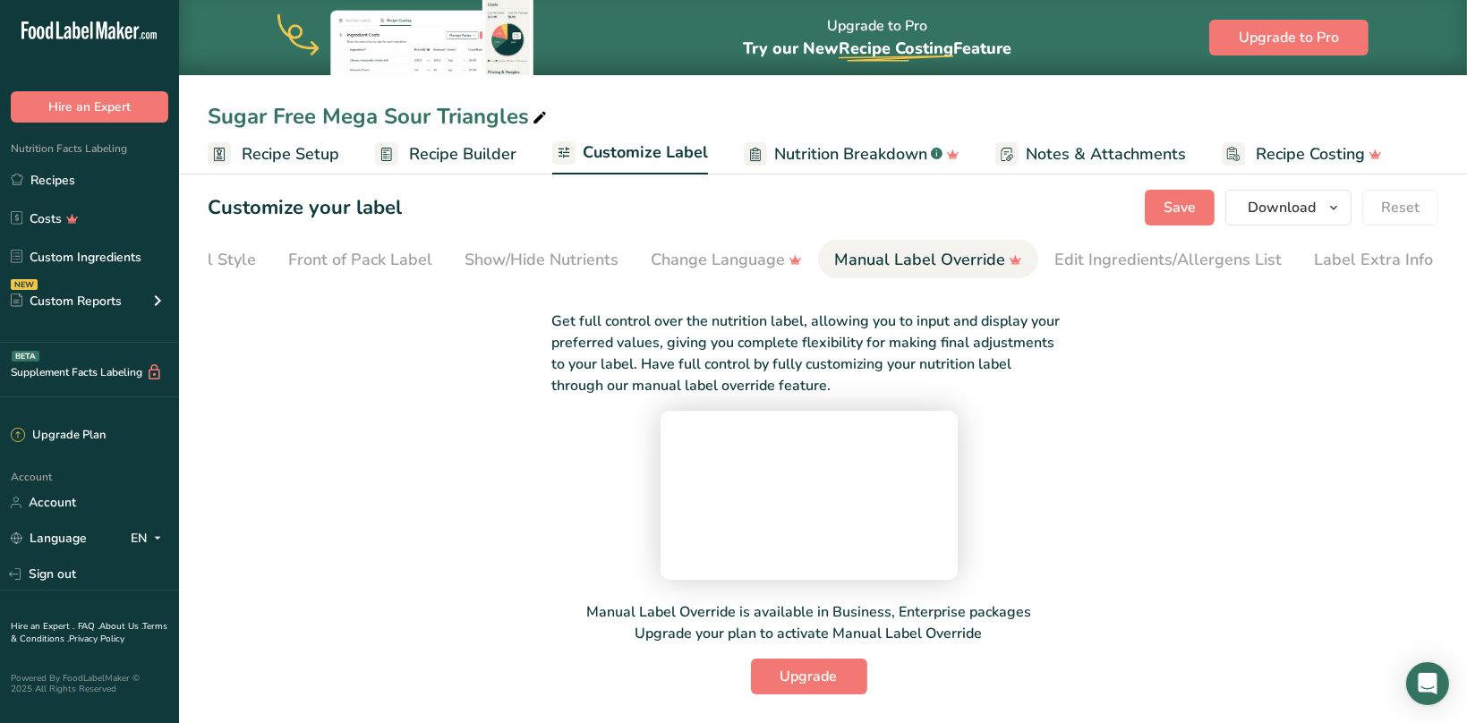
click at [463, 146] on span "Recipe Builder" at bounding box center [462, 154] width 107 height 24
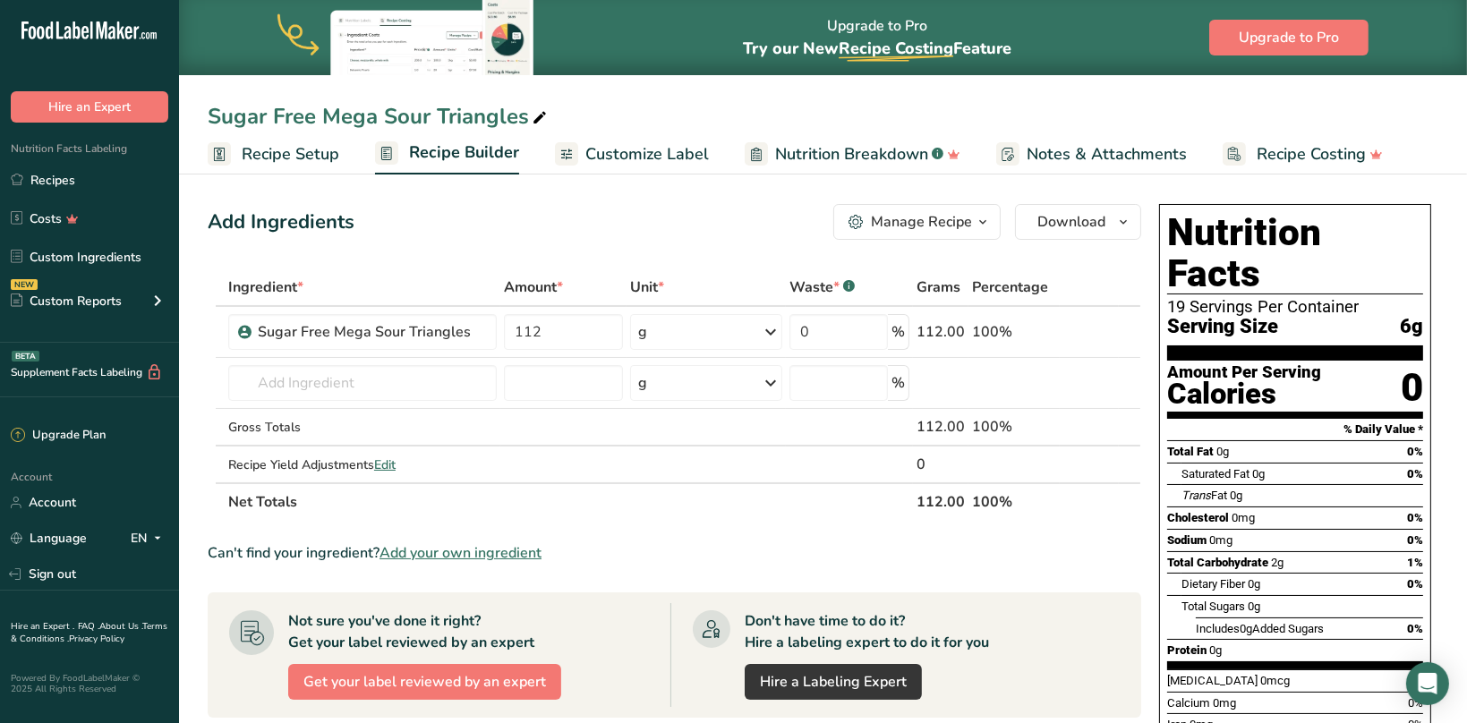
click at [854, 143] on span "Nutrition Breakdown" at bounding box center [851, 154] width 153 height 24
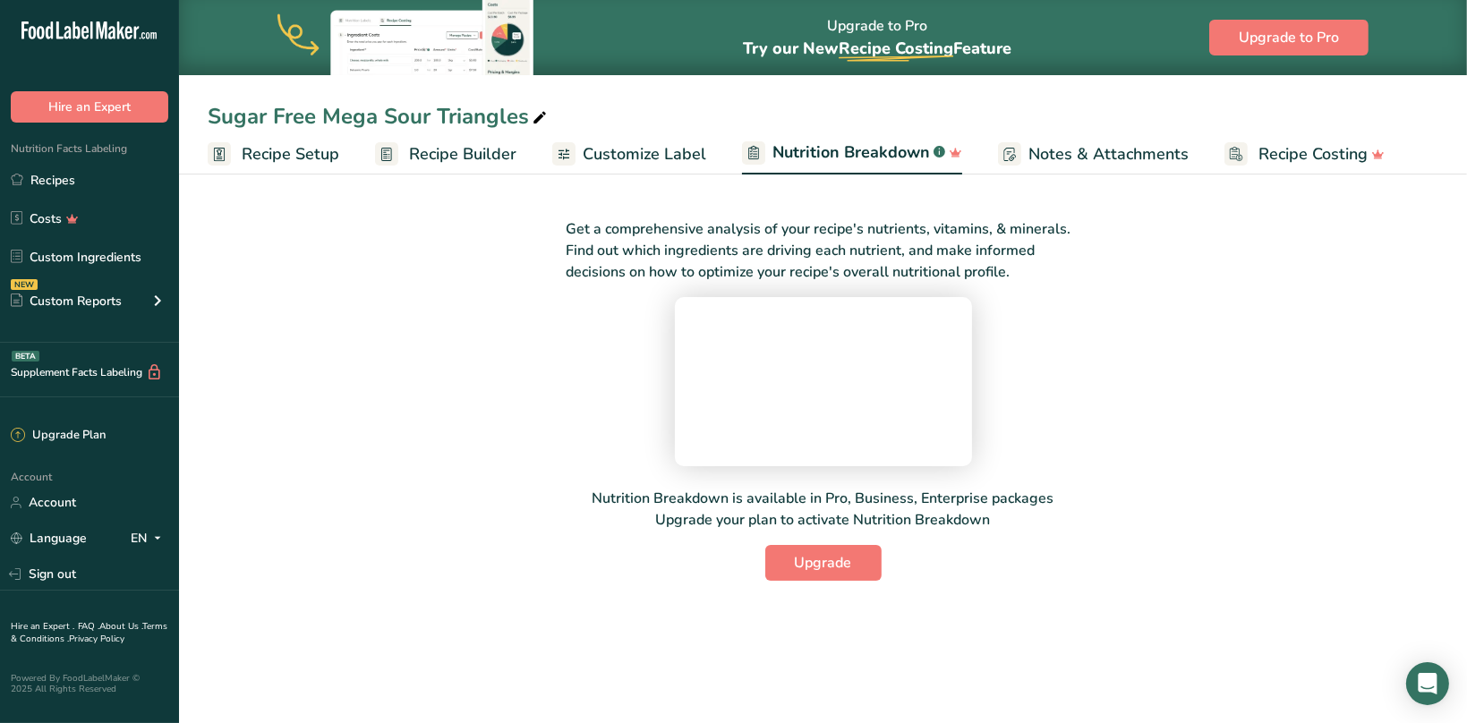
click at [647, 152] on span "Customize Label" at bounding box center [644, 154] width 123 height 24
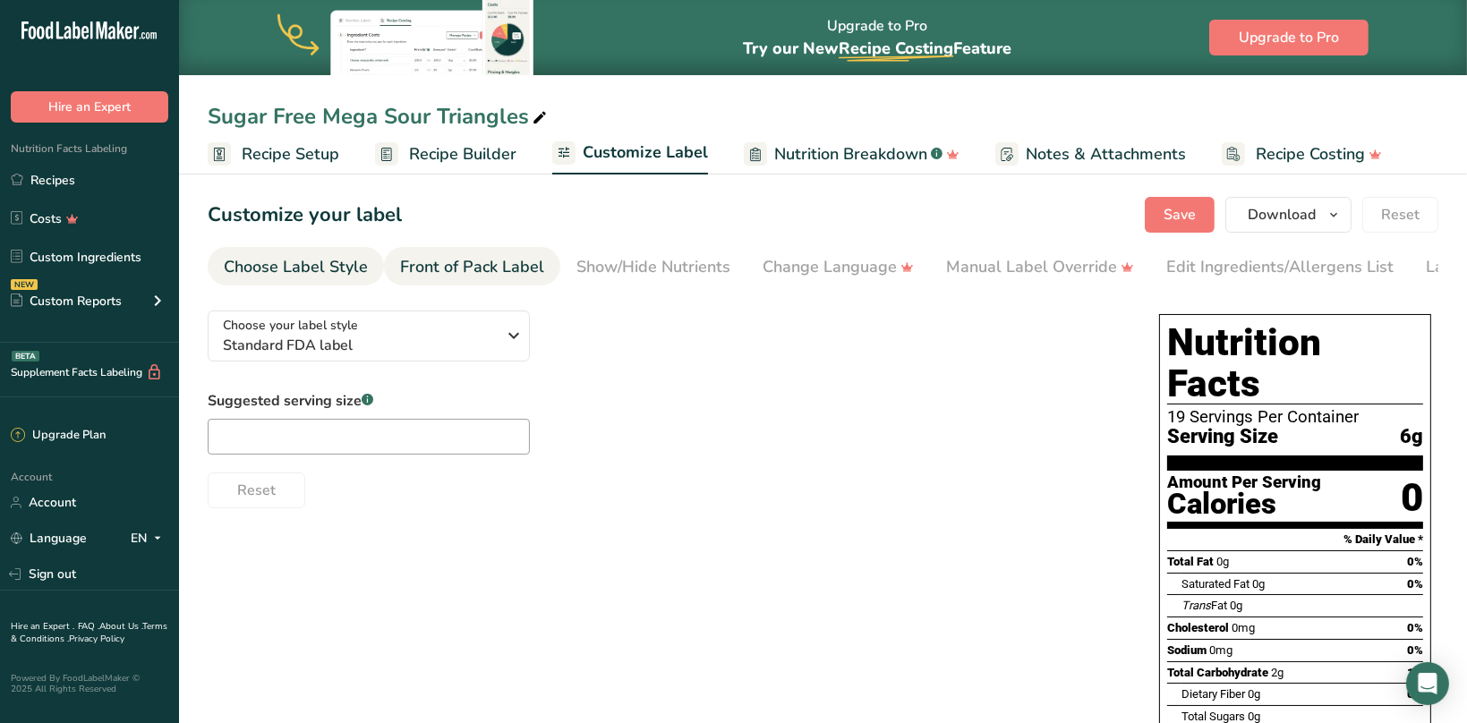
click at [514, 273] on div "Front of Pack Label" at bounding box center [472, 267] width 144 height 24
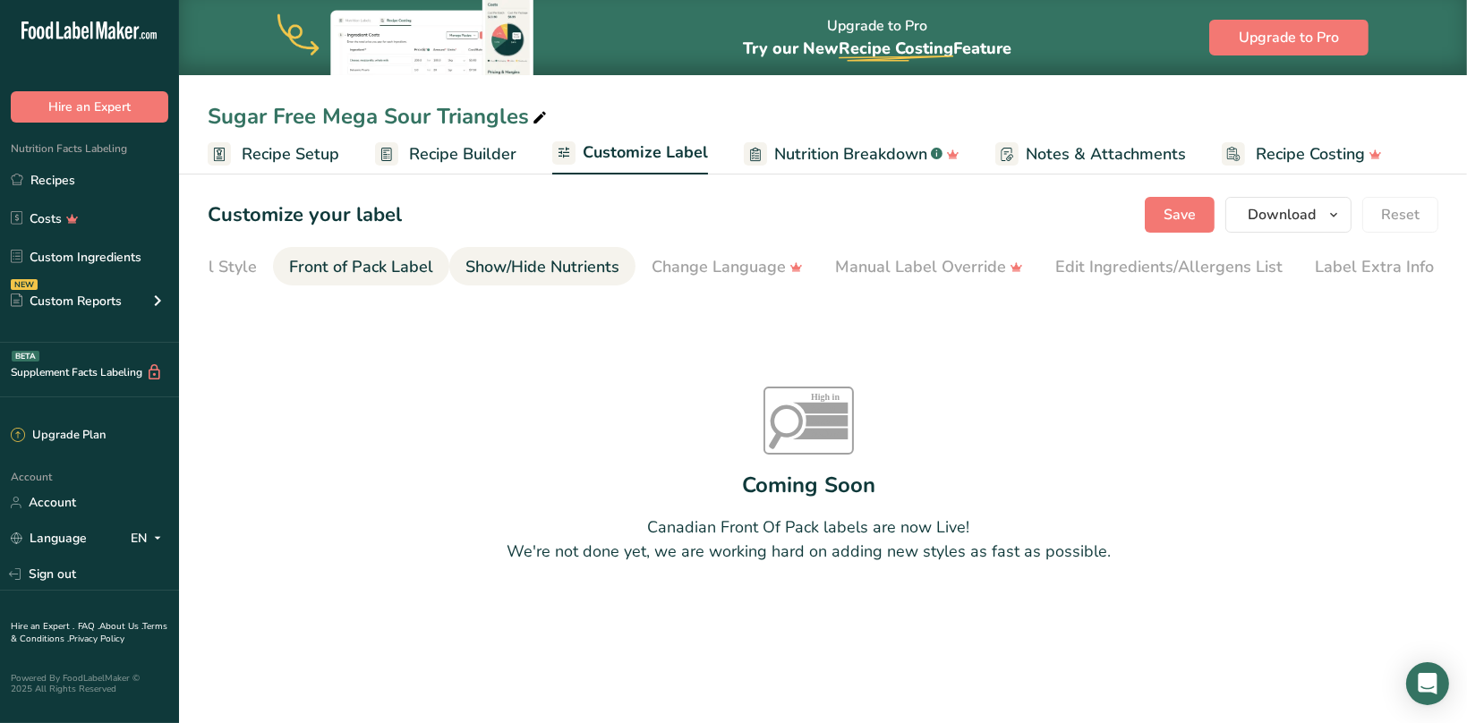
scroll to position [0, 112]
click at [565, 269] on div "Show/Hide Nutrients" at bounding box center [541, 267] width 154 height 24
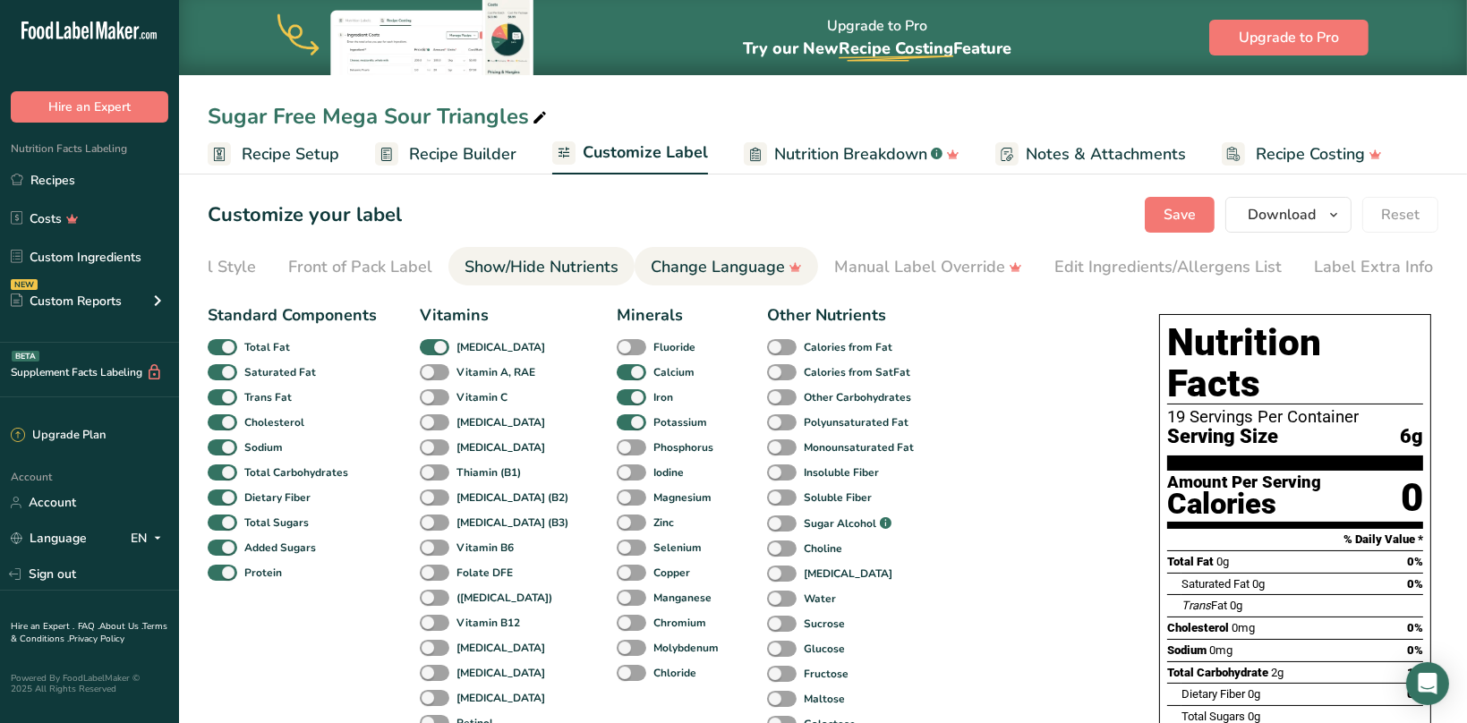
click at [654, 268] on div "Change Language" at bounding box center [726, 267] width 151 height 24
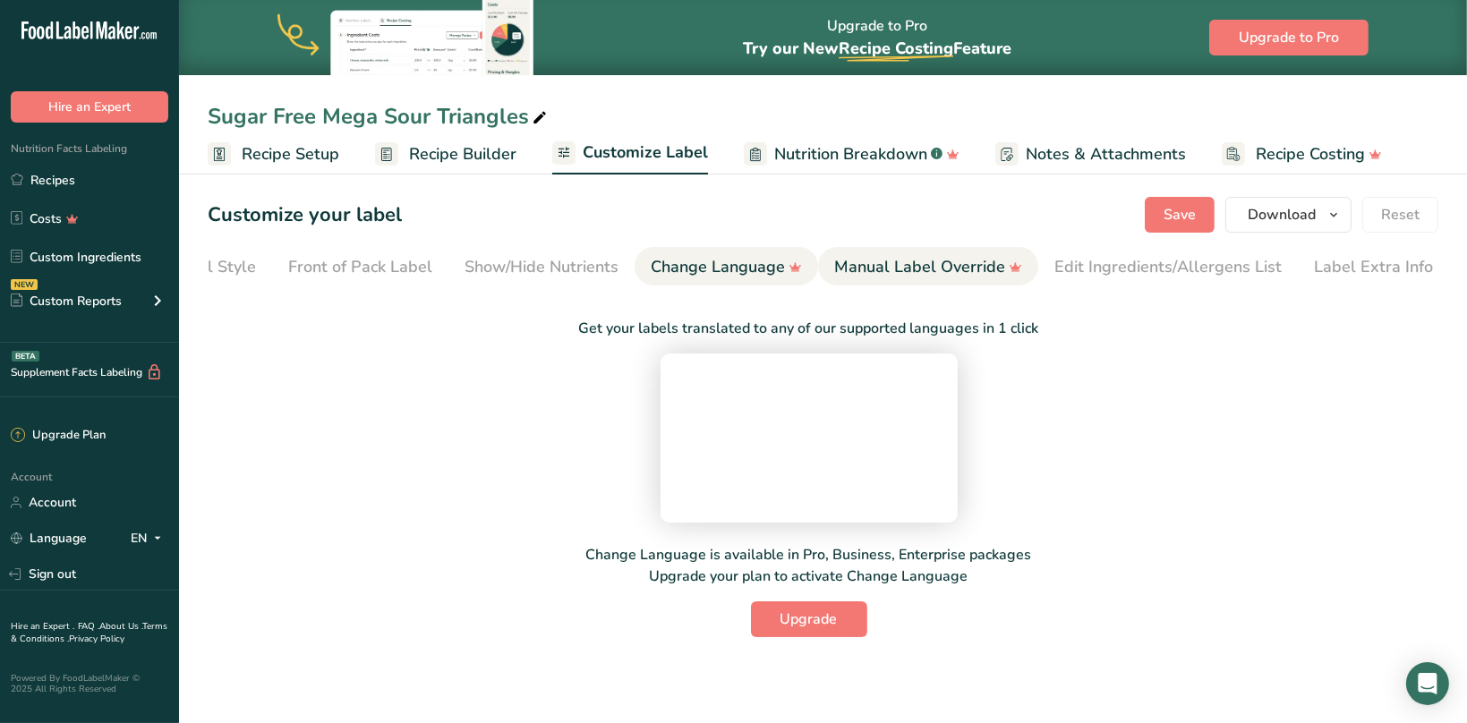
click at [895, 260] on div "Manual Label Override" at bounding box center [928, 267] width 188 height 24
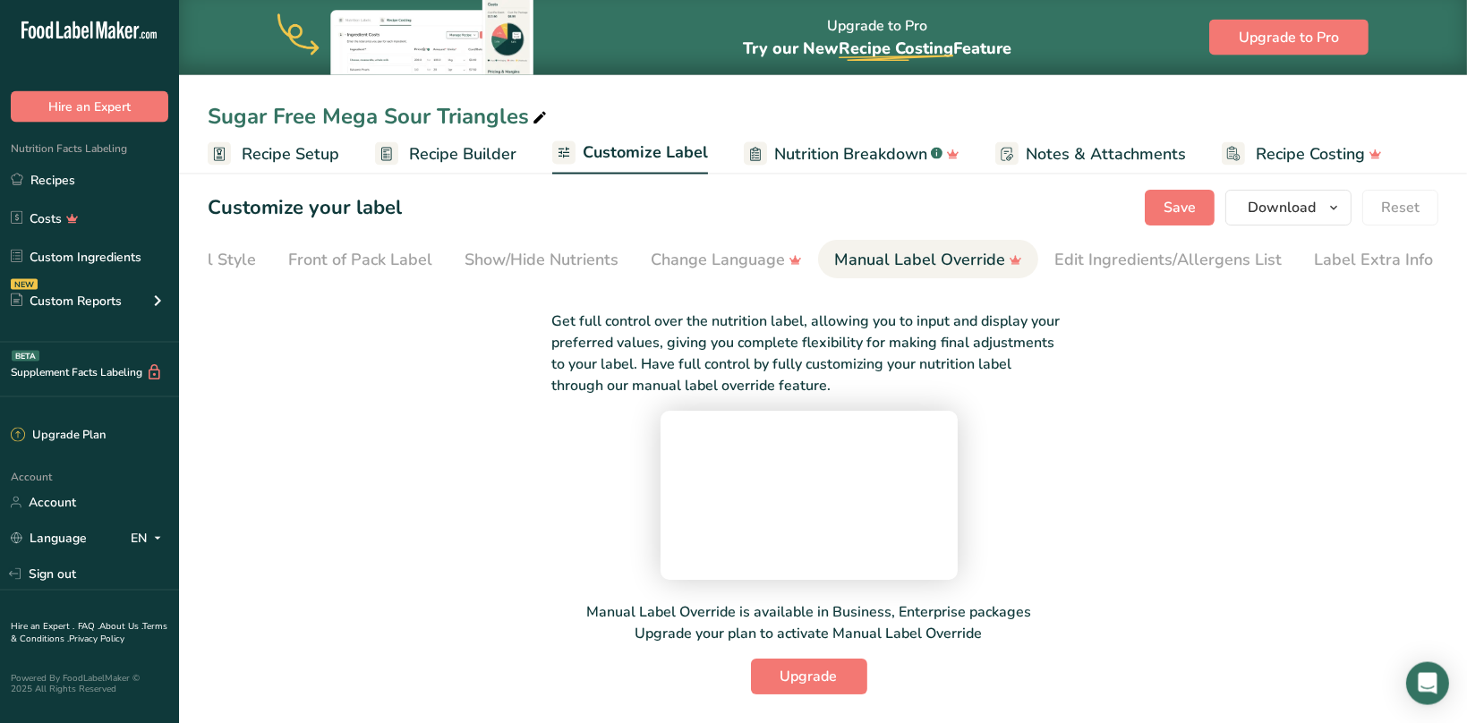
scroll to position [145, 0]
click at [823, 676] on span "Upgrade" at bounding box center [808, 676] width 57 height 21
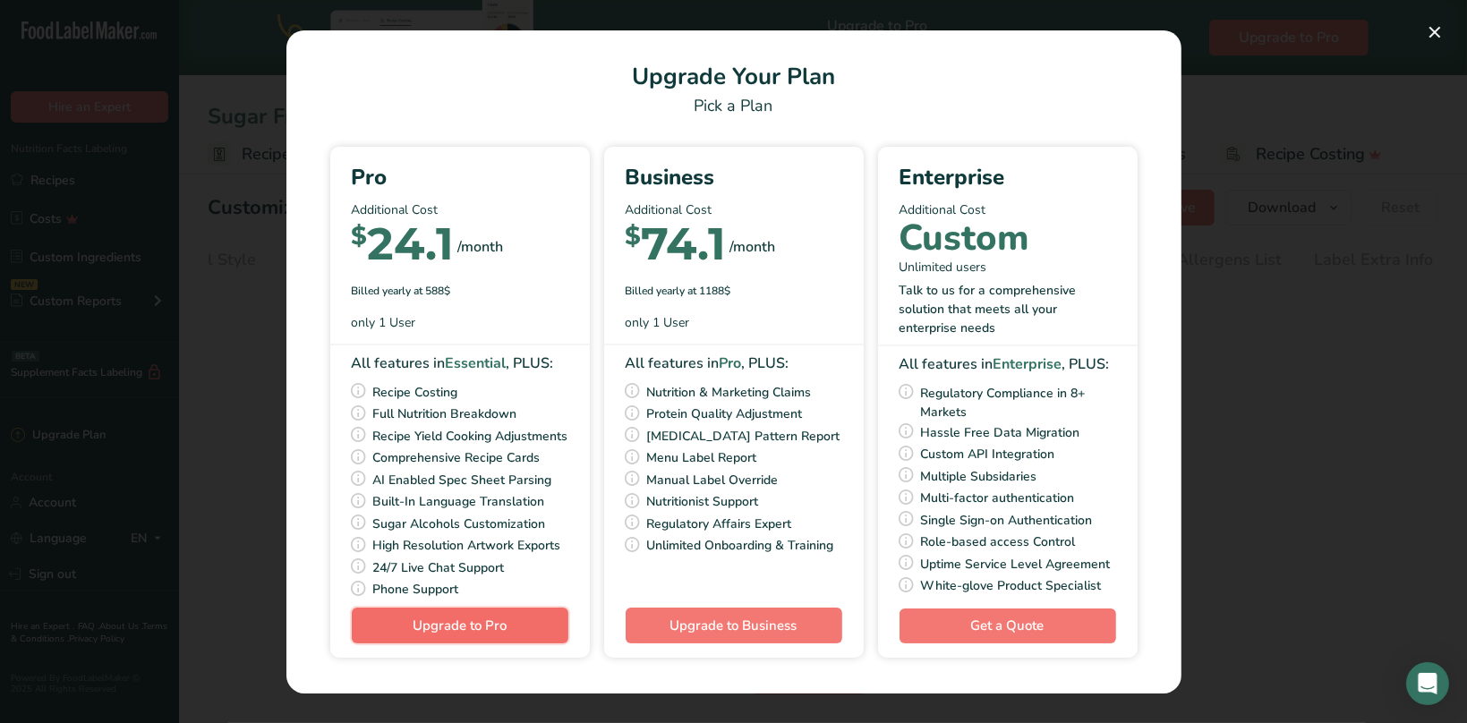
click at [468, 634] on span "Upgrade to Pro" at bounding box center [460, 626] width 94 height 18
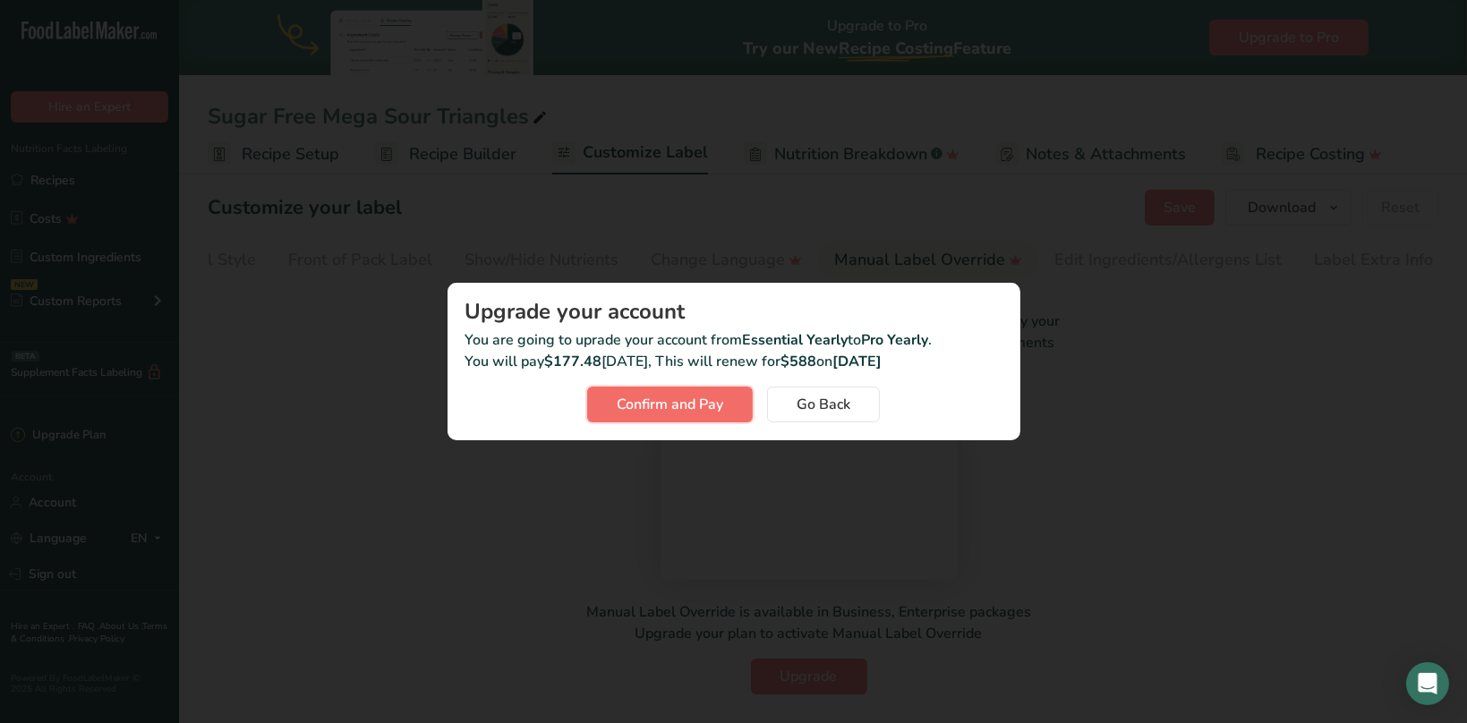
click at [671, 401] on span "Confirm and Pay" at bounding box center [670, 404] width 106 height 21
click at [839, 418] on button "Go Back" at bounding box center [823, 405] width 113 height 36
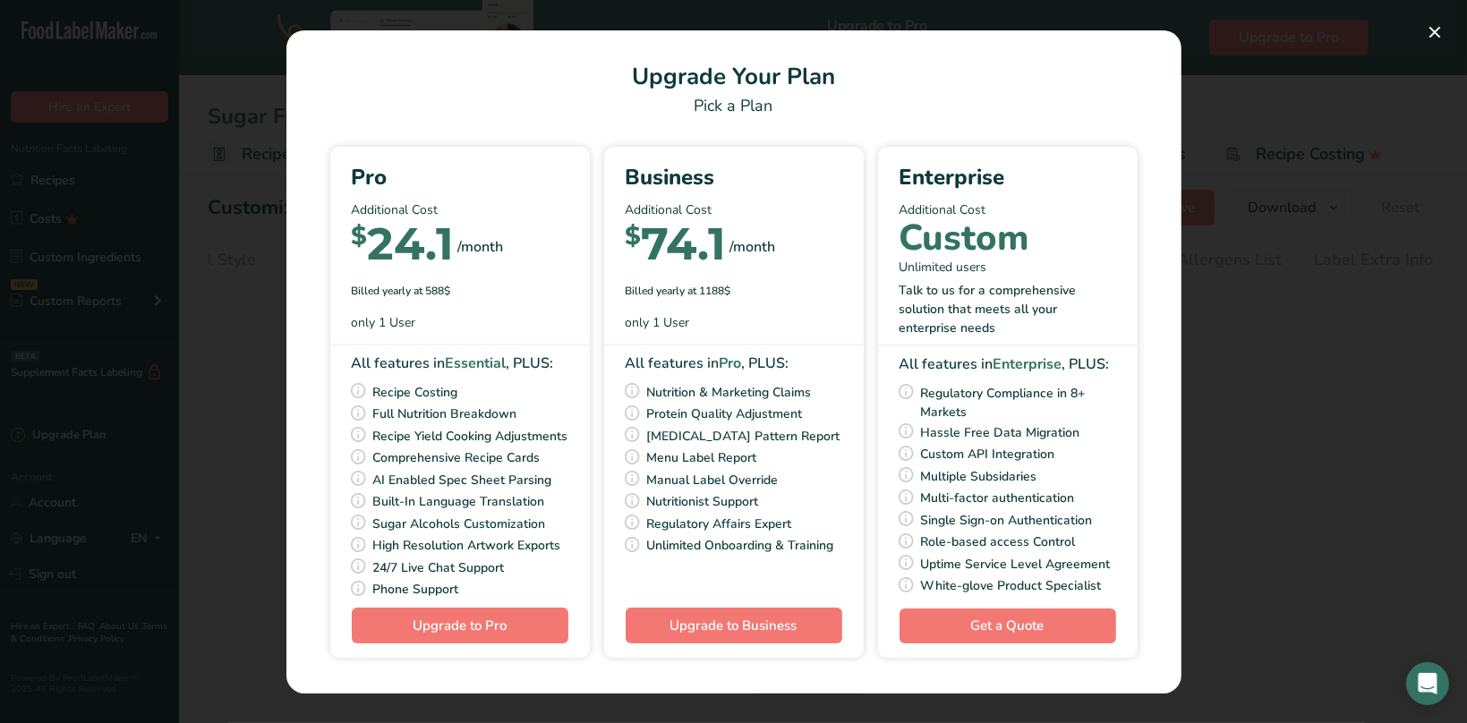
drag, startPoint x: 1227, startPoint y: 381, endPoint x: 1233, endPoint y: 370, distance: 13.2
click at [1227, 379] on div "Pick Your Pricing Plan Modal" at bounding box center [733, 361] width 1467 height 723
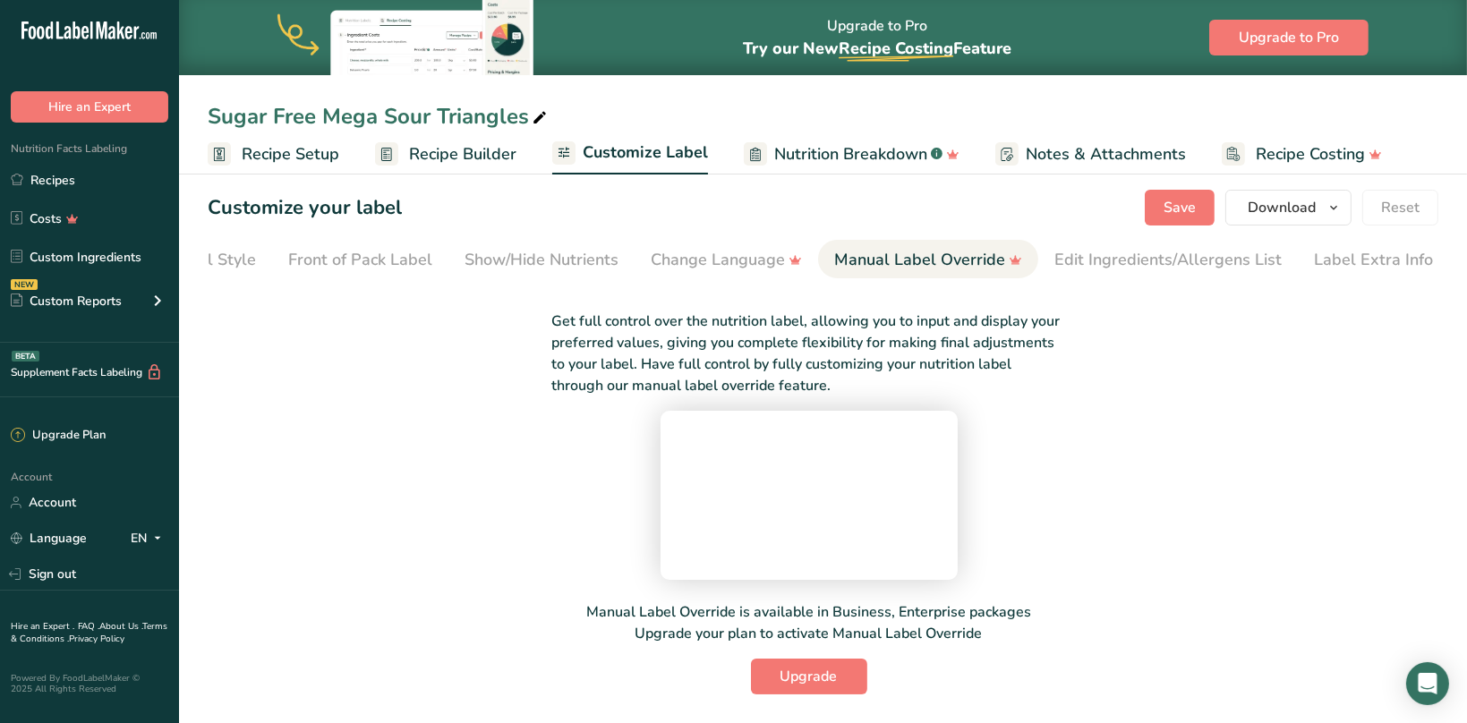
drag, startPoint x: 454, startPoint y: 146, endPoint x: 411, endPoint y: 148, distance: 43.0
click at [454, 145] on span "Recipe Builder" at bounding box center [462, 154] width 107 height 24
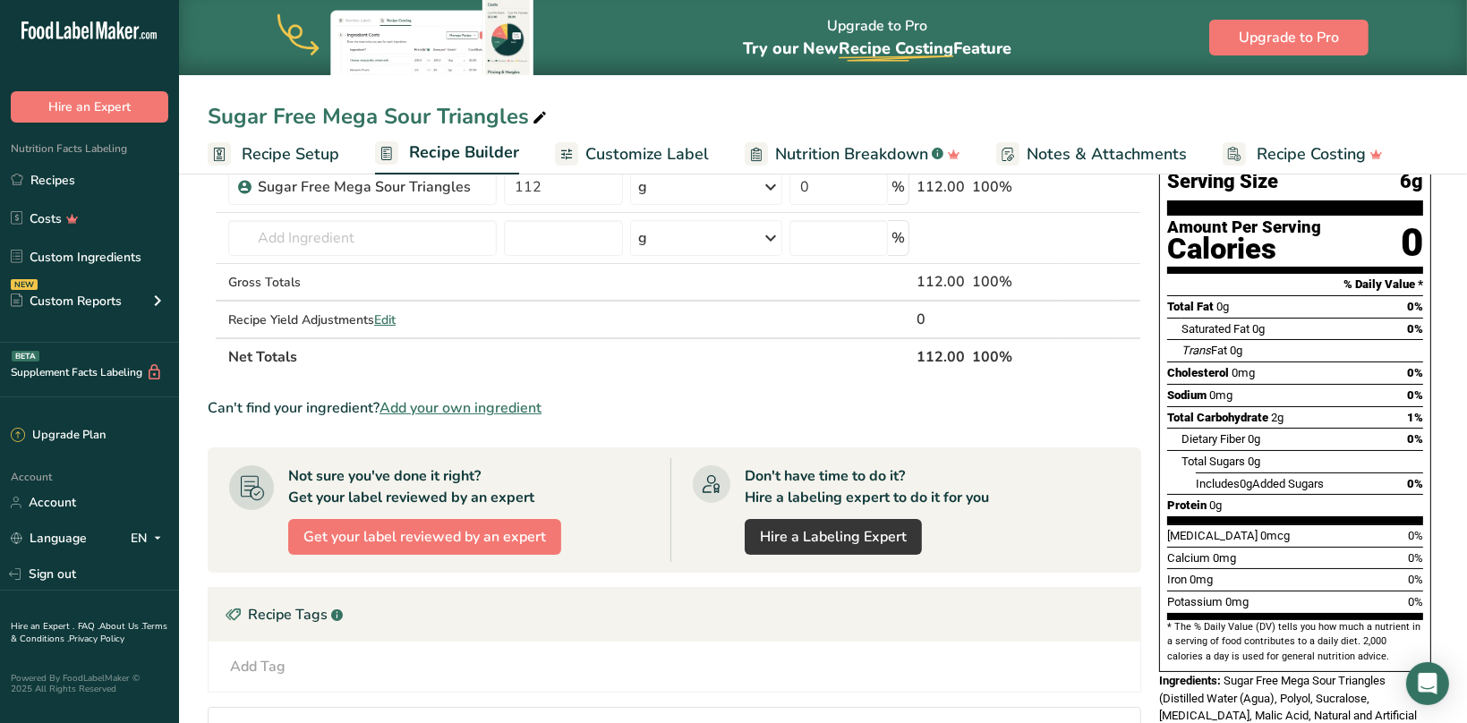
click at [298, 151] on span "Recipe Setup" at bounding box center [291, 154] width 98 height 24
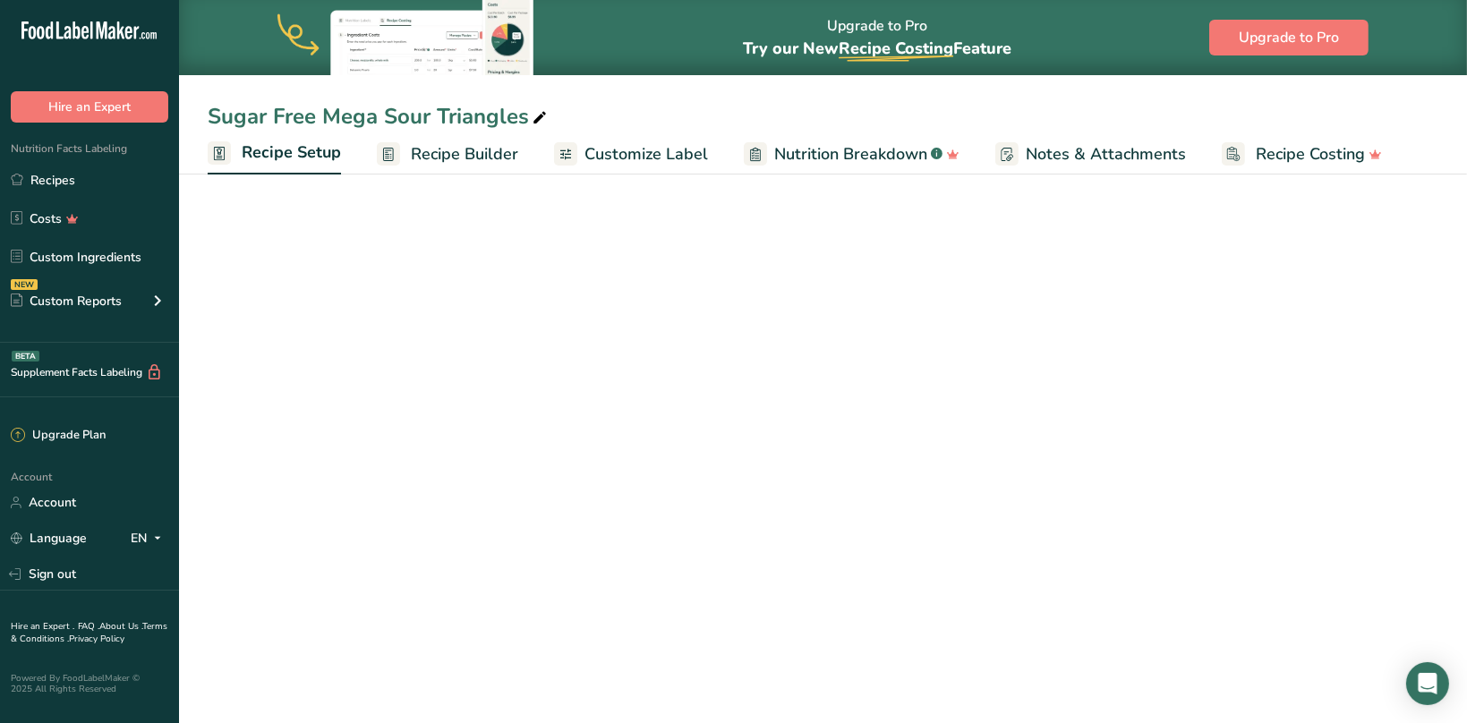
scroll to position [94, 0]
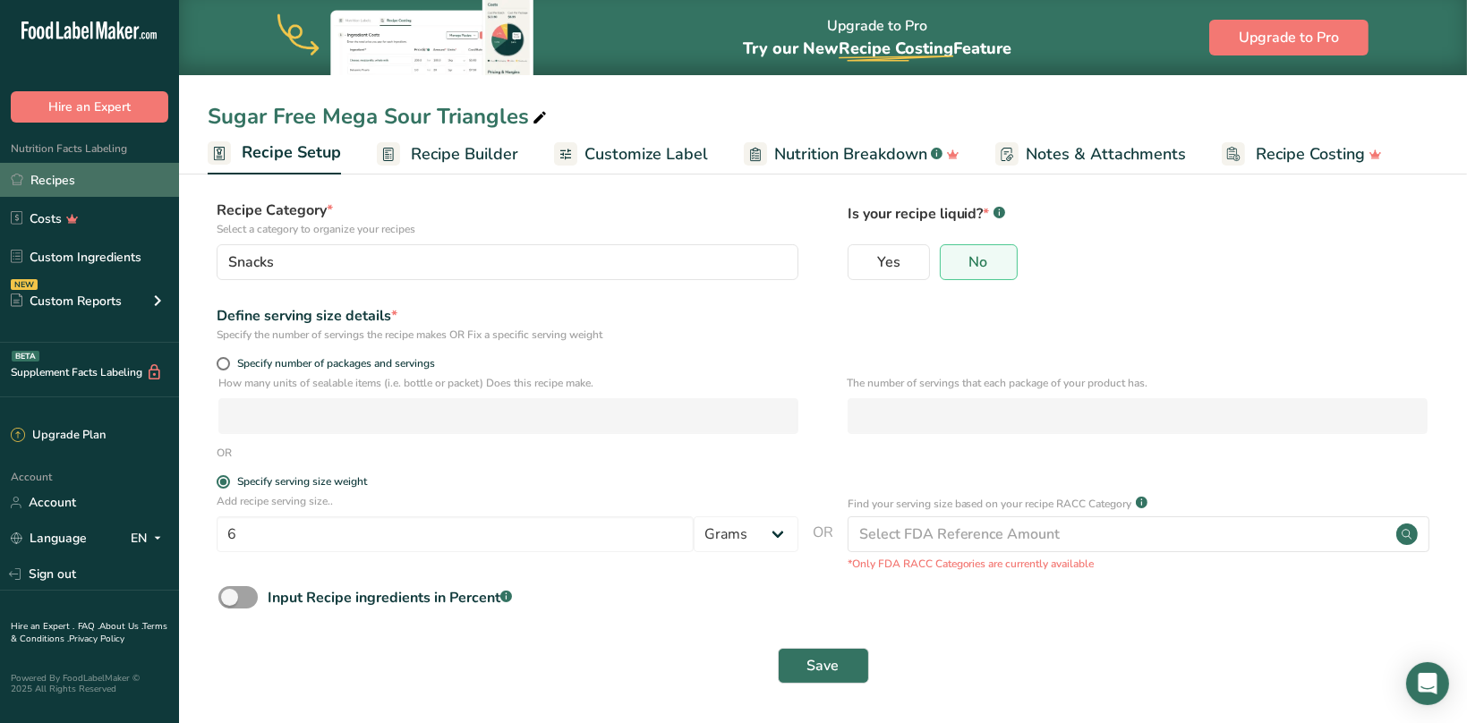
click at [70, 178] on link "Recipes" at bounding box center [89, 180] width 179 height 34
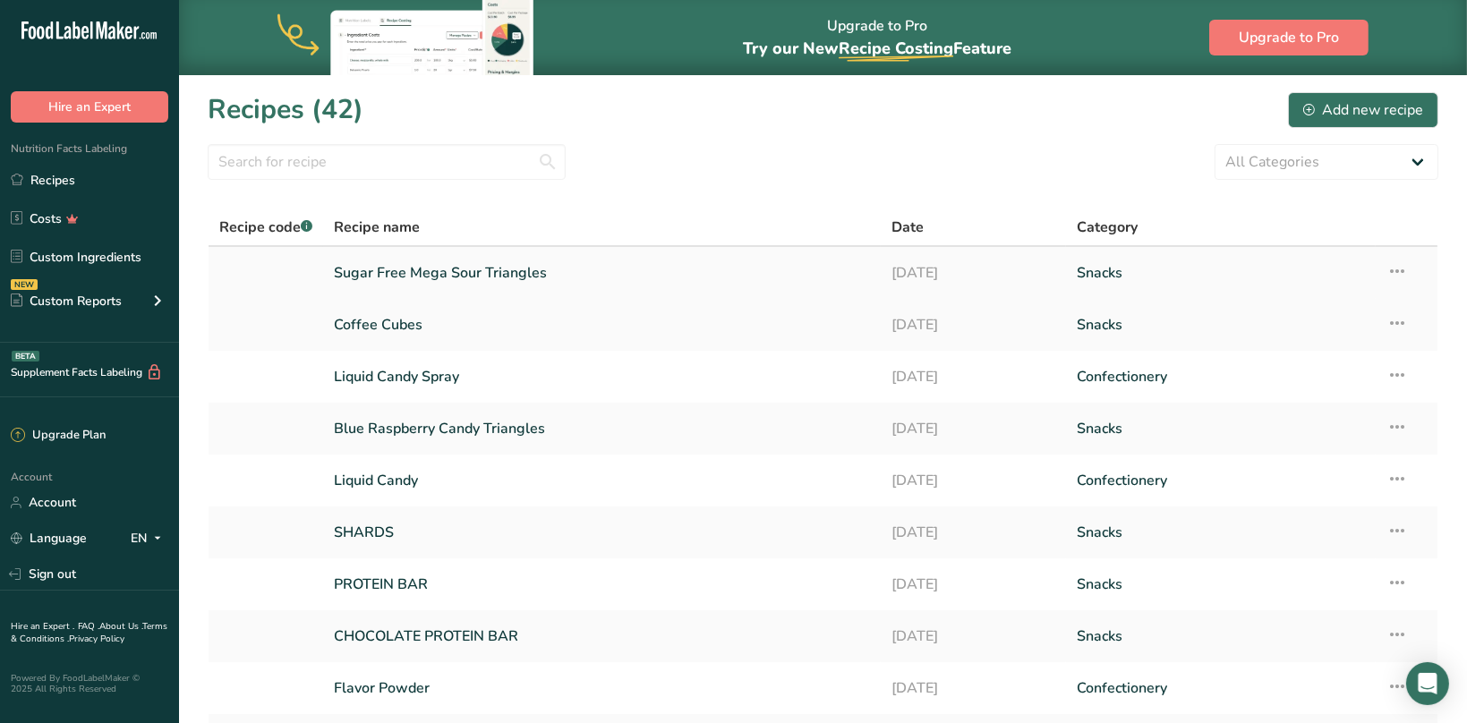
click at [414, 268] on link "Sugar Free Mega Sour Triangles" at bounding box center [601, 273] width 535 height 38
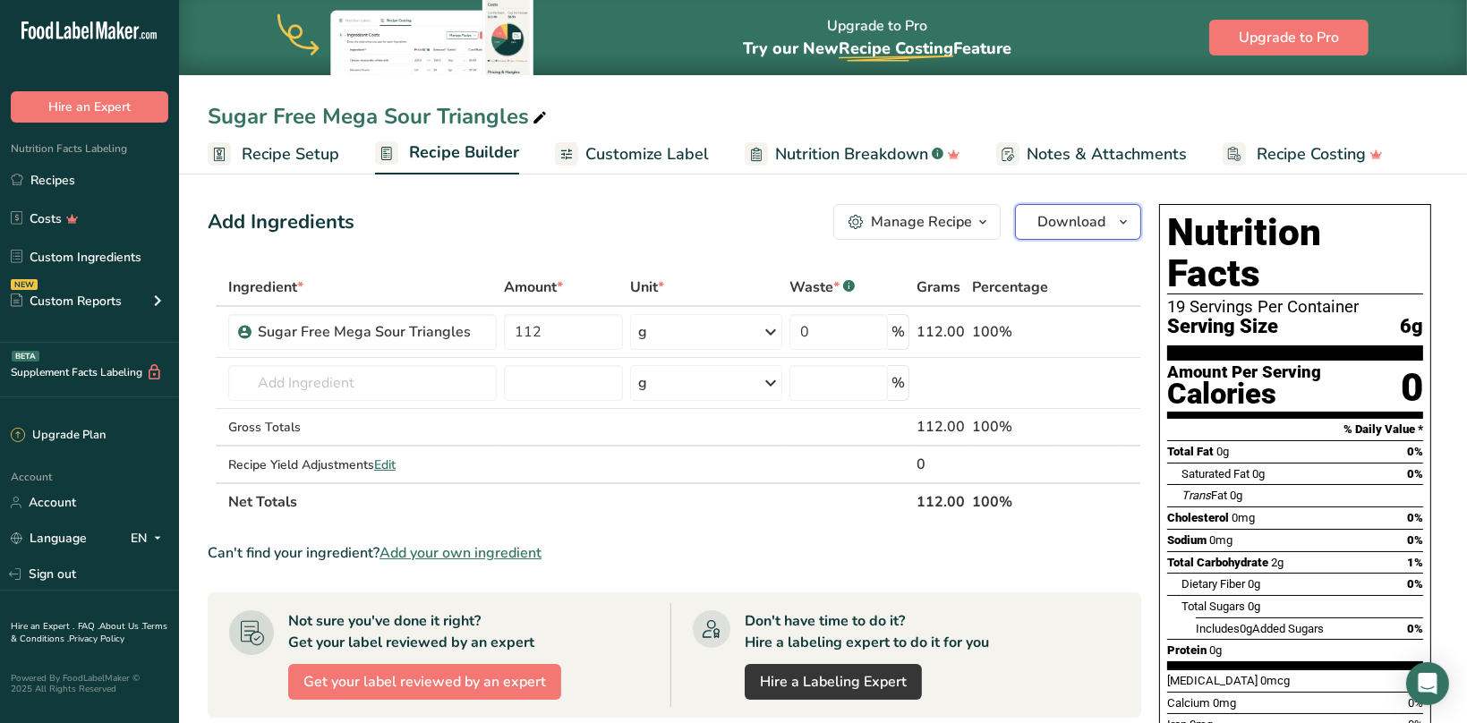
click at [1083, 226] on span "Download" at bounding box center [1071, 221] width 68 height 21
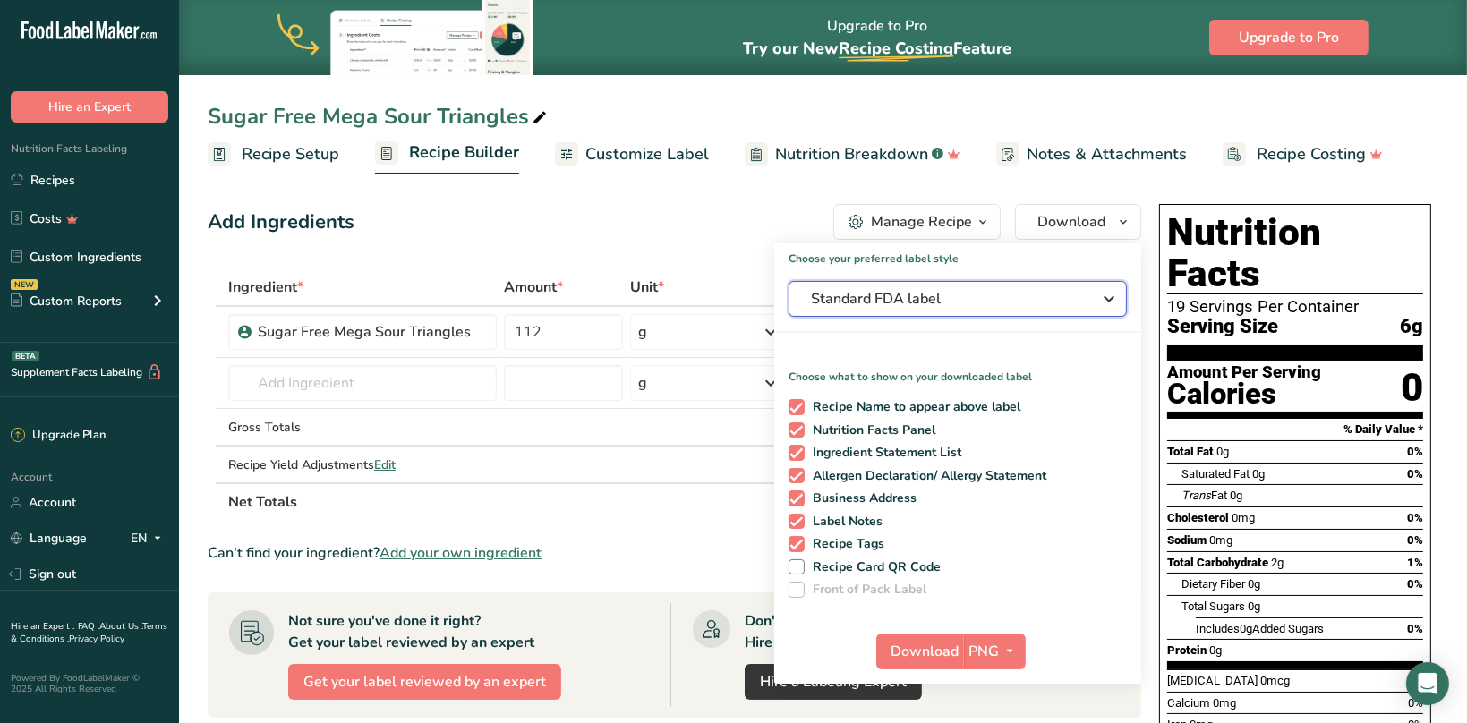
click at [969, 285] on button "Standard FDA label" at bounding box center [957, 299] width 338 height 36
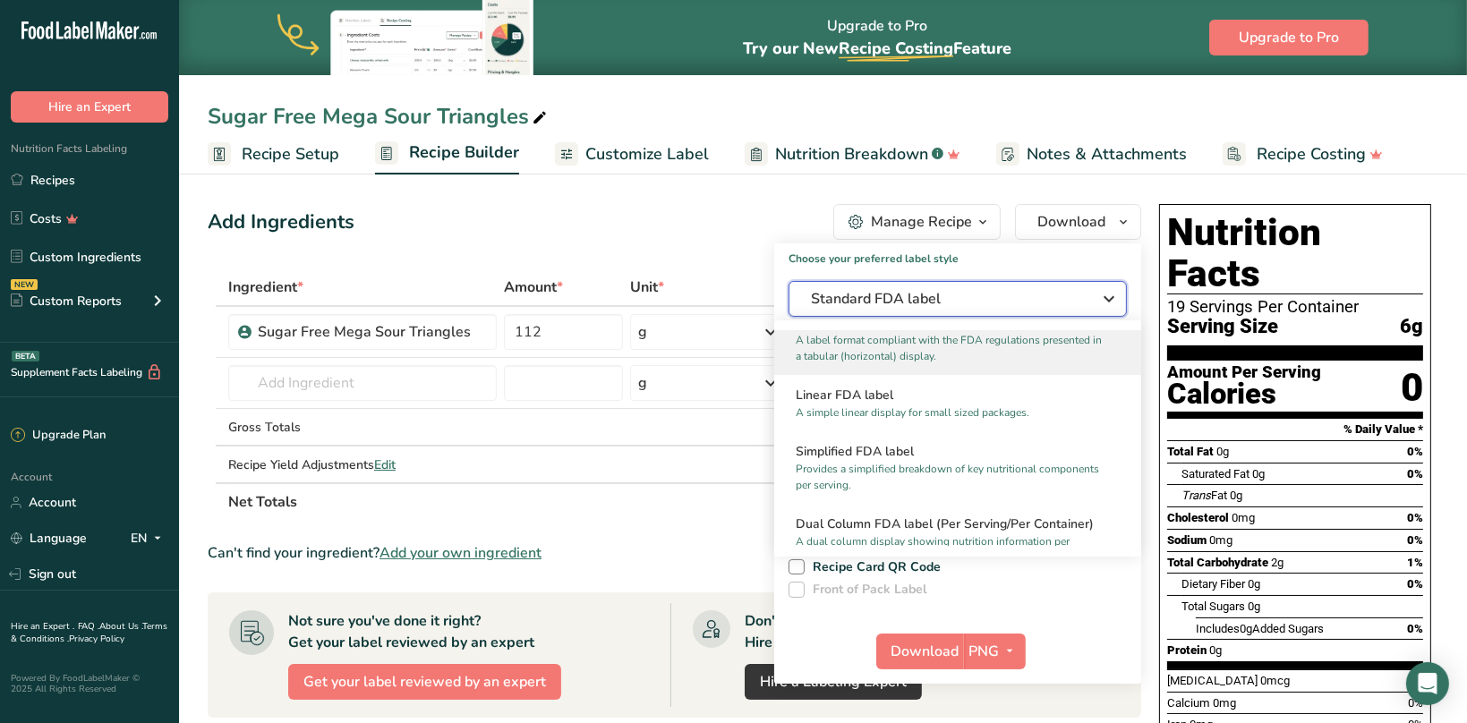
scroll to position [192, 0]
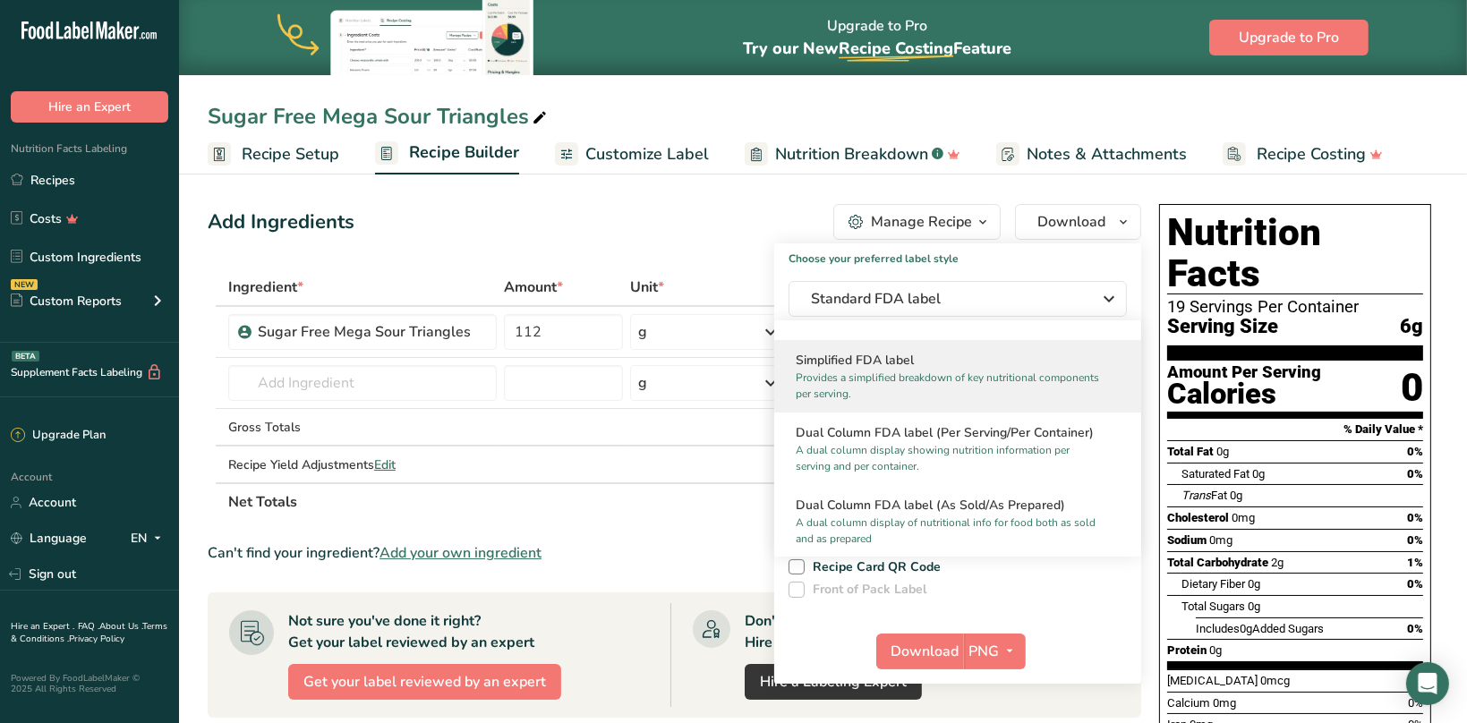
click at [907, 365] on h2 "Simplified FDA label" at bounding box center [958, 360] width 324 height 19
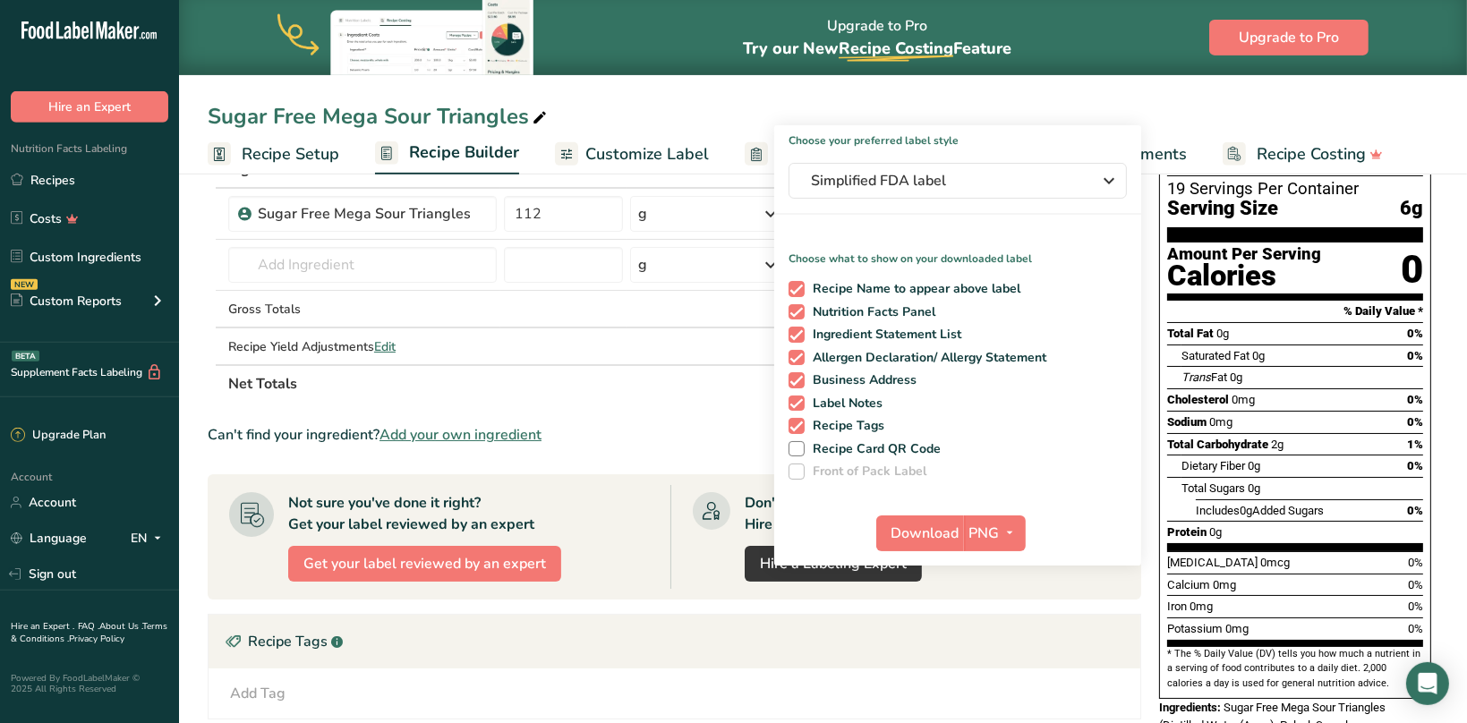
scroll to position [0, 0]
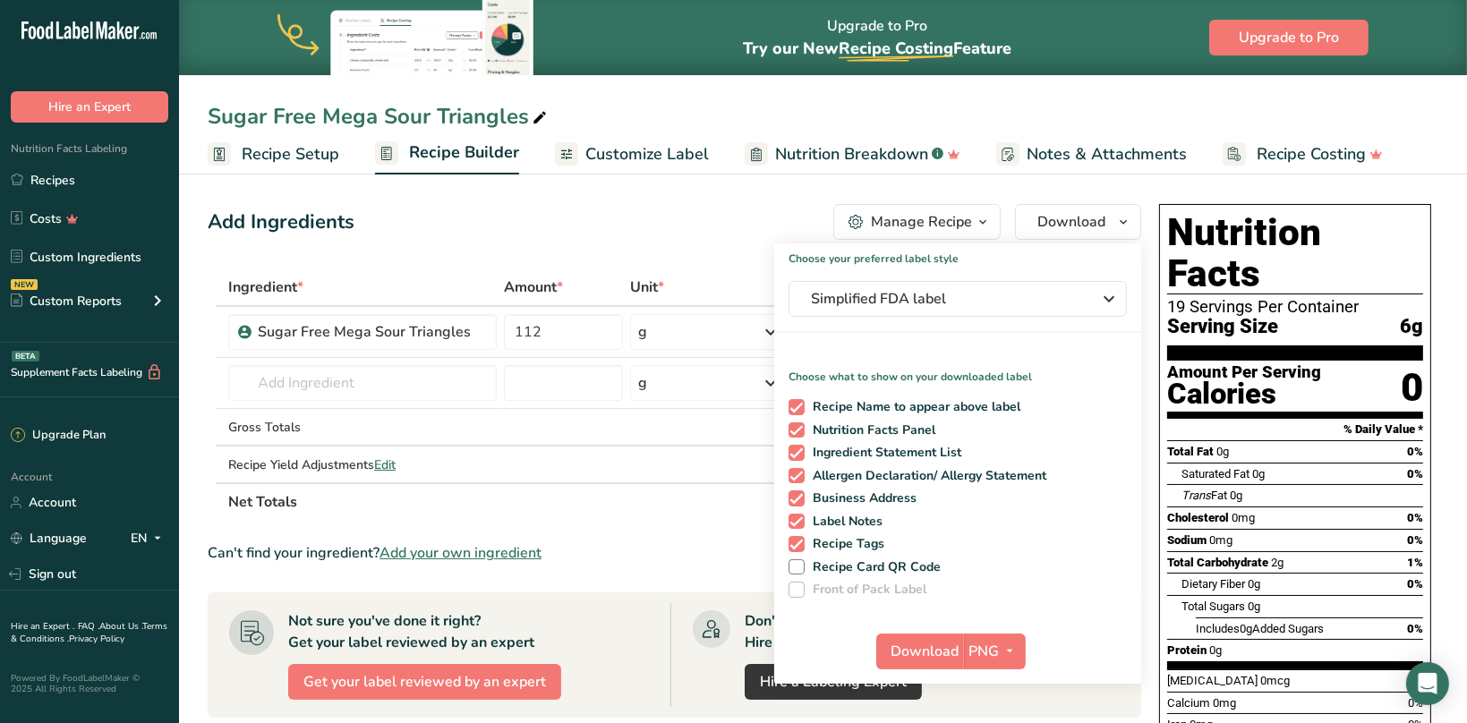
drag, startPoint x: 634, startPoint y: 234, endPoint x: 591, endPoint y: 219, distance: 45.3
click at [632, 233] on div "Add Ingredients Manage Recipe Delete Recipe Duplicate Recipe Scale Recipe Save …" at bounding box center [674, 222] width 933 height 36
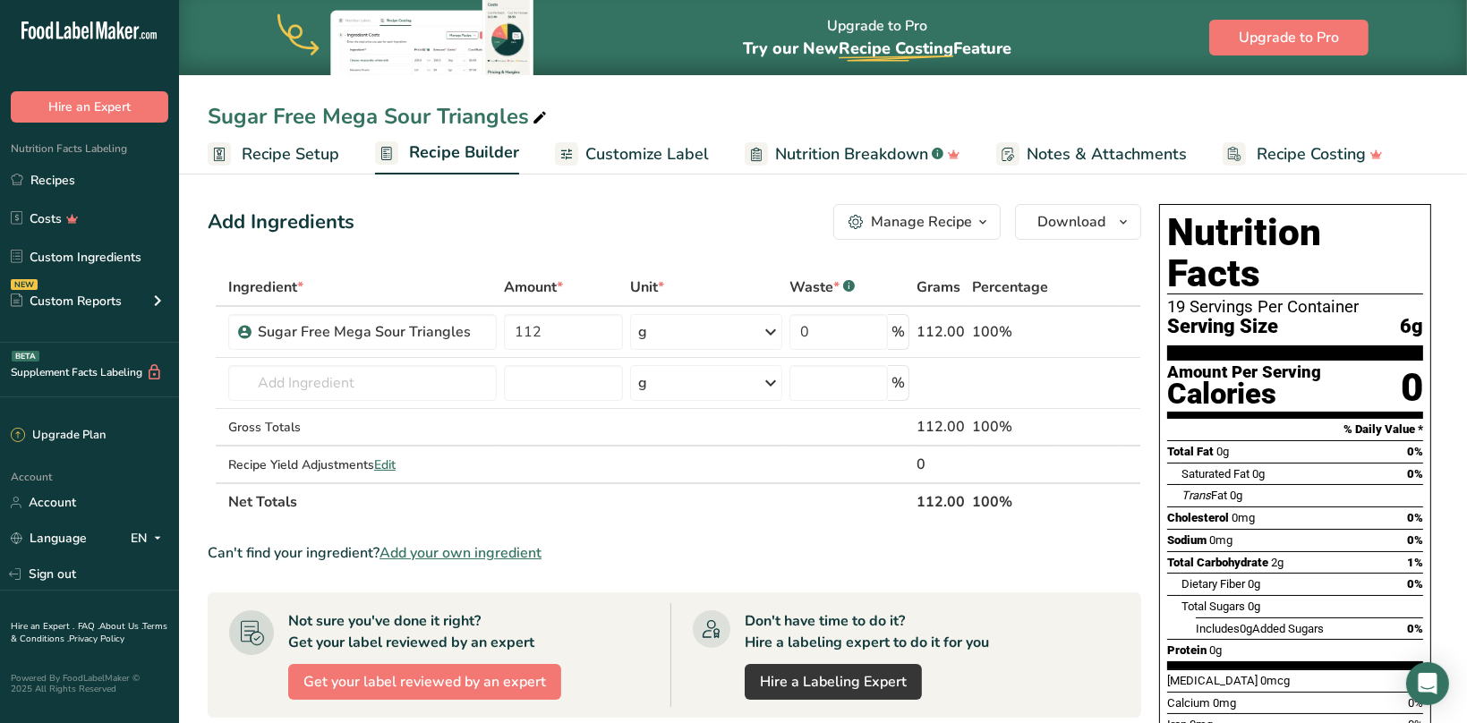
click at [630, 157] on span "Customize Label" at bounding box center [646, 154] width 123 height 24
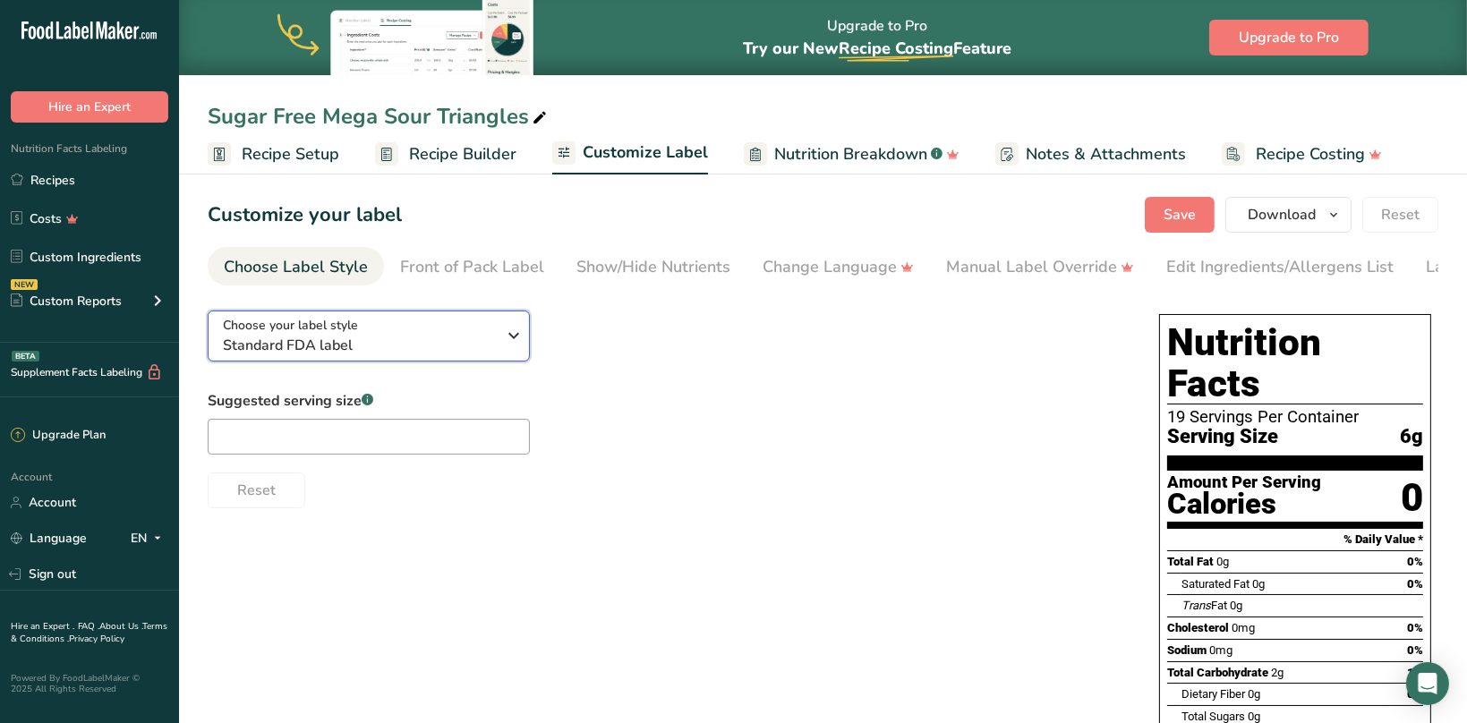
click at [439, 348] on span "Standard FDA label" at bounding box center [359, 345] width 273 height 21
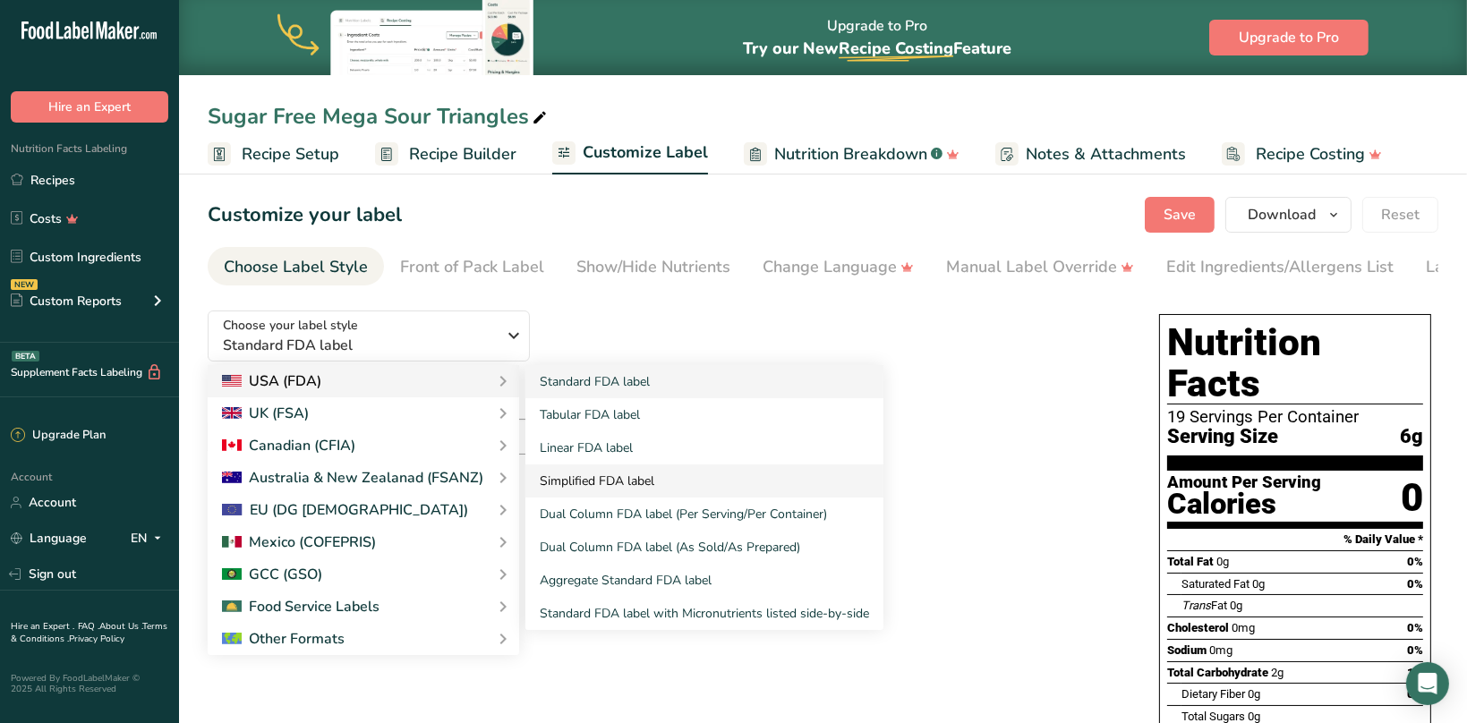
click at [590, 483] on link "Simplified FDA label" at bounding box center [704, 480] width 358 height 33
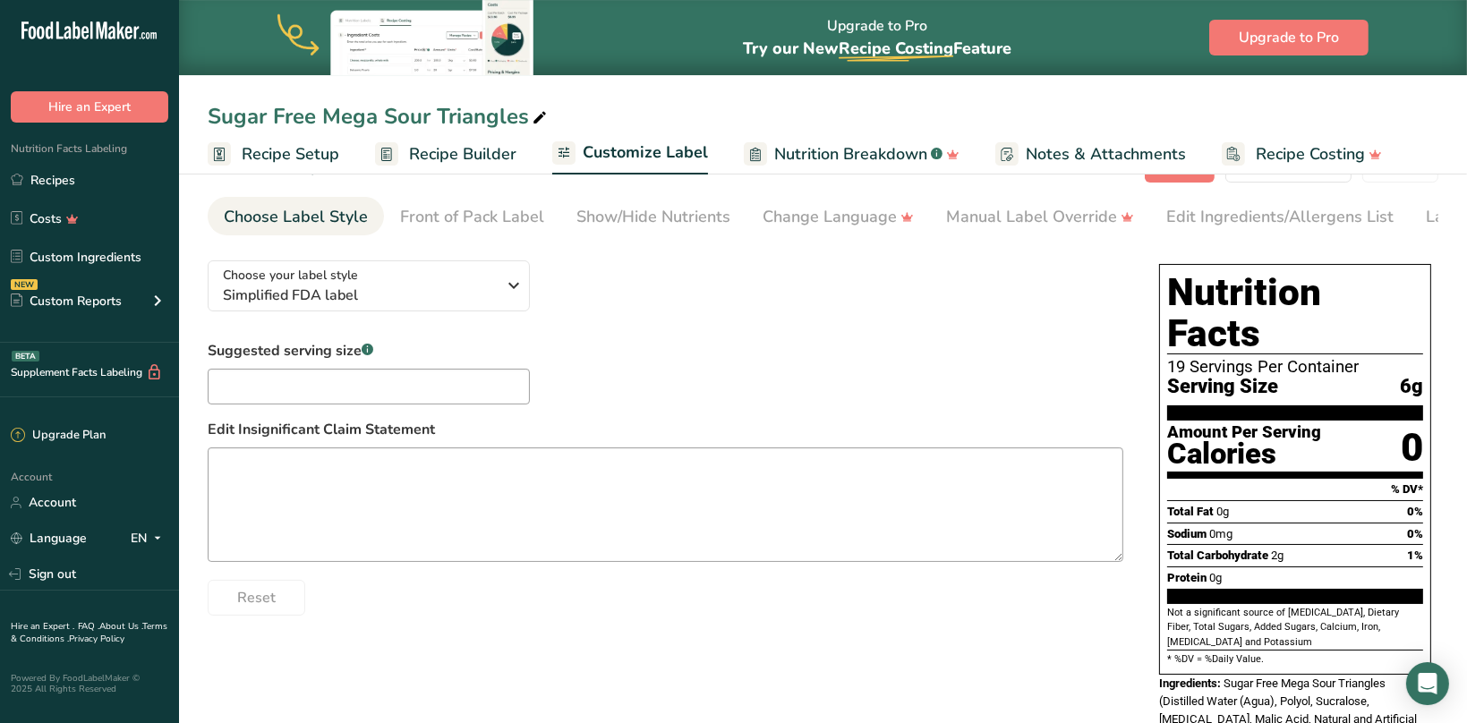
scroll to position [76, 0]
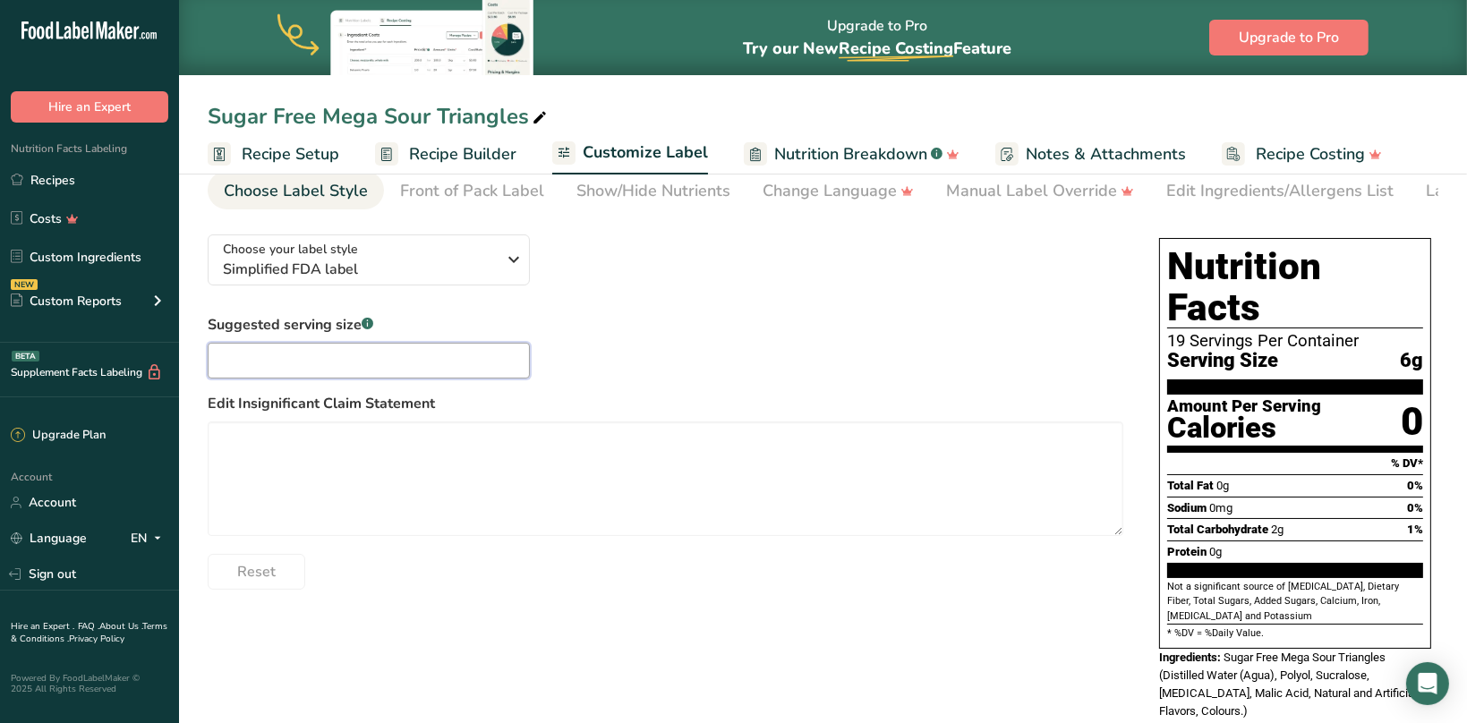
click at [343, 360] on input "text" at bounding box center [369, 361] width 322 height 36
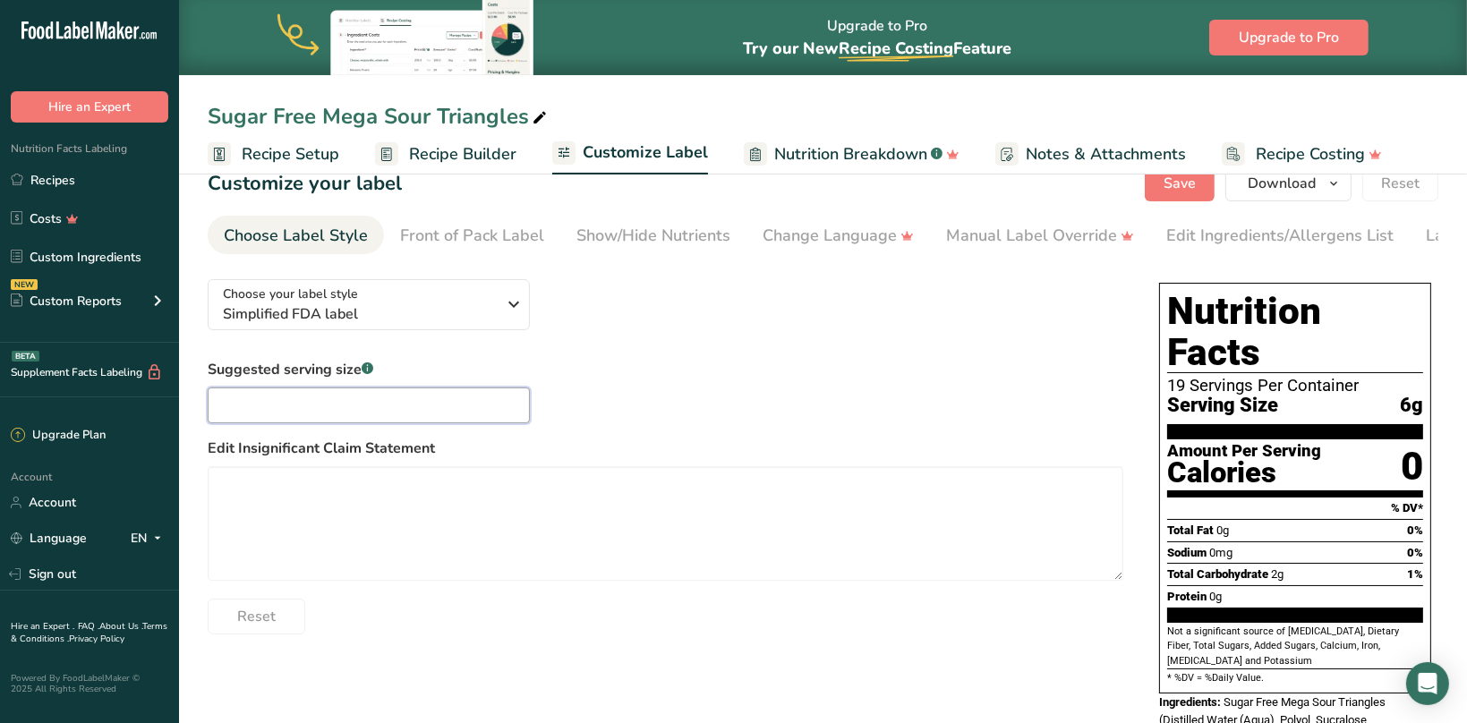
scroll to position [0, 0]
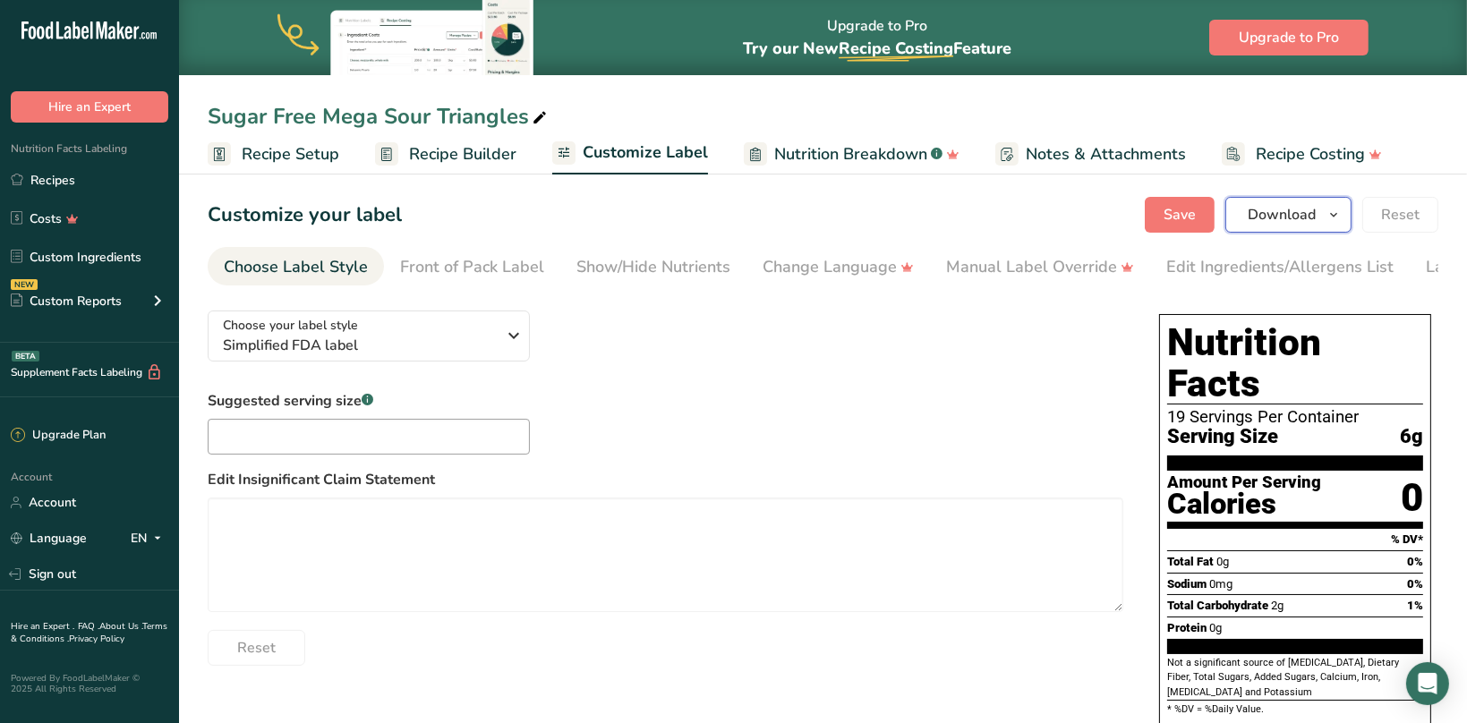
click at [1290, 213] on span "Download" at bounding box center [1281, 214] width 68 height 21
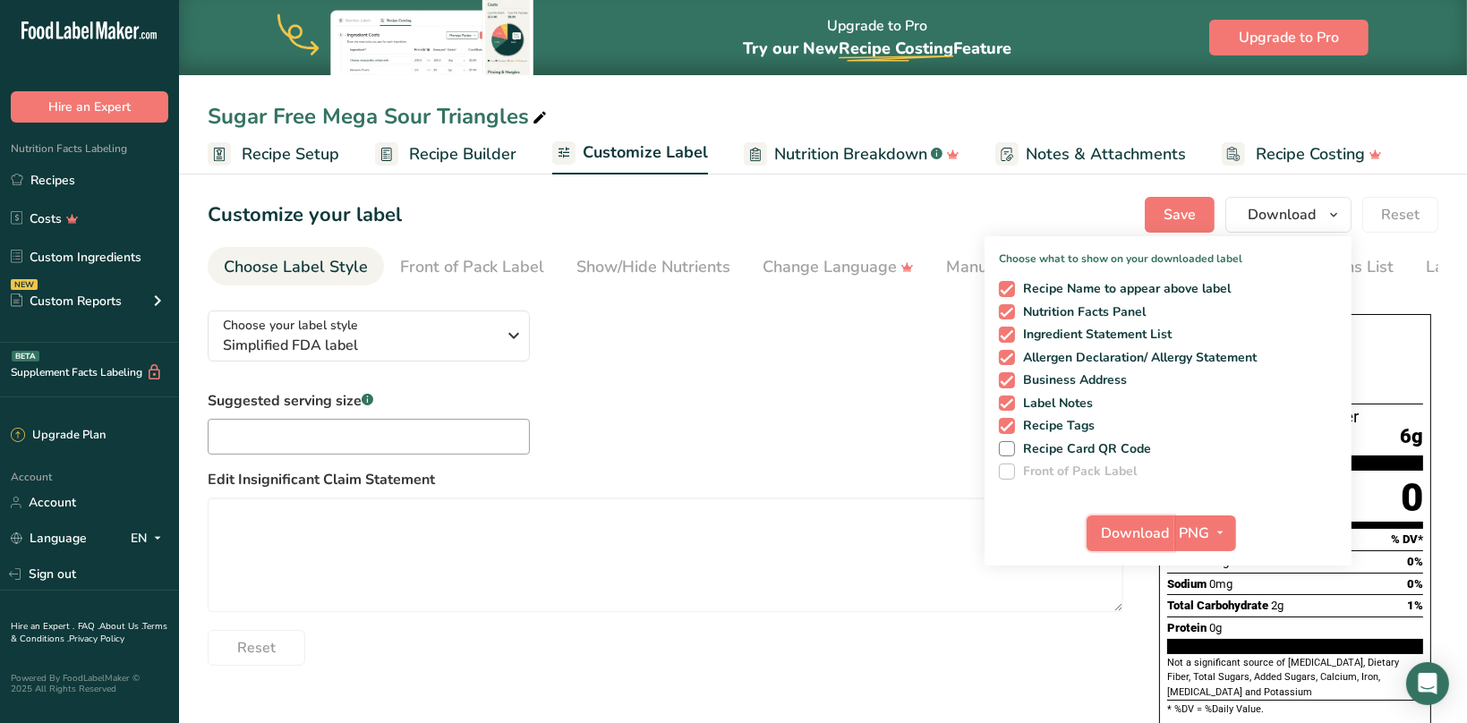
drag, startPoint x: 1139, startPoint y: 536, endPoint x: 995, endPoint y: 537, distance: 144.1
click at [995, 537] on div "Download PNG PNG BMP SVG PDF TXT" at bounding box center [1167, 536] width 367 height 57
drag, startPoint x: 1005, startPoint y: 280, endPoint x: 1035, endPoint y: 301, distance: 36.7
click at [1005, 280] on div "Recipe Name to appear above label Nutrition Facts Panel Ingredient Statement Li…" at bounding box center [1167, 377] width 367 height 206
click at [1015, 289] on span at bounding box center [1007, 289] width 16 height 16
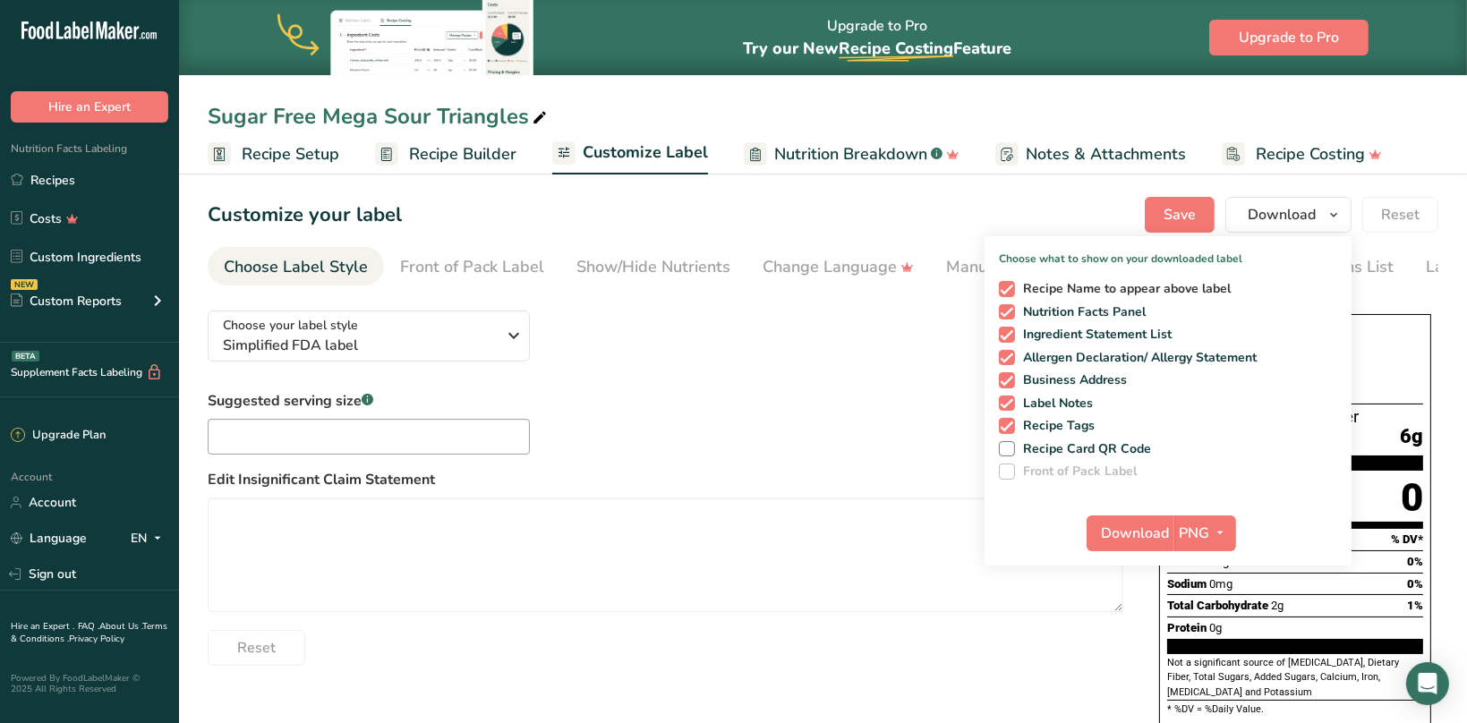
click at [1010, 289] on input "Recipe Name to appear above label" at bounding box center [1005, 289] width 12 height 12
checkbox input "false"
click at [1130, 533] on span "Download" at bounding box center [1136, 533] width 68 height 21
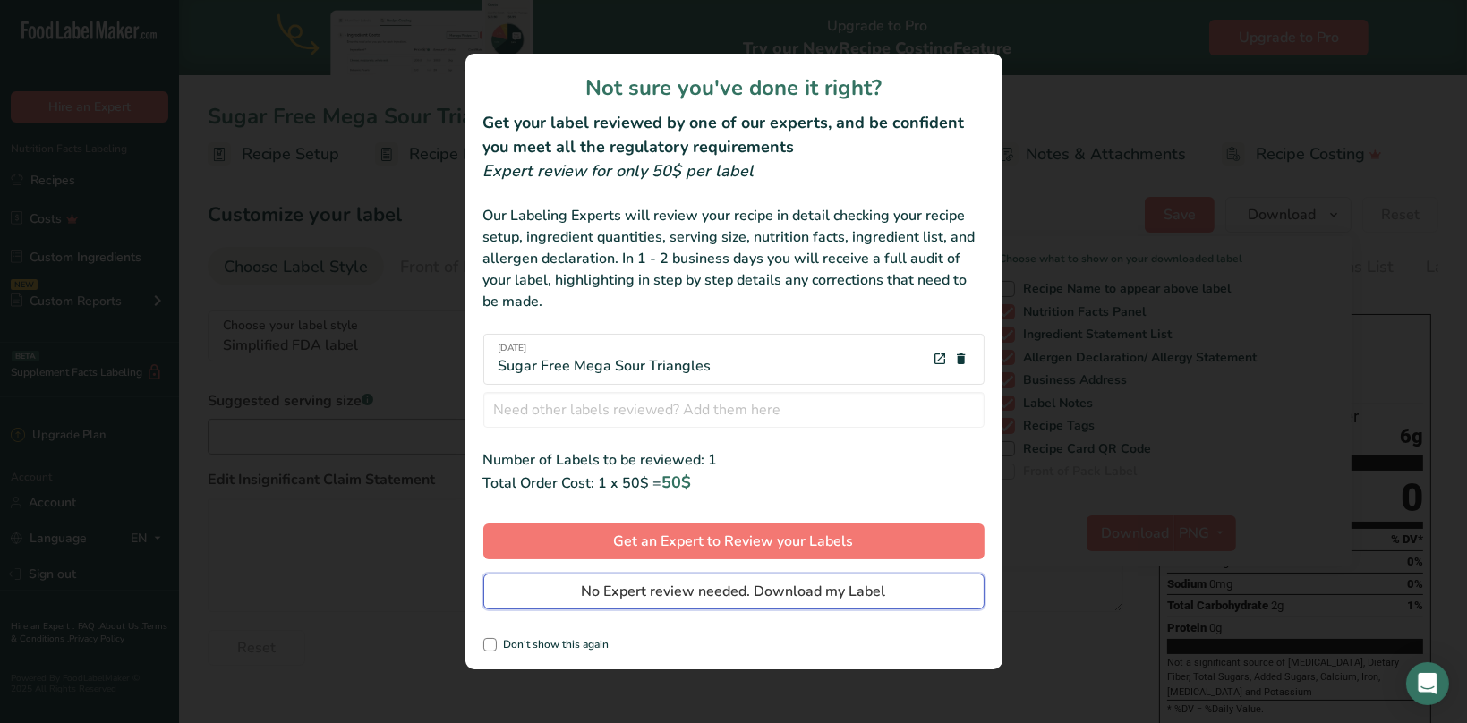
click at [817, 592] on span "No Expert review needed. Download my Label" at bounding box center [734, 591] width 304 height 21
